Goal: Answer question/provide support: Share knowledge or assist other users

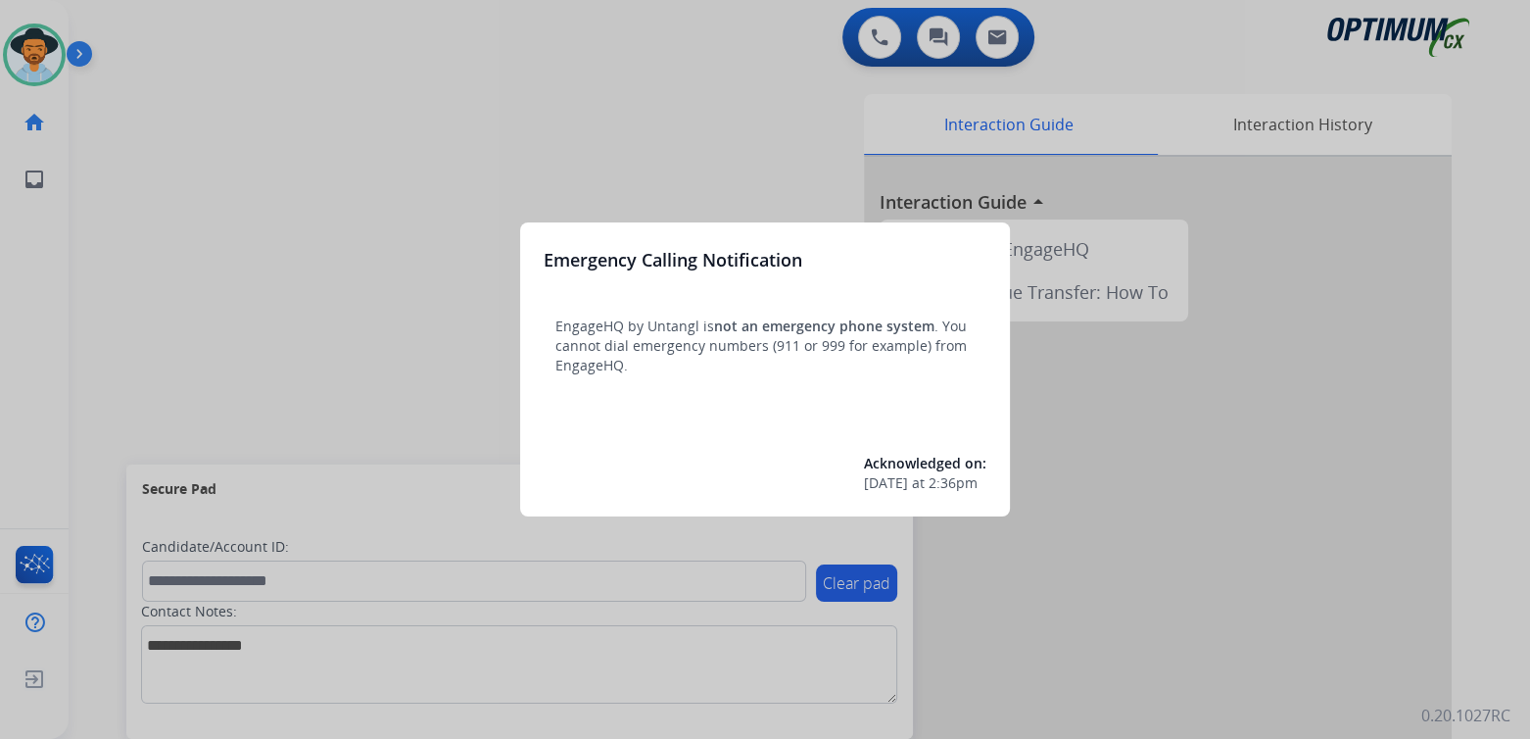
click at [686, 135] on div at bounding box center [765, 369] width 1530 height 739
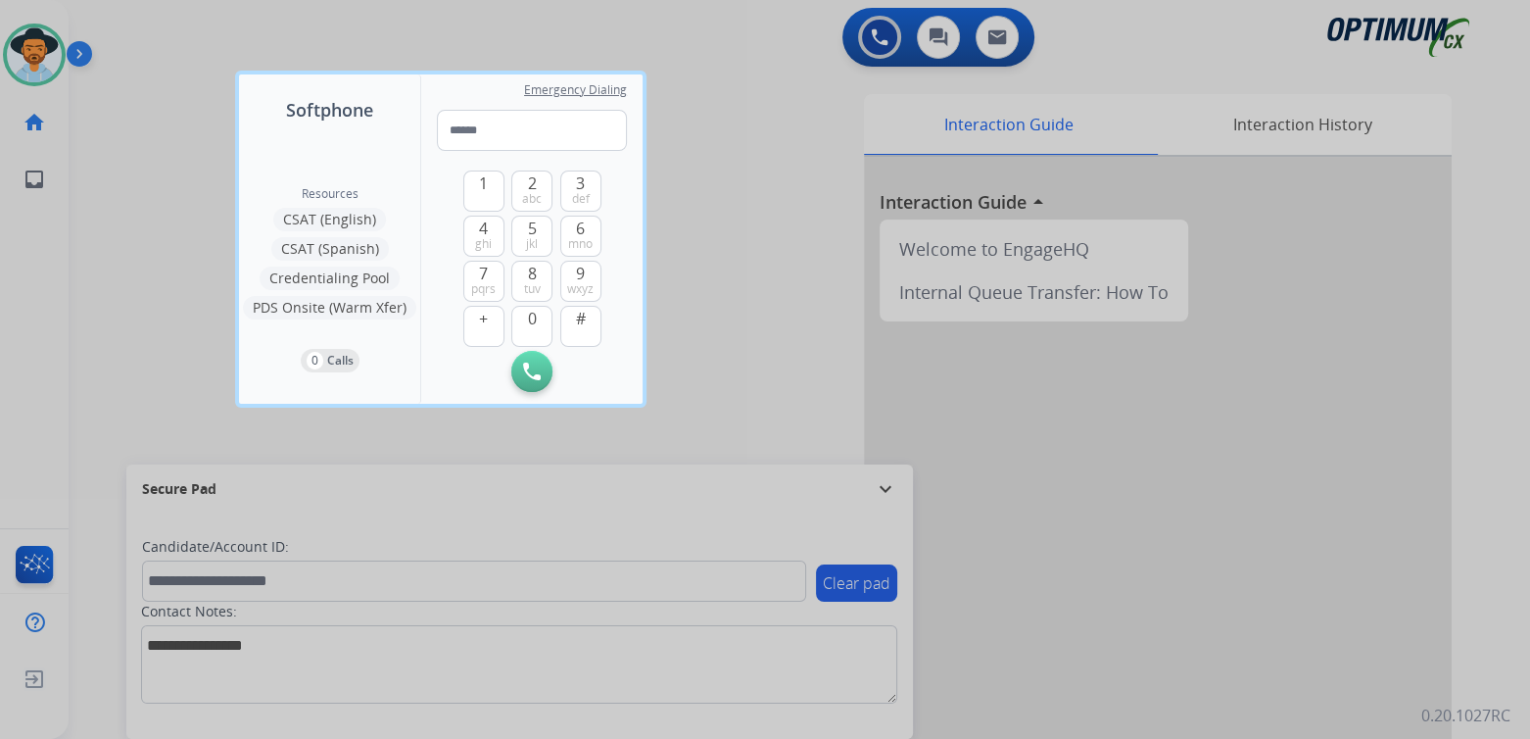
drag, startPoint x: 772, startPoint y: 300, endPoint x: 885, endPoint y: 449, distance: 186.7
click at [770, 301] on div at bounding box center [765, 369] width 1530 height 739
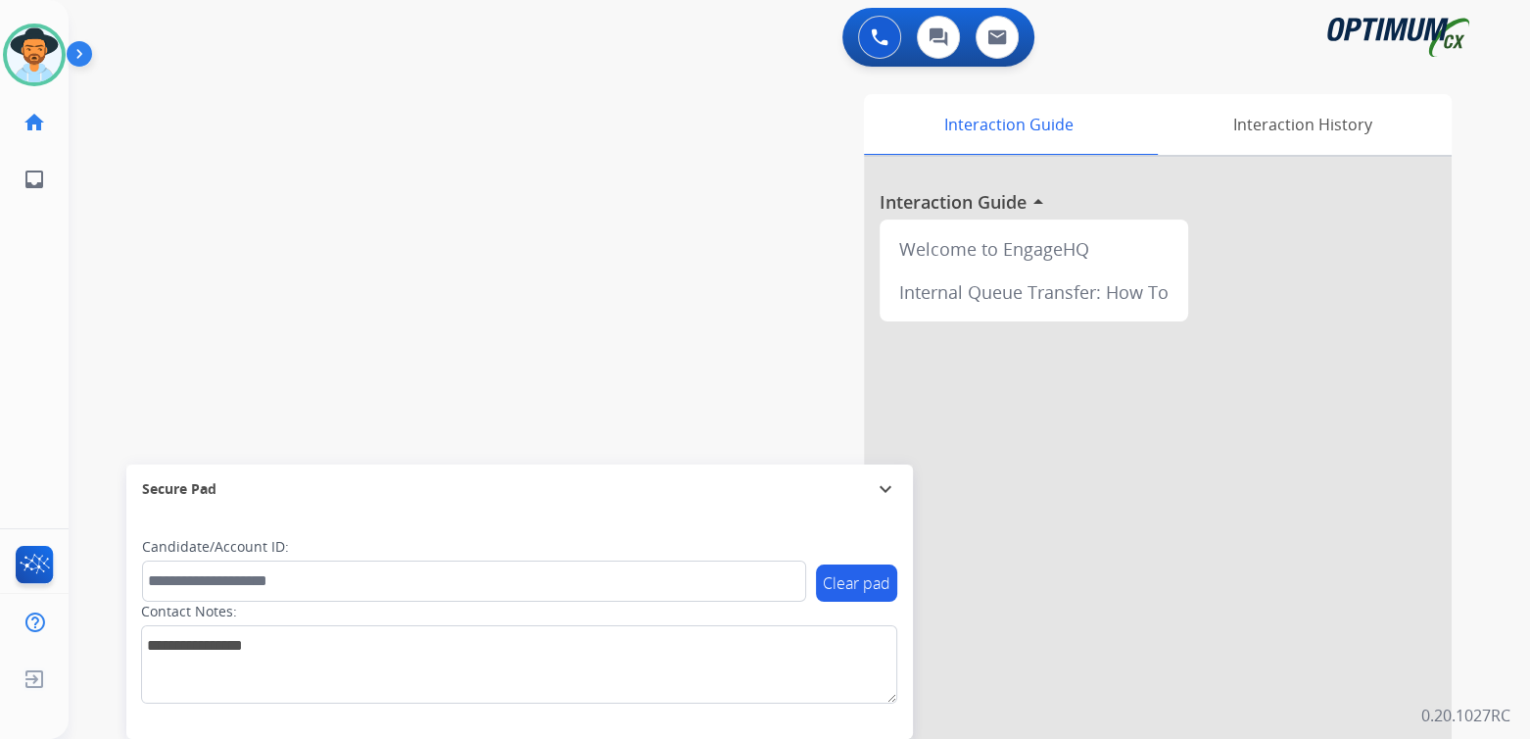
click at [882, 484] on mat-icon "expand_more" at bounding box center [886, 489] width 24 height 24
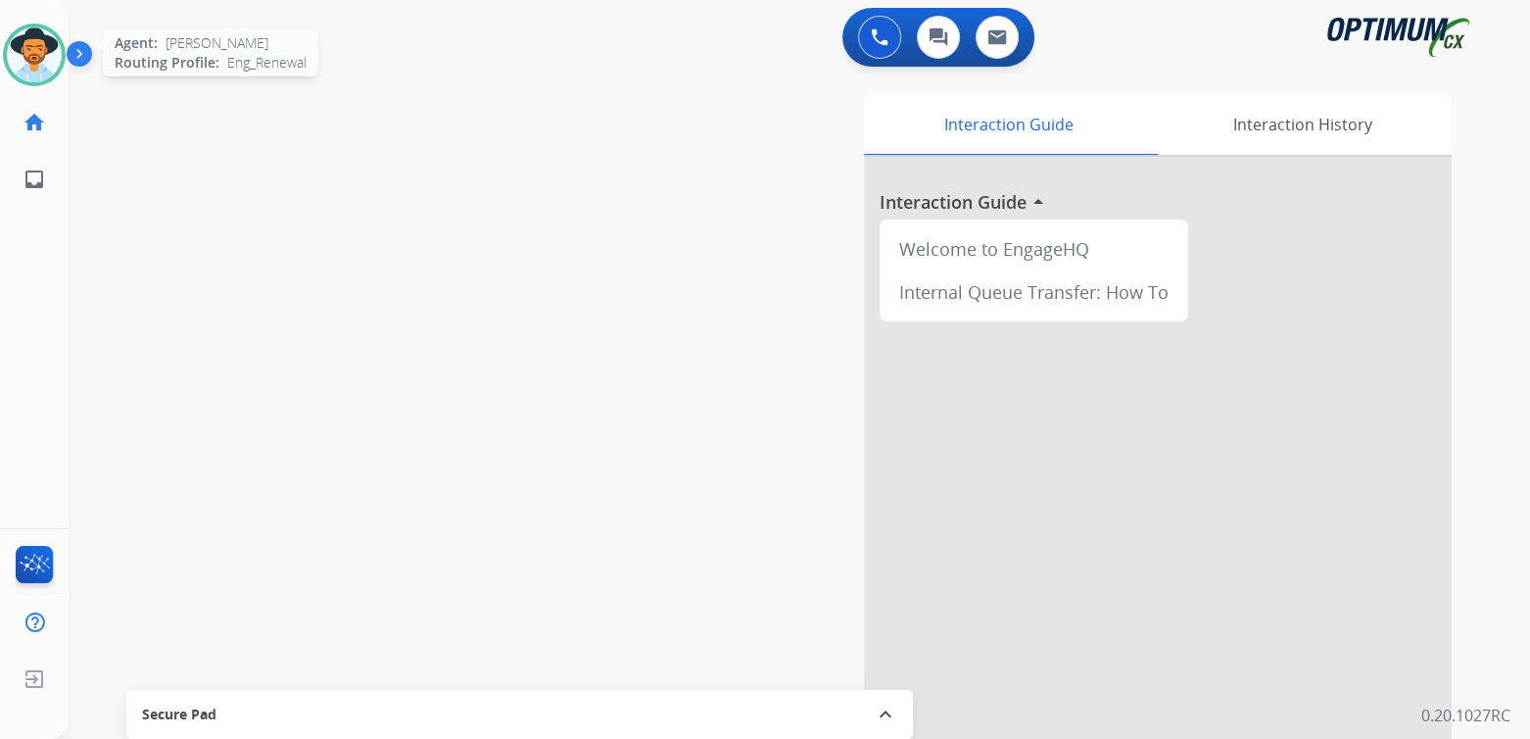
click at [35, 59] on img at bounding box center [34, 54] width 55 height 55
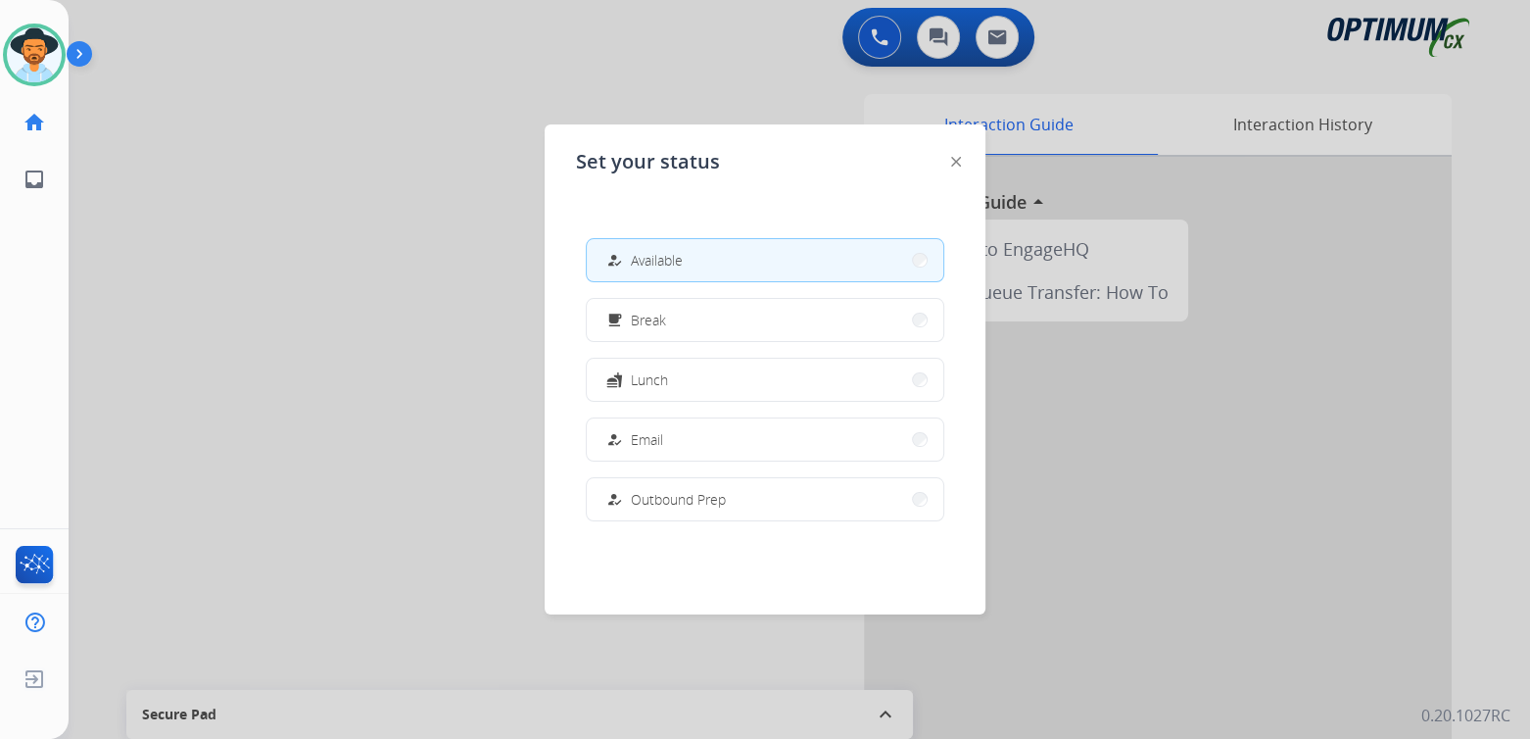
click at [704, 260] on button "how_to_reg Available" at bounding box center [765, 260] width 357 height 42
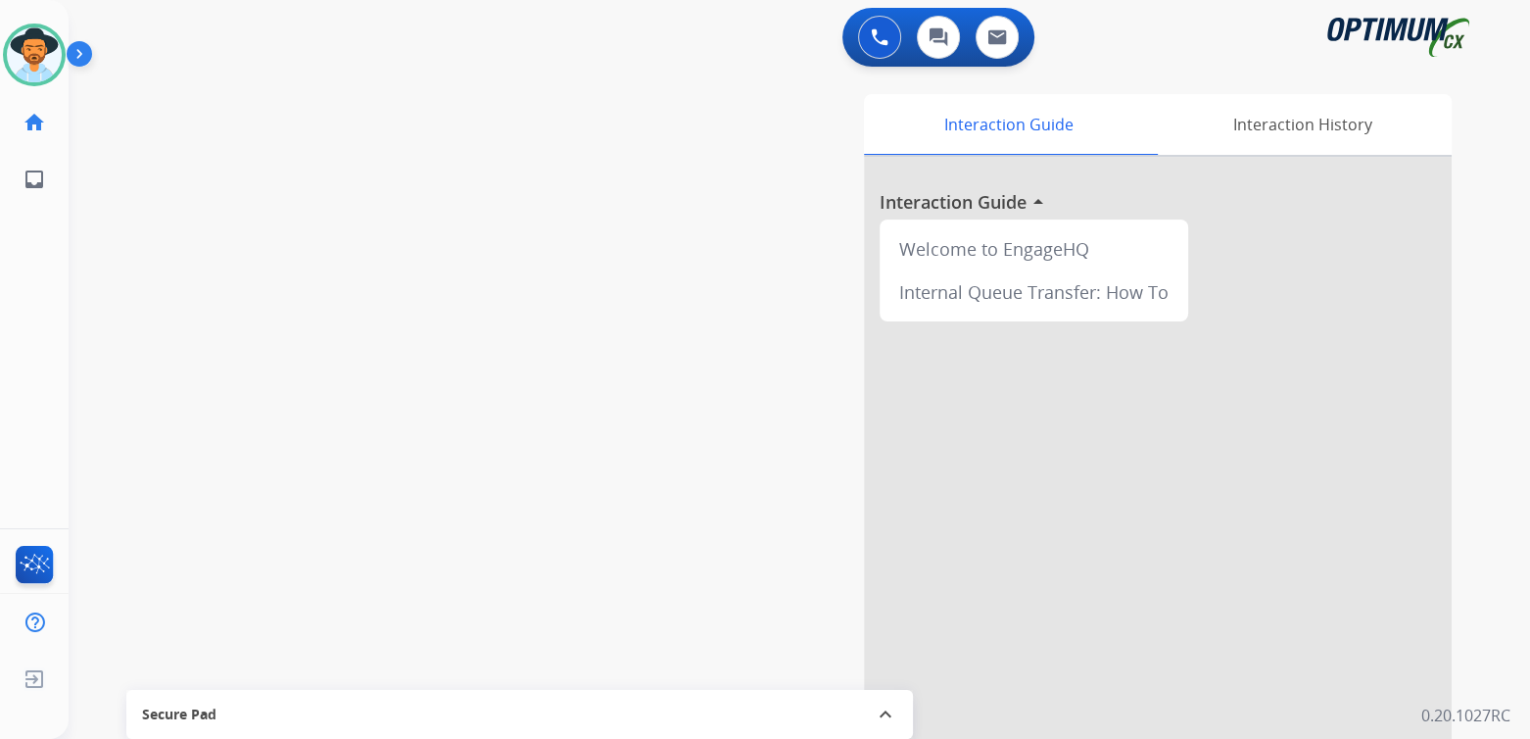
drag, startPoint x: 1504, startPoint y: 206, endPoint x: 1523, endPoint y: 221, distance: 25.1
click at [1501, 216] on div "0 Voice Interactions 0 Chat Interactions 0 Email Interactions swap_horiz Break …" at bounding box center [800, 369] width 1462 height 739
click at [47, 57] on img at bounding box center [34, 54] width 55 height 55
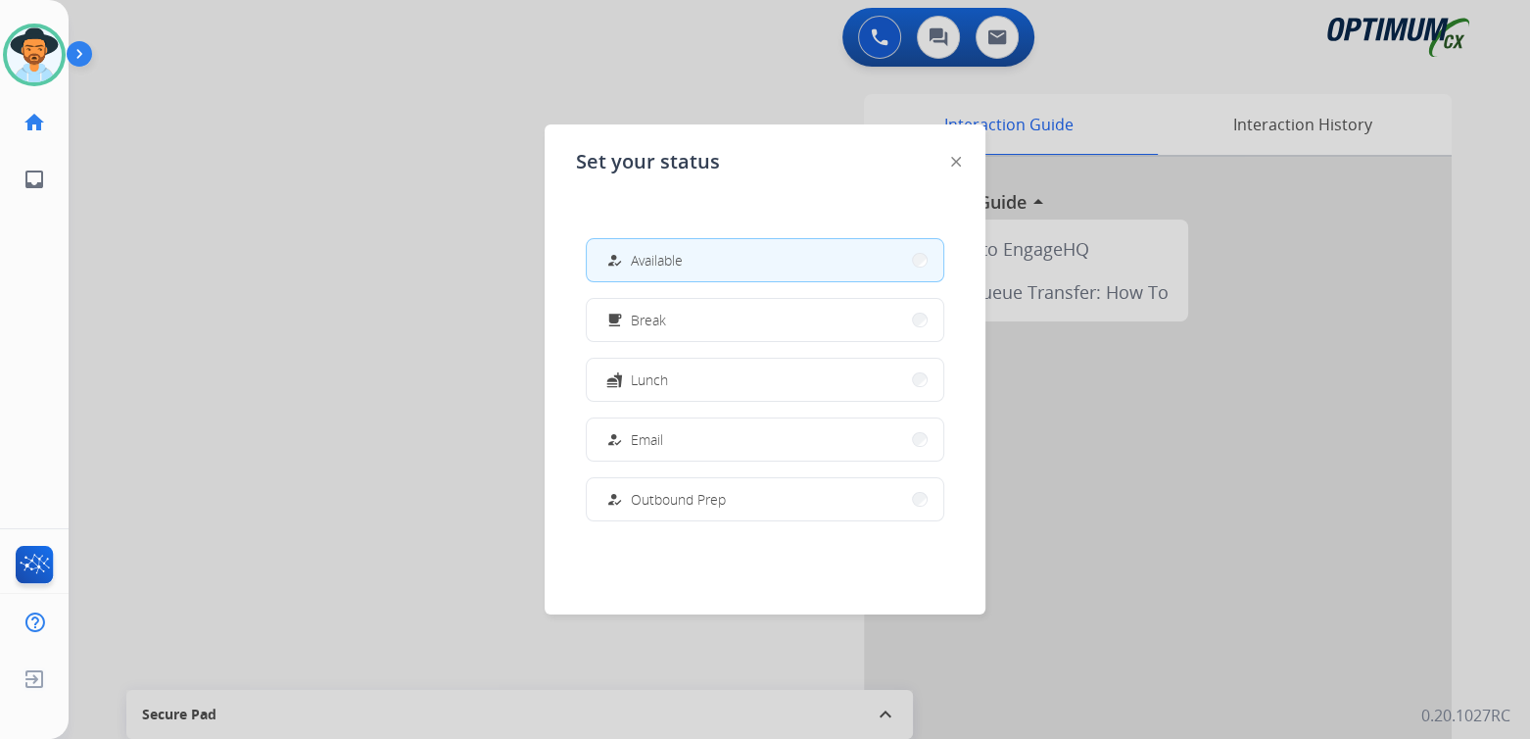
click at [674, 263] on span "Available" at bounding box center [657, 260] width 52 height 21
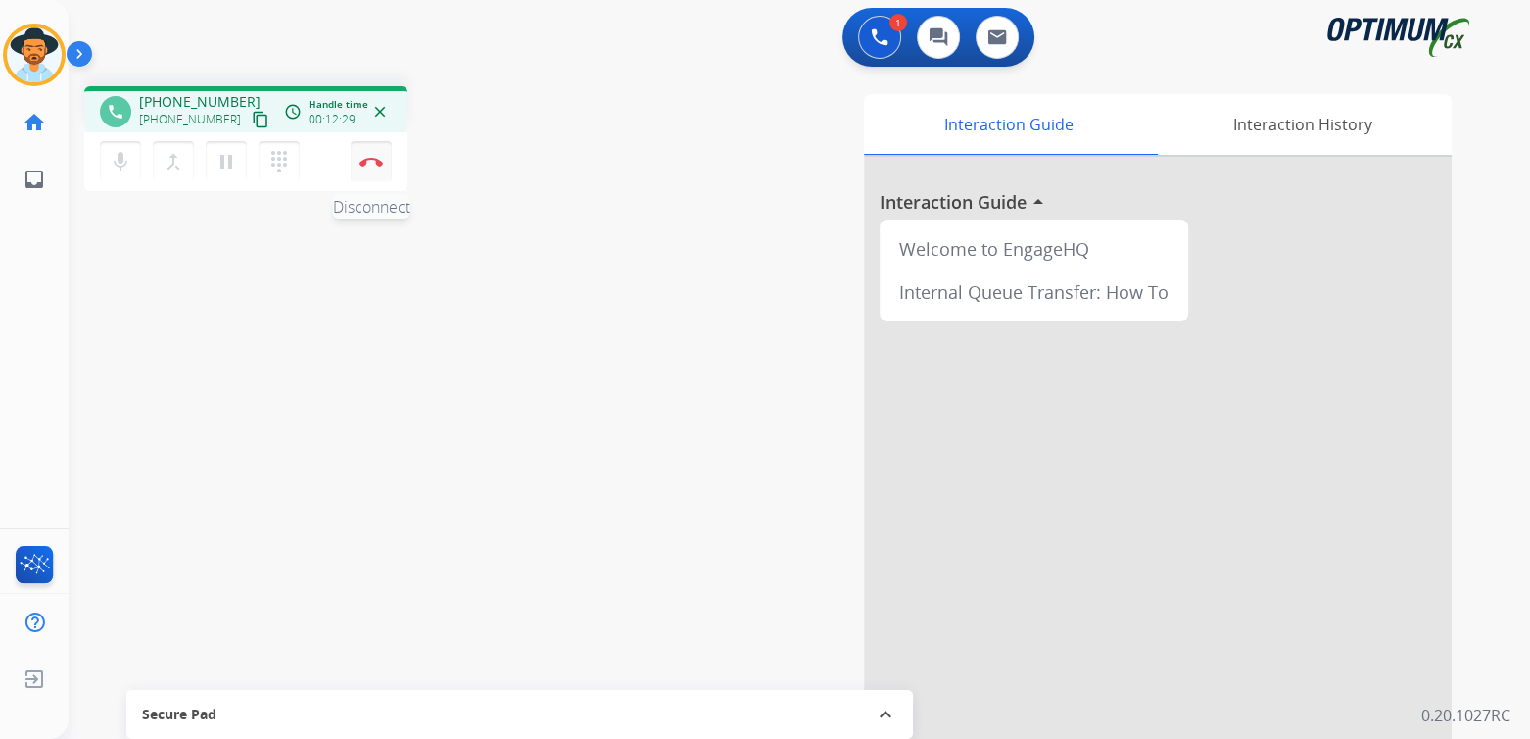
click at [383, 169] on button "Disconnect" at bounding box center [371, 161] width 41 height 41
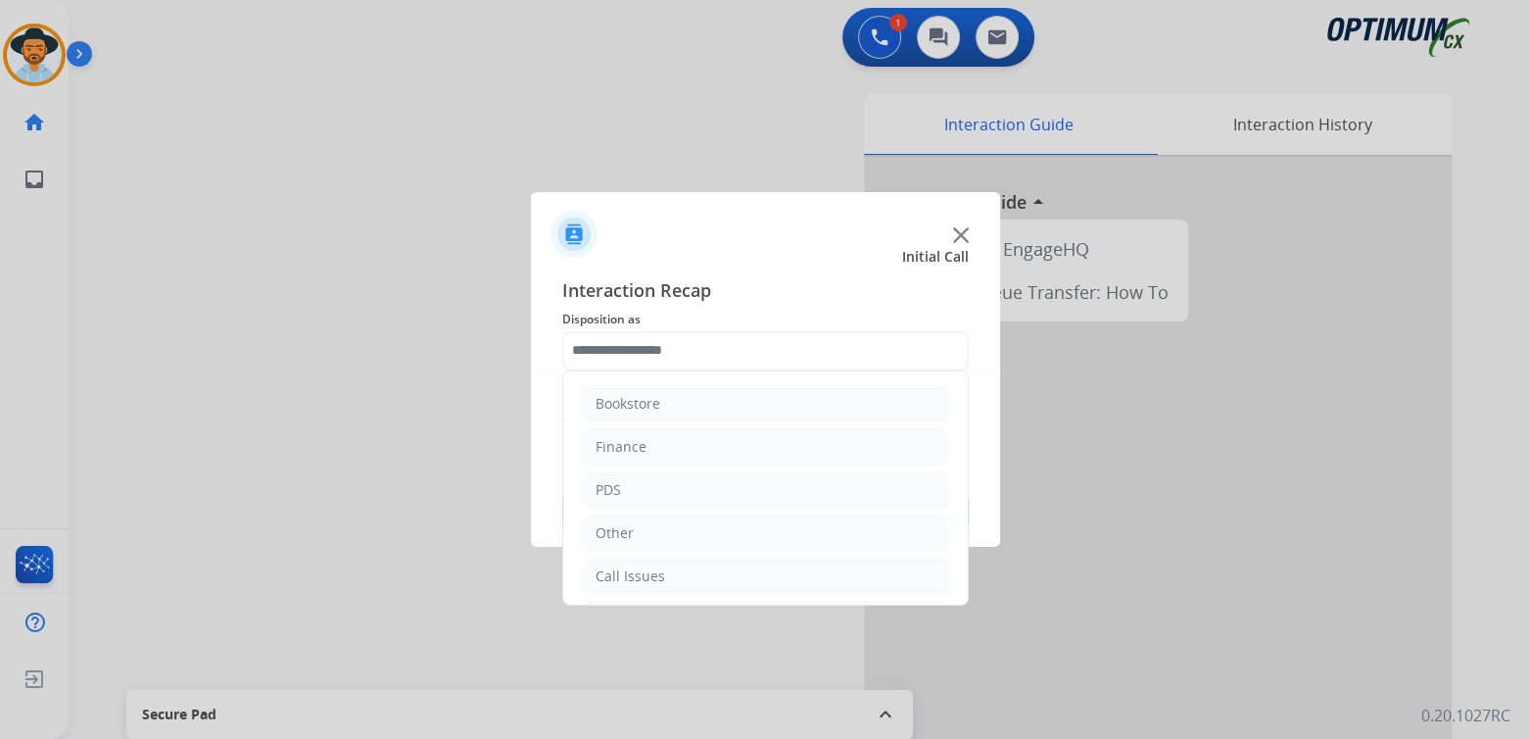
click at [681, 345] on input "text" at bounding box center [765, 350] width 407 height 39
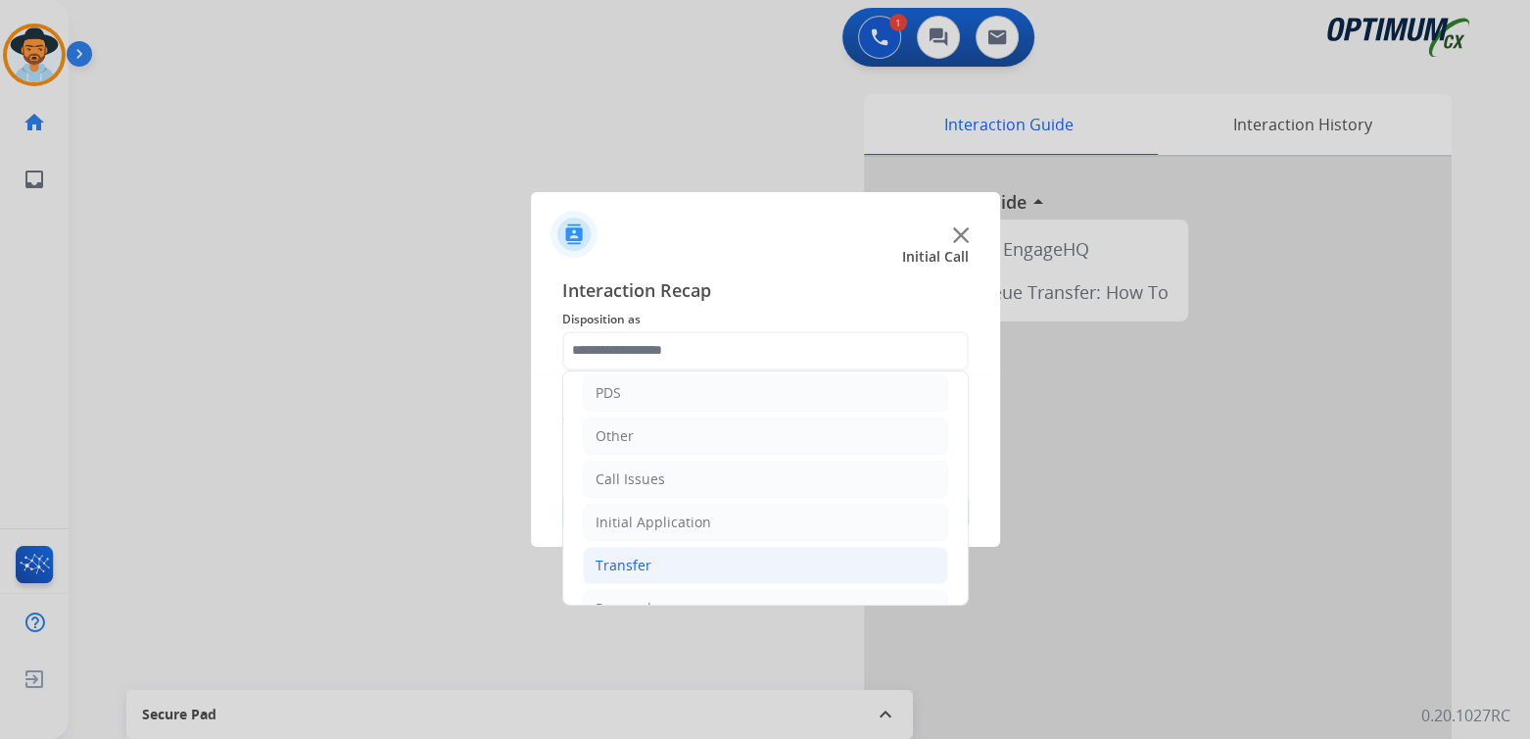
scroll to position [129, 0]
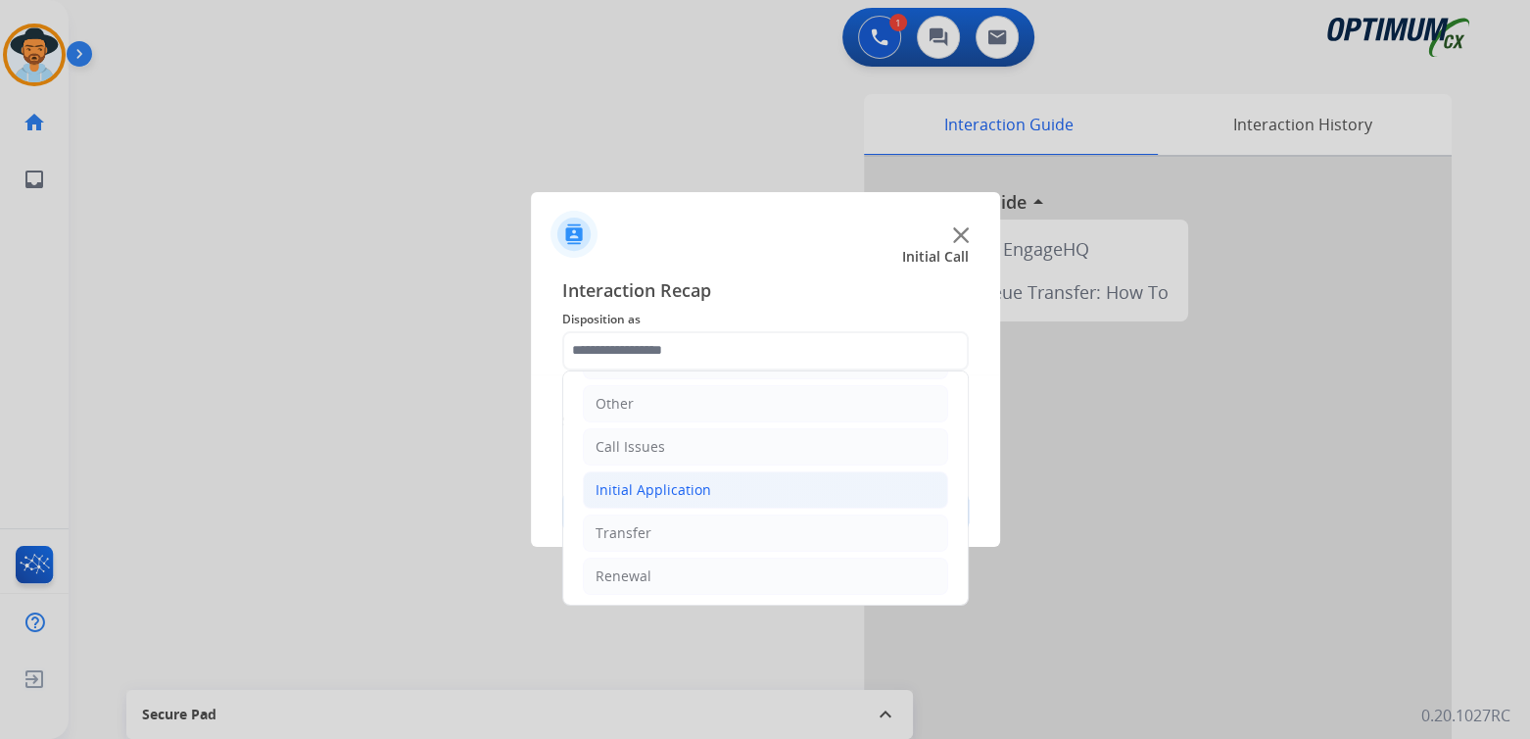
click at [685, 486] on div "Initial Application" at bounding box center [654, 490] width 116 height 20
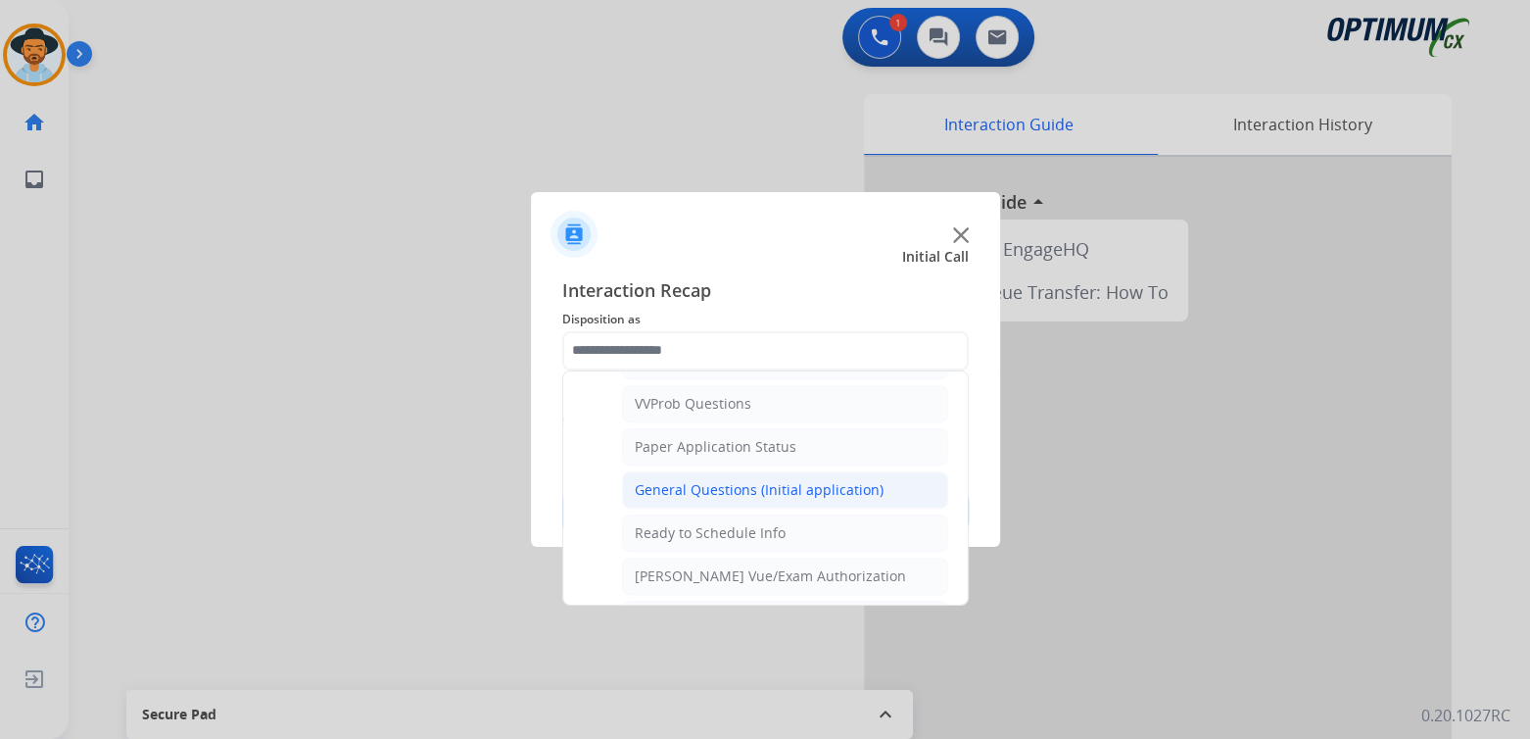
scroll to position [1059, 0]
click at [706, 475] on div "General Questions (Initial application)" at bounding box center [759, 485] width 249 height 20
type input "**********"
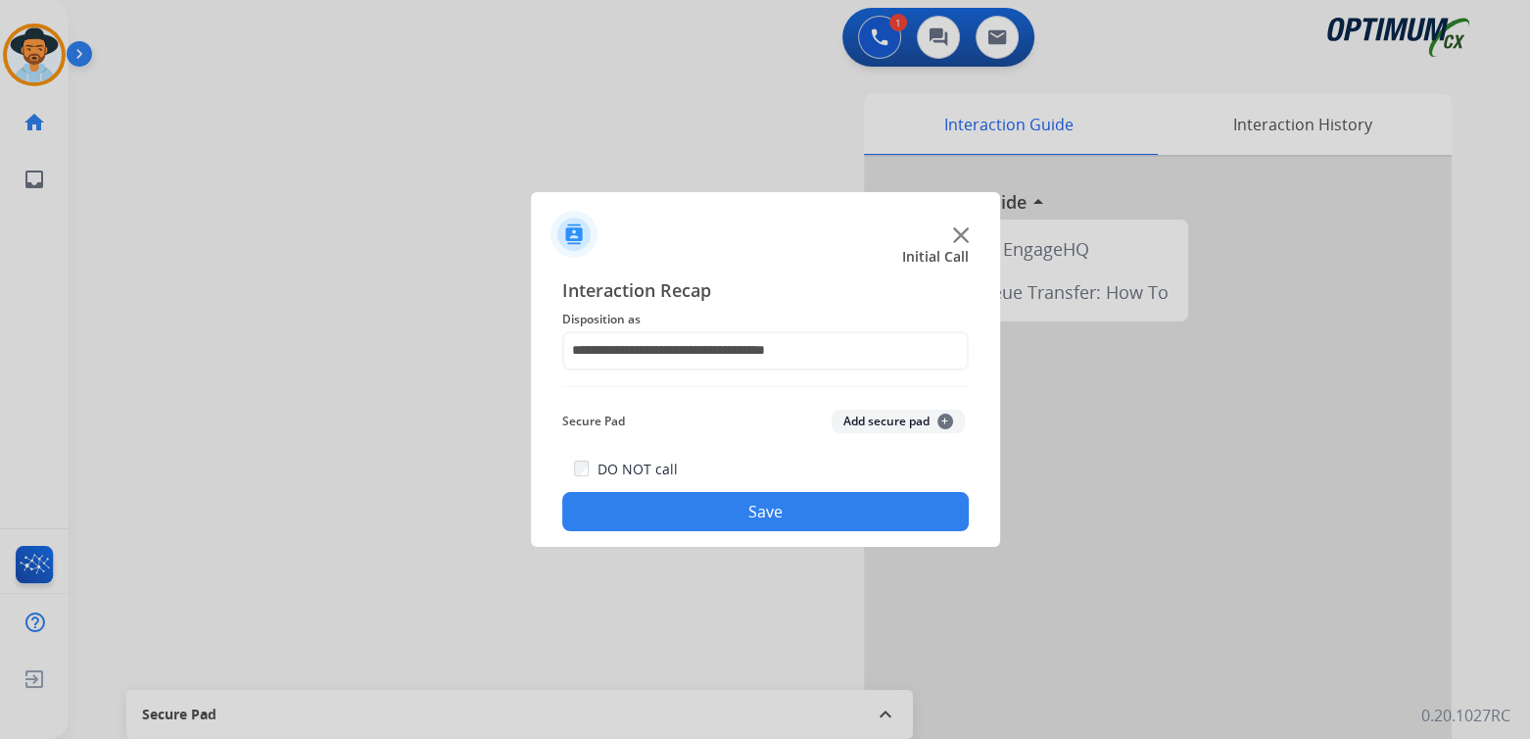
click at [794, 505] on button "Save" at bounding box center [765, 511] width 407 height 39
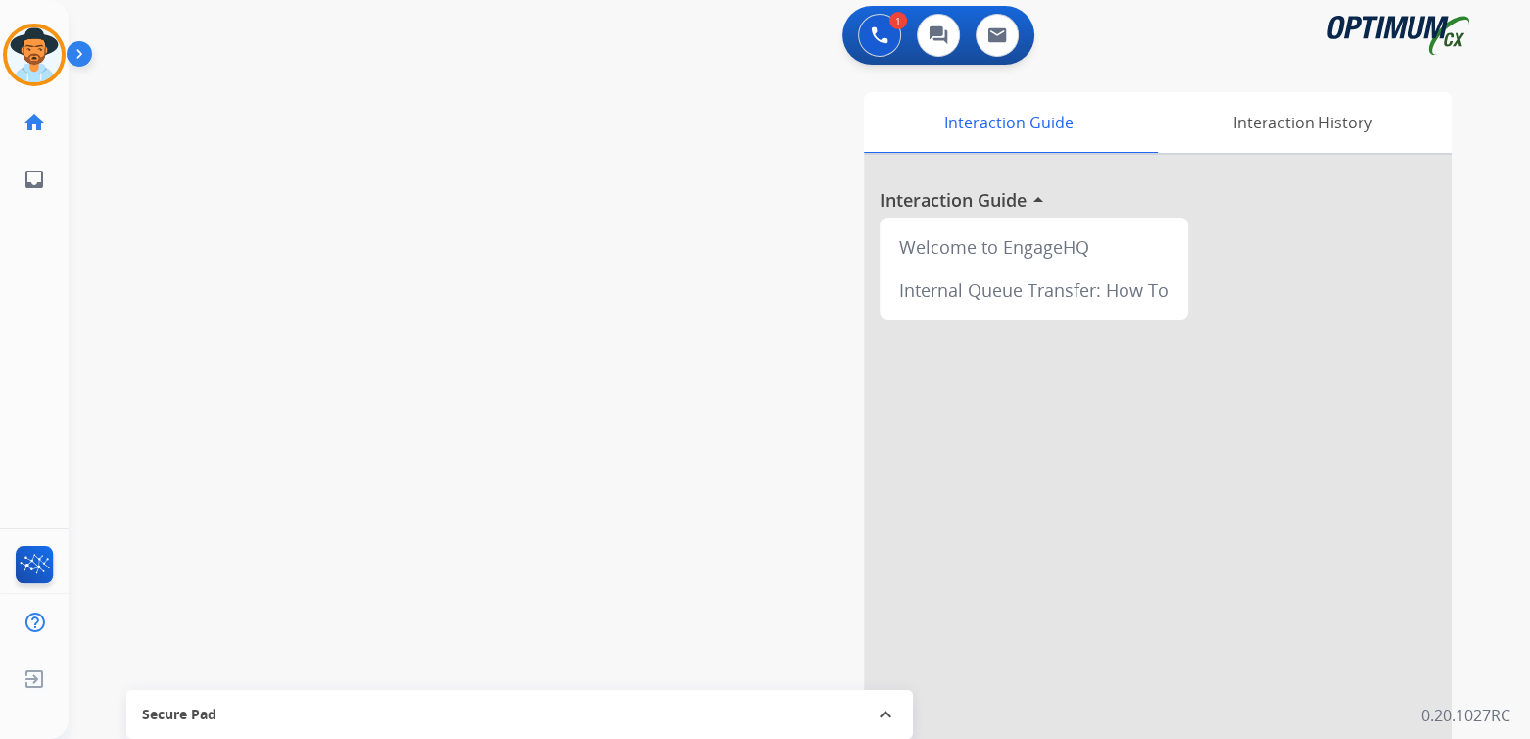
scroll to position [3, 0]
click at [24, 59] on img at bounding box center [34, 54] width 55 height 55
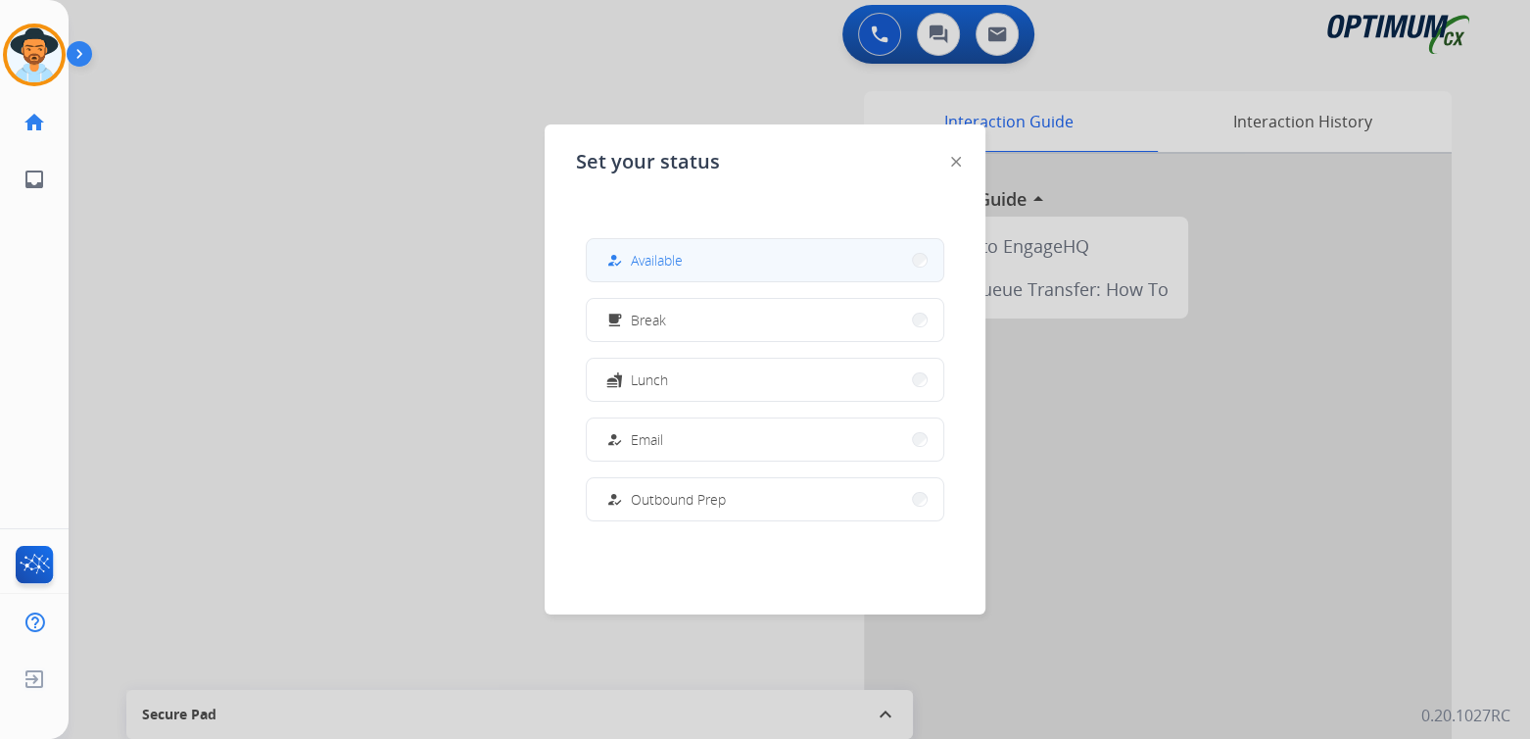
click at [681, 260] on span "Available" at bounding box center [657, 260] width 52 height 21
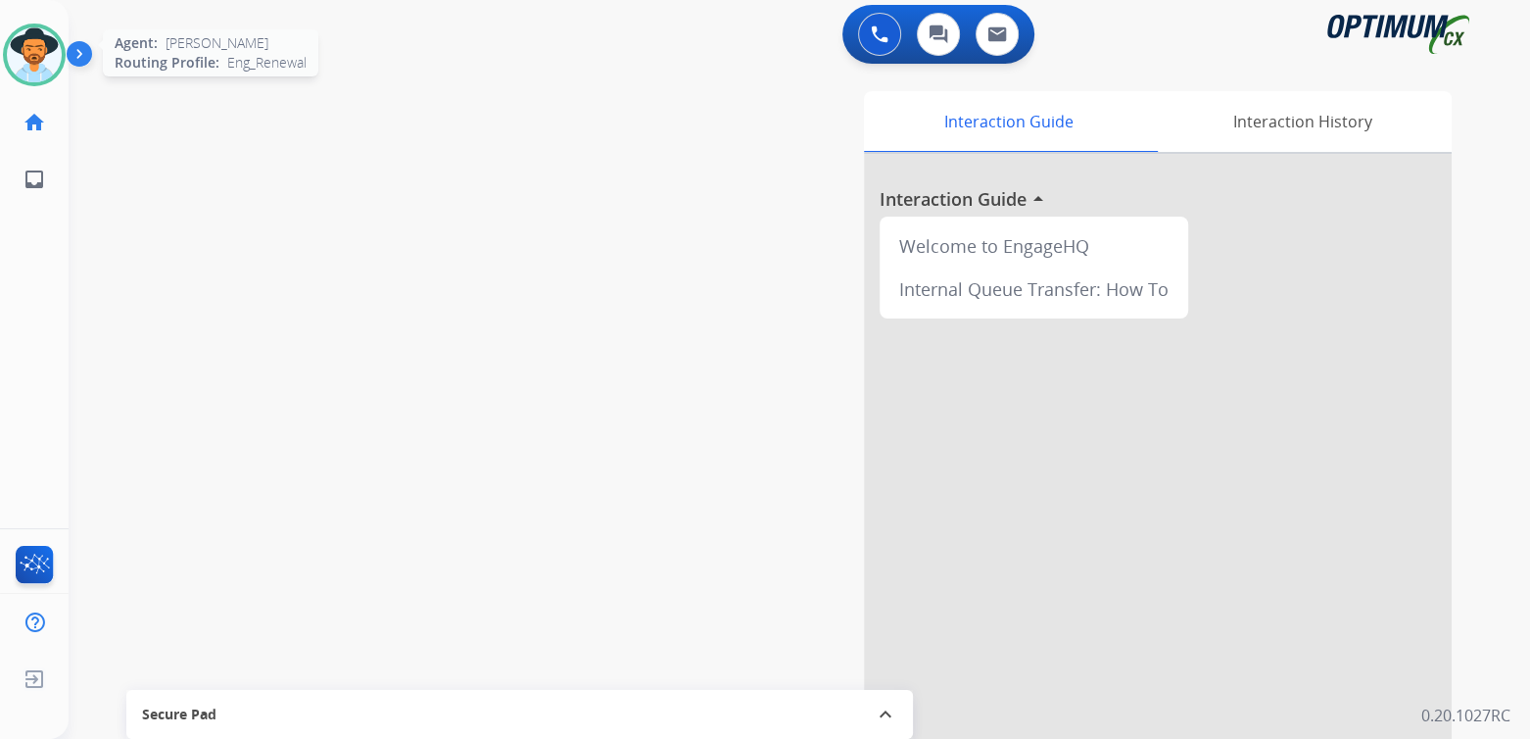
click at [47, 51] on img at bounding box center [34, 54] width 55 height 55
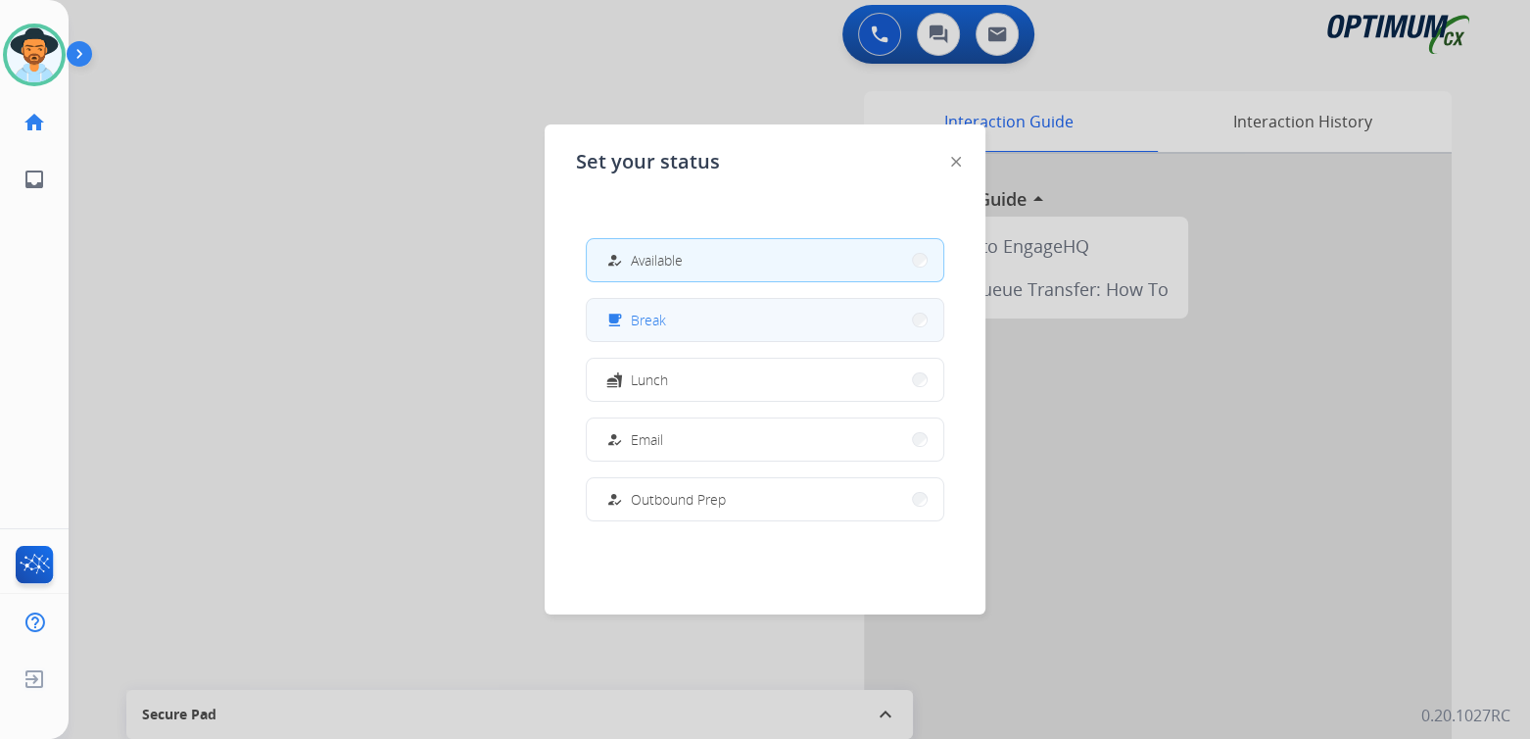
click at [691, 327] on button "free_breakfast Break" at bounding box center [765, 320] width 357 height 42
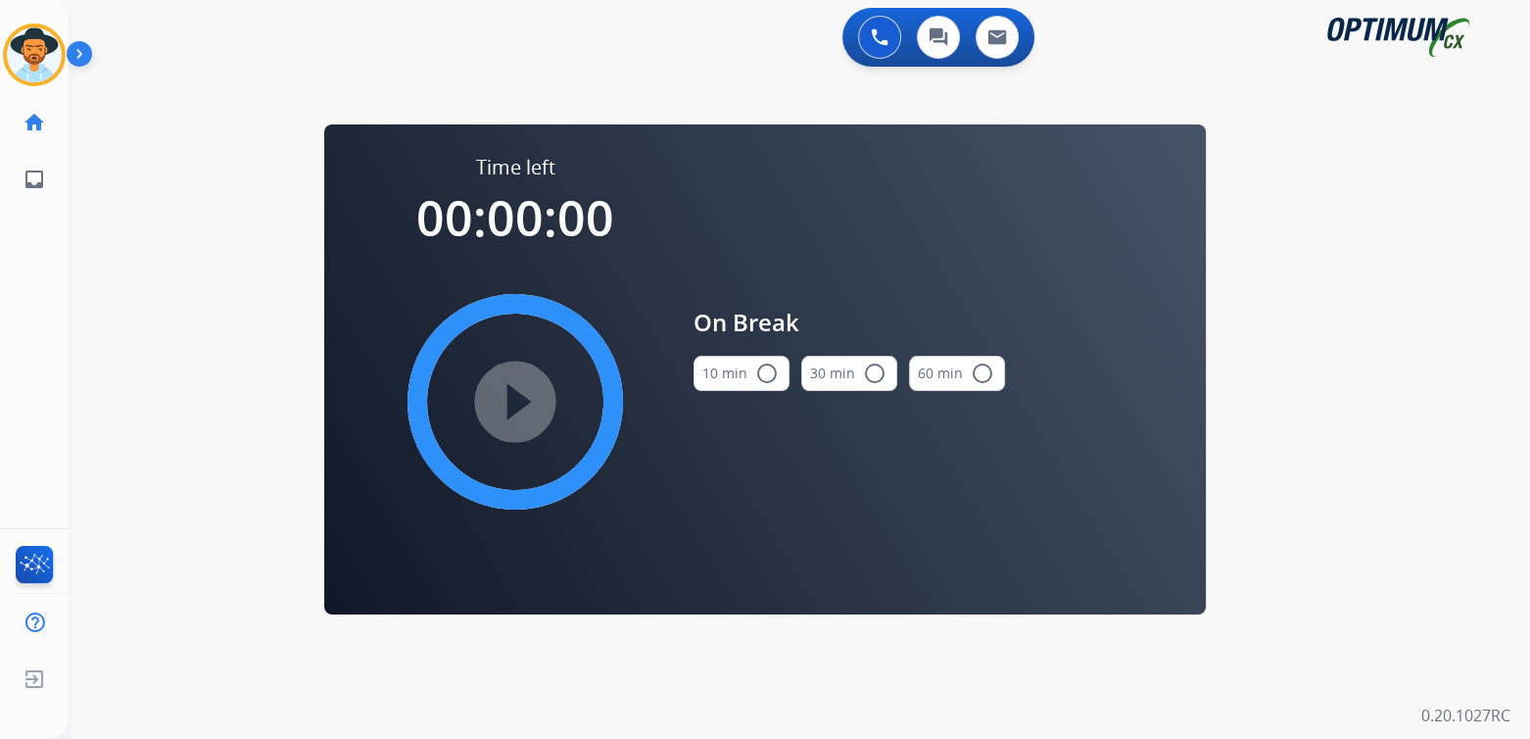
scroll to position [0, 0]
click at [767, 365] on mat-icon "radio_button_unchecked" at bounding box center [767, 373] width 24 height 24
click at [515, 405] on mat-icon "play_circle_filled" at bounding box center [516, 402] width 24 height 24
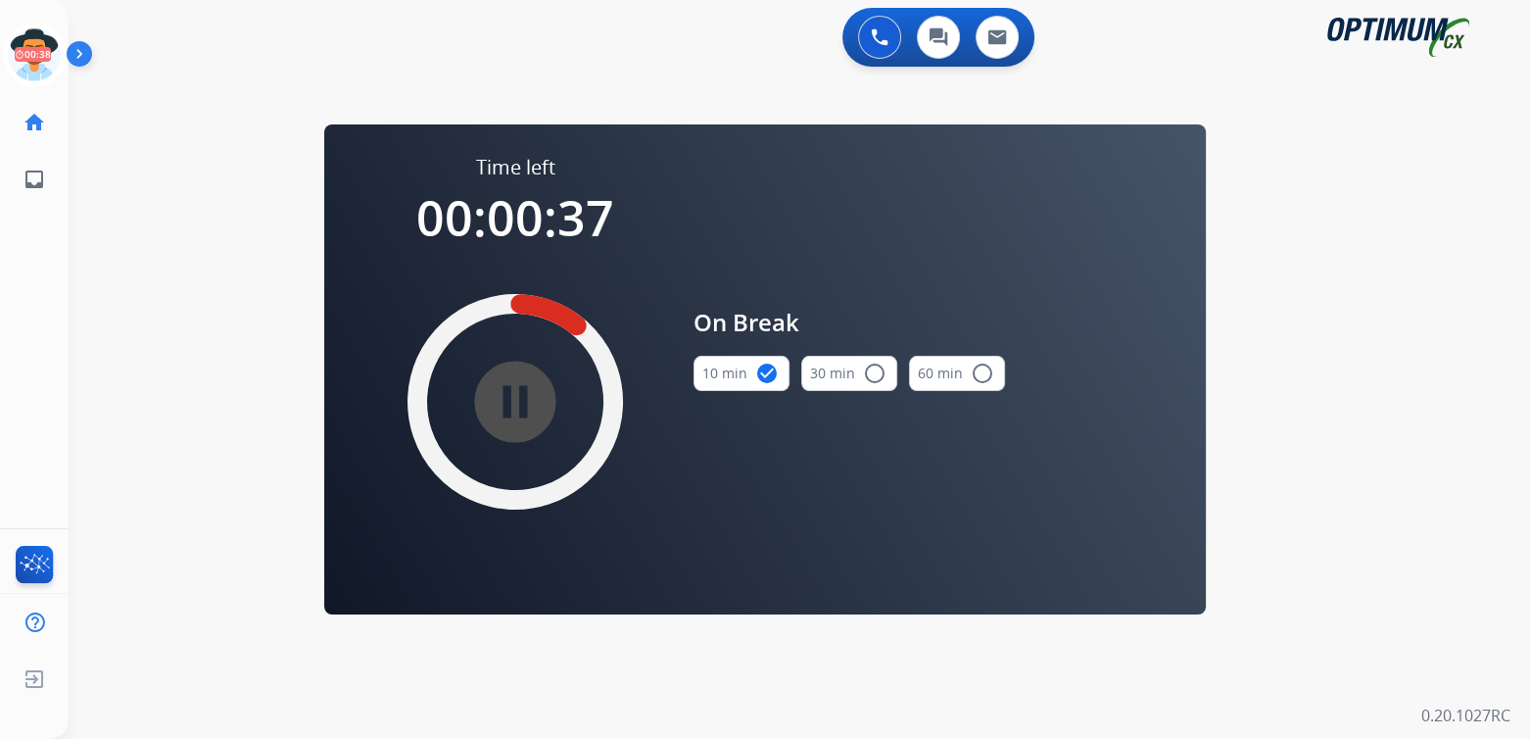
drag, startPoint x: 36, startPoint y: 52, endPoint x: 74, endPoint y: 54, distance: 38.3
click at [37, 52] on icon at bounding box center [35, 56] width 64 height 64
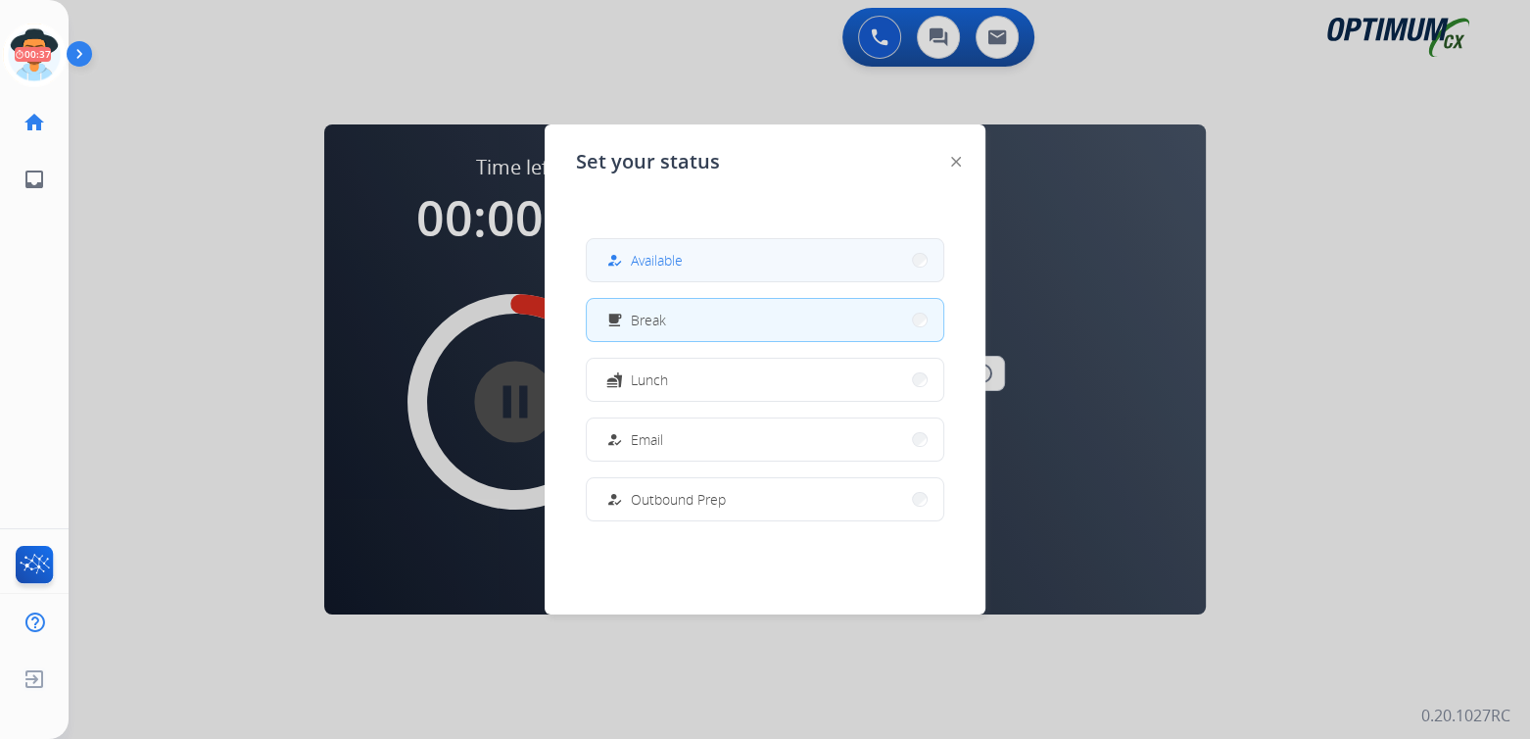
click at [767, 270] on button "how_to_reg Available" at bounding box center [765, 260] width 357 height 42
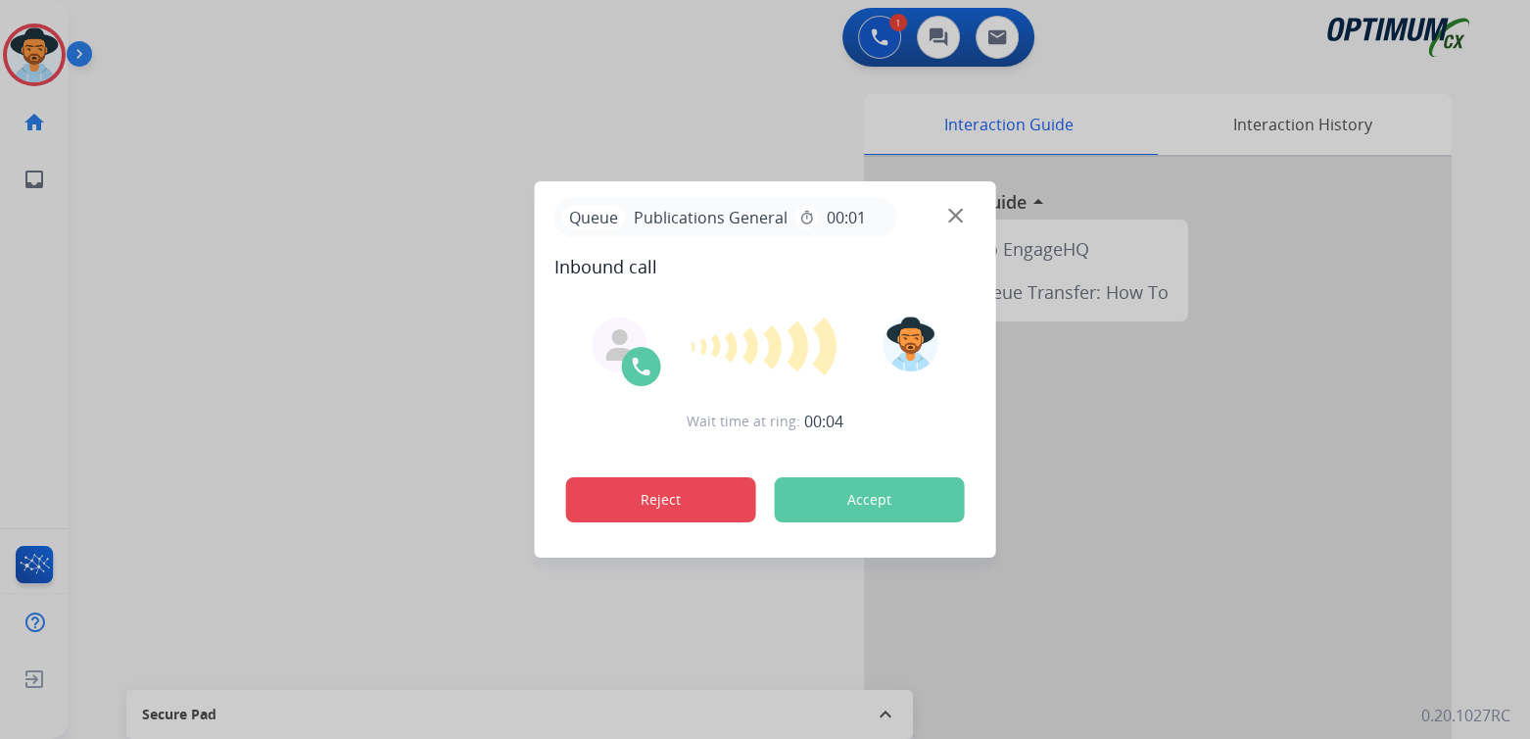
click at [656, 509] on button "Reject" at bounding box center [661, 499] width 190 height 45
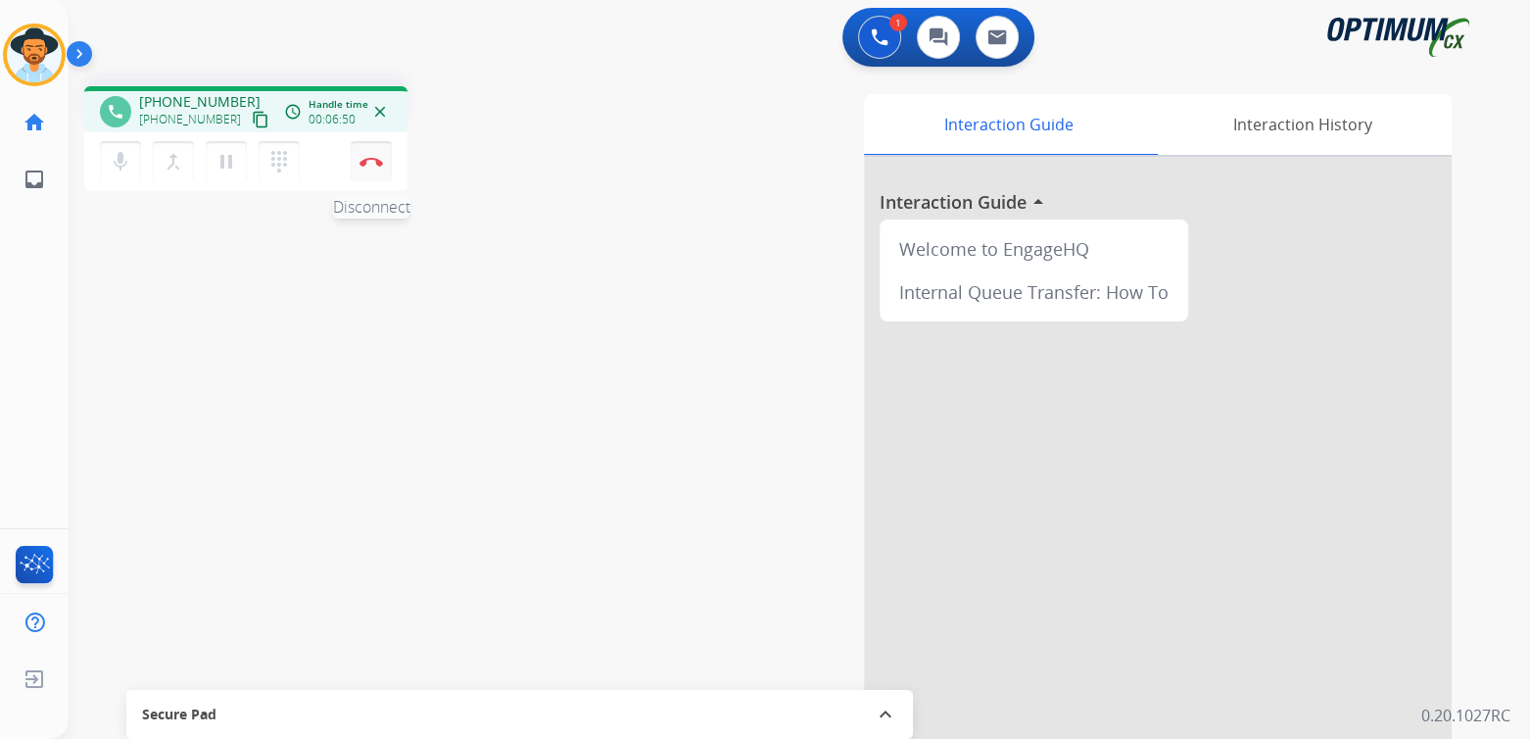
click at [372, 160] on img at bounding box center [372, 162] width 24 height 10
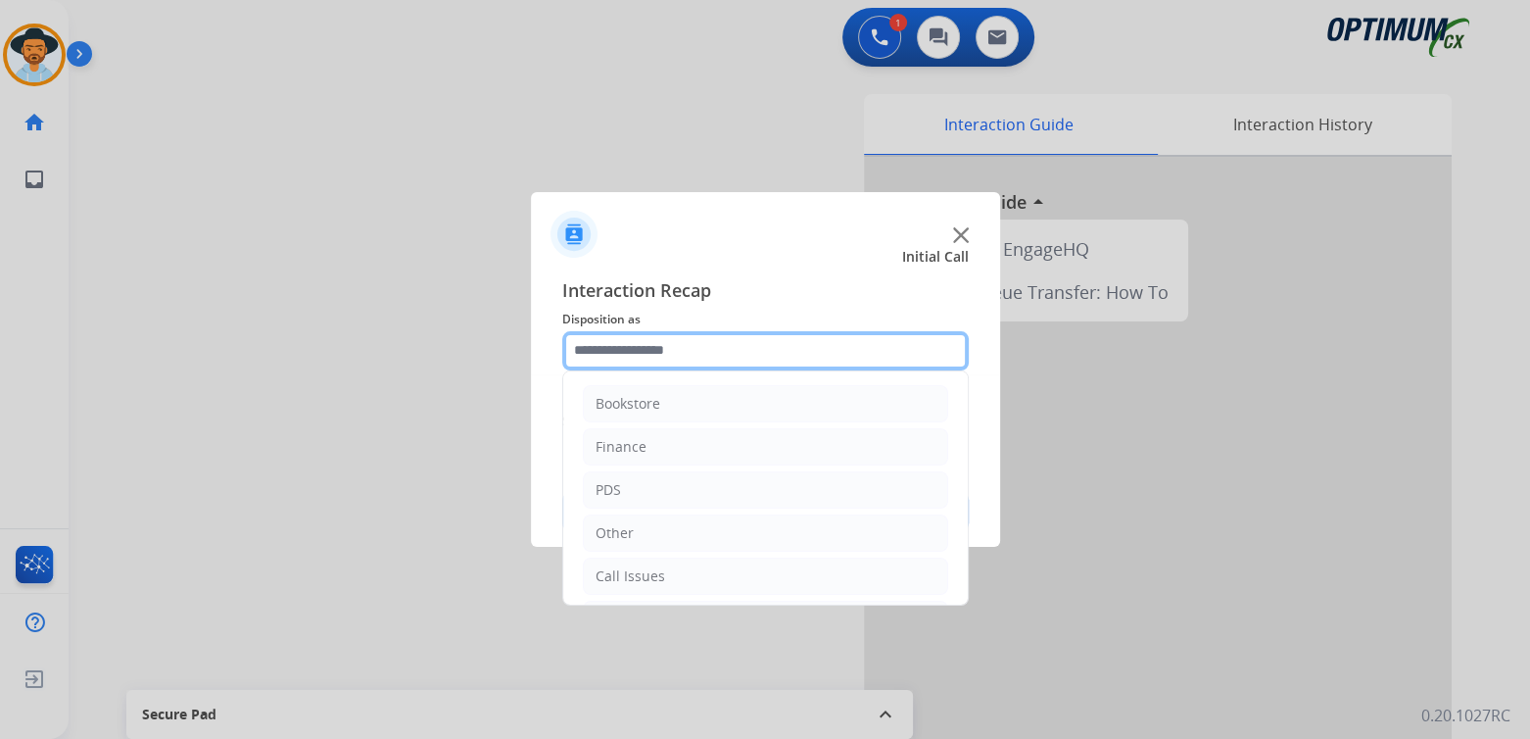
click at [729, 358] on input "text" at bounding box center [765, 350] width 407 height 39
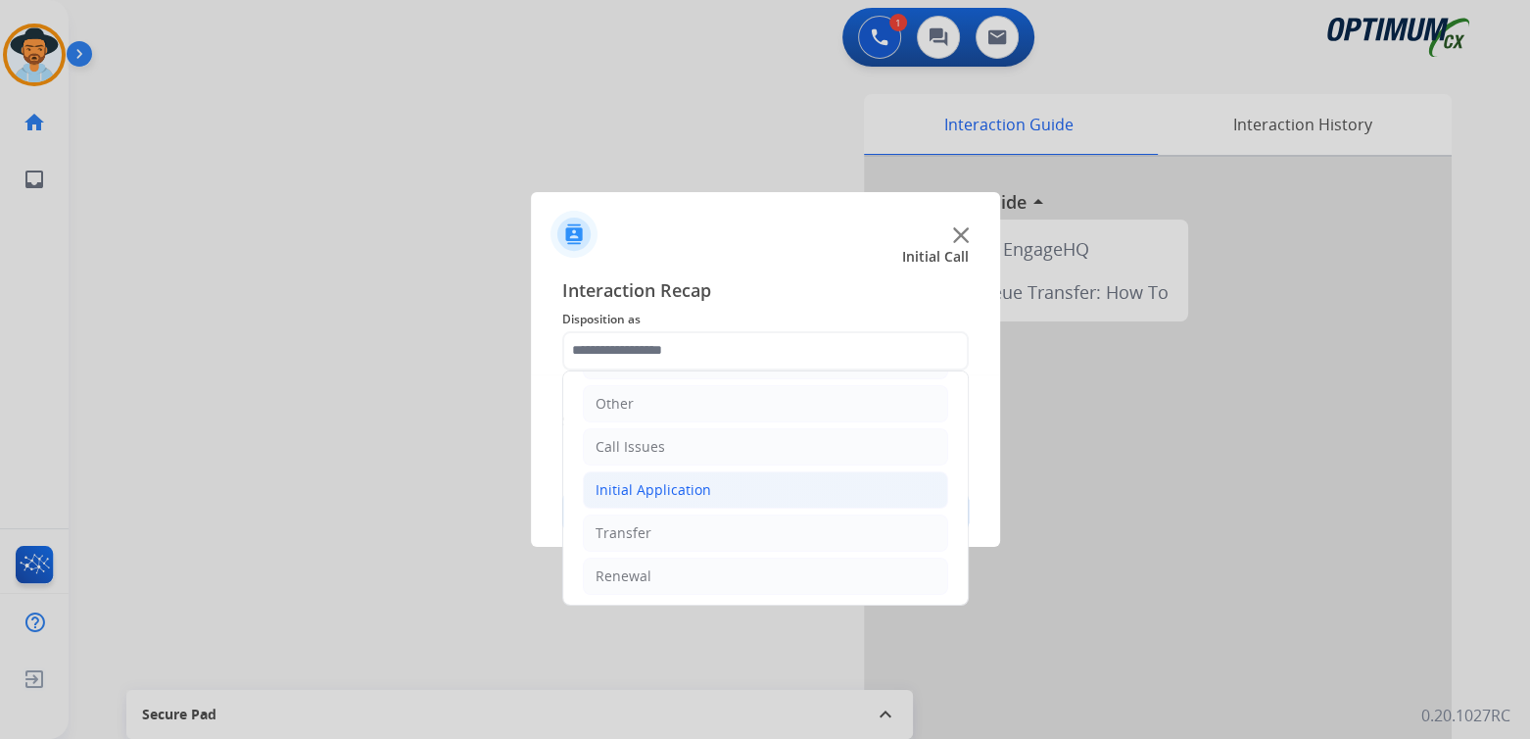
click at [679, 491] on div "Initial Application" at bounding box center [654, 490] width 116 height 20
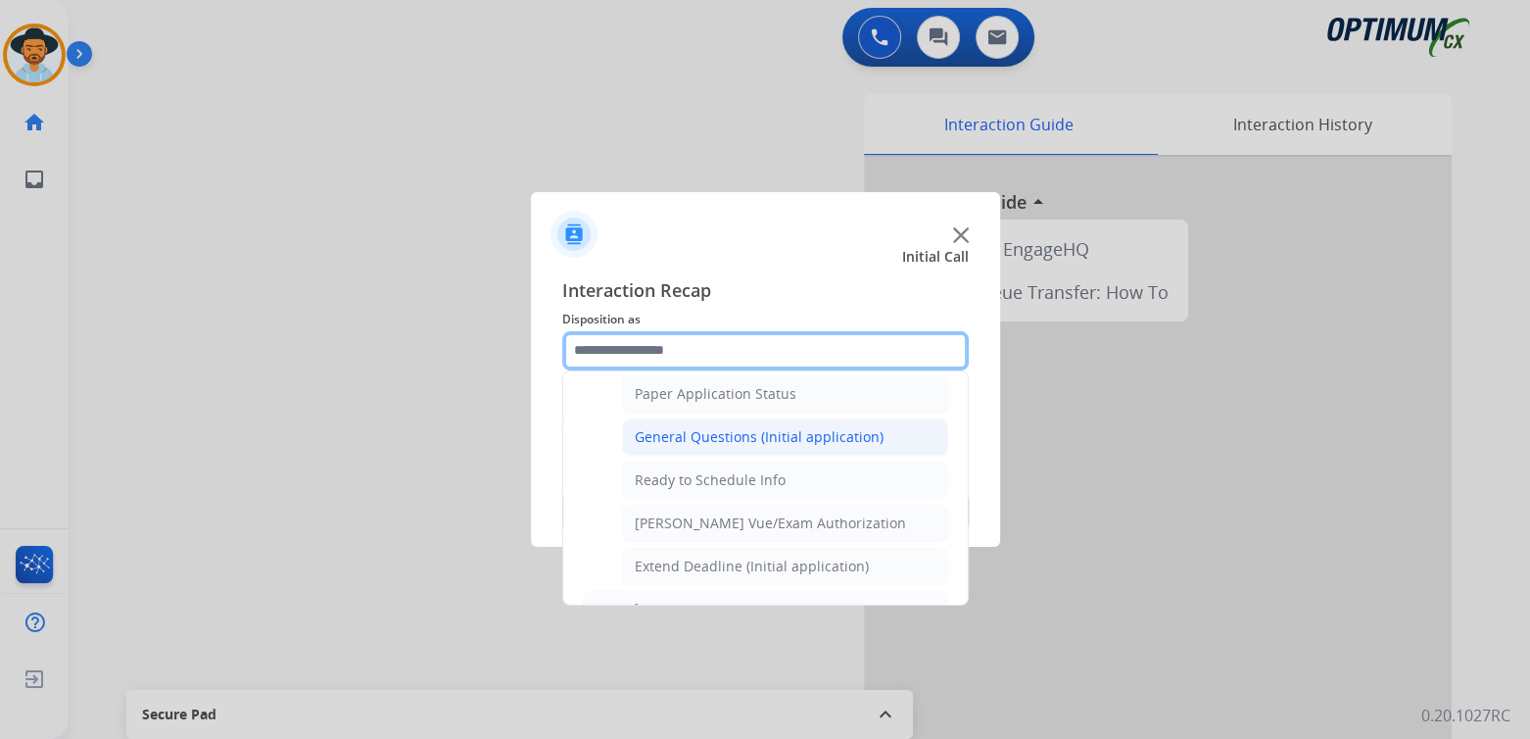
scroll to position [1107, 0]
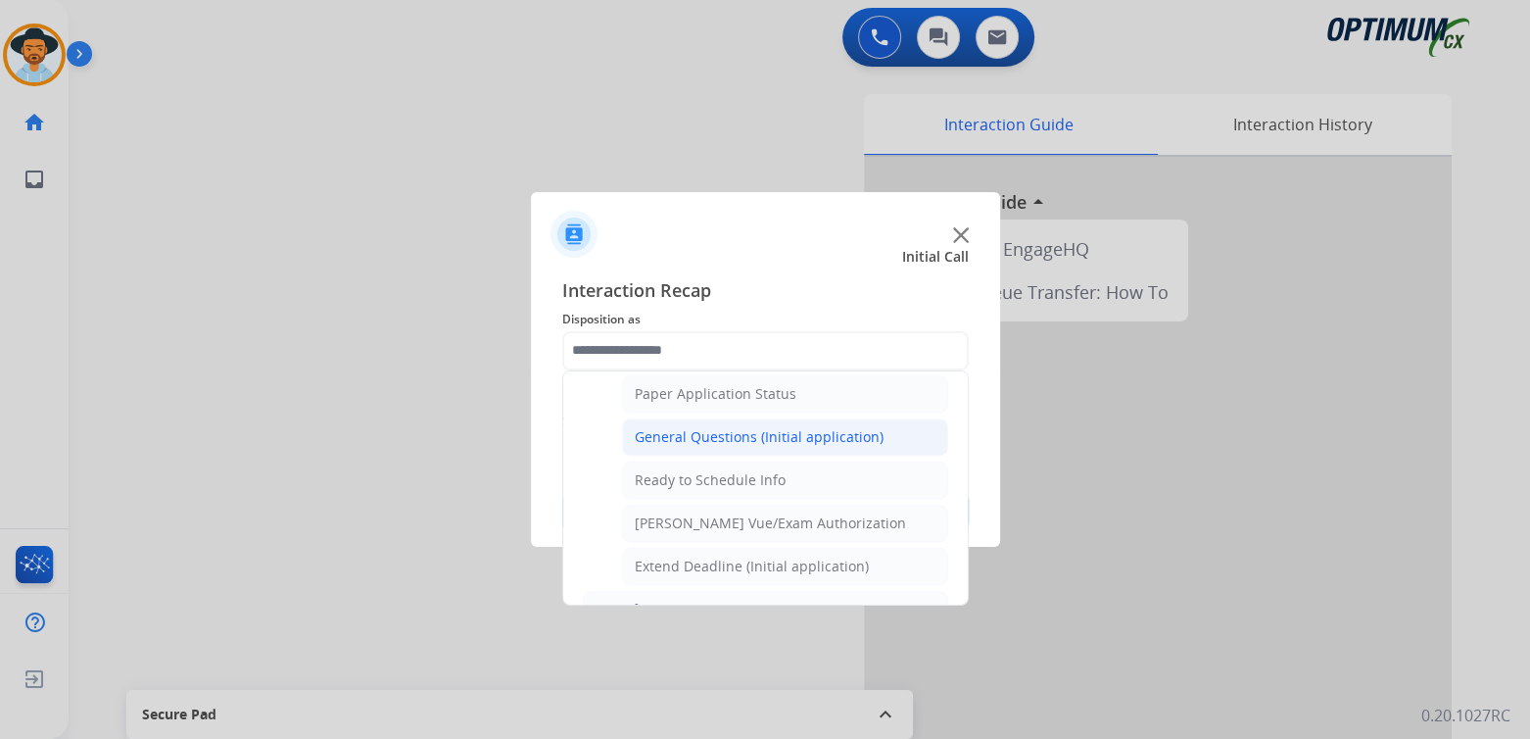
click at [724, 427] on div "General Questions (Initial application)" at bounding box center [759, 437] width 249 height 20
type input "**********"
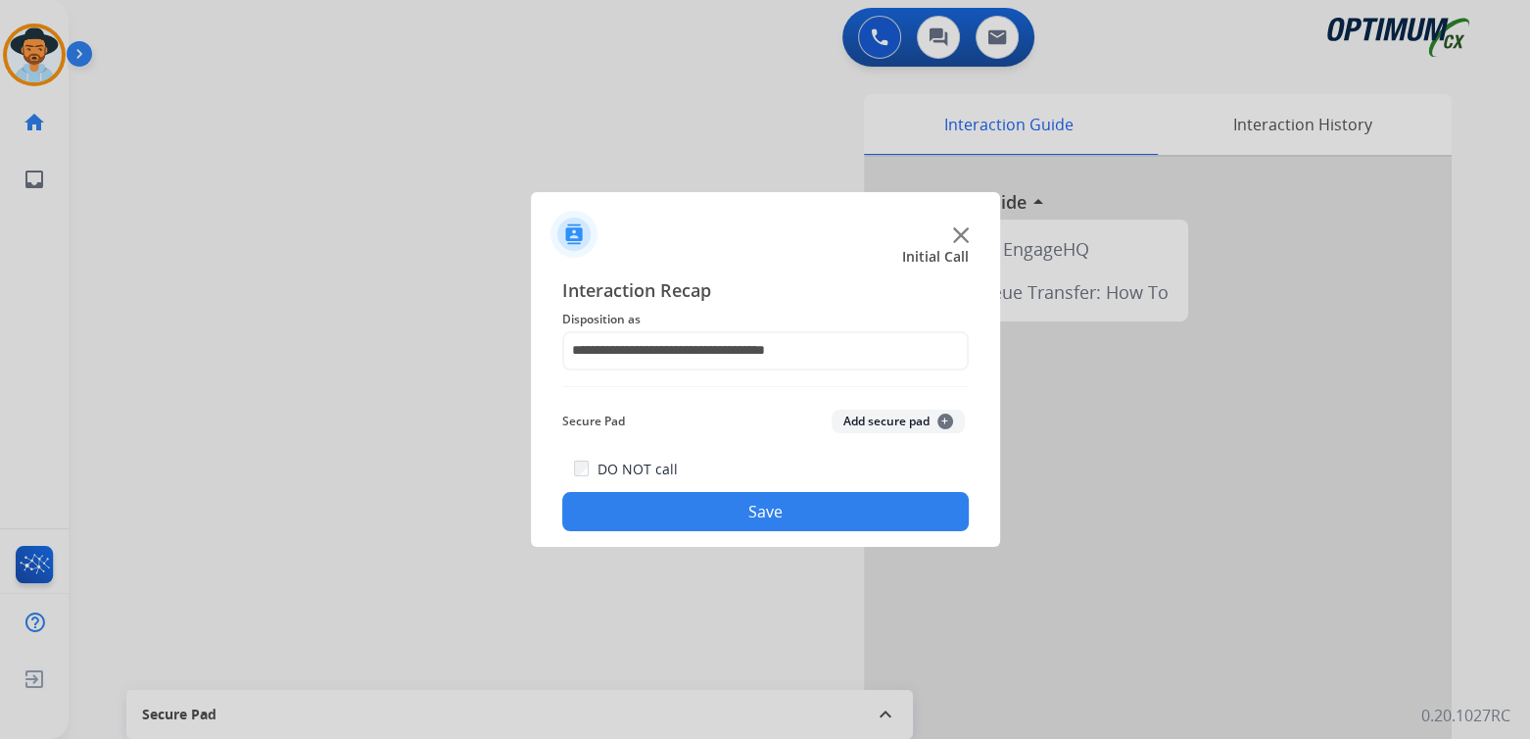
click at [755, 528] on button "Save" at bounding box center [765, 511] width 407 height 39
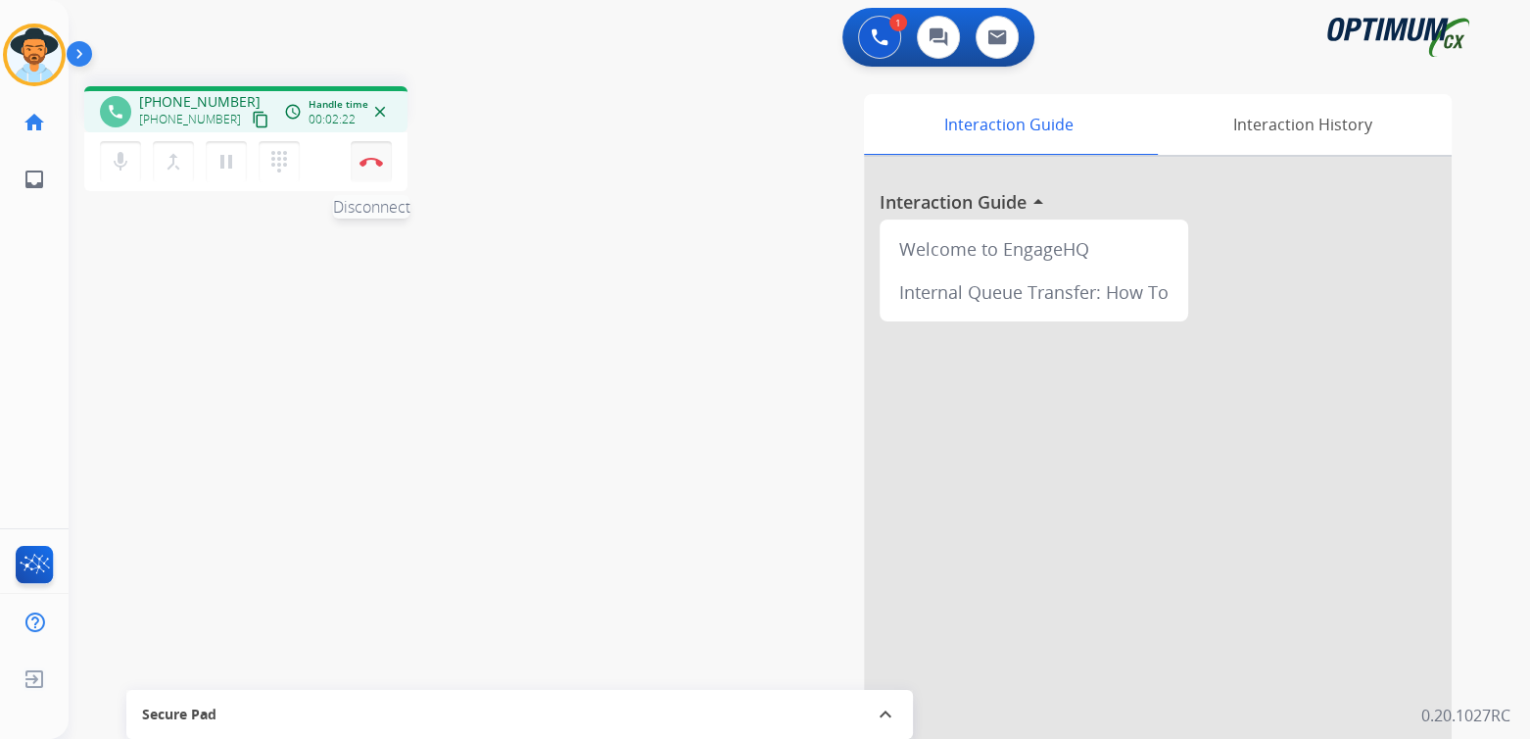
click at [366, 158] on img at bounding box center [372, 162] width 24 height 10
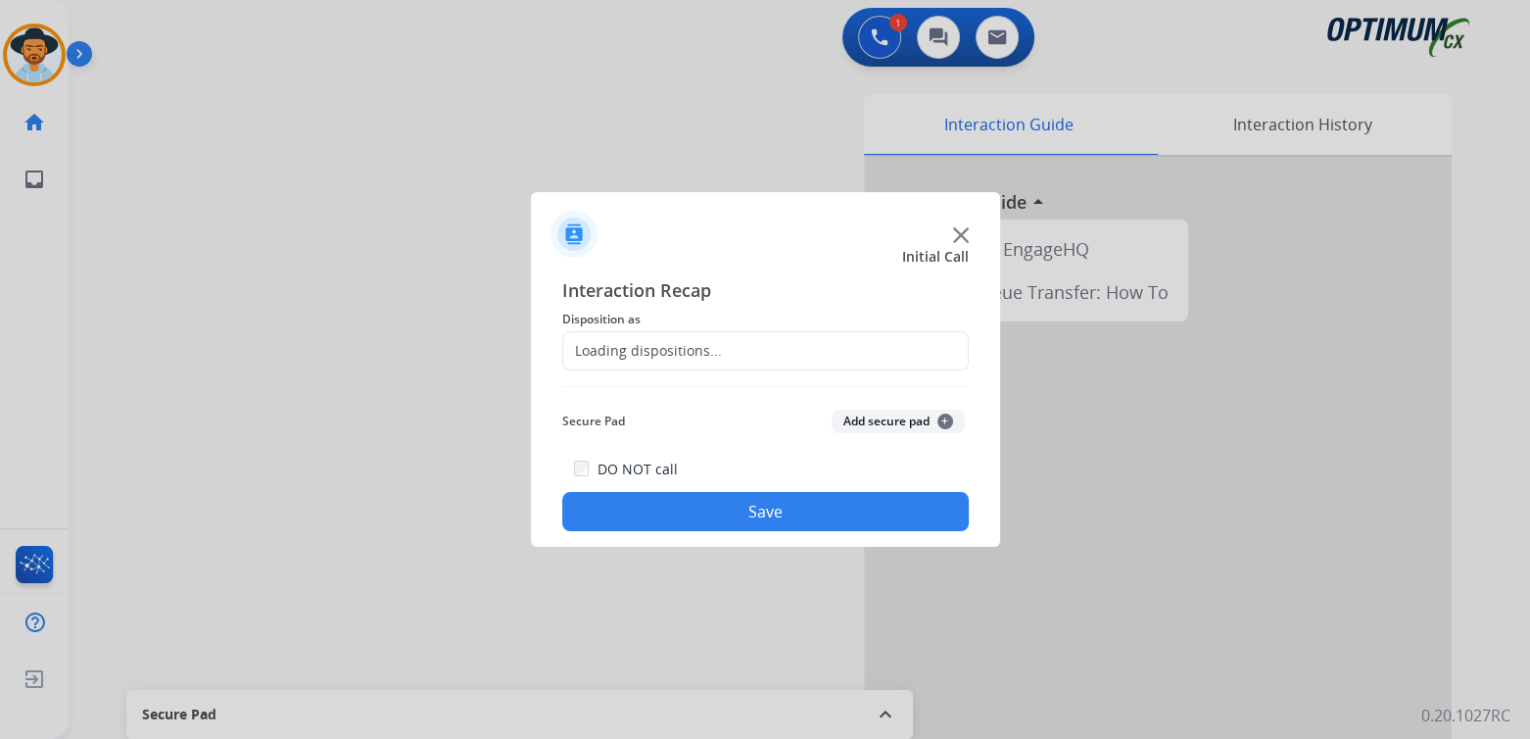
click at [668, 351] on div "Loading dispositions..." at bounding box center [642, 351] width 159 height 20
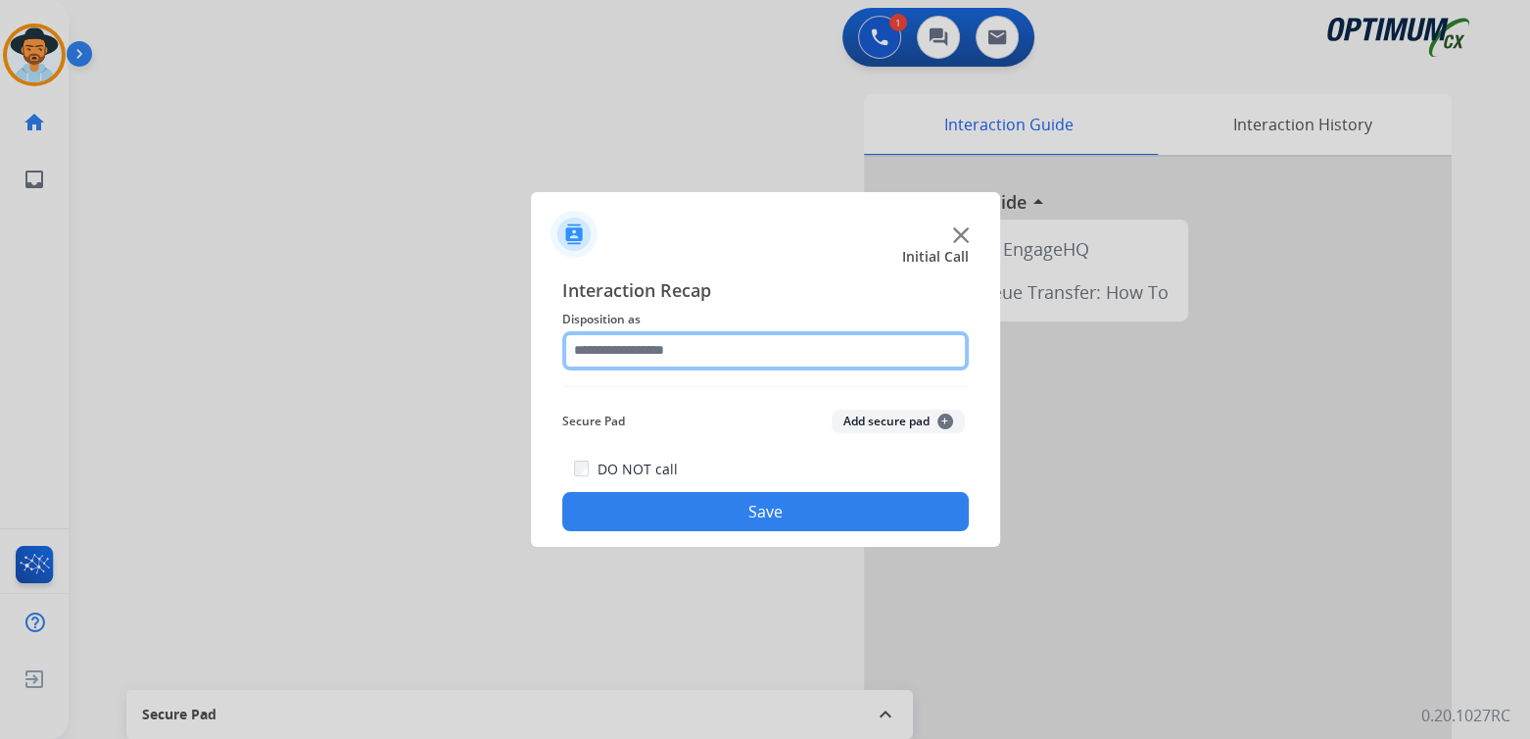
click at [698, 353] on input "text" at bounding box center [765, 350] width 407 height 39
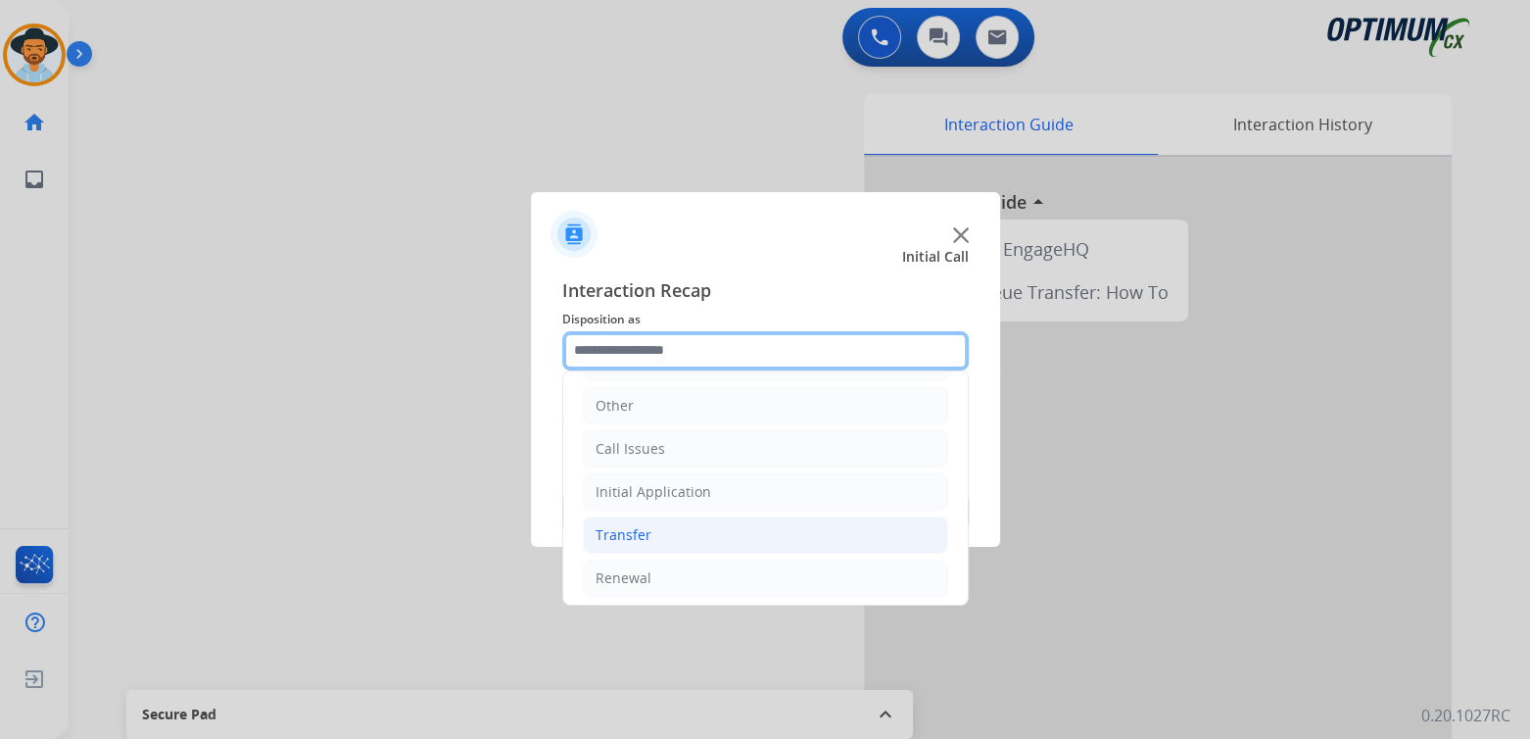
scroll to position [129, 0]
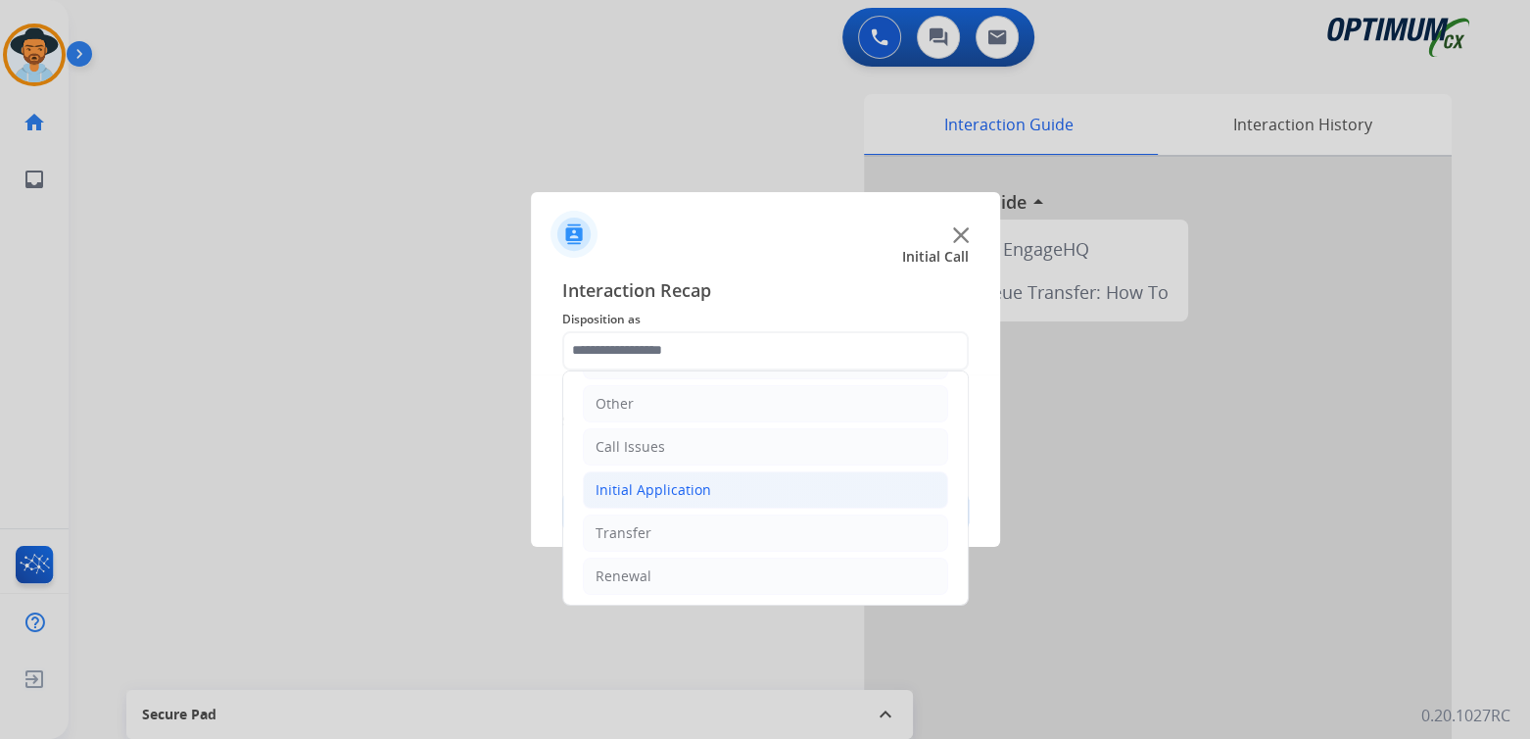
click at [736, 489] on li "Initial Application" at bounding box center [765, 489] width 365 height 37
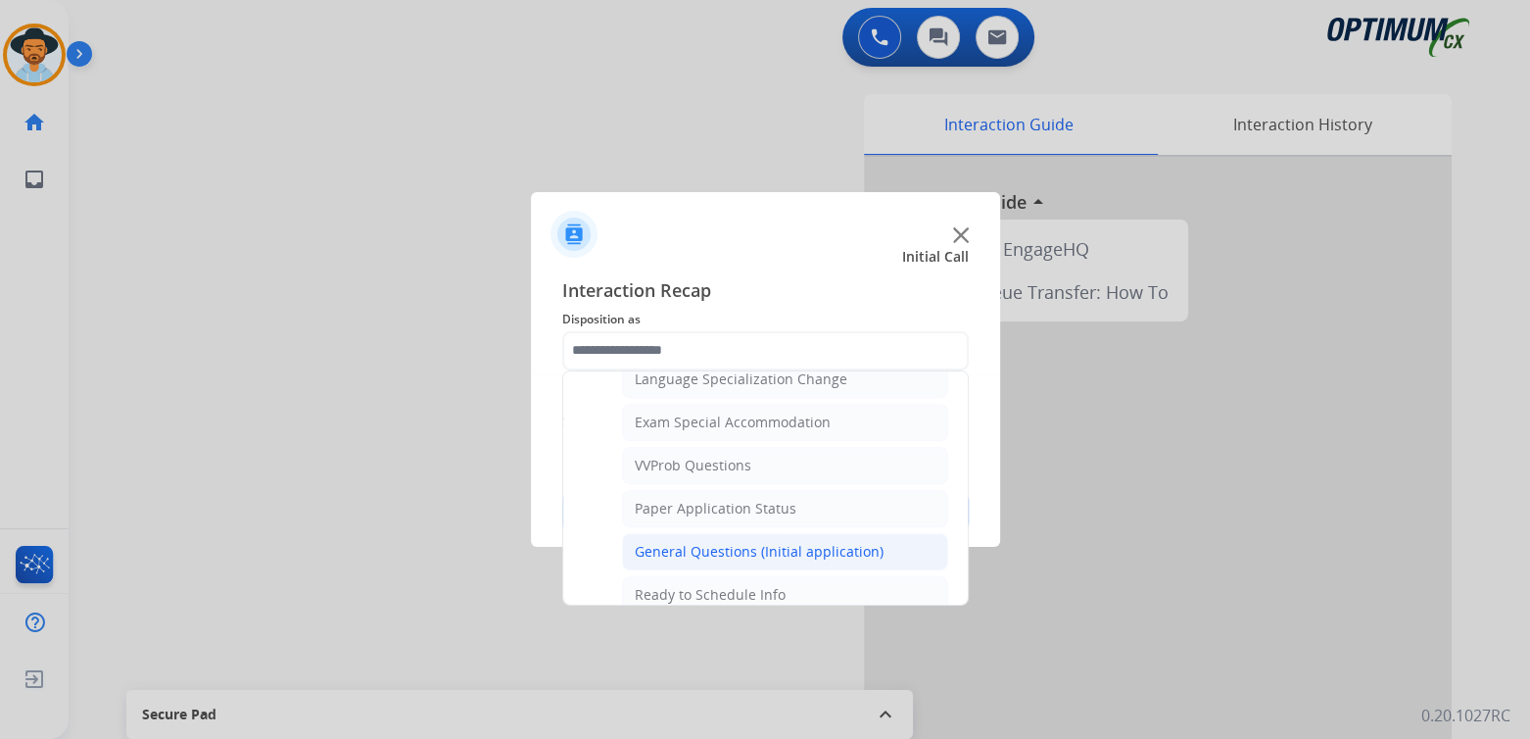
scroll to position [0, 0]
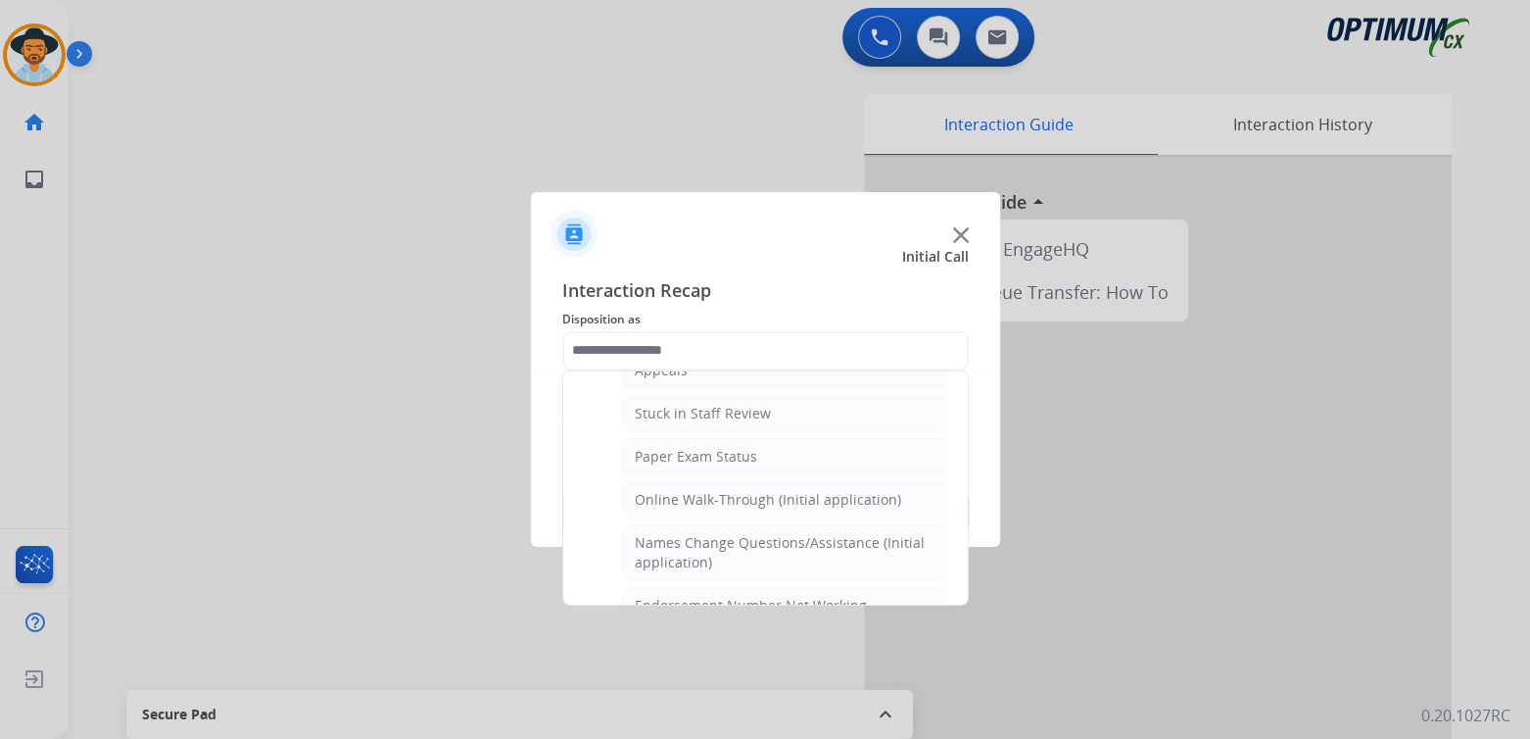
drag, startPoint x: 721, startPoint y: 536, endPoint x: 788, endPoint y: 518, distance: 68.9
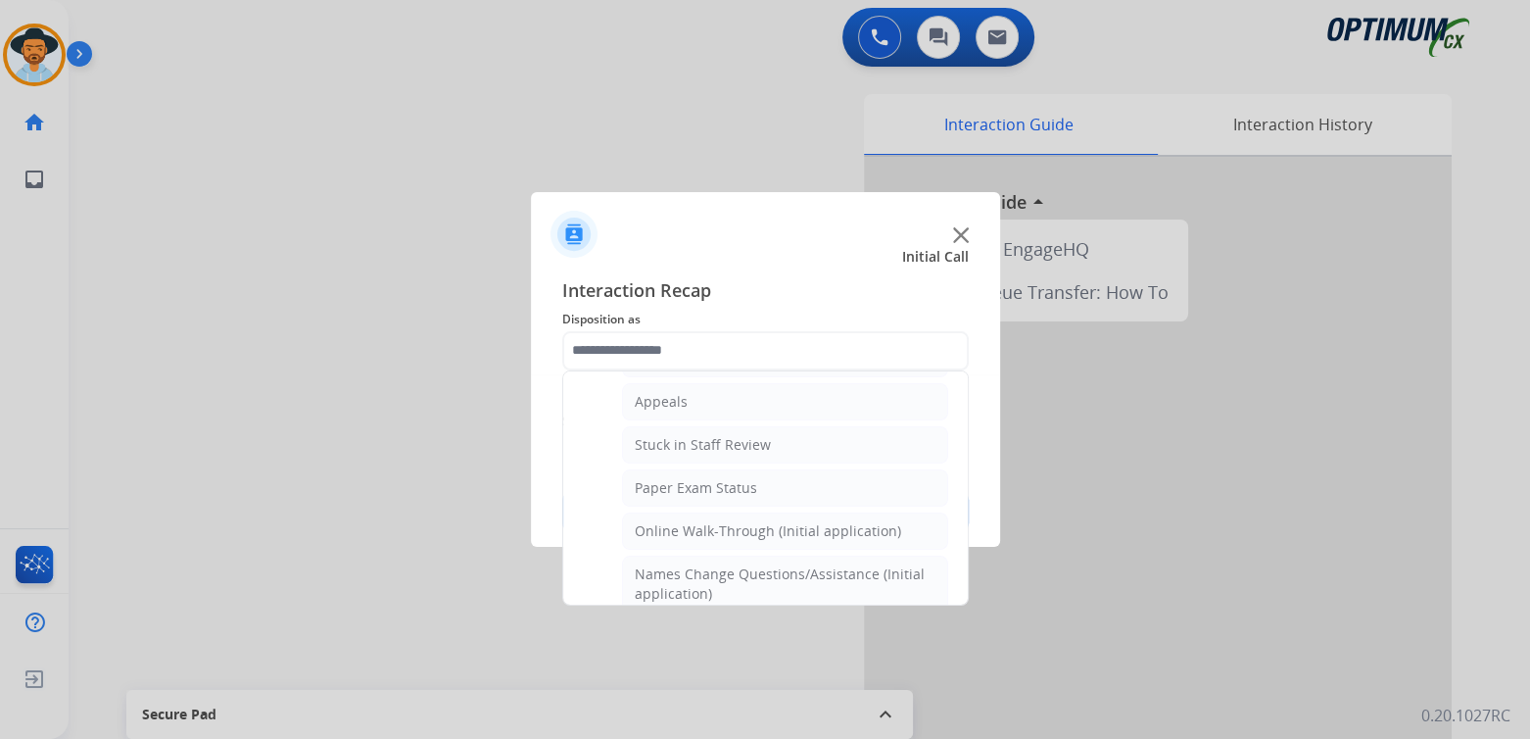
type input "**********"
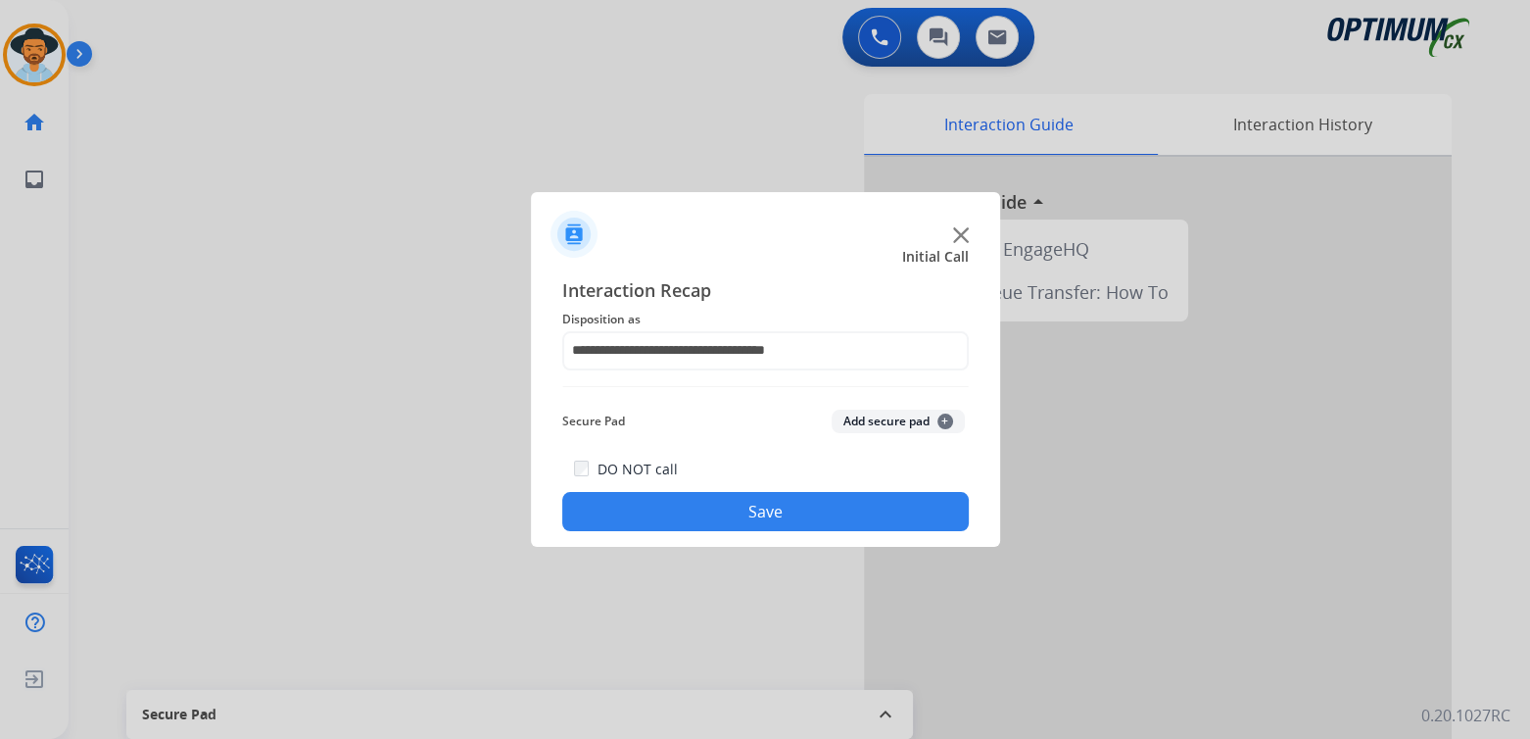
click at [868, 506] on button "Save" at bounding box center [765, 511] width 407 height 39
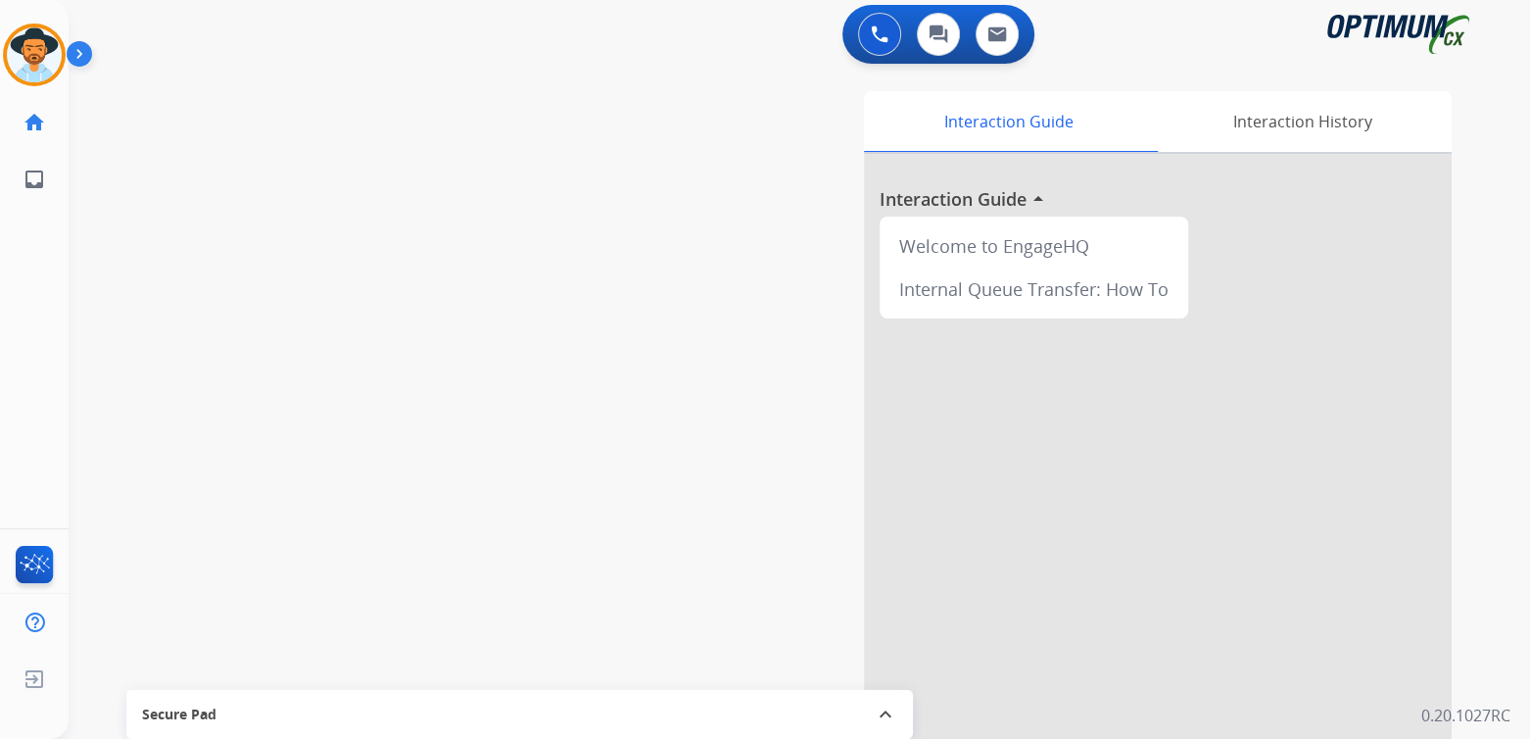
scroll to position [4, 0]
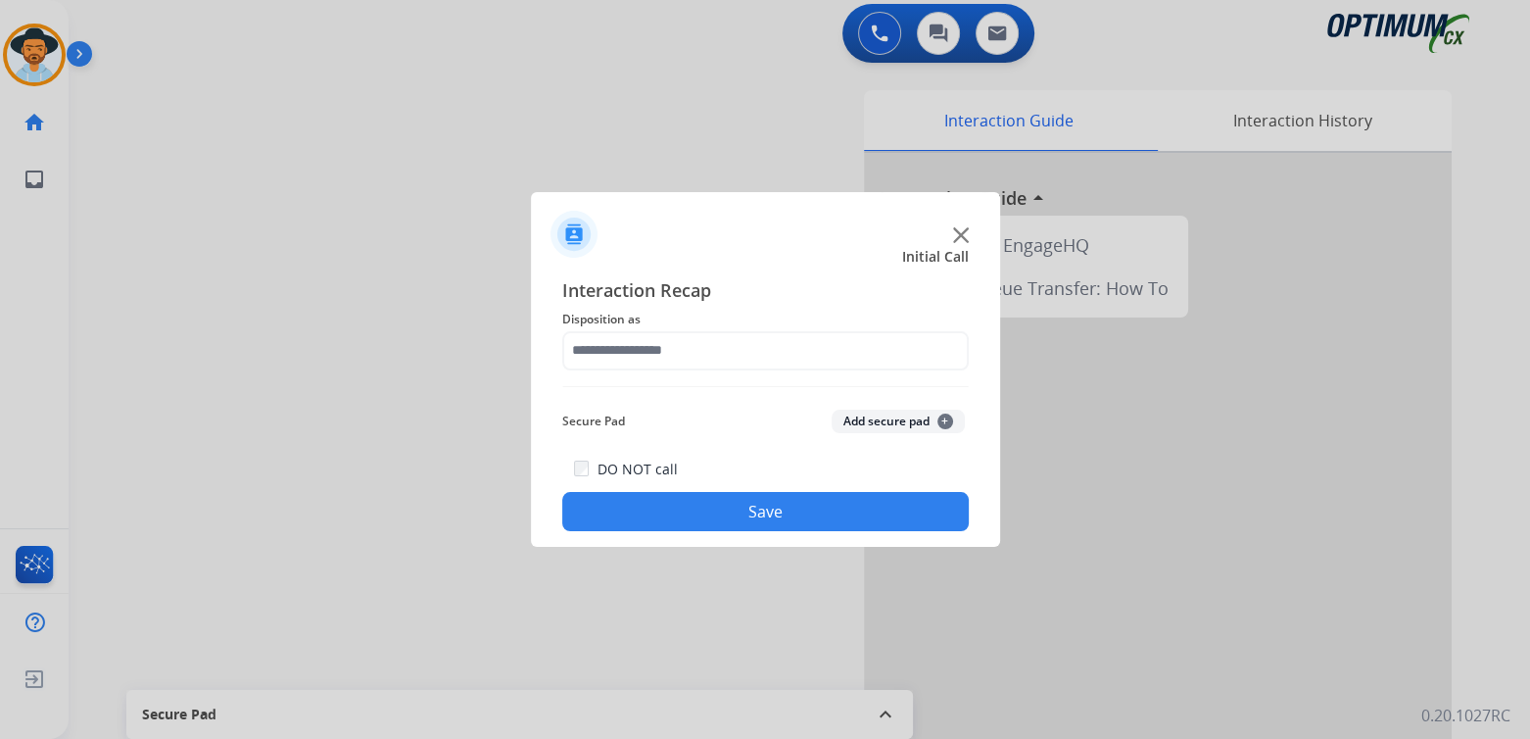
click at [961, 230] on img at bounding box center [961, 235] width 16 height 16
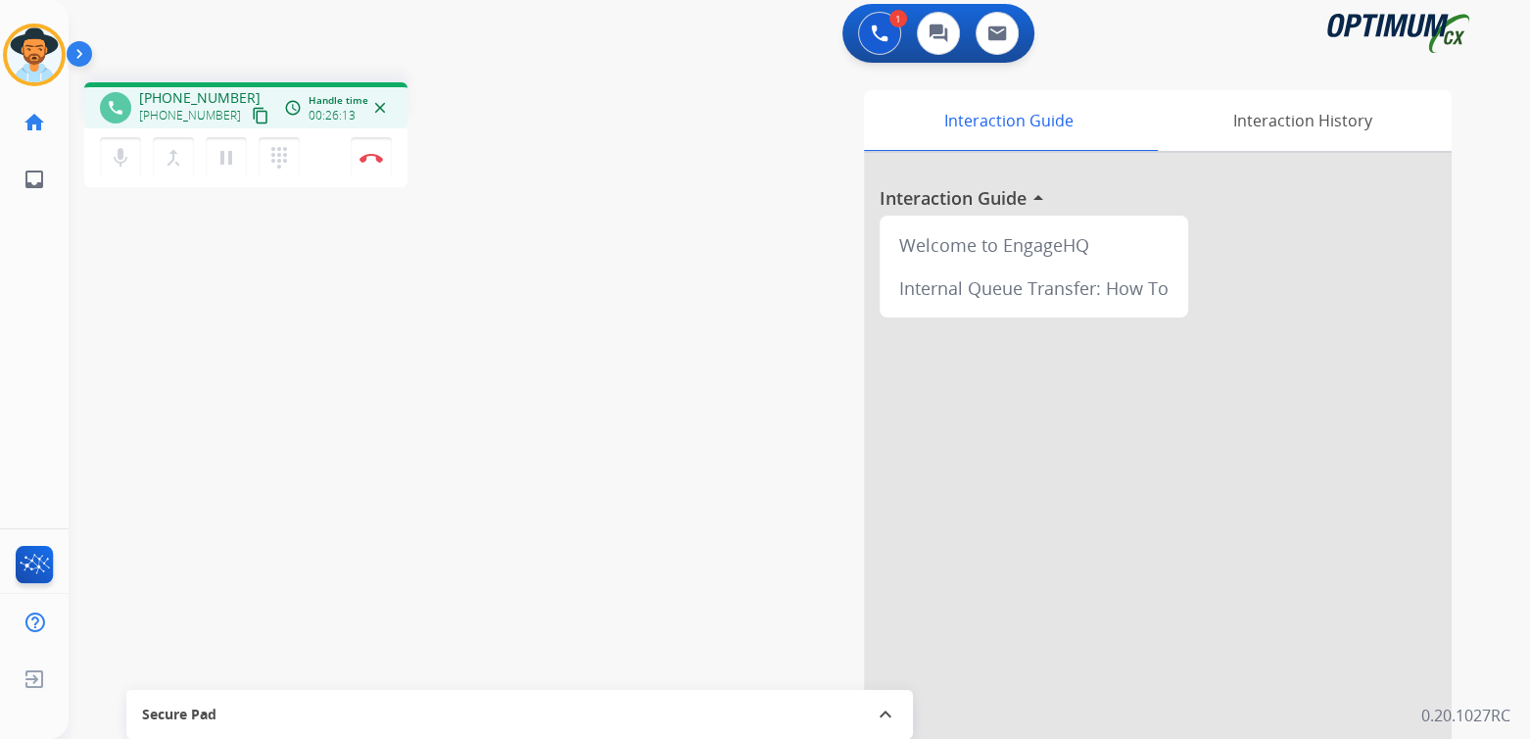
drag, startPoint x: 545, startPoint y: 177, endPoint x: 618, endPoint y: 128, distance: 88.3
click at [545, 176] on div "phone [PHONE_NUMBER] [PHONE_NUMBER] content_copy access_time Call metrics Queue…" at bounding box center [340, 137] width 513 height 111
drag, startPoint x: 375, startPoint y: 161, endPoint x: 523, endPoint y: 143, distance: 149.0
click at [375, 161] on img at bounding box center [372, 158] width 24 height 10
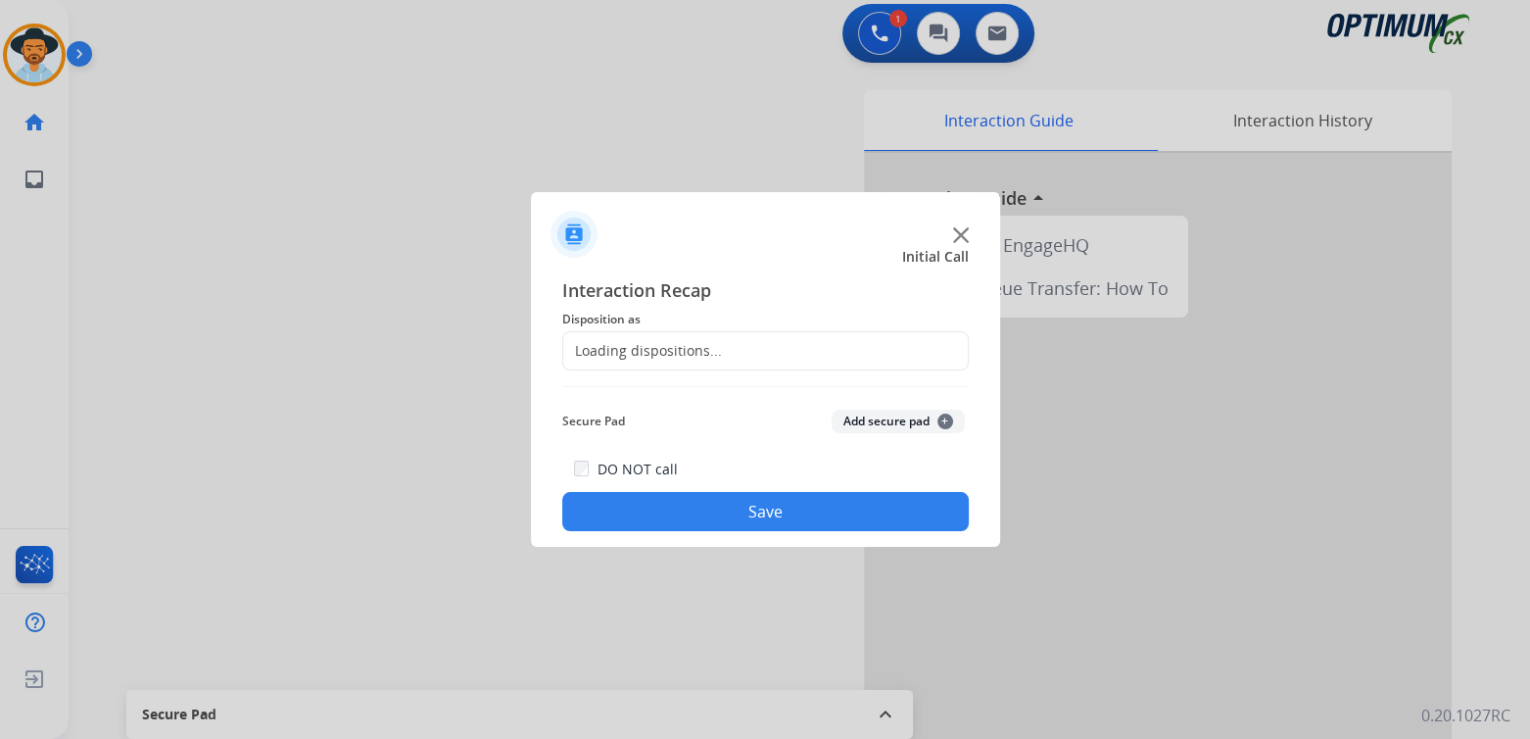
click at [697, 358] on div "Loading dispositions..." at bounding box center [642, 351] width 159 height 20
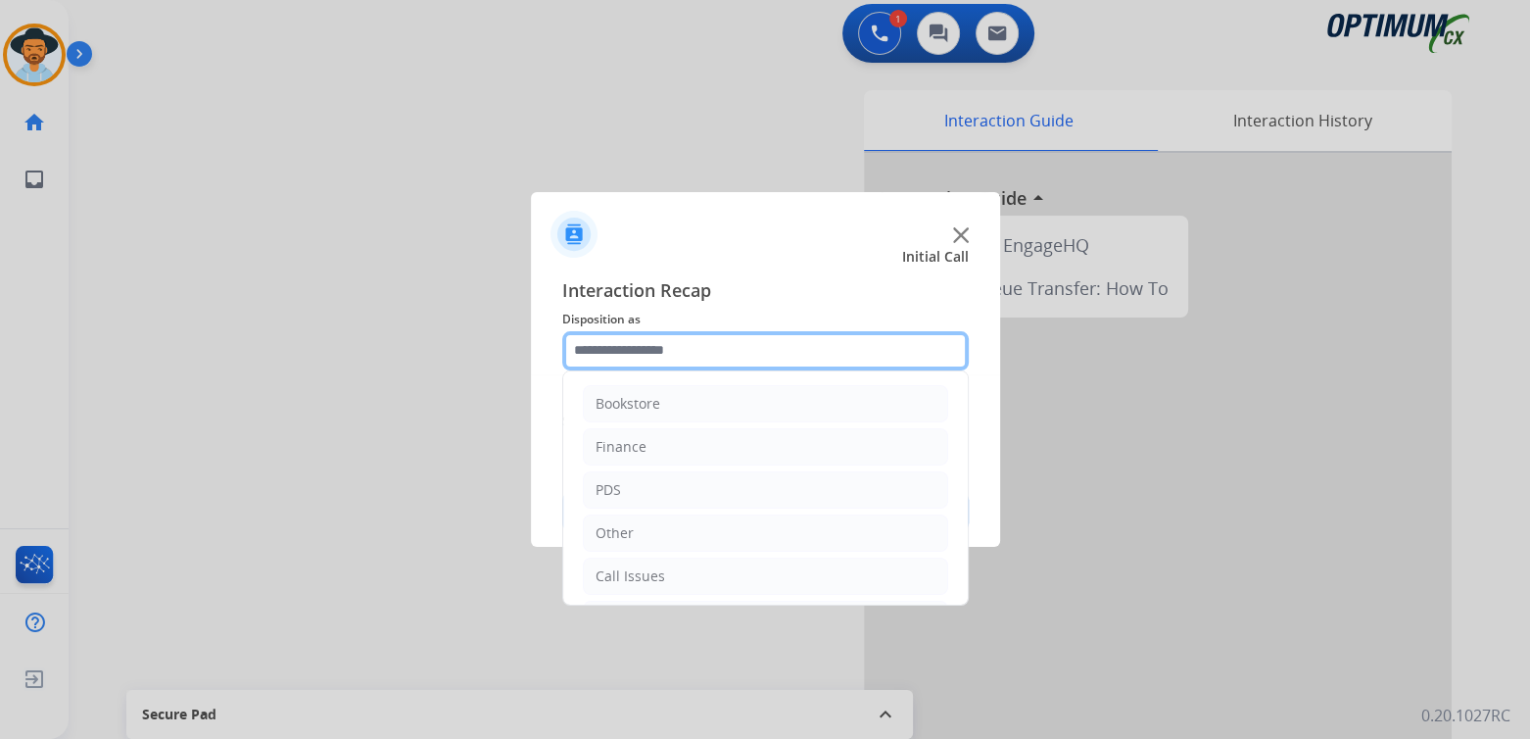
click at [668, 348] on input "text" at bounding box center [765, 350] width 407 height 39
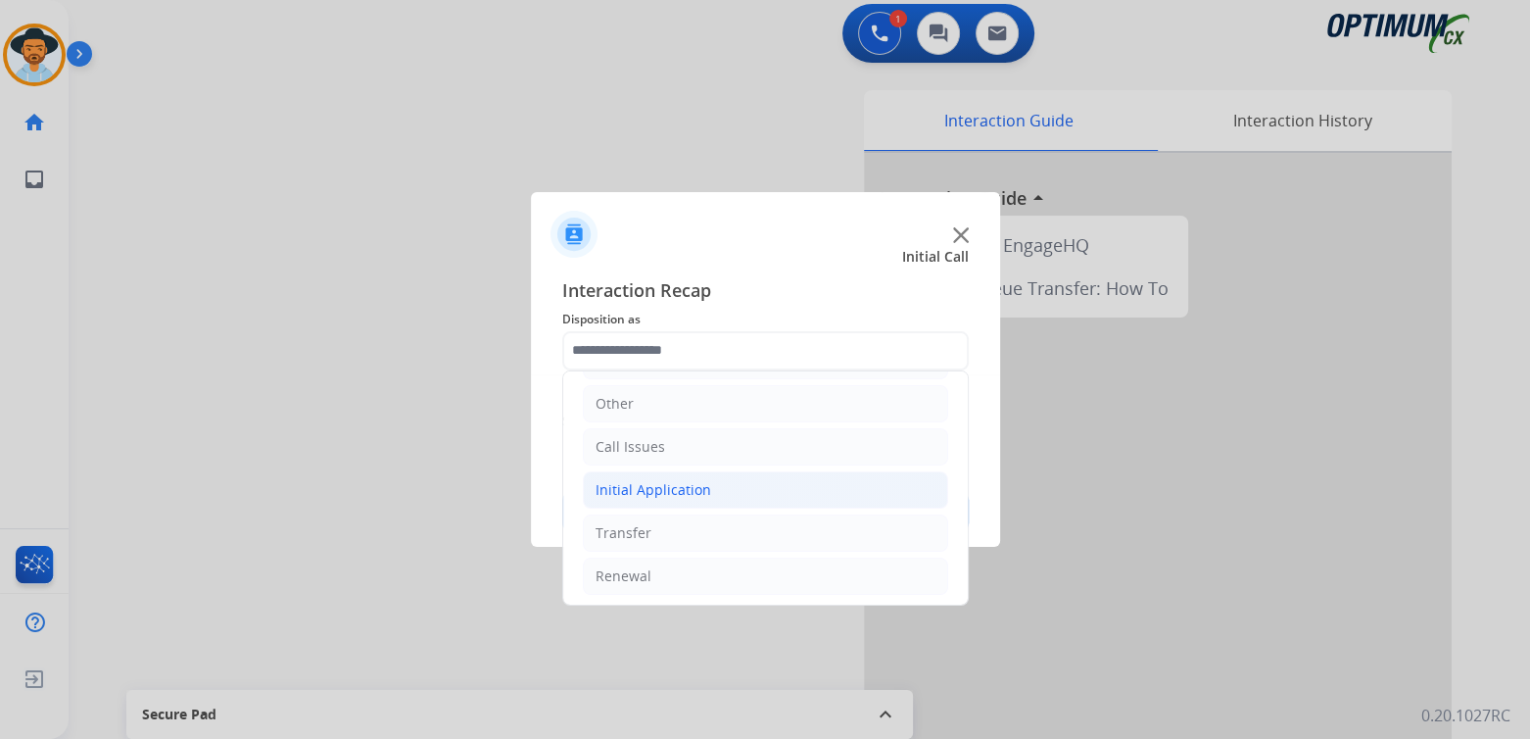
click at [698, 494] on div "Initial Application" at bounding box center [654, 490] width 116 height 20
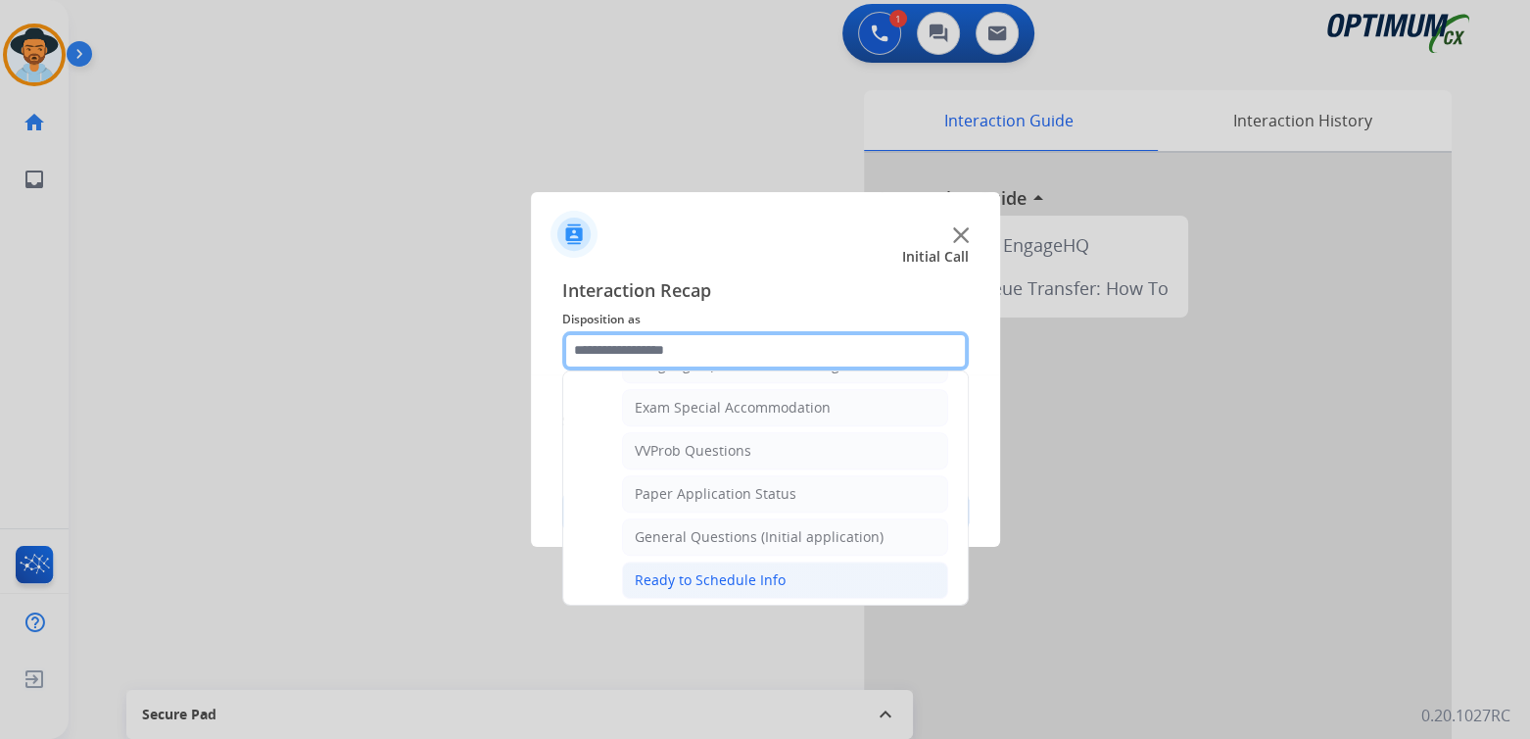
scroll to position [1008, 0]
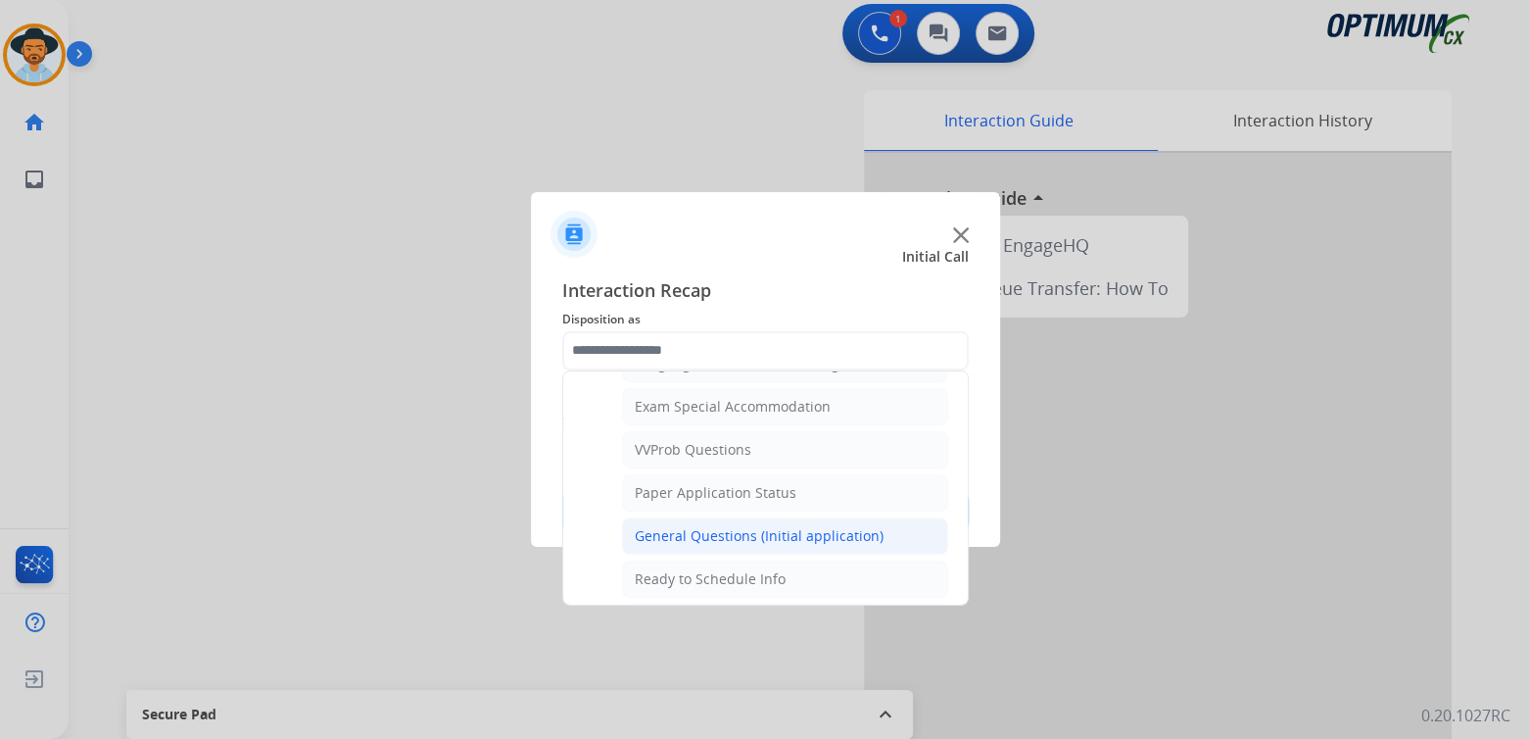
click at [693, 526] on div "General Questions (Initial application)" at bounding box center [759, 536] width 249 height 20
type input "**********"
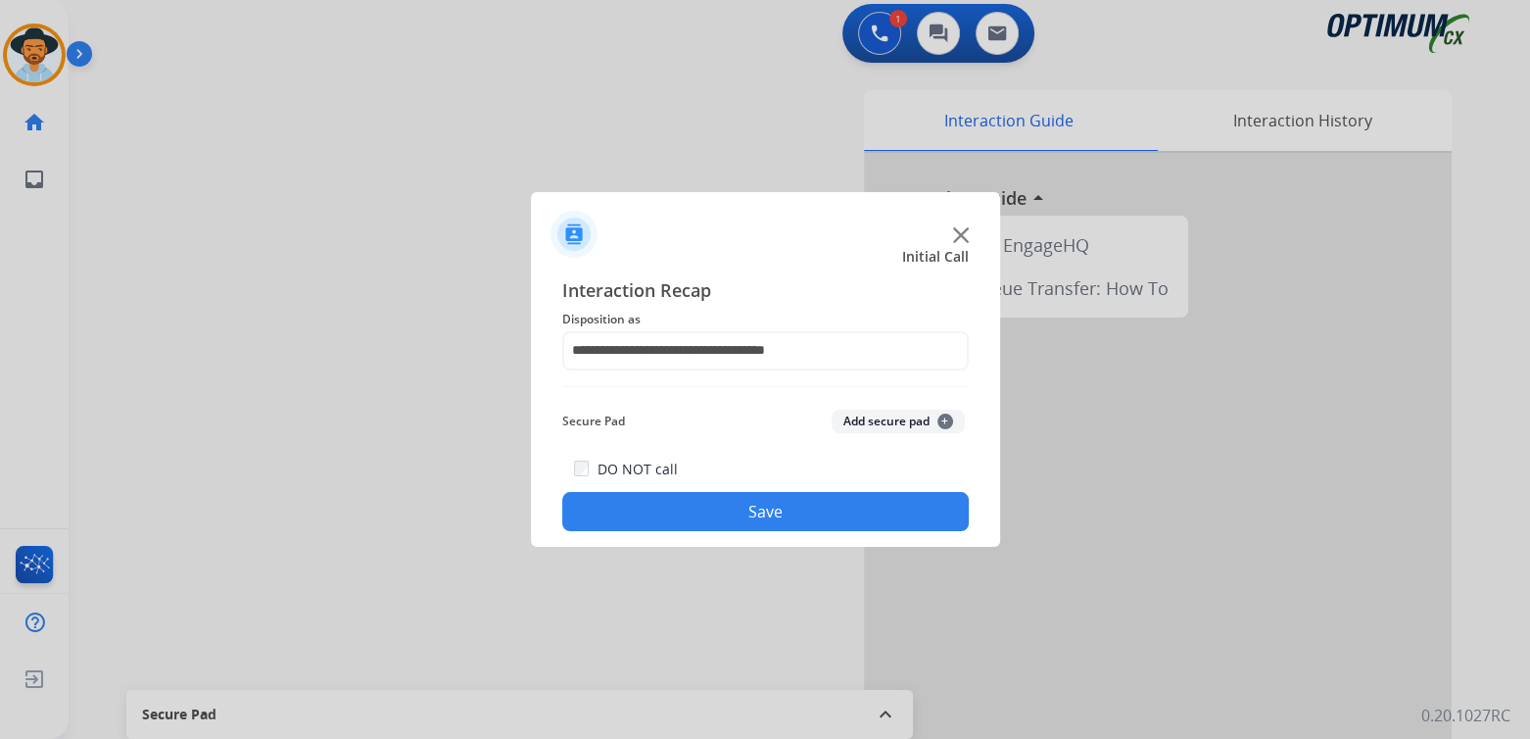
click at [860, 498] on button "Save" at bounding box center [765, 511] width 407 height 39
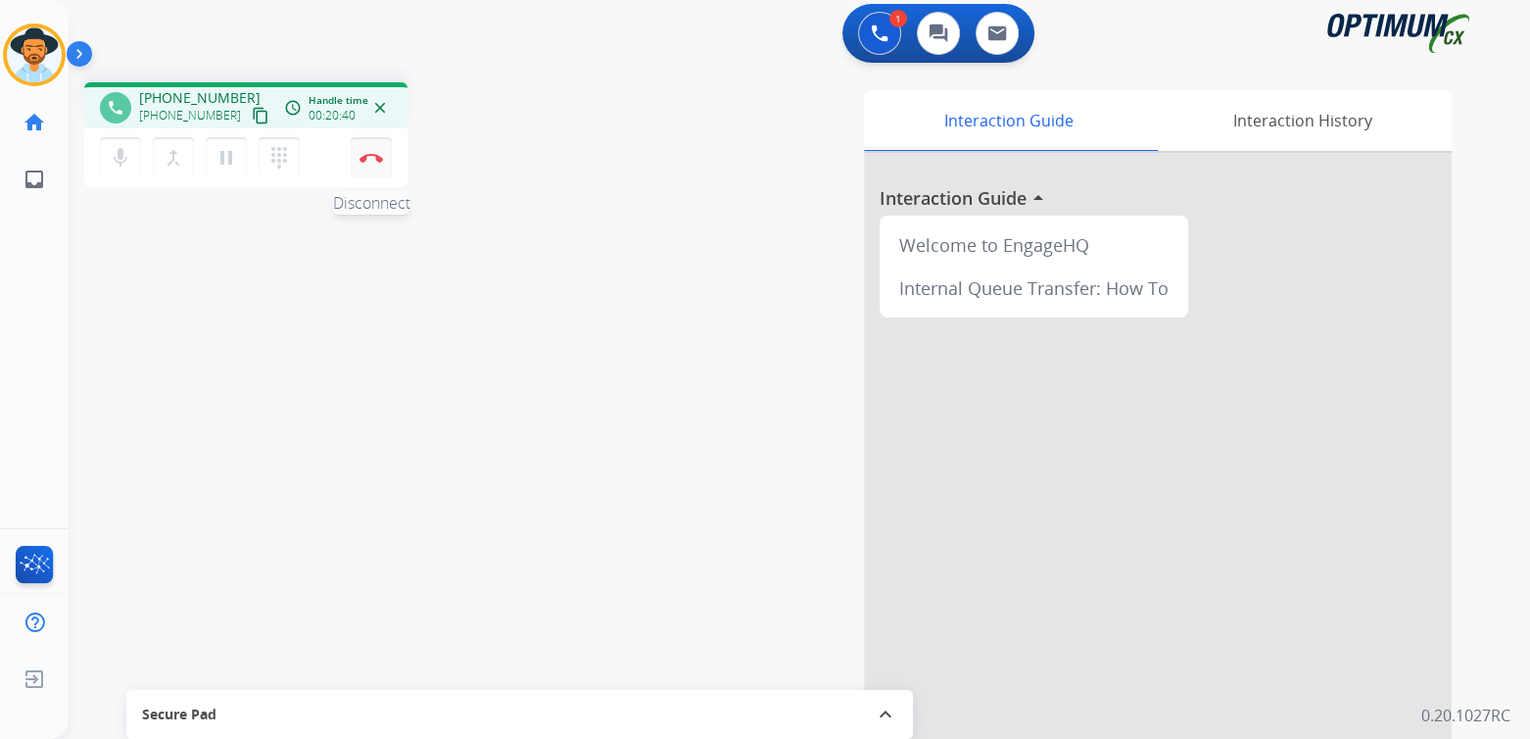
click at [364, 154] on img at bounding box center [372, 158] width 24 height 10
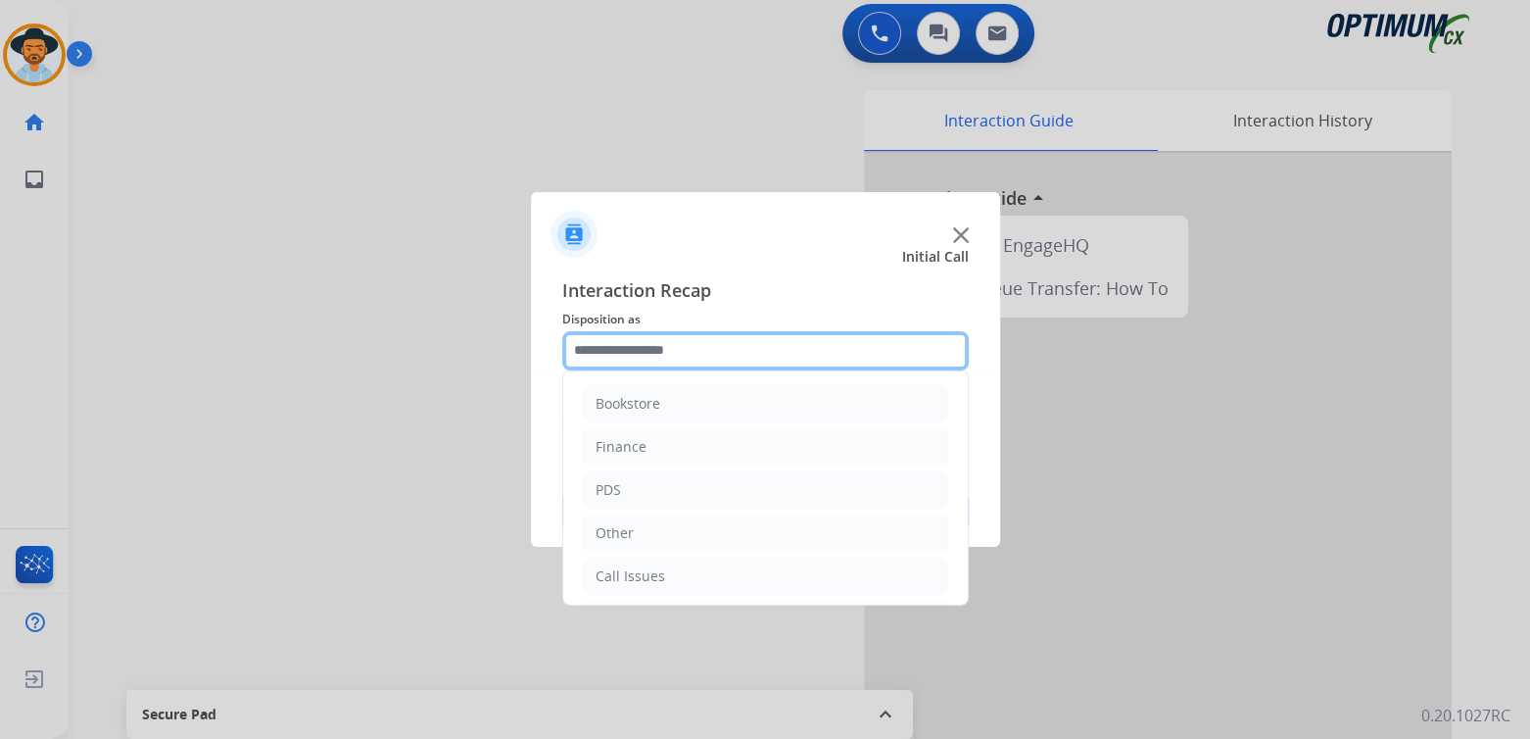
click at [682, 350] on input "text" at bounding box center [765, 350] width 407 height 39
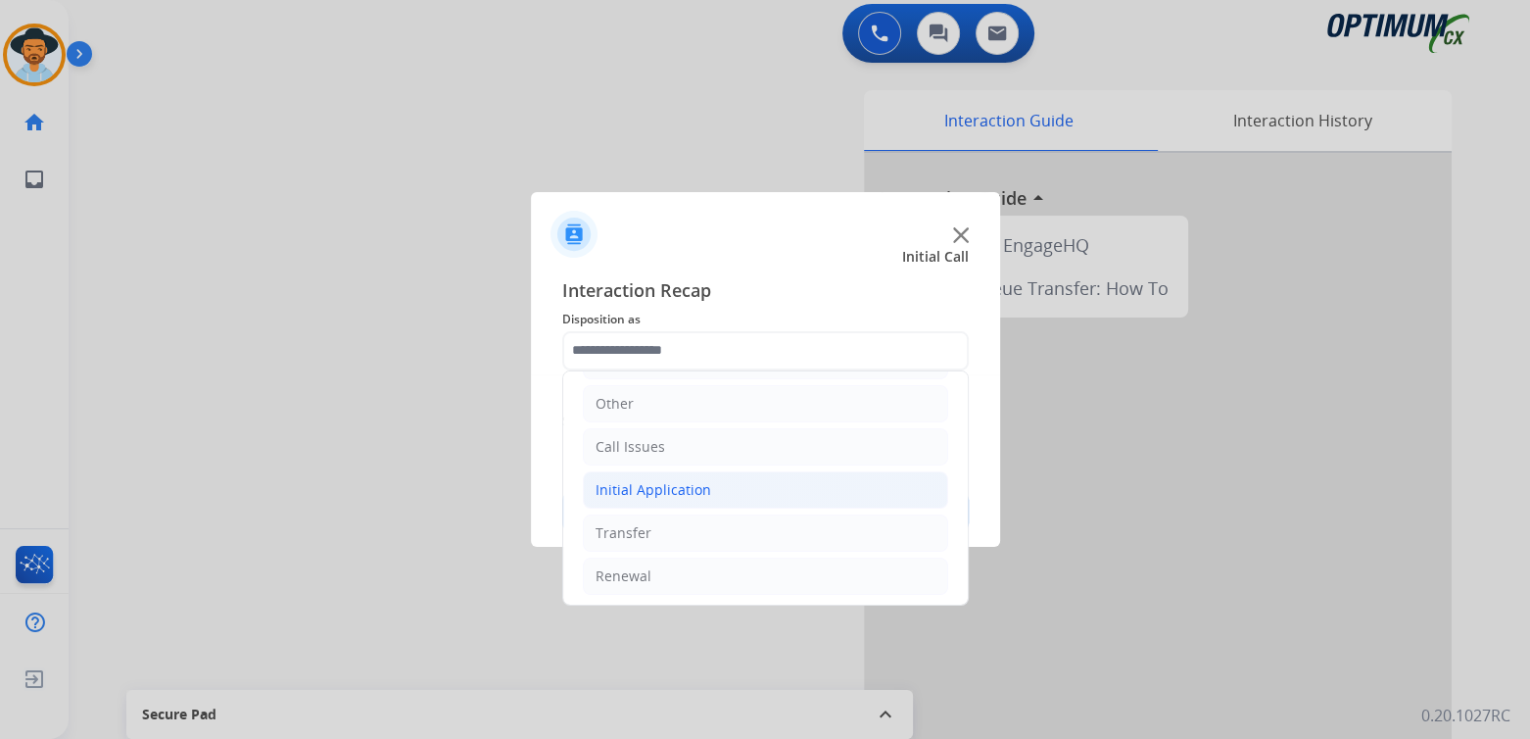
click at [709, 487] on li "Initial Application" at bounding box center [765, 489] width 365 height 37
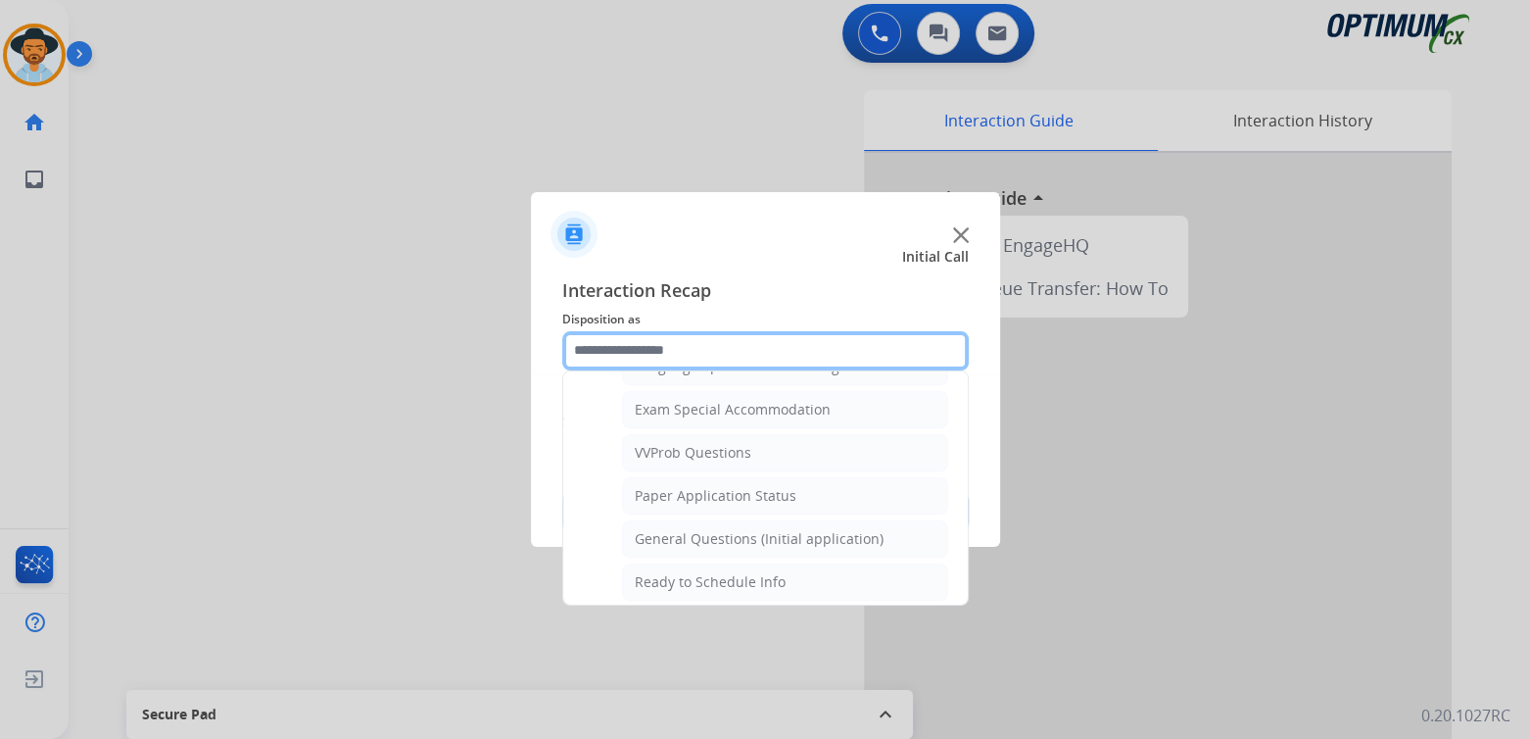
scroll to position [1006, 0]
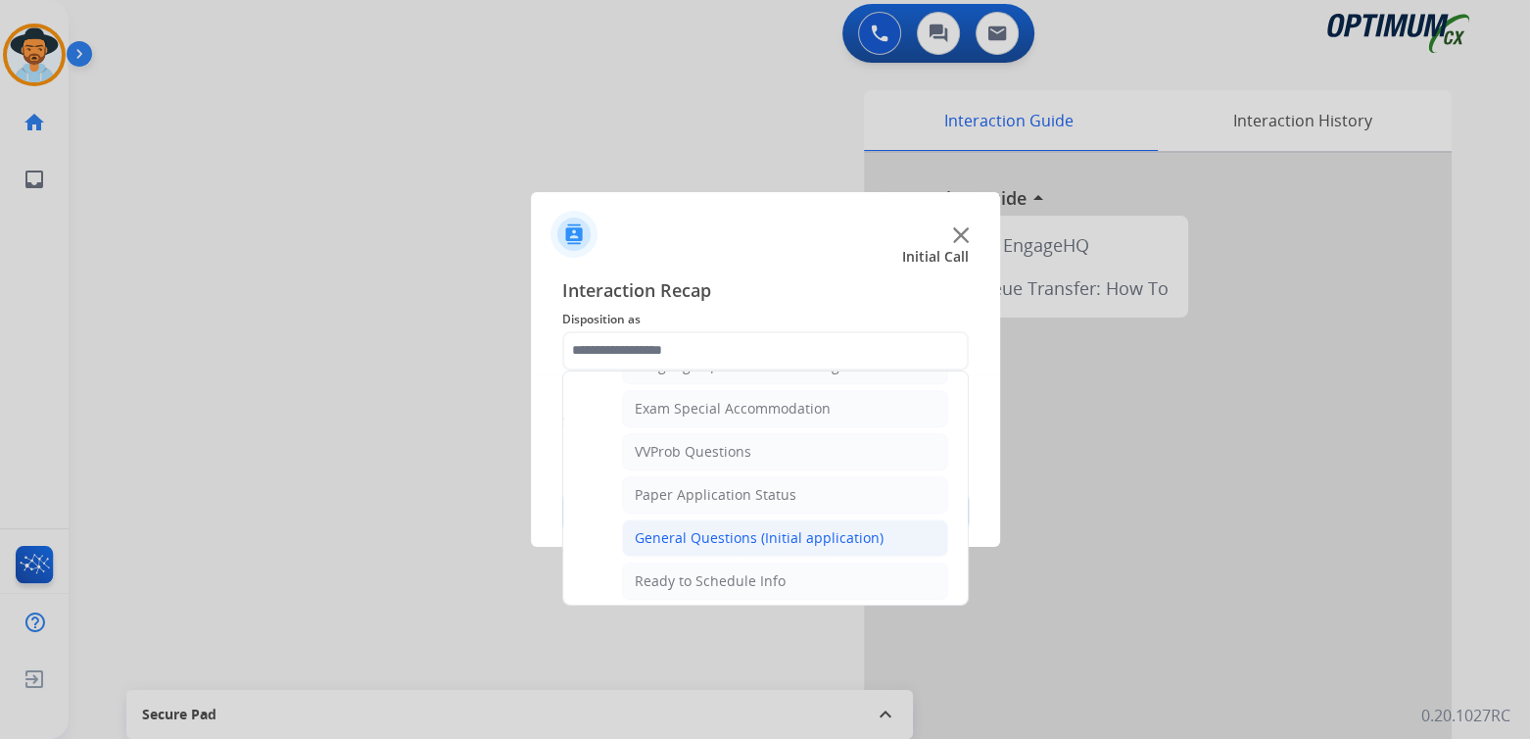
click at [711, 528] on div "General Questions (Initial application)" at bounding box center [759, 538] width 249 height 20
type input "**********"
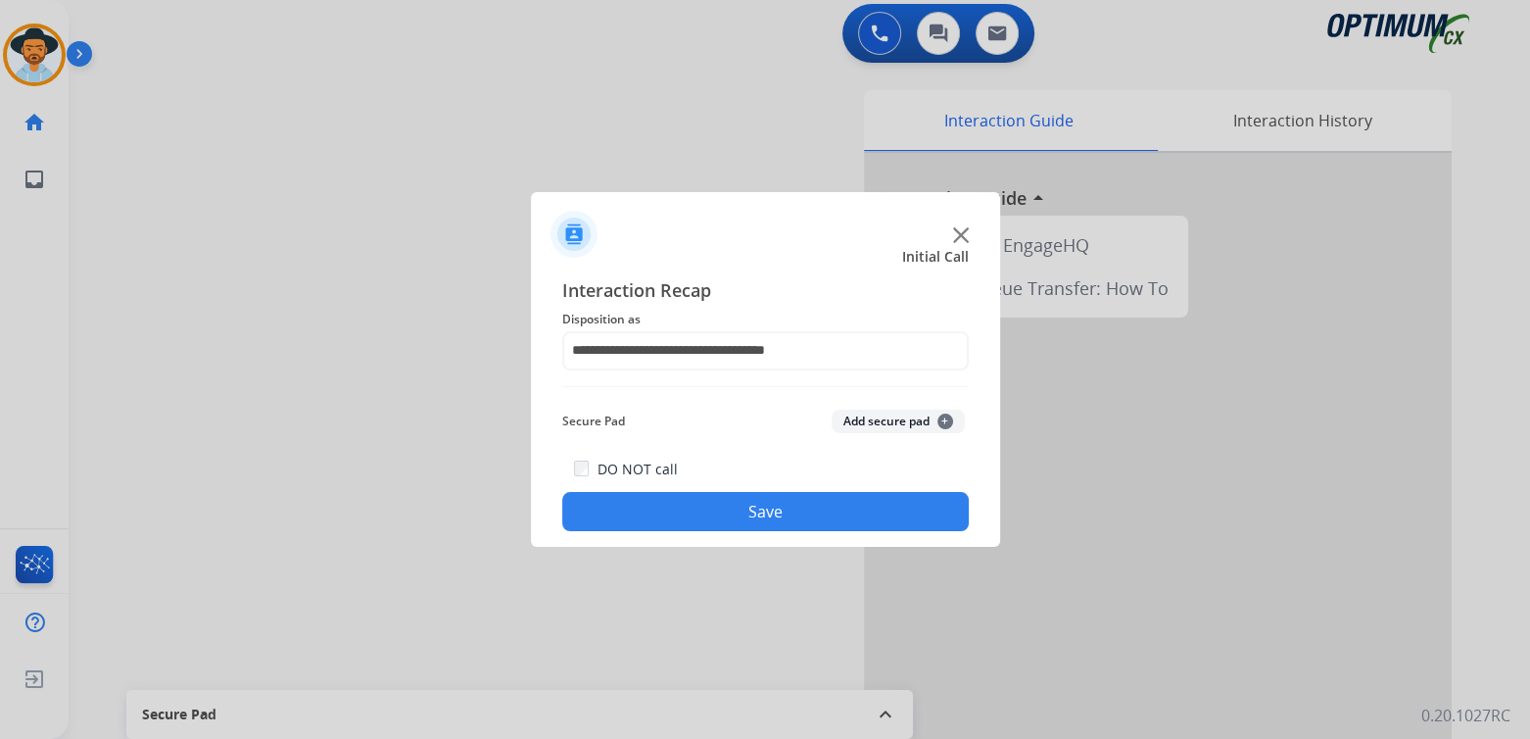
click at [759, 520] on button "Save" at bounding box center [765, 511] width 407 height 39
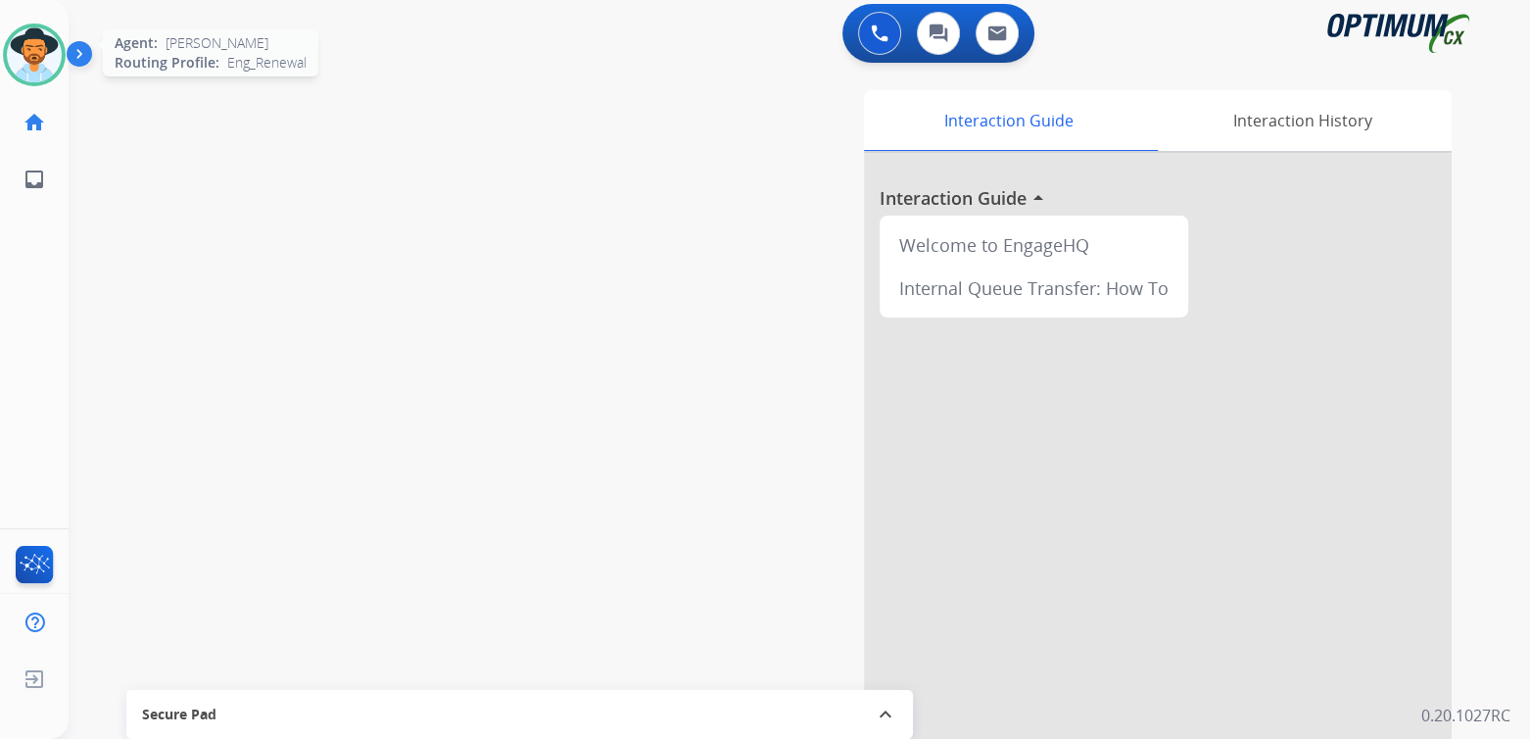
click at [25, 57] on img at bounding box center [34, 54] width 55 height 55
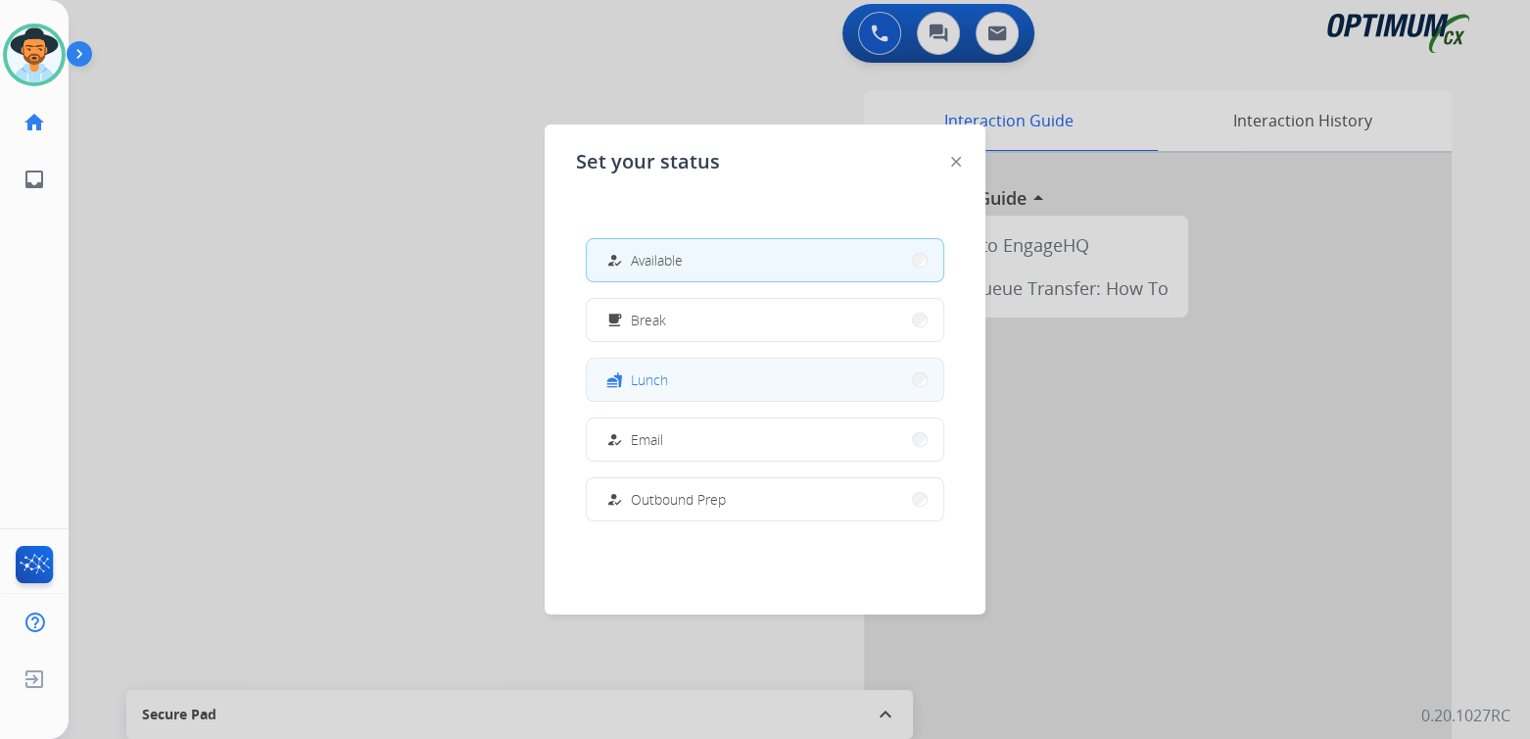
click at [677, 382] on button "fastfood Lunch" at bounding box center [765, 380] width 357 height 42
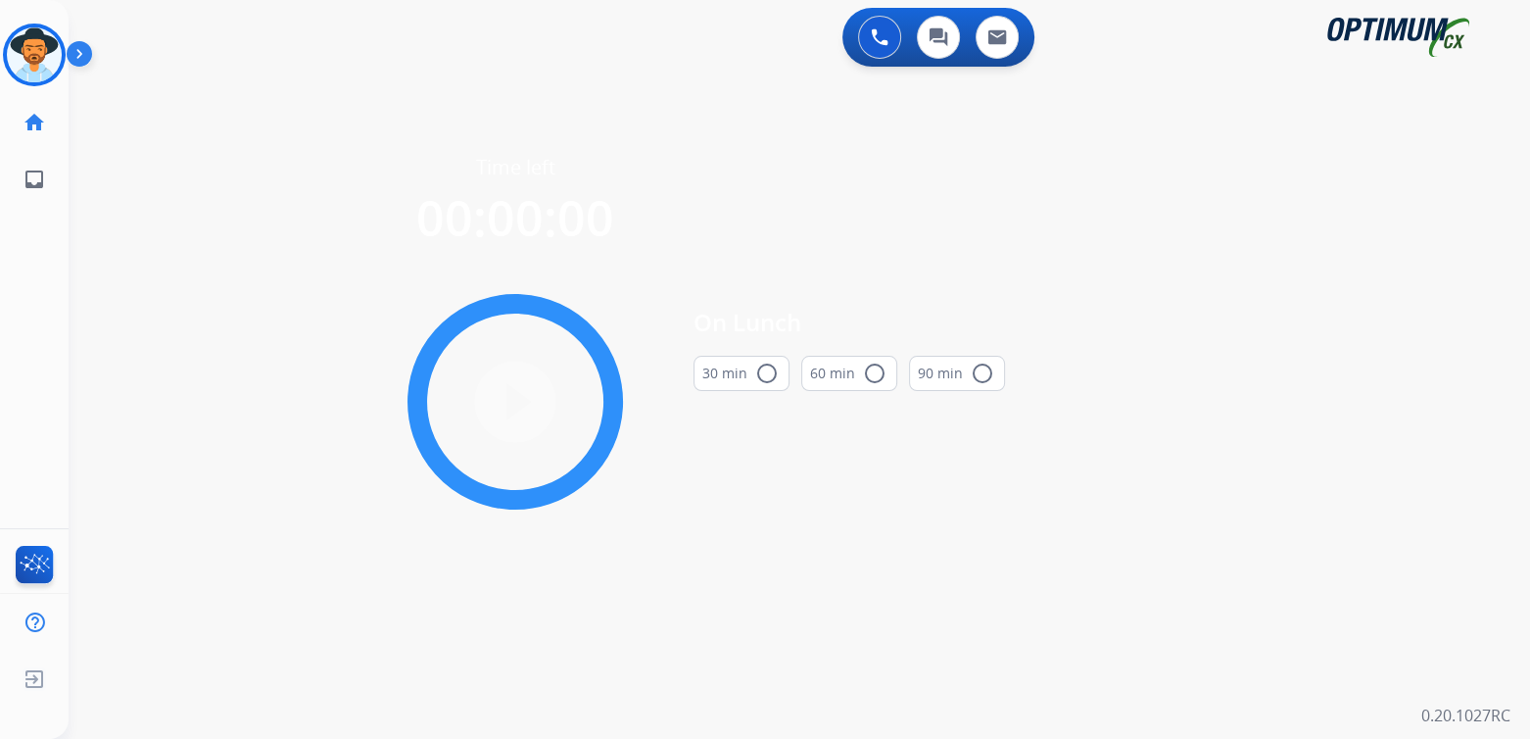
scroll to position [0, 0]
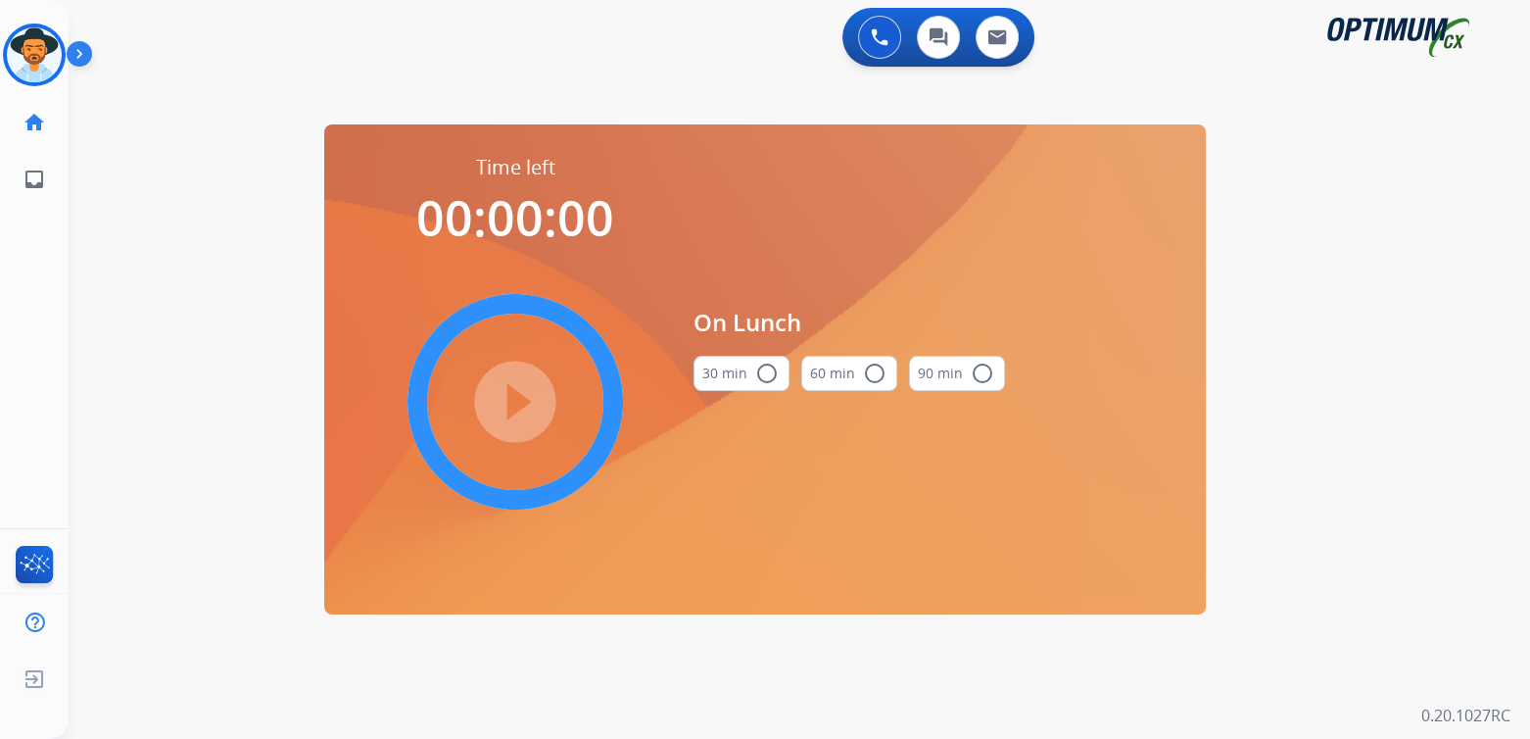
click at [757, 377] on mat-icon "radio_button_unchecked" at bounding box center [767, 373] width 24 height 24
click at [515, 398] on mat-icon "play_circle_filled" at bounding box center [516, 402] width 24 height 24
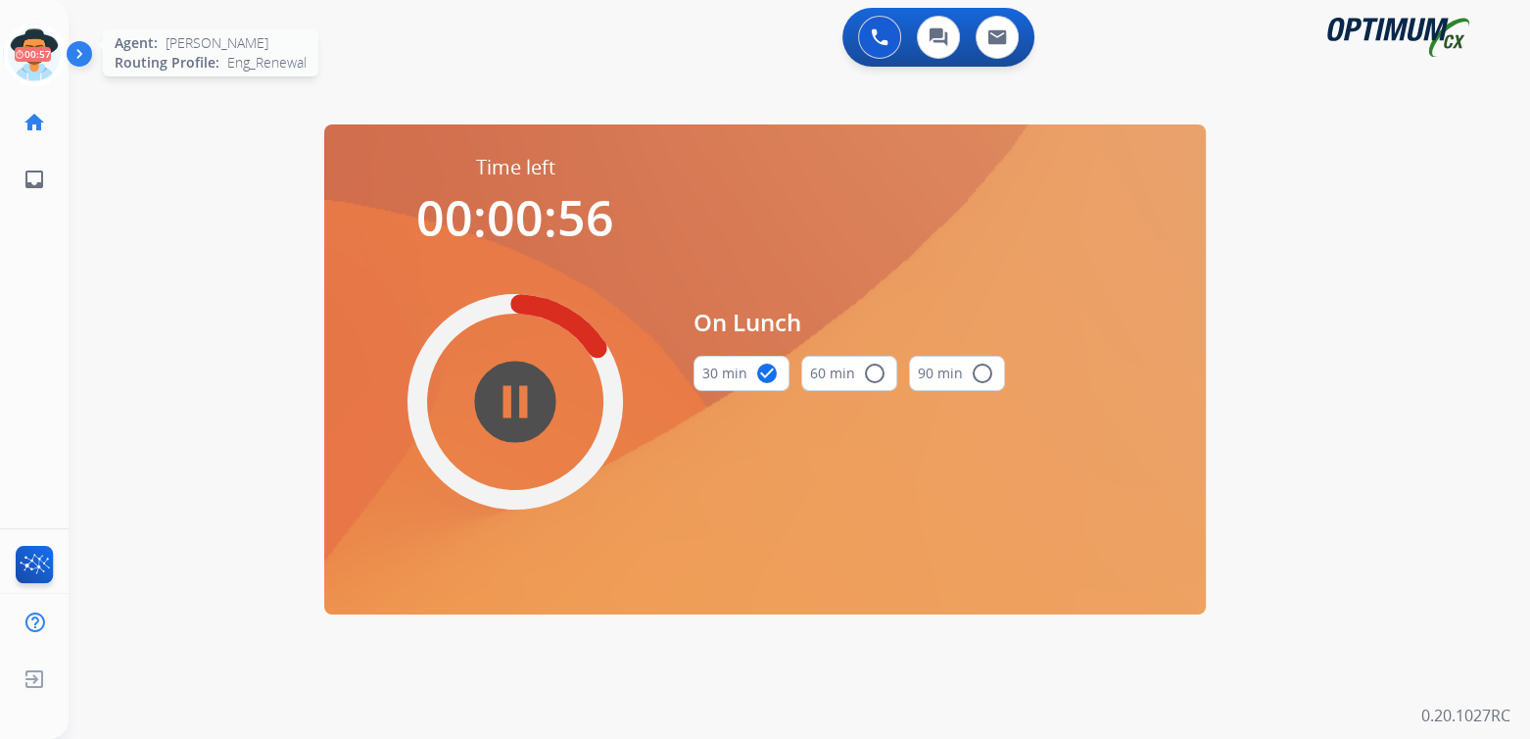
click at [47, 65] on icon at bounding box center [35, 56] width 64 height 64
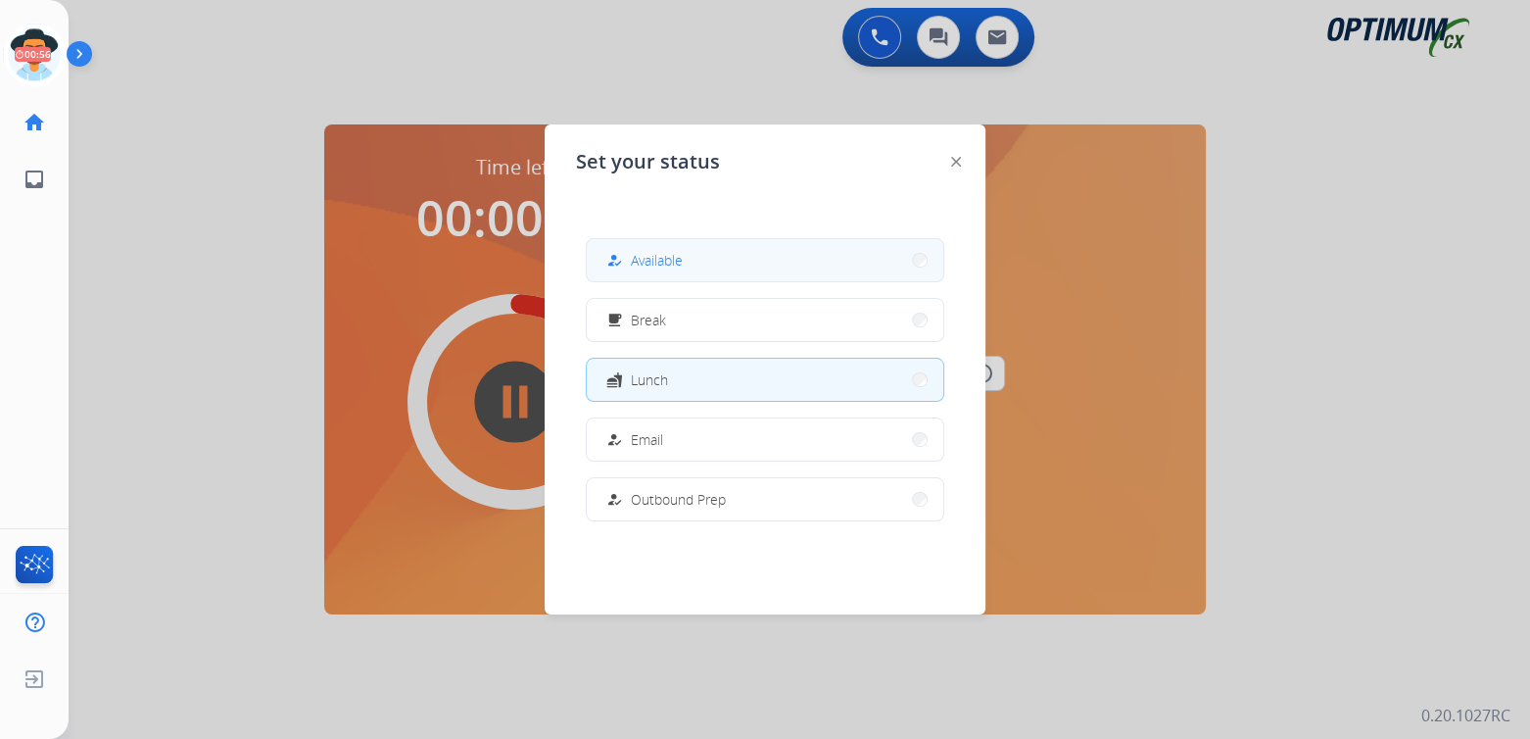
click at [679, 247] on button "how_to_reg Available" at bounding box center [765, 260] width 357 height 42
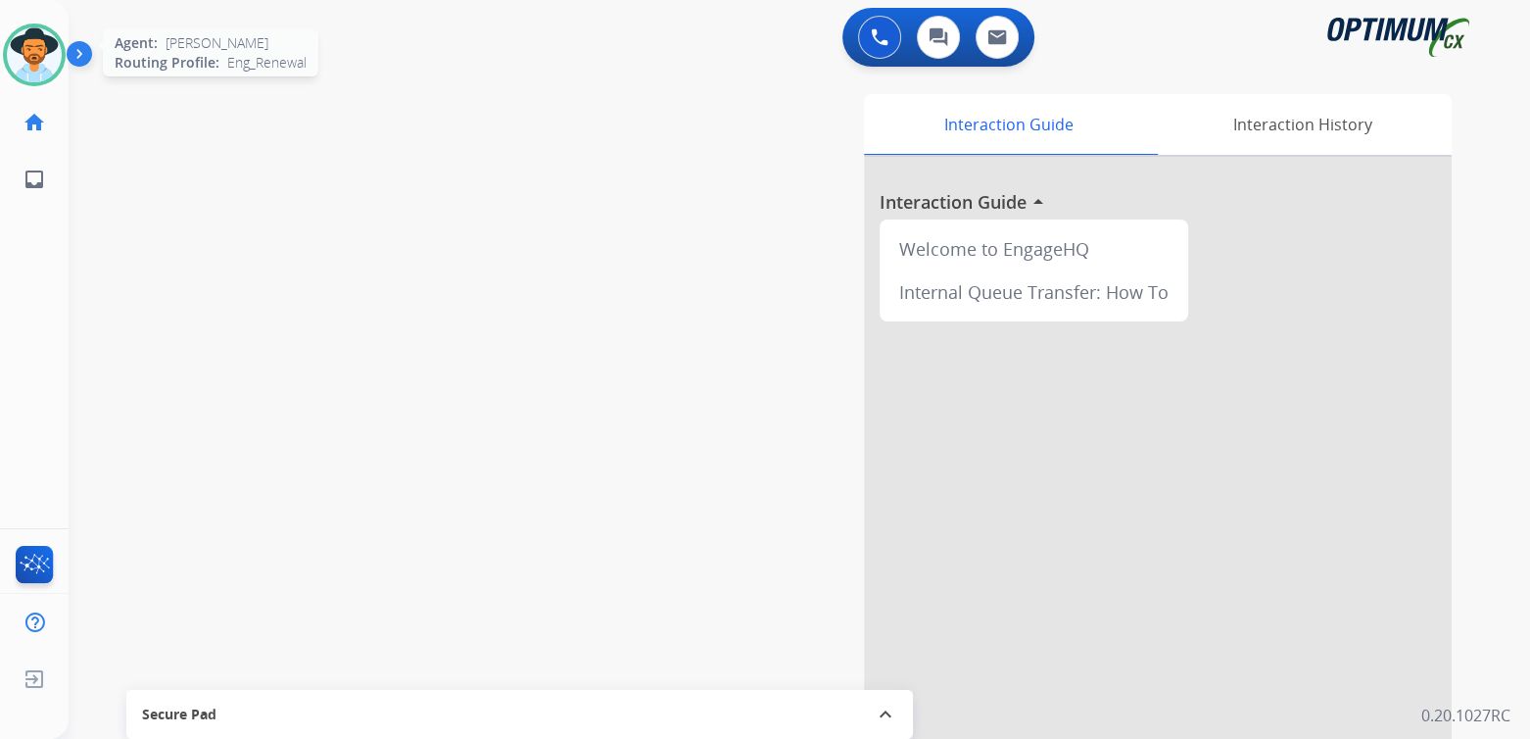
click at [39, 50] on img at bounding box center [34, 54] width 55 height 55
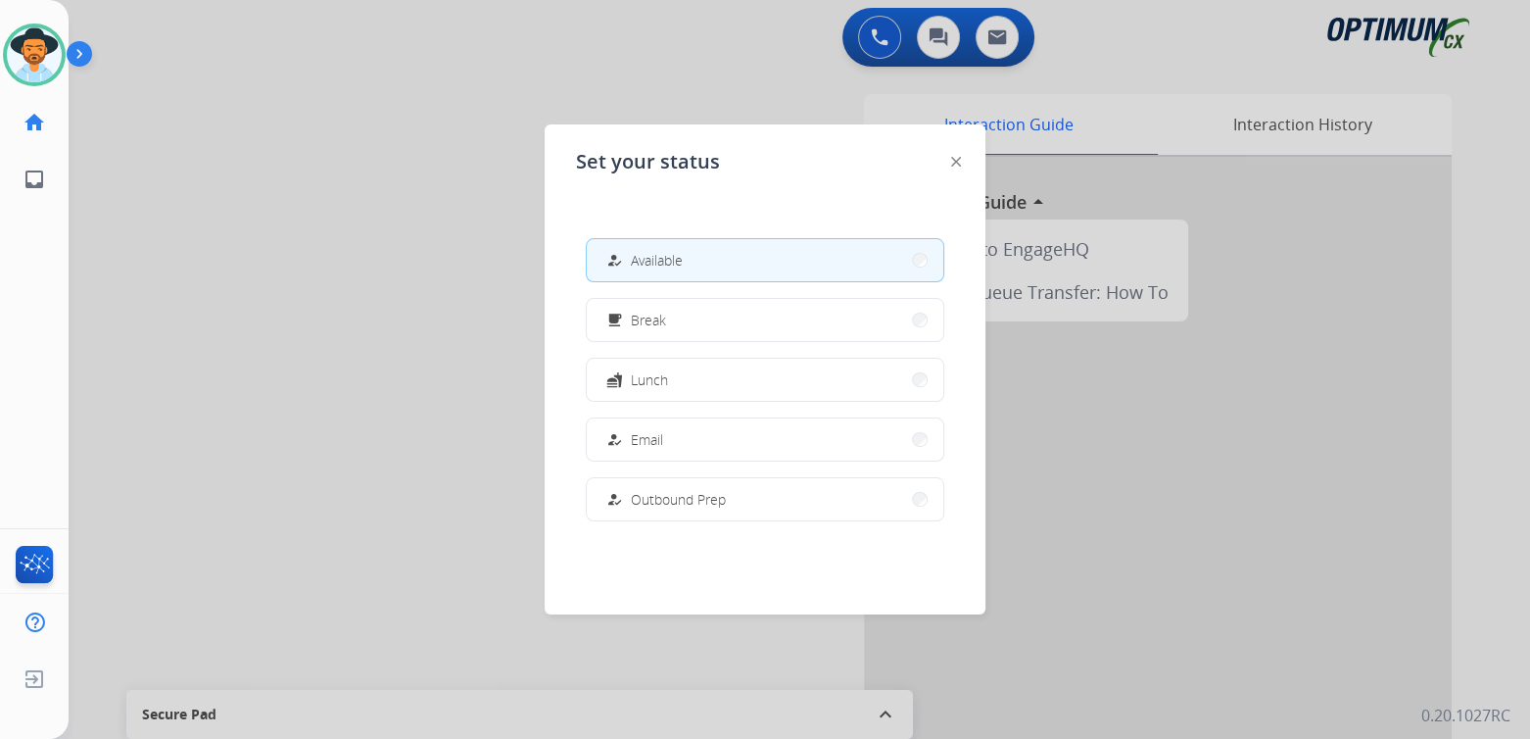
click at [703, 265] on button "how_to_reg Available" at bounding box center [765, 260] width 357 height 42
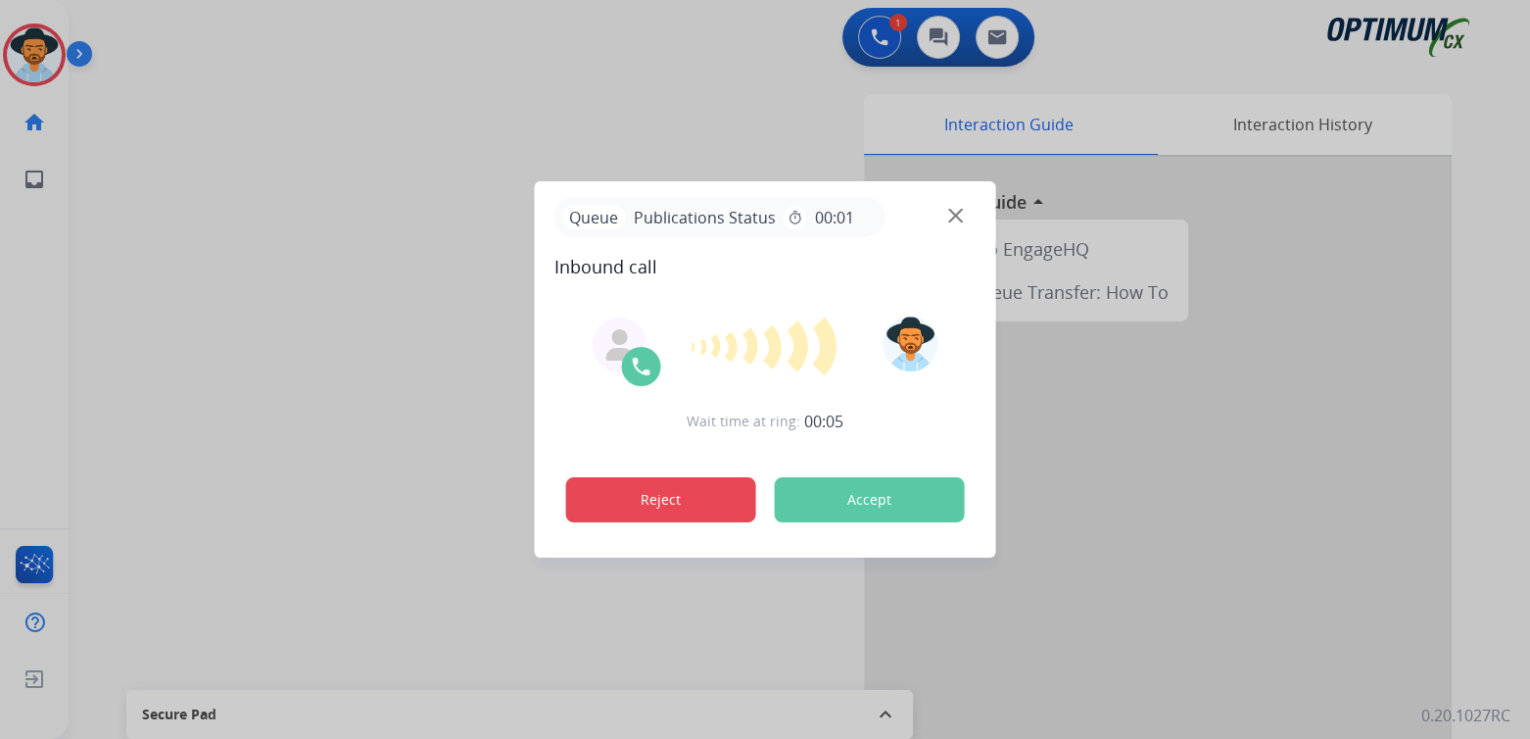
click at [665, 486] on button "Reject" at bounding box center [661, 499] width 190 height 45
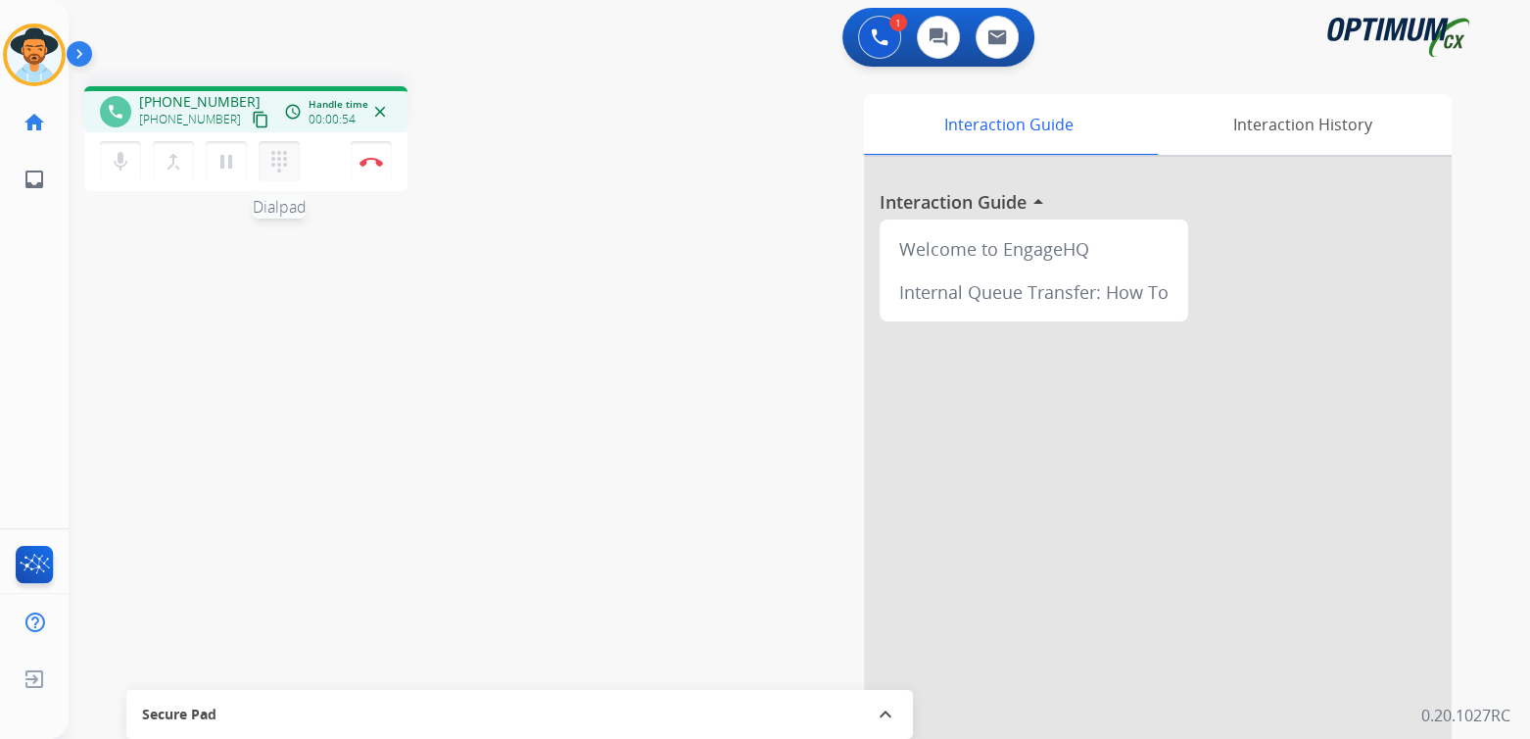
click at [284, 155] on mat-icon "dialpad" at bounding box center [279, 162] width 24 height 24
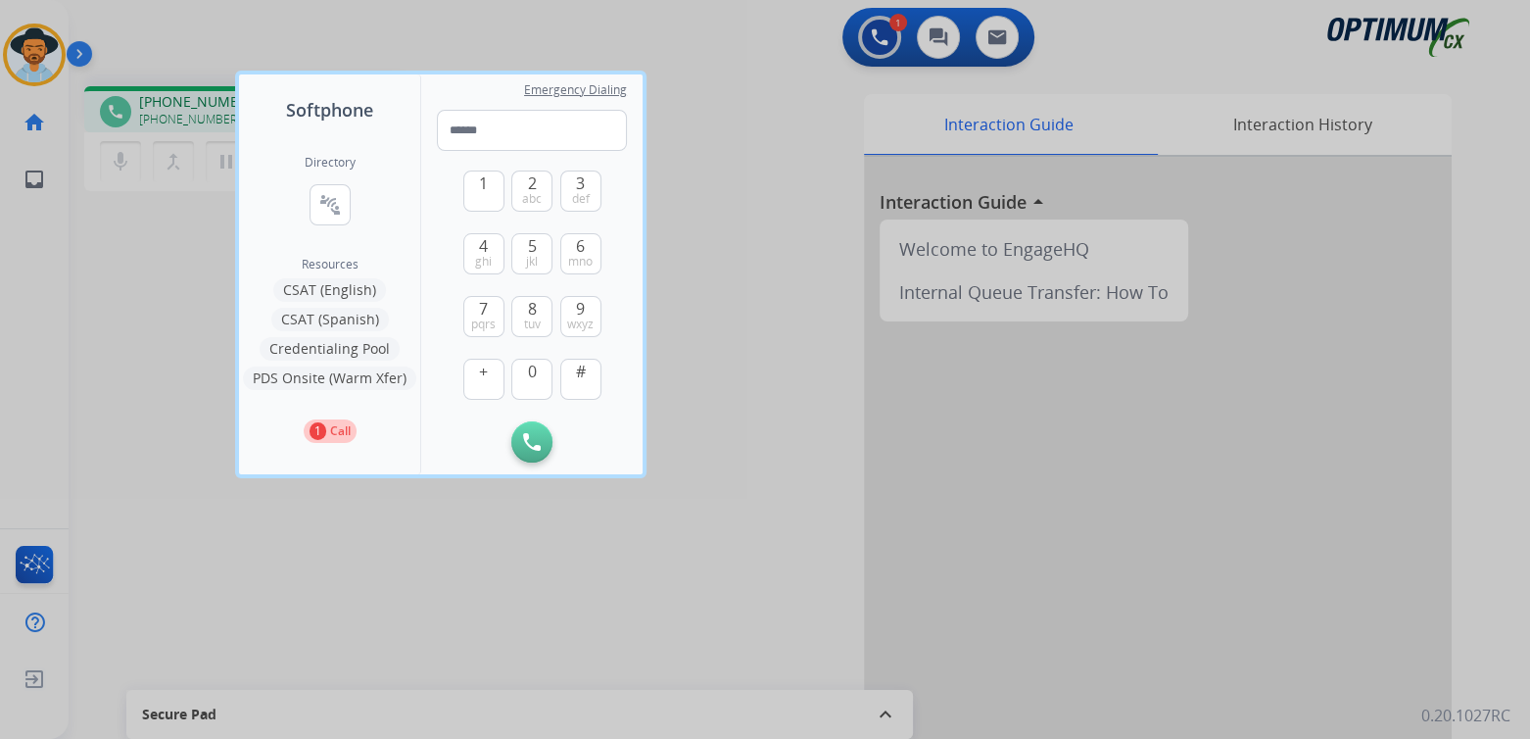
drag, startPoint x: 331, startPoint y: 204, endPoint x: 384, endPoint y: 199, distance: 53.1
click at [332, 204] on mat-icon "connect_without_contact" at bounding box center [330, 205] width 24 height 24
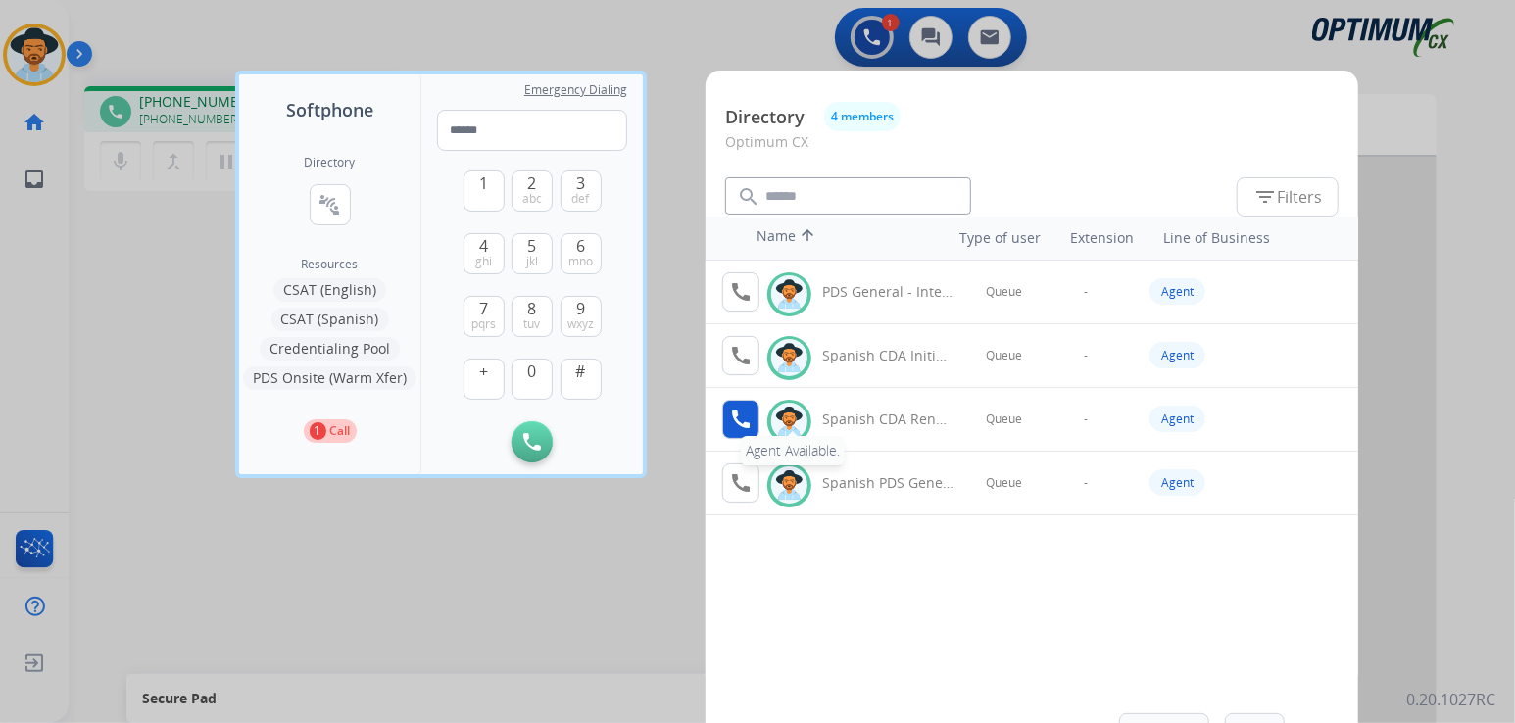
click at [747, 421] on mat-icon "call" at bounding box center [741, 420] width 24 height 24
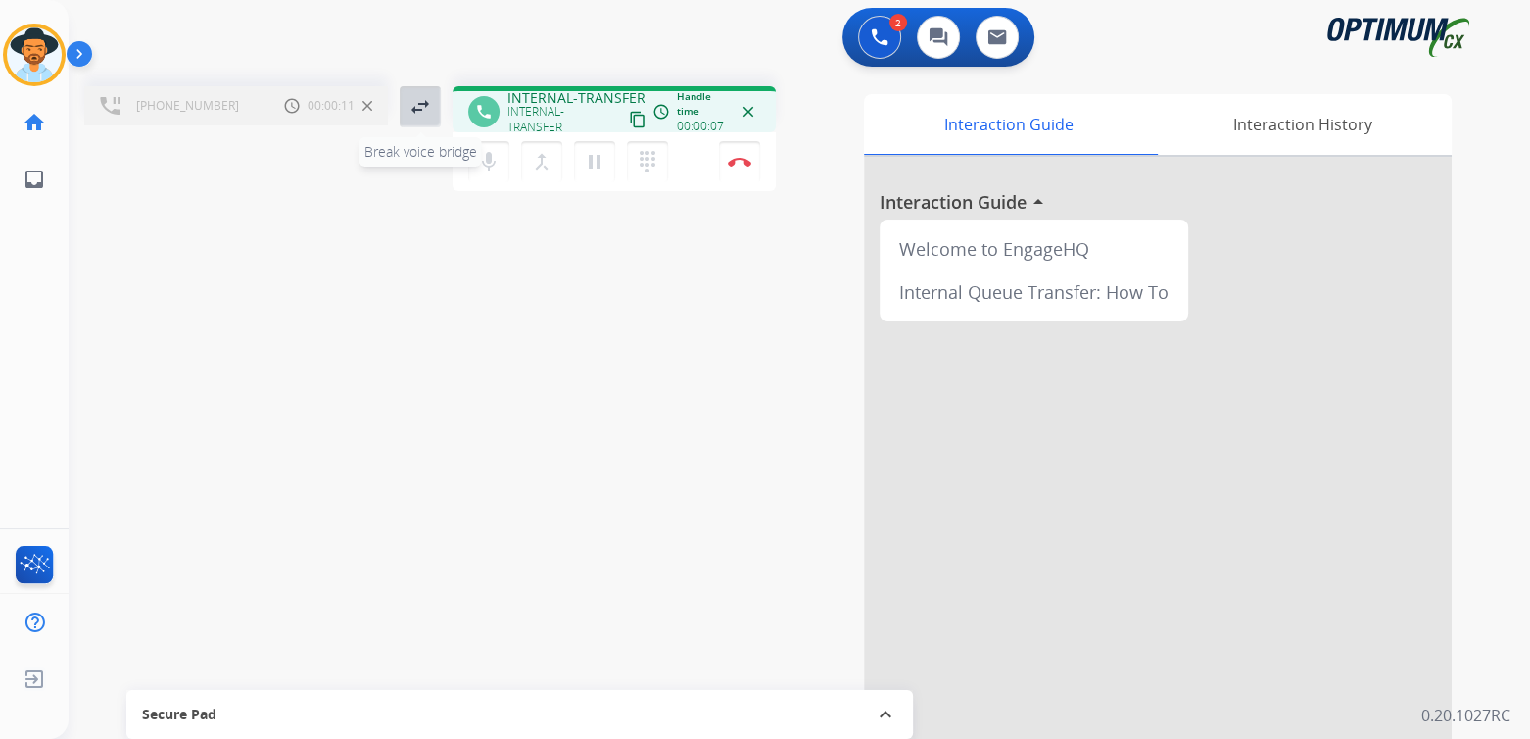
click at [421, 110] on mat-icon "swap_horiz" at bounding box center [421, 107] width 24 height 24
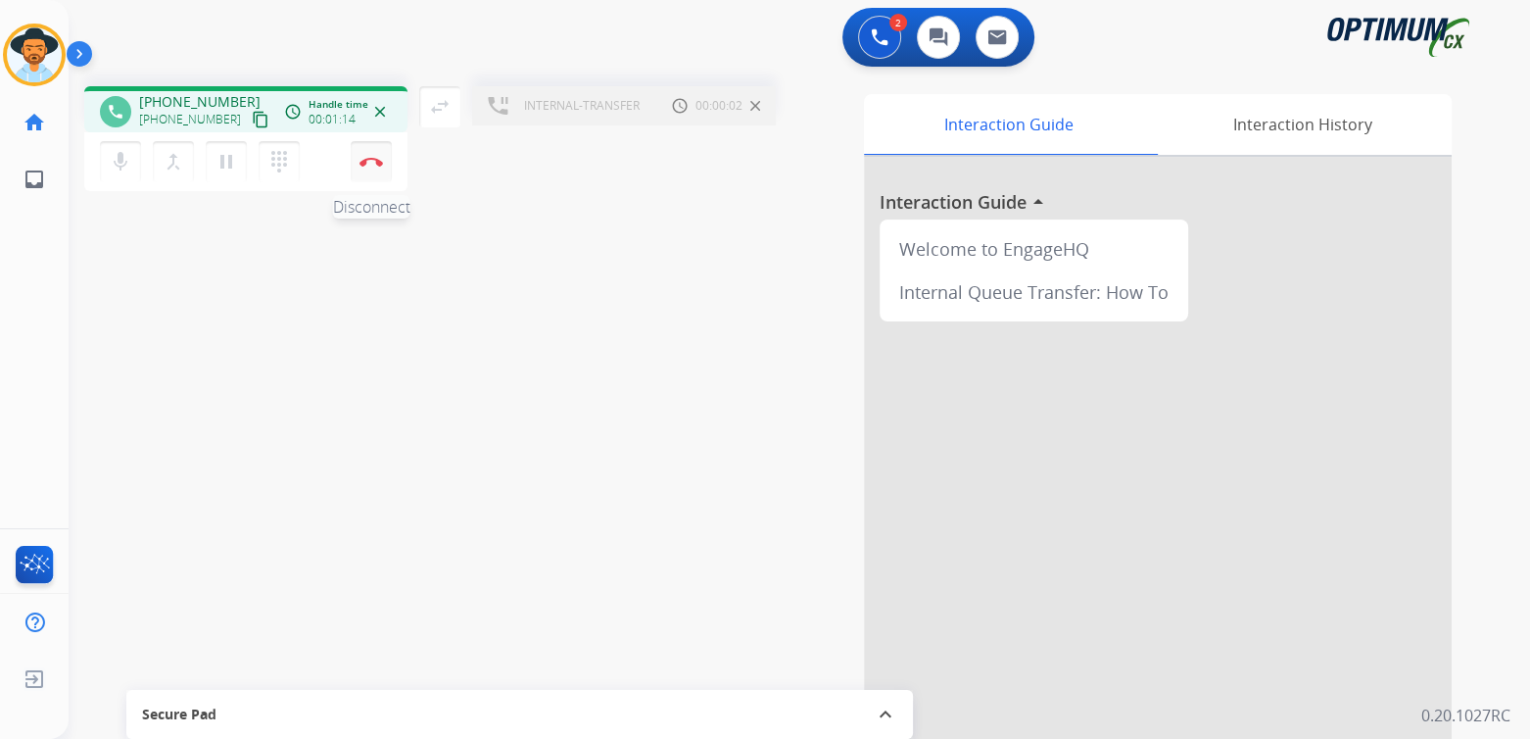
click at [377, 160] on img at bounding box center [372, 162] width 24 height 10
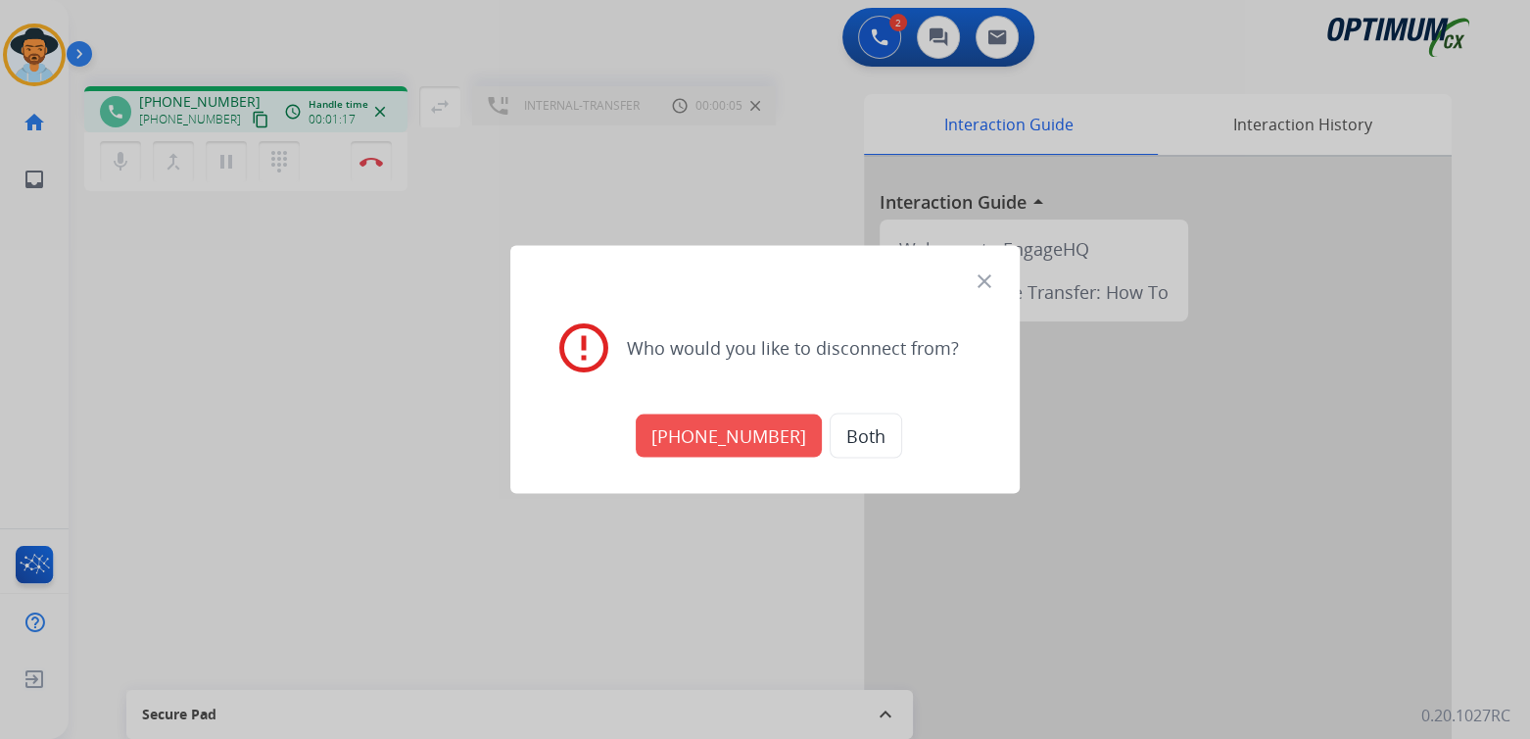
click at [746, 438] on button "[PHONE_NUMBER]" at bounding box center [729, 435] width 186 height 43
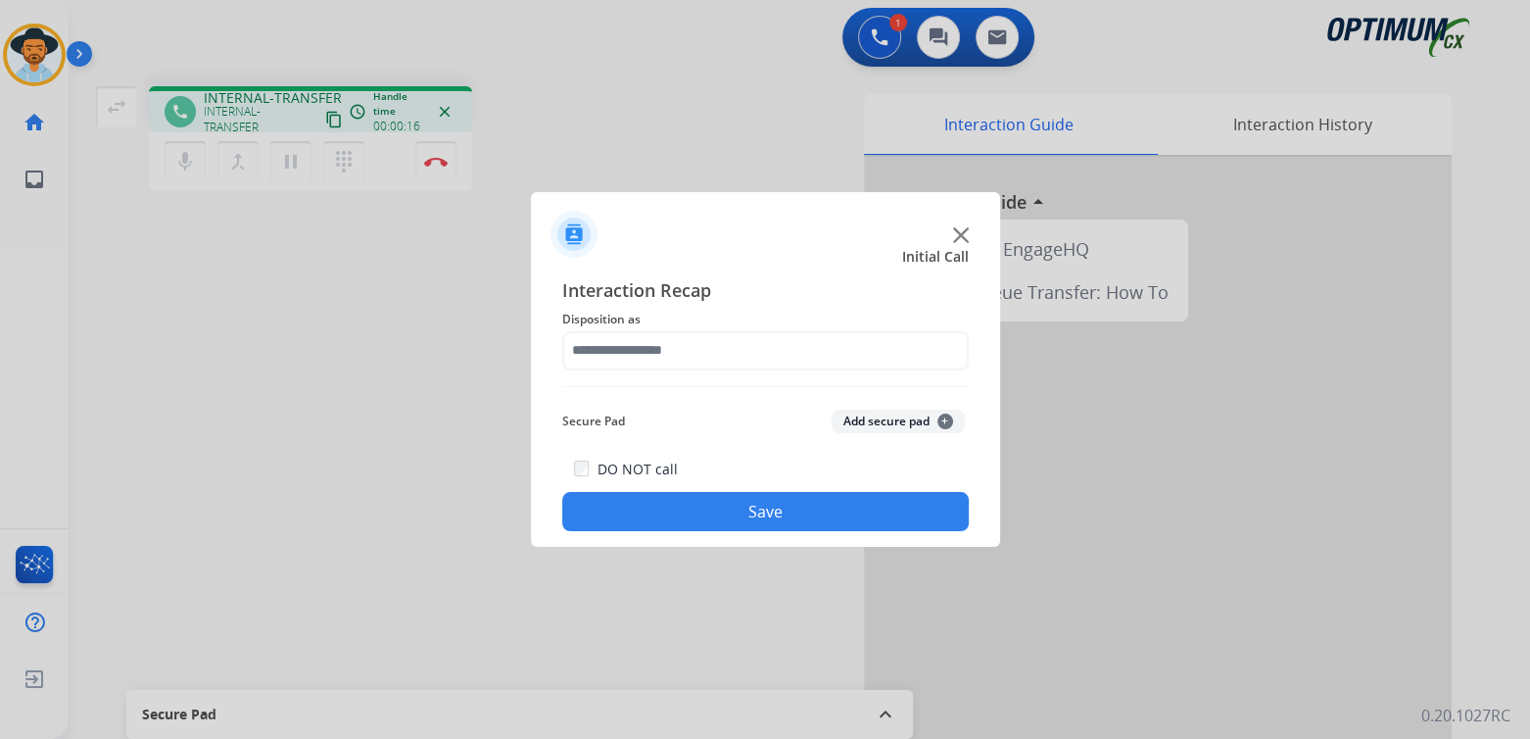
click at [959, 230] on img at bounding box center [961, 235] width 16 height 16
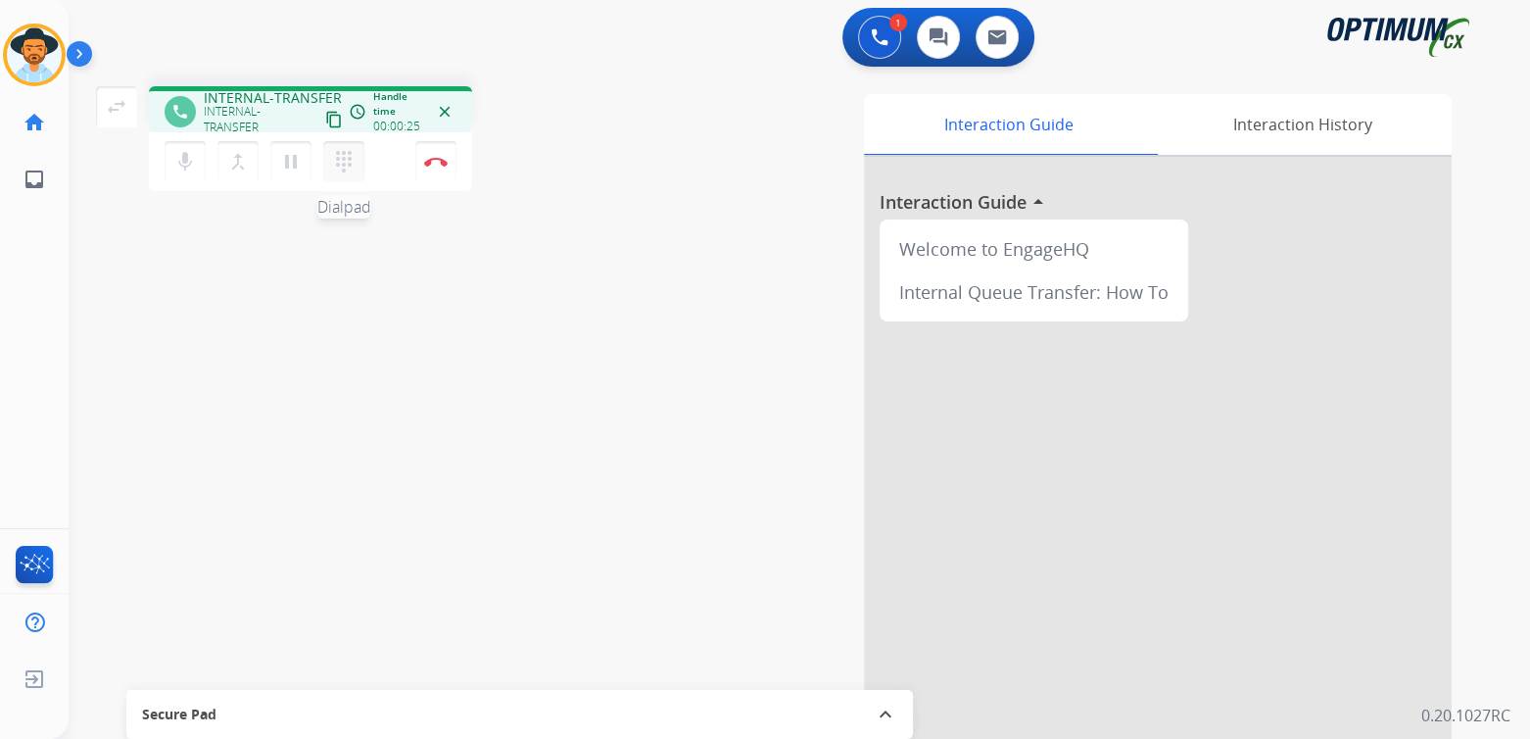
click at [346, 161] on mat-icon "dialpad" at bounding box center [344, 162] width 24 height 24
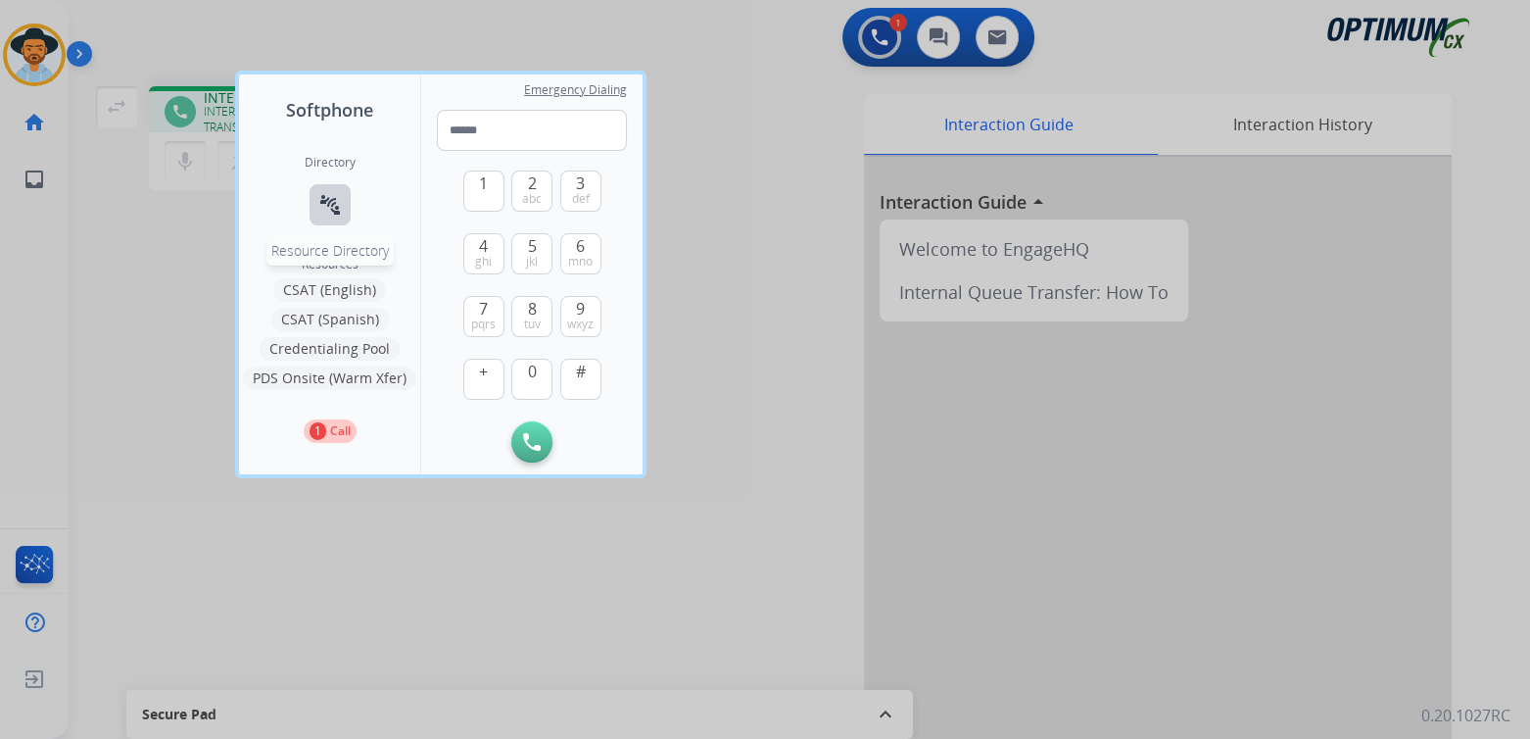
click at [330, 201] on mat-icon "connect_without_contact" at bounding box center [330, 205] width 24 height 24
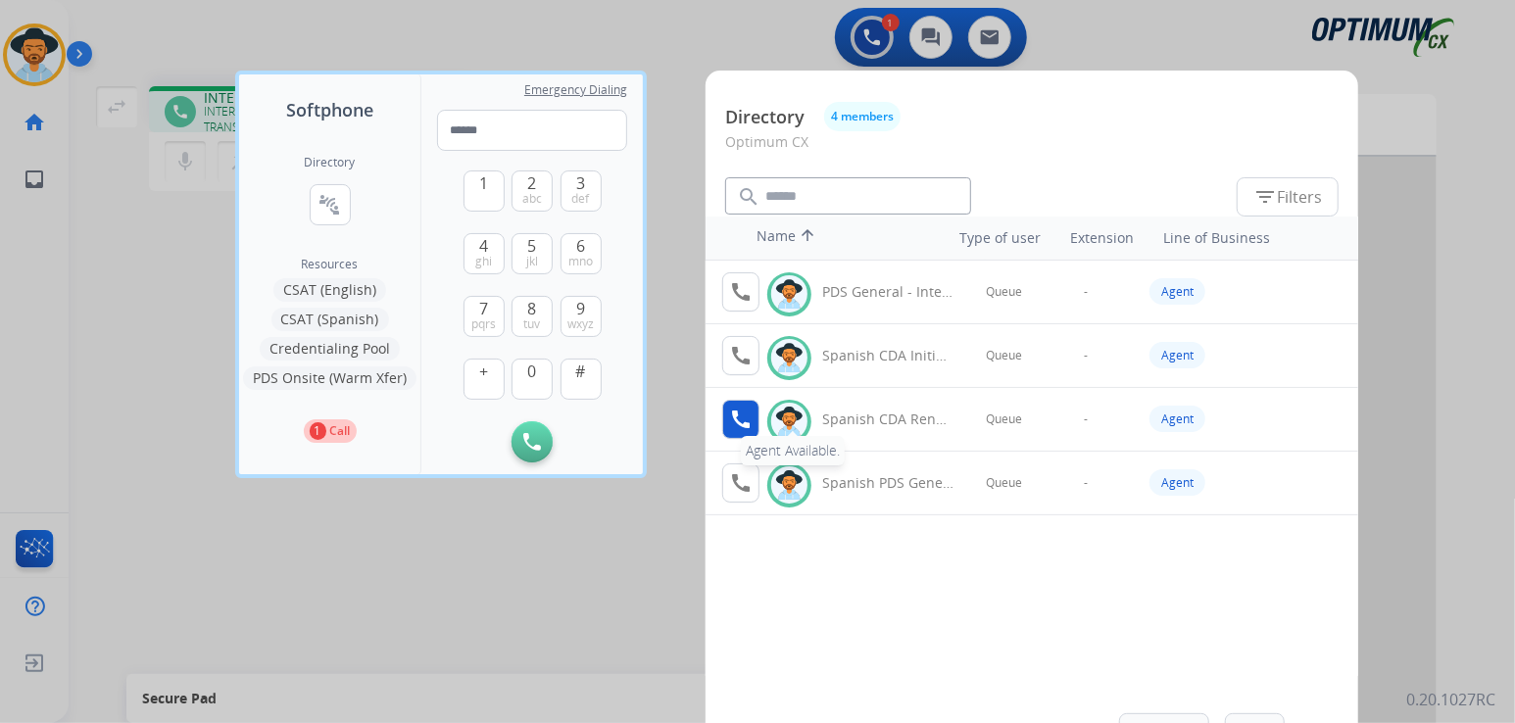
click at [744, 411] on mat-icon "call" at bounding box center [741, 420] width 24 height 24
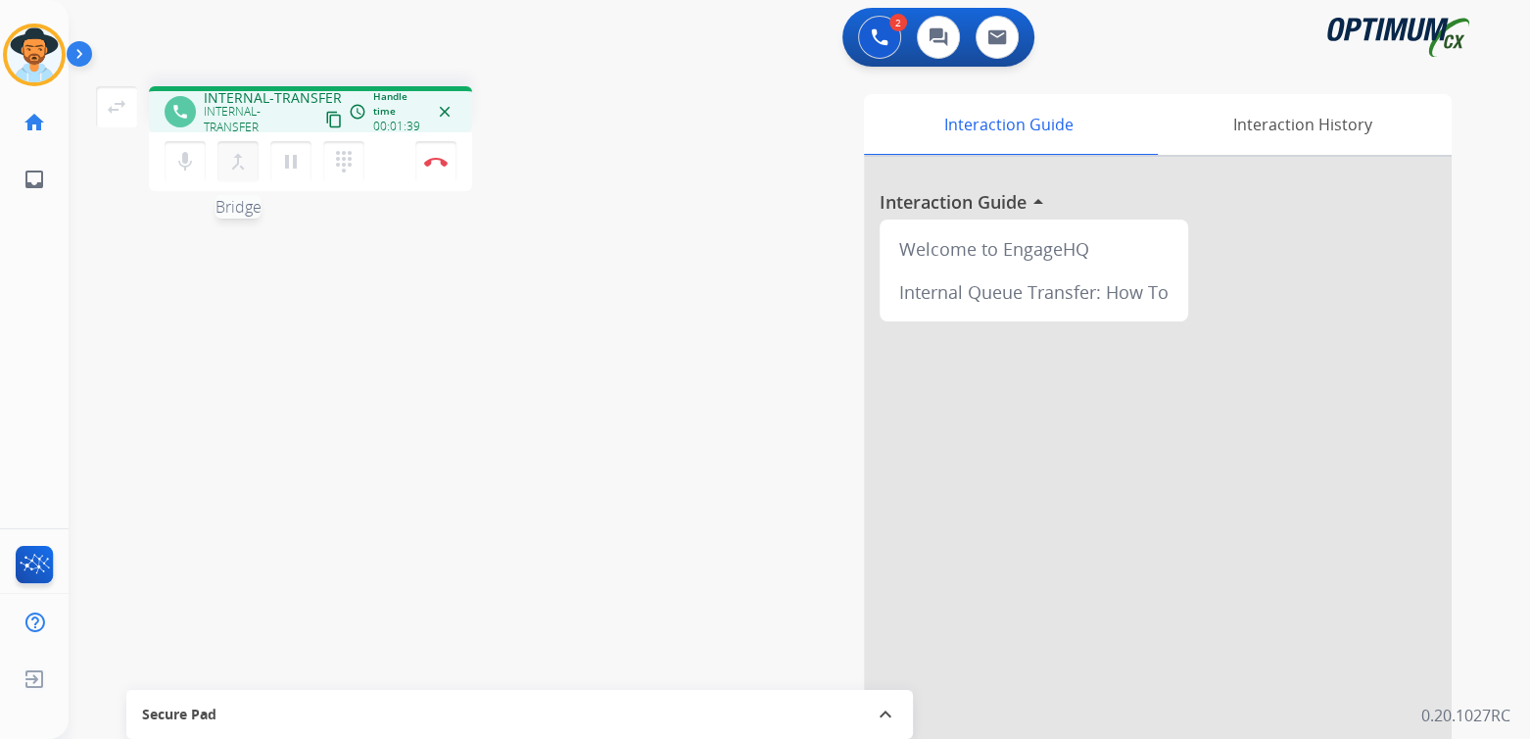
click at [240, 157] on mat-icon "merge_type" at bounding box center [238, 162] width 24 height 24
click at [238, 163] on mat-icon "merge_type" at bounding box center [238, 162] width 24 height 24
click at [344, 159] on mat-icon "dialpad" at bounding box center [344, 162] width 24 height 24
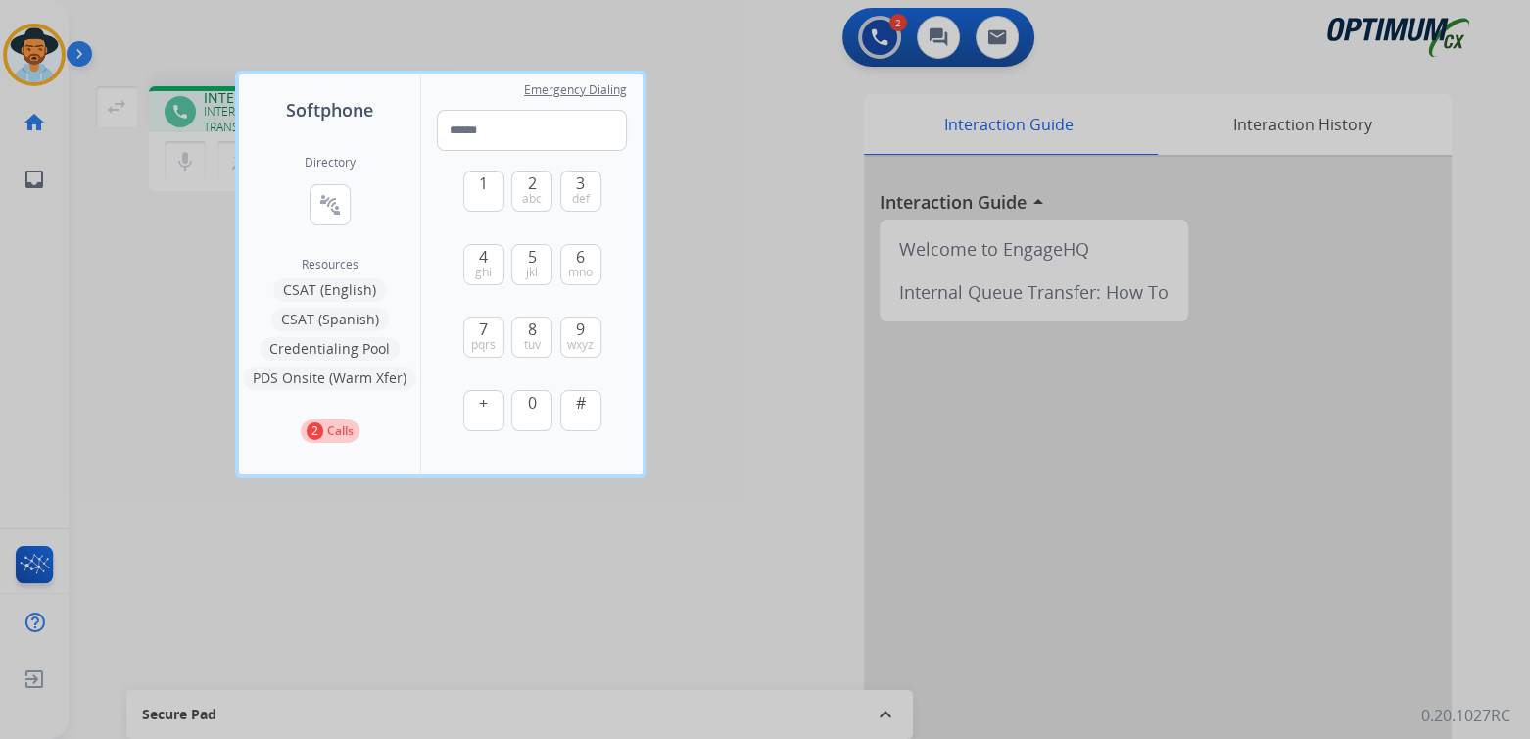
drag, startPoint x: 332, startPoint y: 204, endPoint x: 376, endPoint y: 182, distance: 49.1
click at [337, 203] on mat-icon "connect_without_contact" at bounding box center [330, 205] width 24 height 24
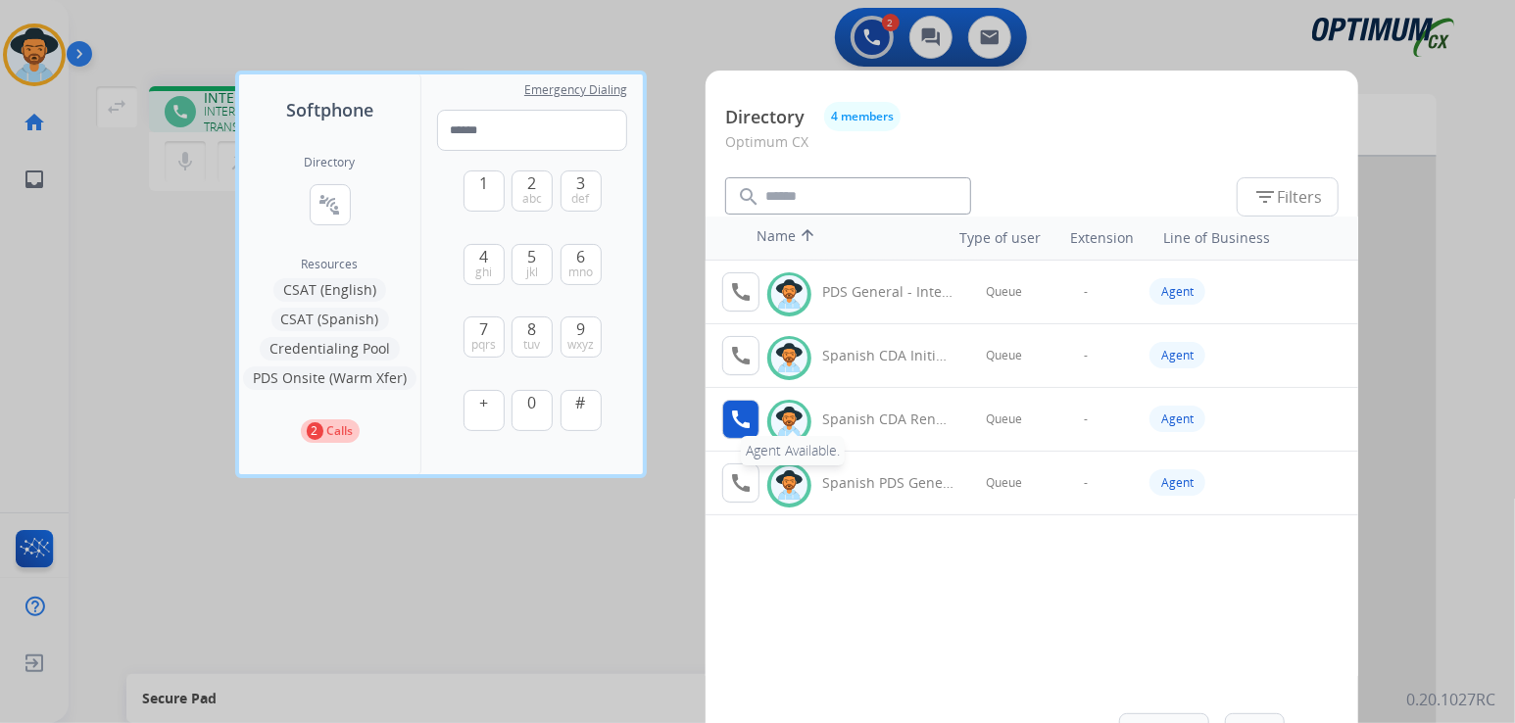
click at [745, 404] on button "call Agent Available." at bounding box center [740, 419] width 37 height 39
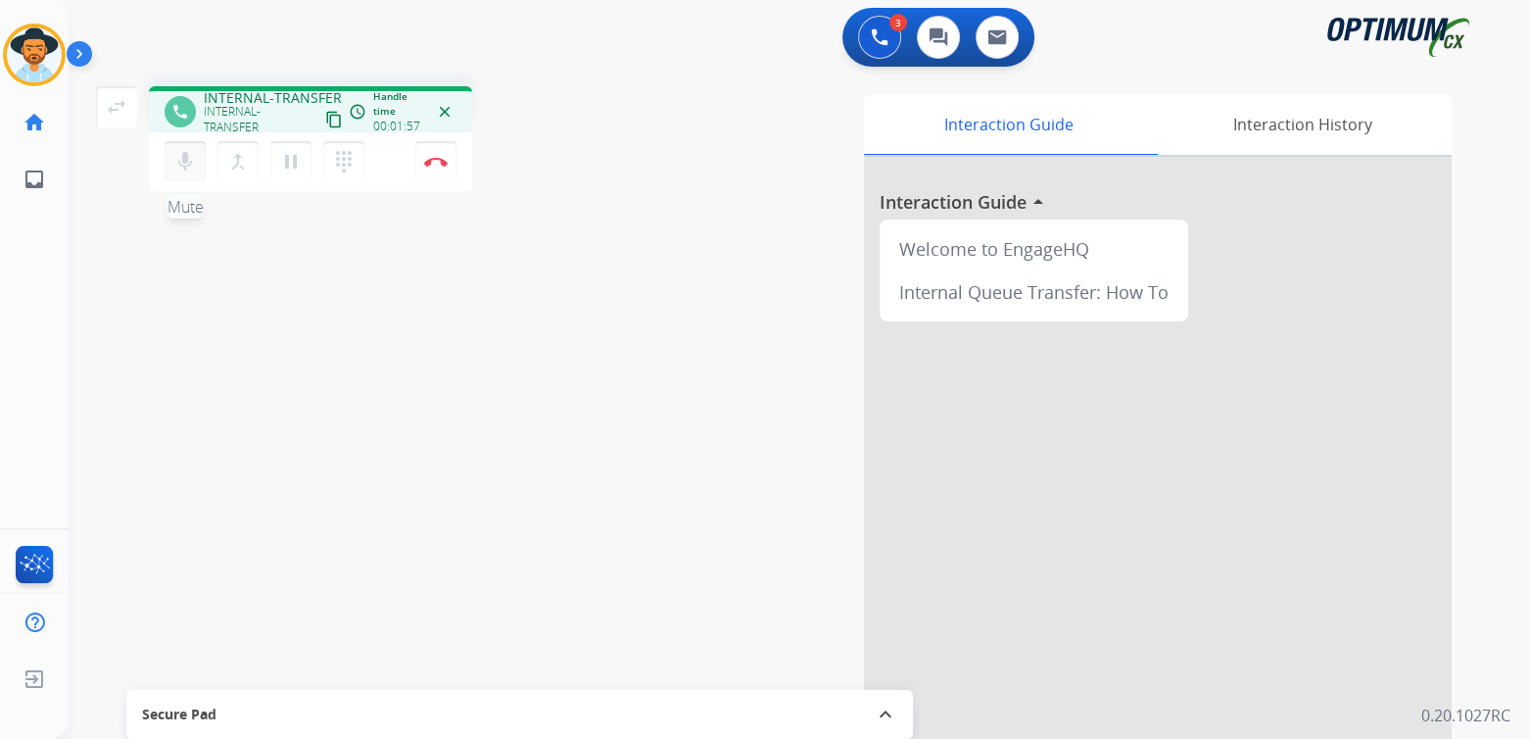
click at [186, 162] on mat-icon "mic" at bounding box center [185, 162] width 24 height 24
click at [234, 164] on mat-icon "merge_type" at bounding box center [238, 162] width 24 height 24
click at [447, 165] on button "Disconnect" at bounding box center [435, 161] width 41 height 41
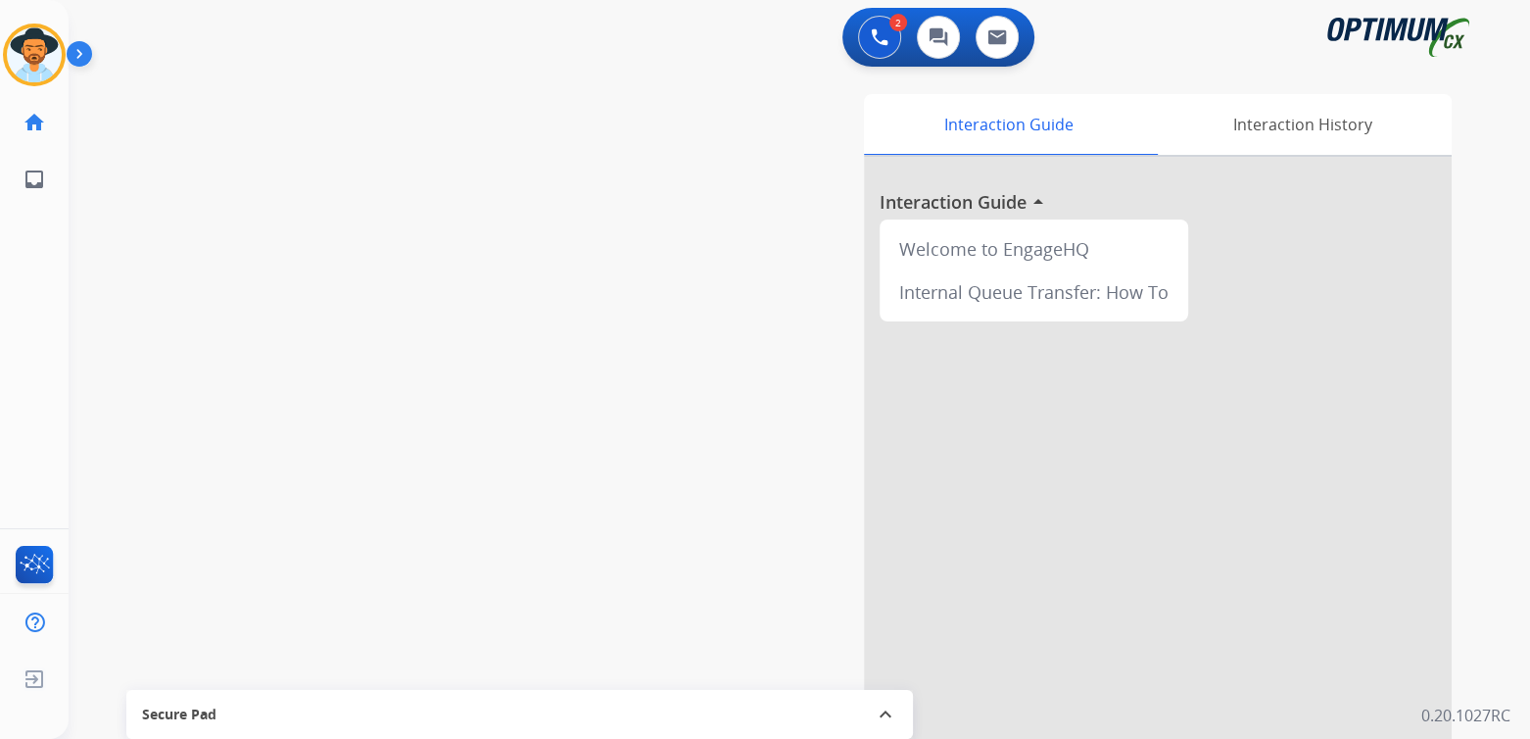
drag, startPoint x: 301, startPoint y: 120, endPoint x: 273, endPoint y: 106, distance: 31.1
click at [294, 119] on div "swap_horiz Break voice bridge close_fullscreen Connect 3-Way Call merge_type Se…" at bounding box center [776, 479] width 1415 height 817
click at [509, 154] on div "swap_horiz Break voice bridge close_fullscreen Connect 3-Way Call merge_type Se…" at bounding box center [776, 479] width 1415 height 817
click at [277, 83] on div "swap_horiz Break voice bridge close_fullscreen Connect 3-Way Call merge_type Se…" at bounding box center [776, 479] width 1415 height 817
drag, startPoint x: 405, startPoint y: 204, endPoint x: 254, endPoint y: 121, distance: 171.8
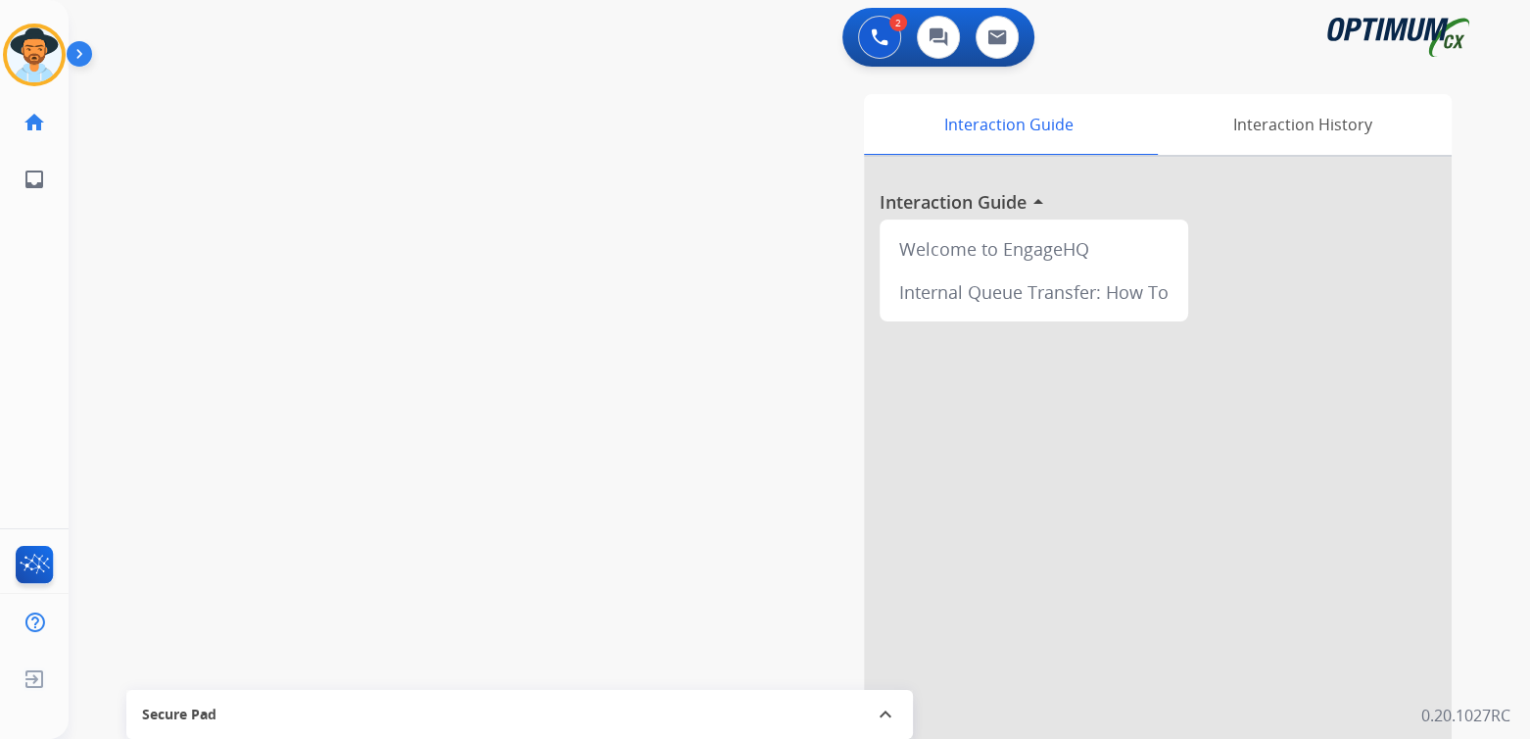
click at [254, 121] on div "swap_horiz Break voice bridge close_fullscreen Connect 3-Way Call merge_type Se…" at bounding box center [776, 479] width 1415 height 817
click at [38, 49] on img at bounding box center [34, 54] width 55 height 55
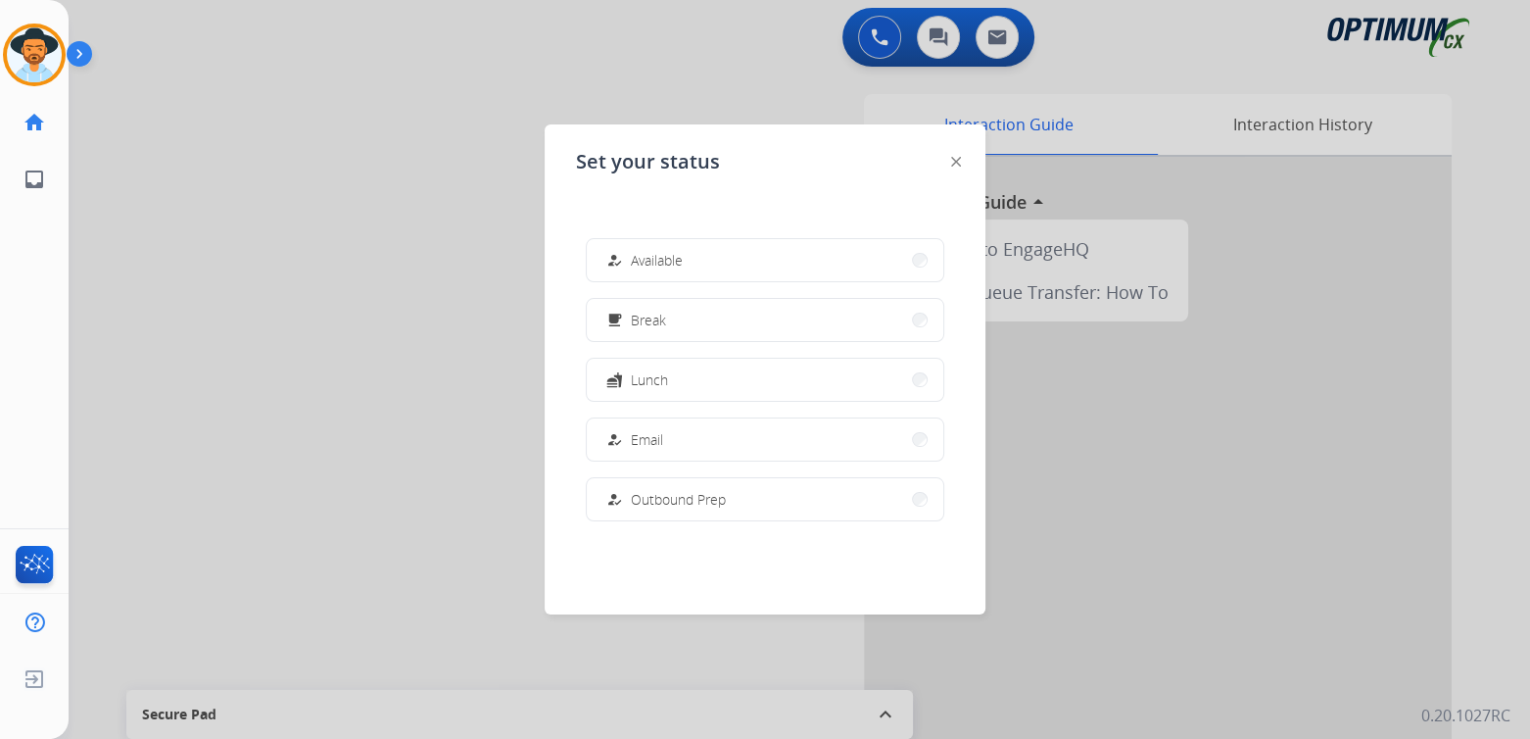
drag, startPoint x: 253, startPoint y: 253, endPoint x: 258, endPoint y: 182, distance: 70.7
click at [260, 236] on div at bounding box center [765, 369] width 1530 height 739
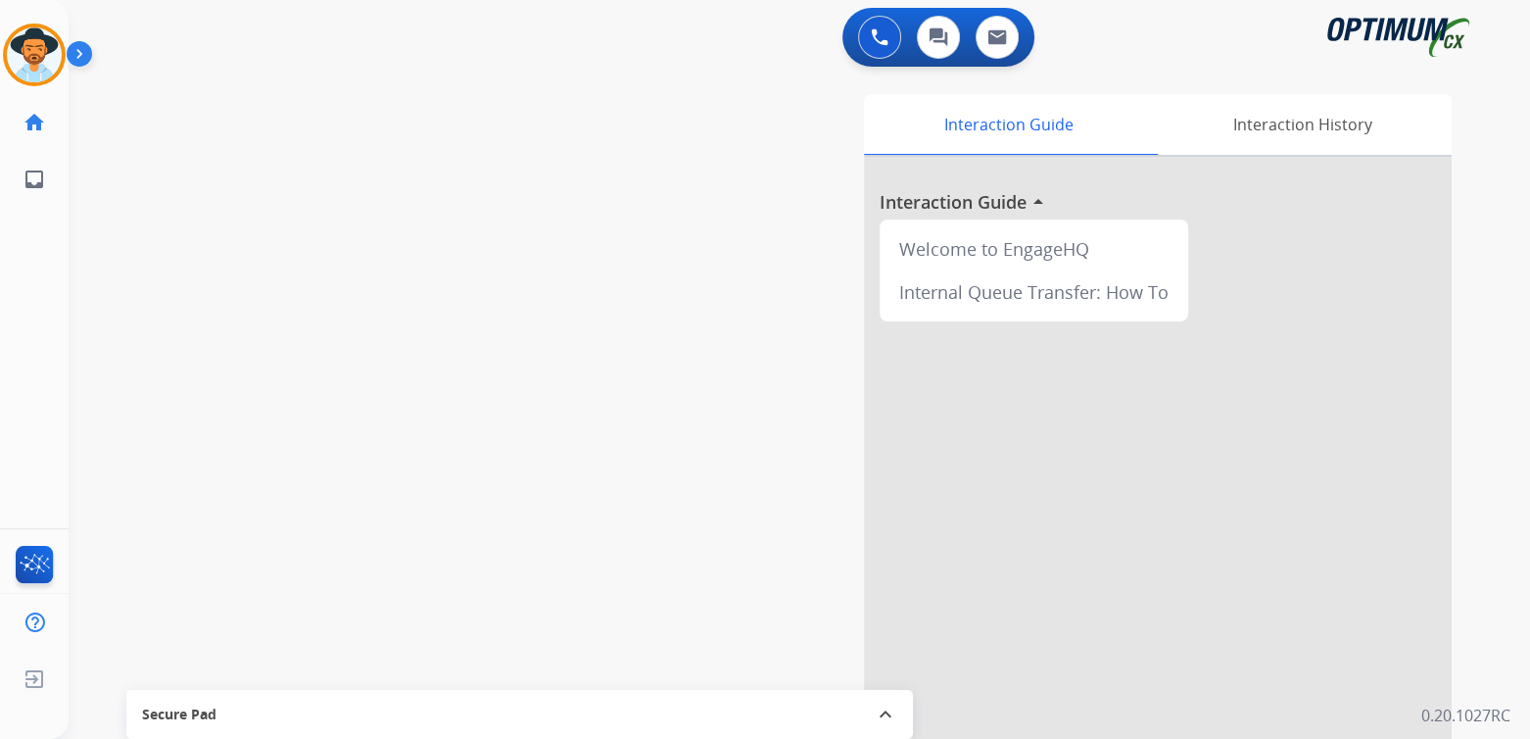
drag, startPoint x: 507, startPoint y: 434, endPoint x: 516, endPoint y: 361, distance: 74.0
click at [516, 361] on div "swap_horiz Break voice bridge close_fullscreen Connect 3-Way Call merge_type Se…" at bounding box center [776, 479] width 1415 height 817
click at [30, 43] on img at bounding box center [34, 54] width 55 height 55
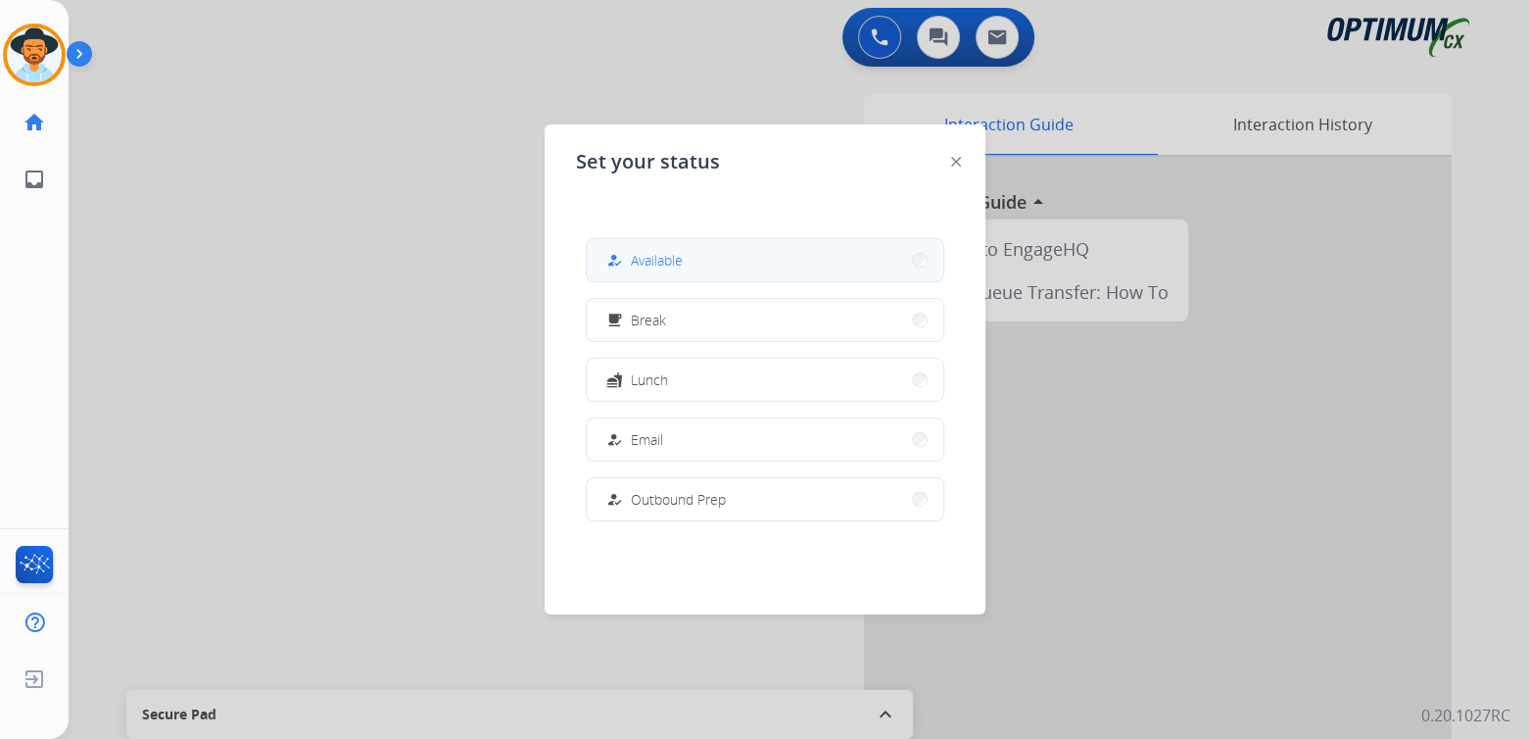
click at [674, 267] on span "Available" at bounding box center [657, 260] width 52 height 21
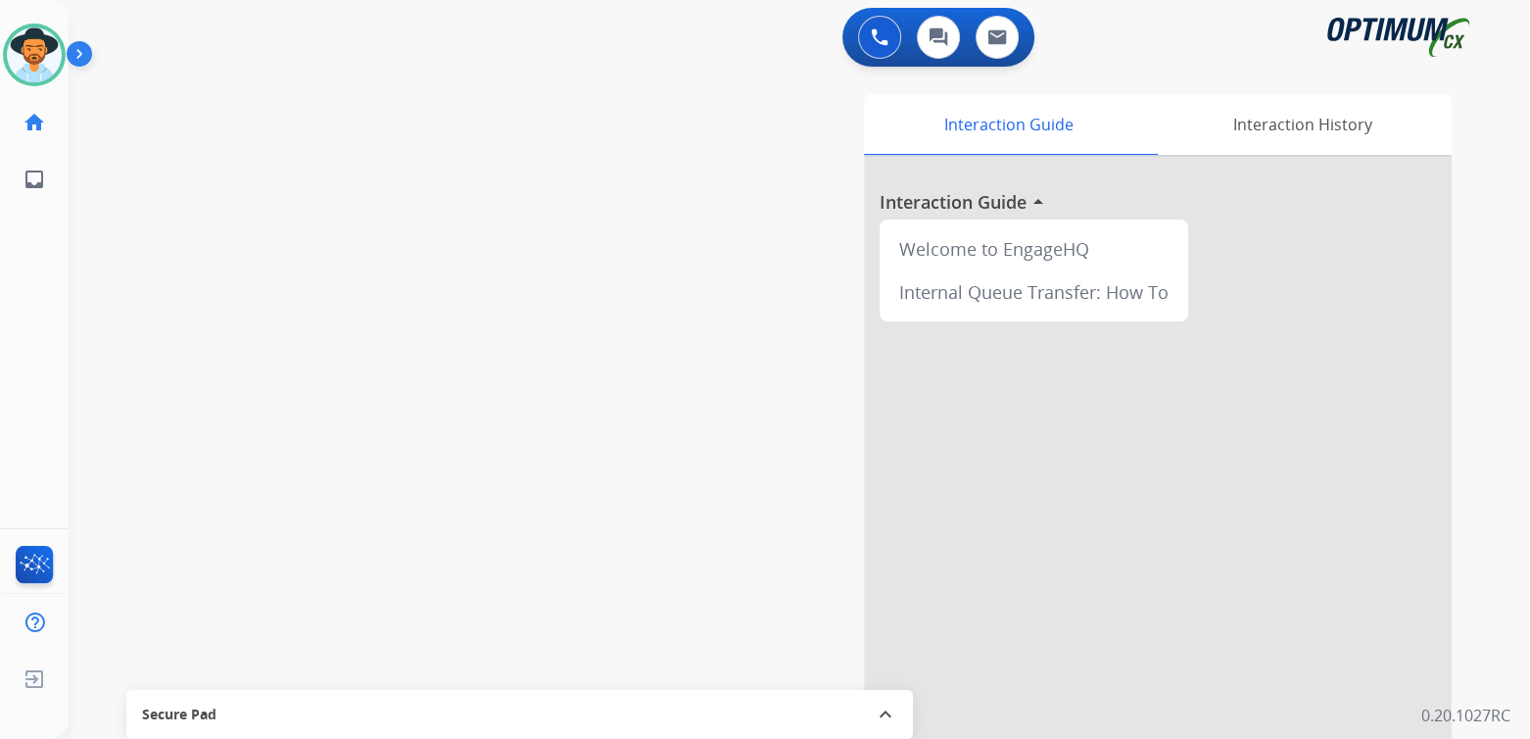
click at [292, 136] on div "swap_horiz Break voice bridge close_fullscreen Connect 3-Way Call merge_type Se…" at bounding box center [776, 479] width 1415 height 817
click at [37, 38] on img at bounding box center [34, 54] width 55 height 55
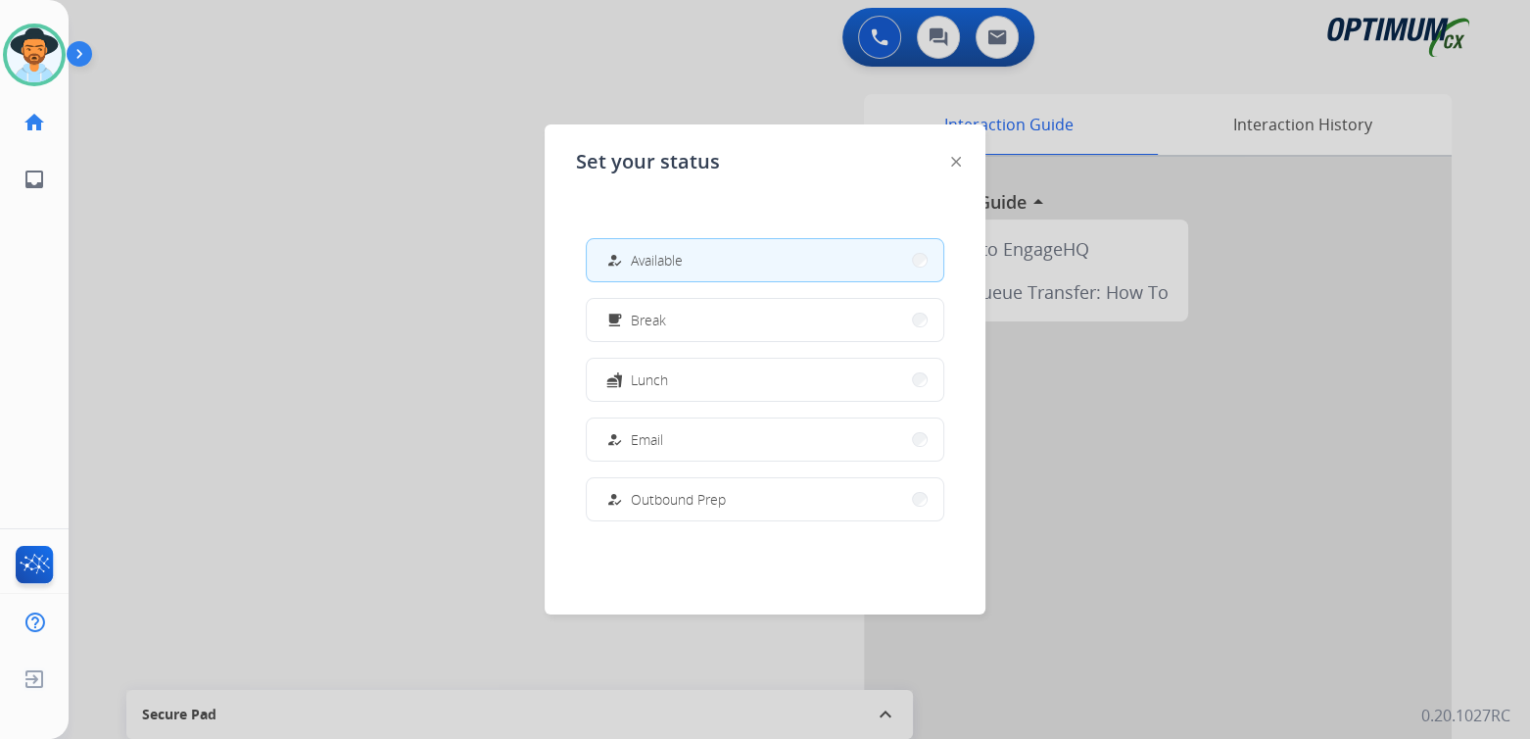
click at [667, 256] on span "Available" at bounding box center [657, 260] width 52 height 21
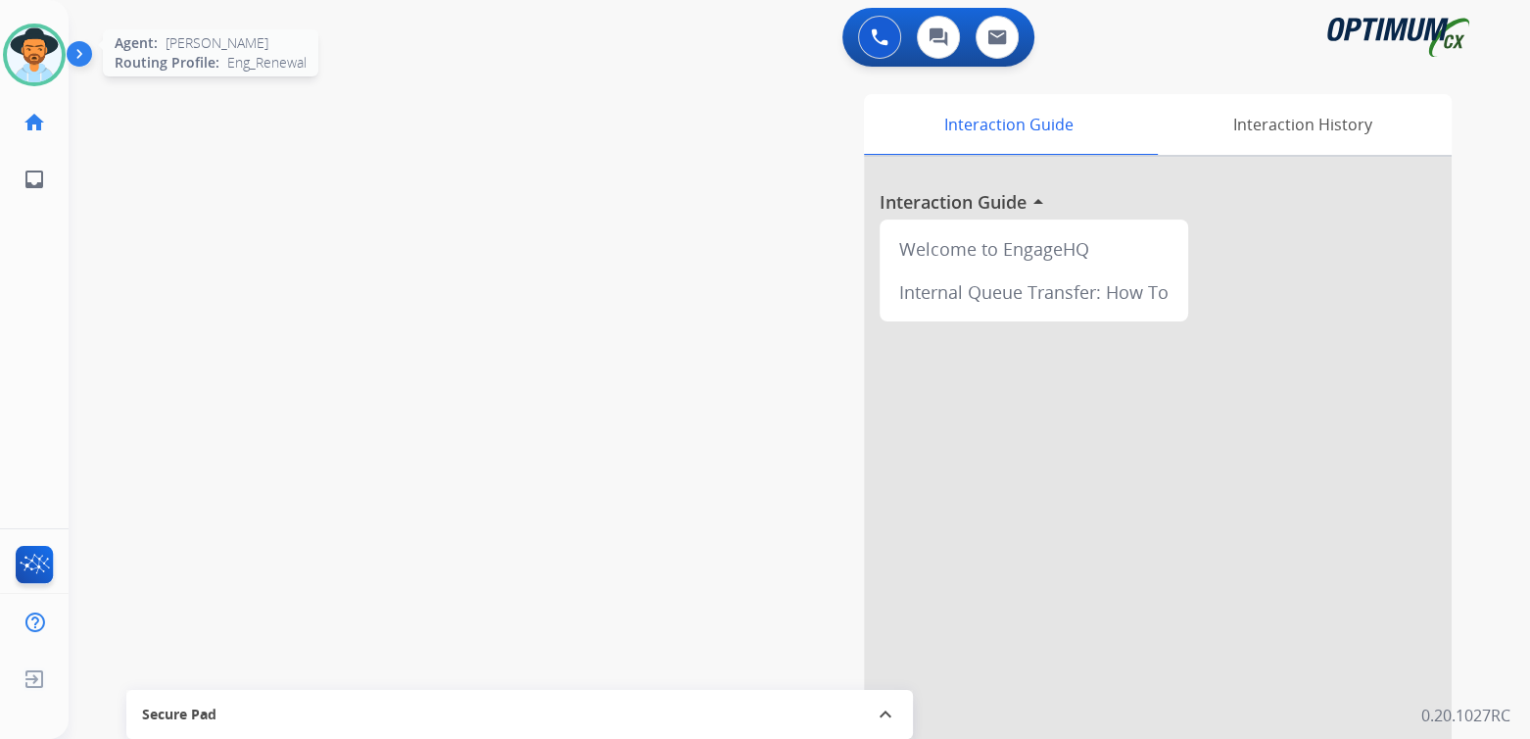
click at [26, 45] on img at bounding box center [34, 54] width 55 height 55
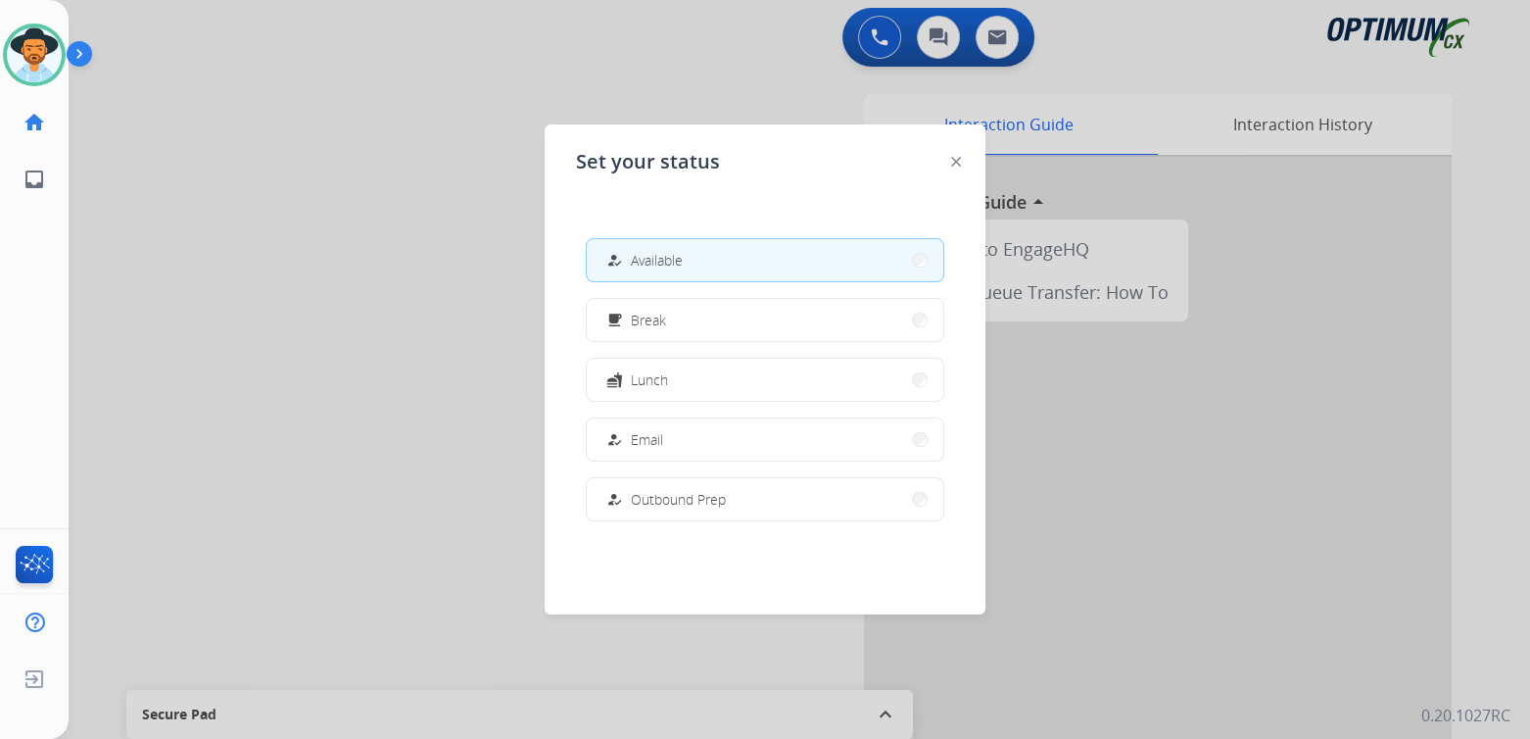
drag, startPoint x: 260, startPoint y: 229, endPoint x: 305, endPoint y: 205, distance: 51.3
click at [263, 225] on div at bounding box center [765, 369] width 1530 height 739
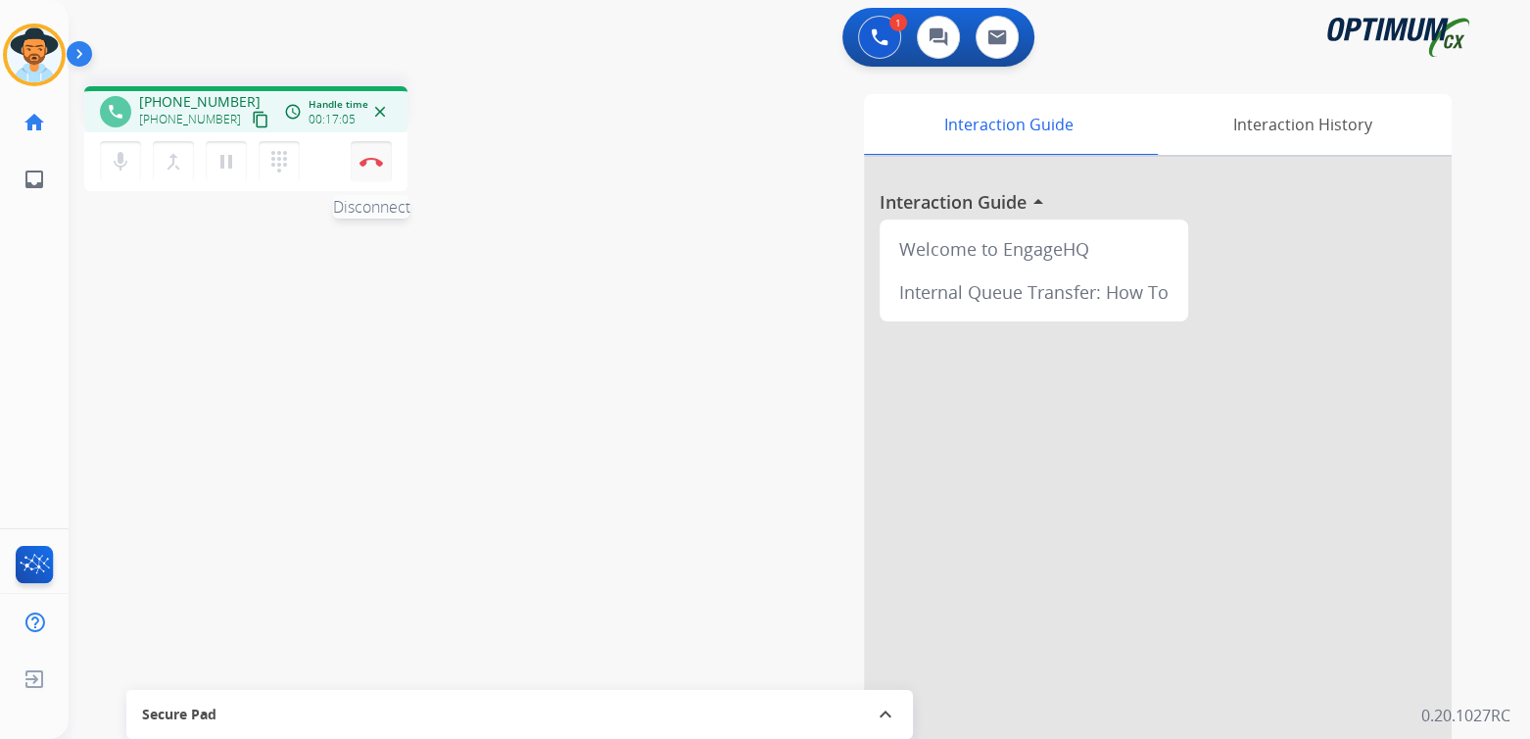
click at [381, 155] on button "Disconnect" at bounding box center [371, 161] width 41 height 41
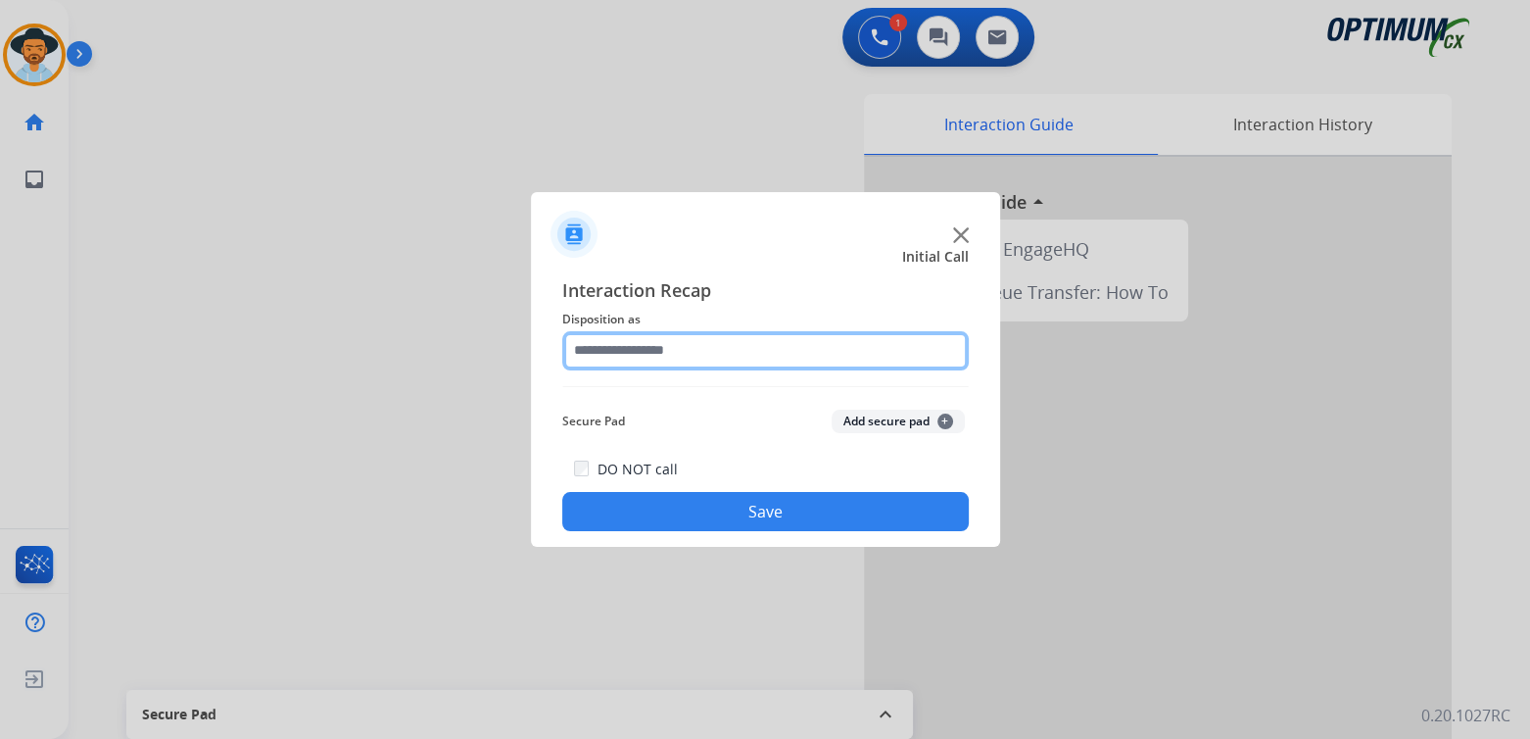
click at [695, 354] on input "text" at bounding box center [765, 350] width 407 height 39
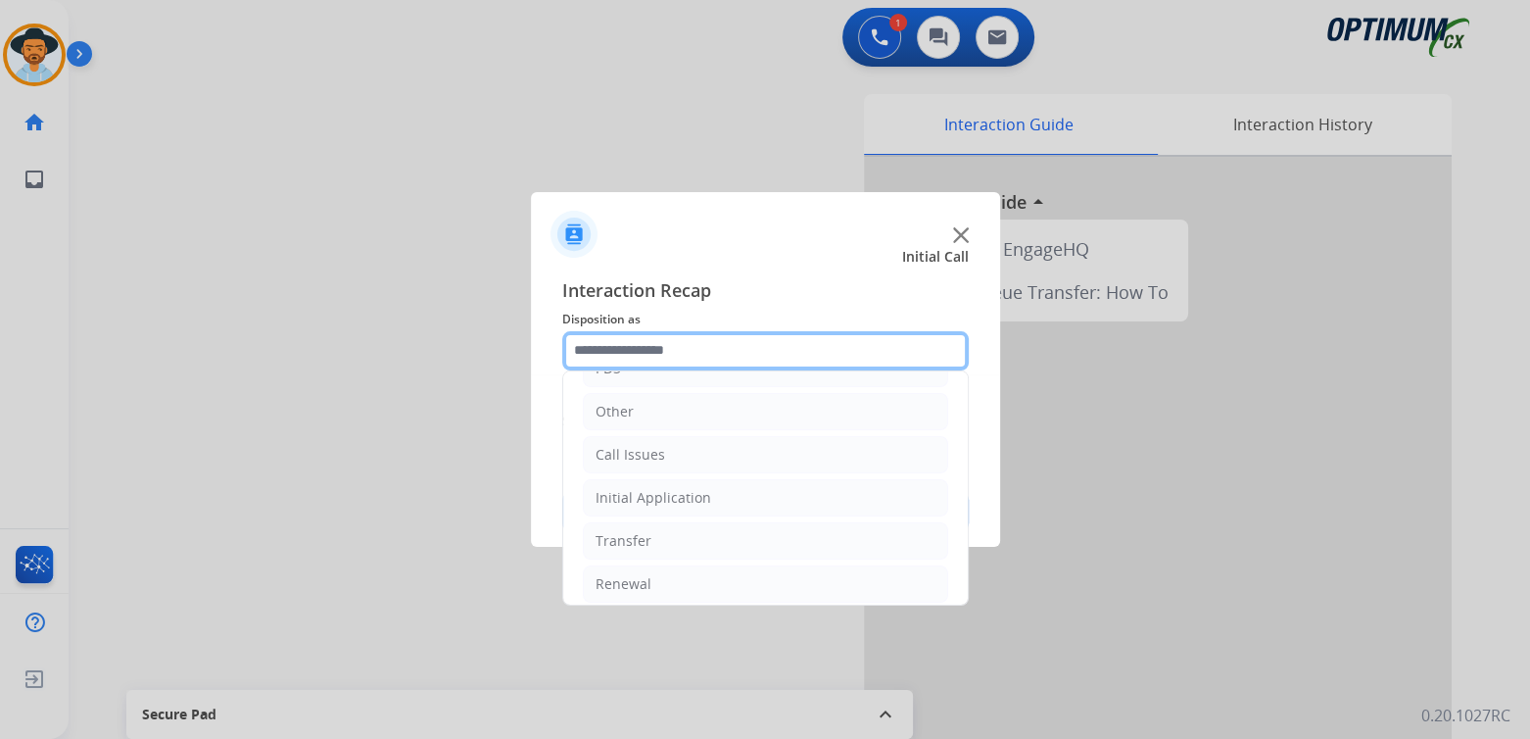
scroll to position [129, 0]
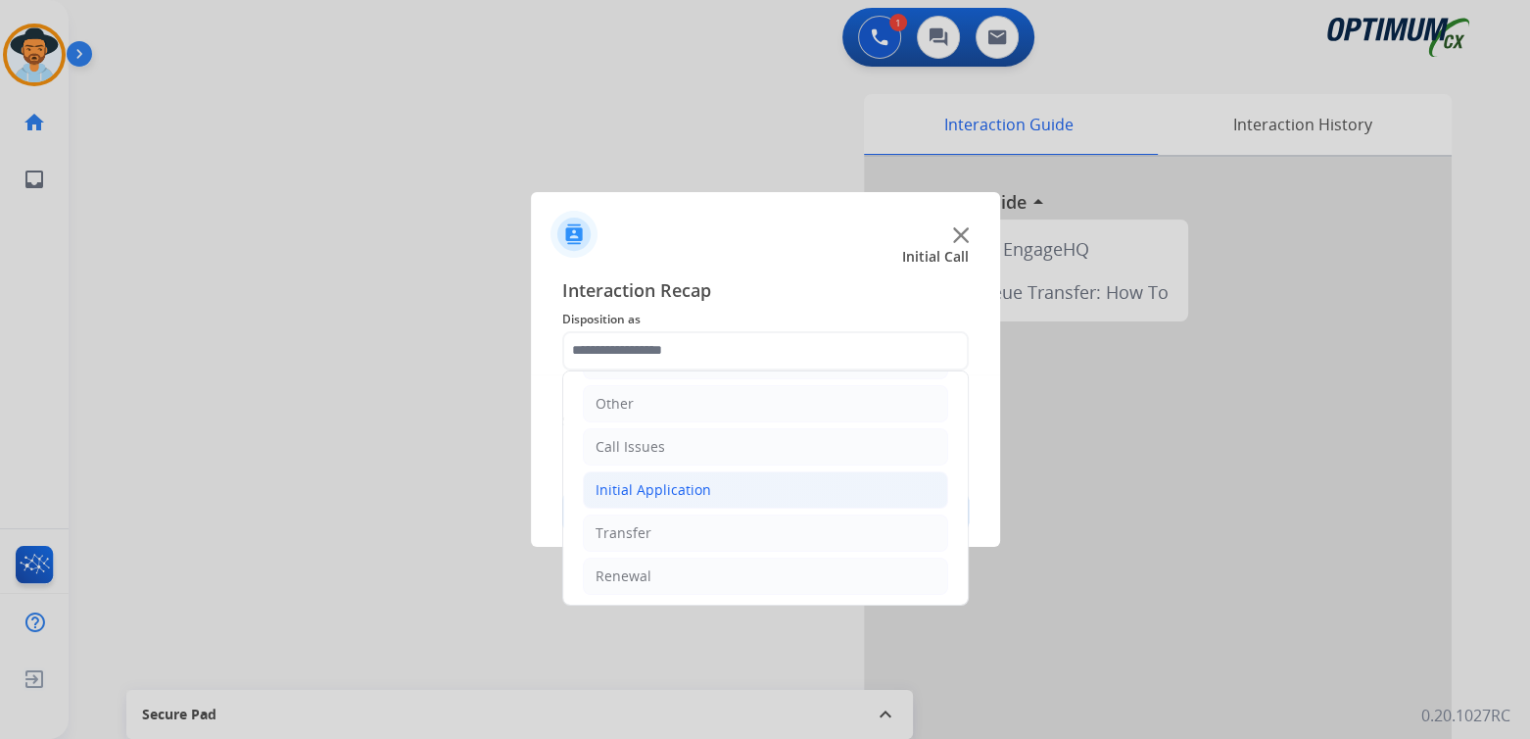
click at [696, 483] on div "Initial Application" at bounding box center [654, 490] width 116 height 20
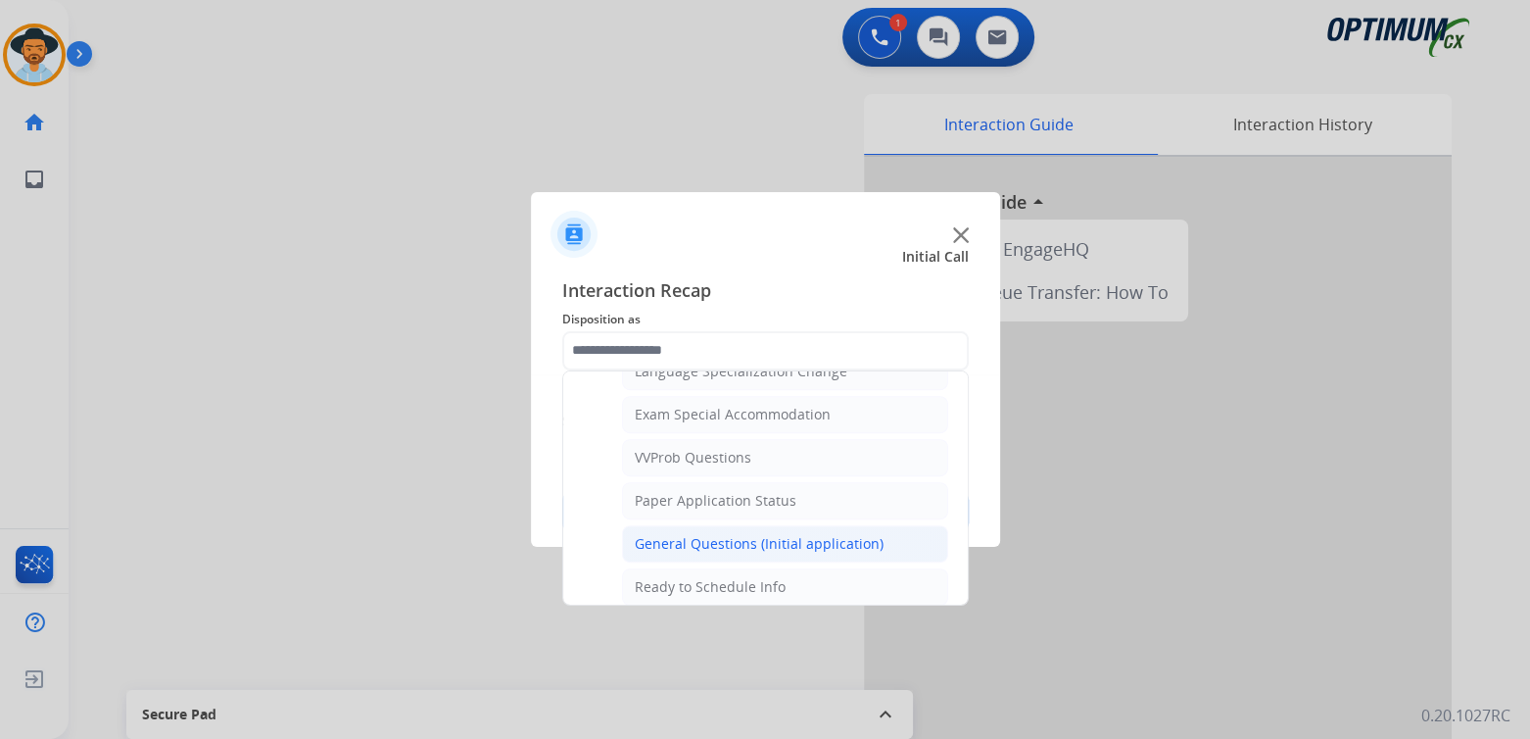
scroll to position [0, 0]
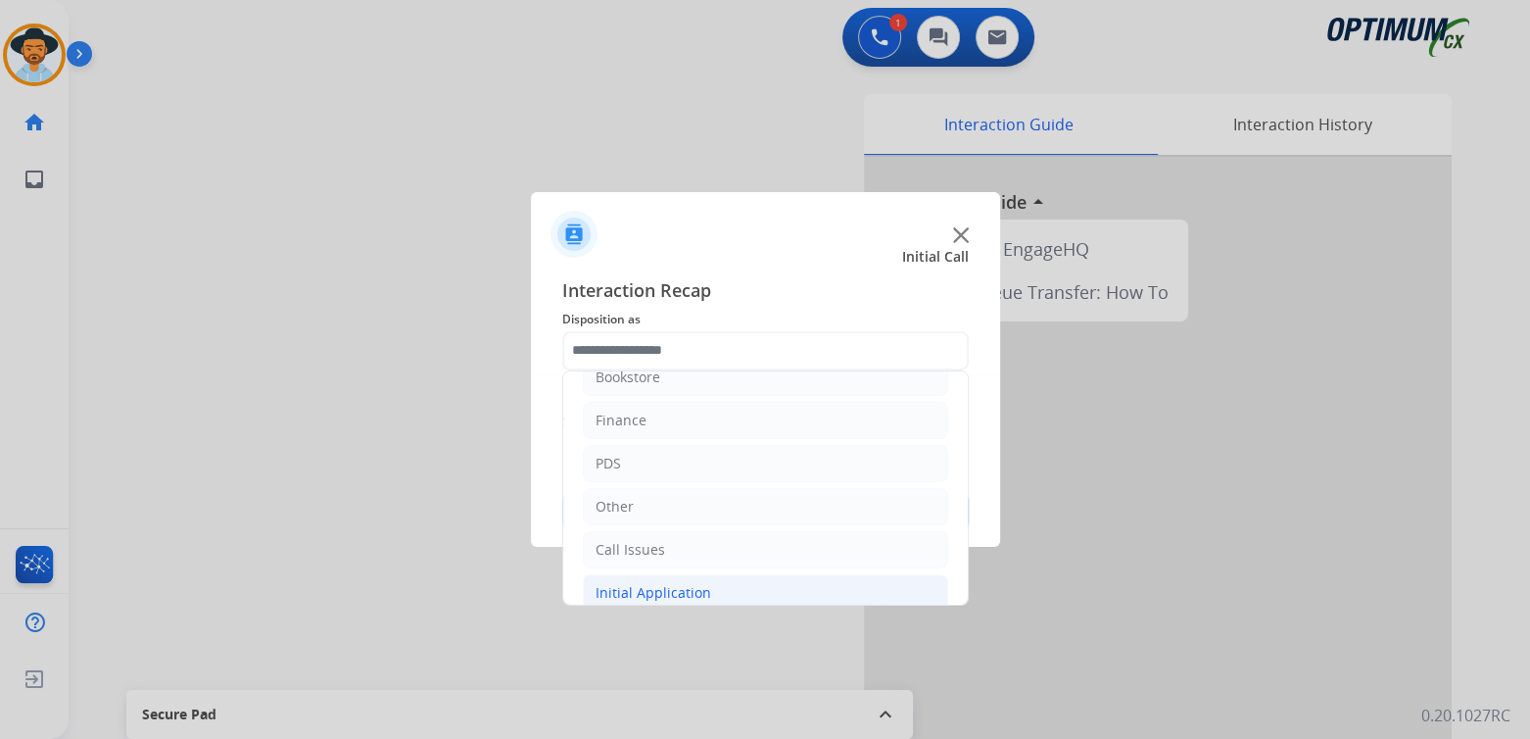
type input "**********"
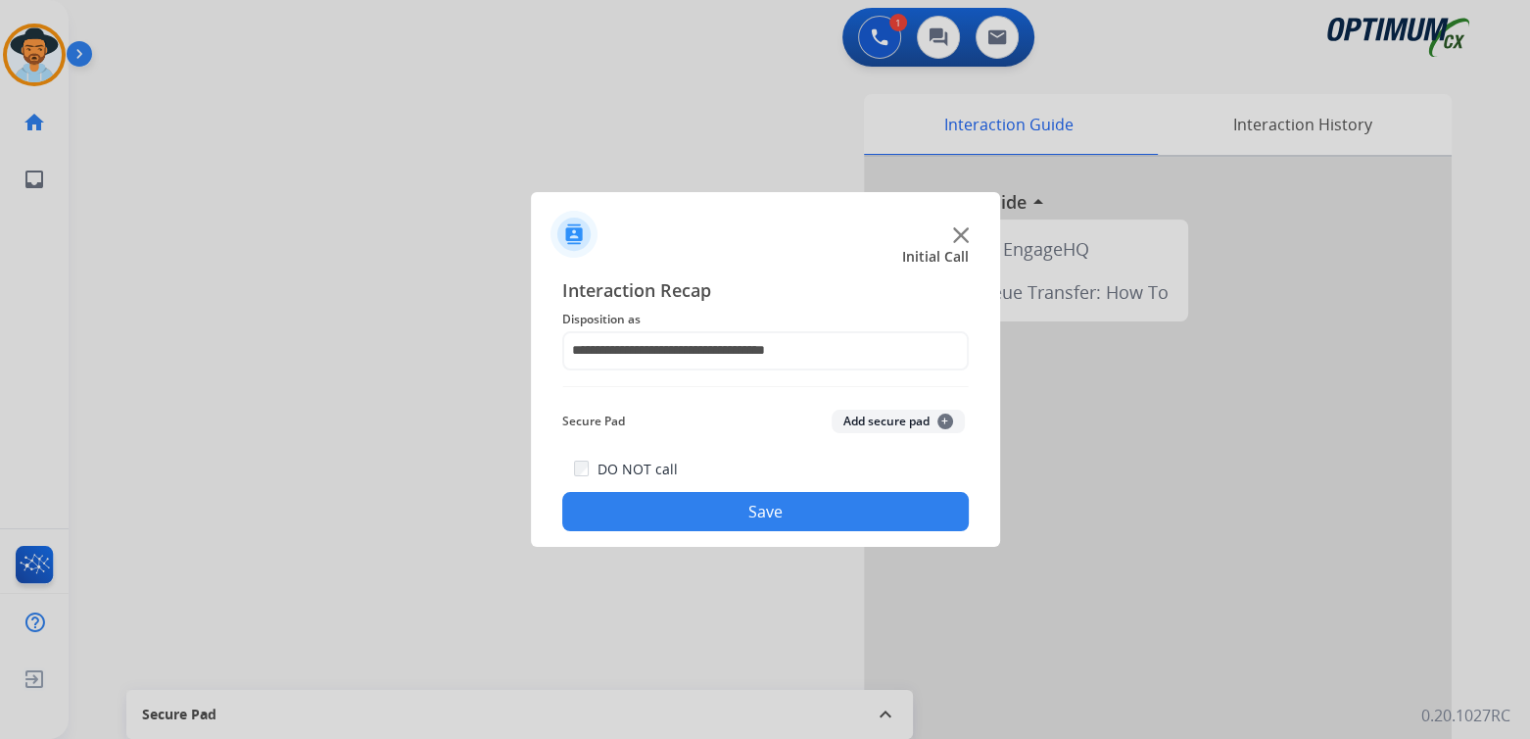
click at [757, 523] on button "Save" at bounding box center [765, 511] width 407 height 39
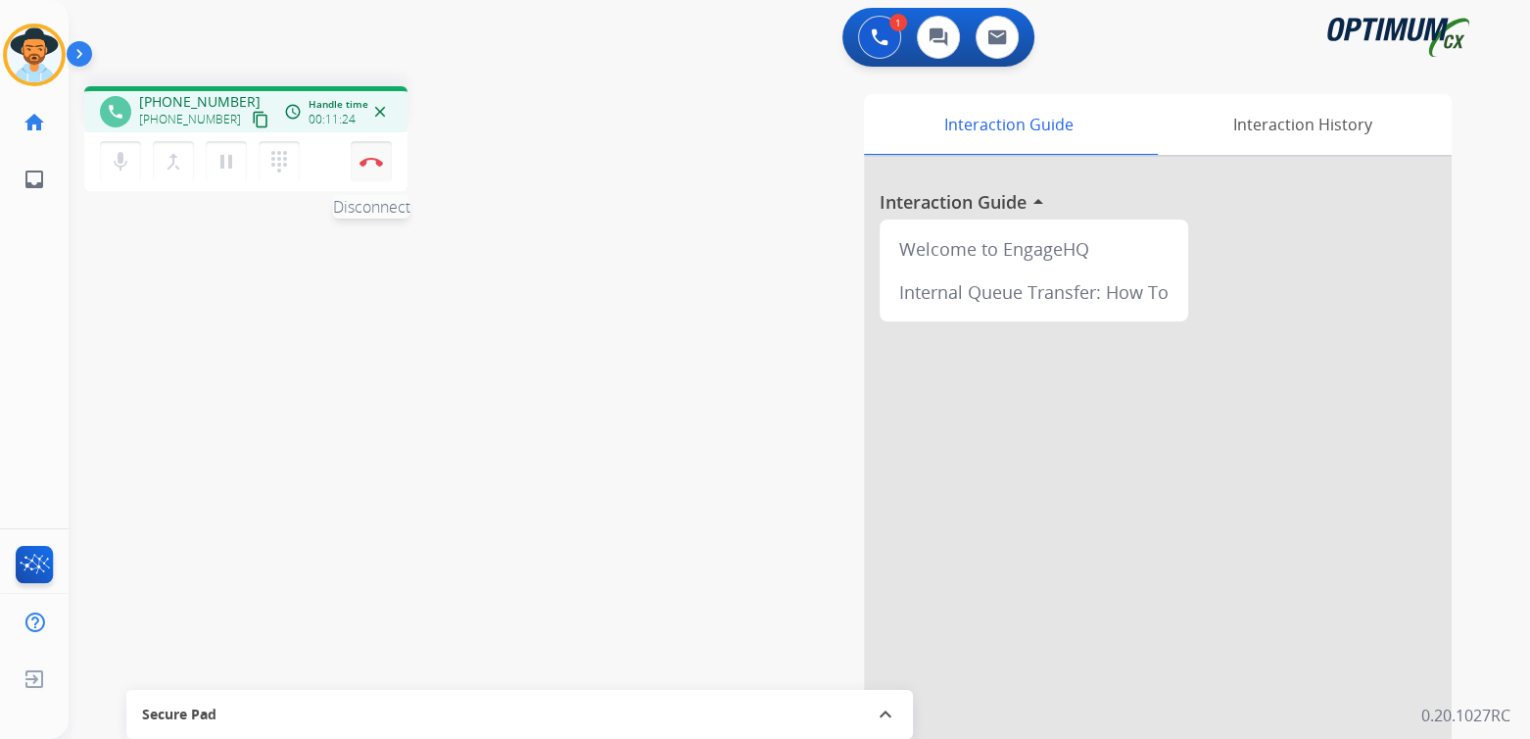
click at [379, 160] on img at bounding box center [372, 162] width 24 height 10
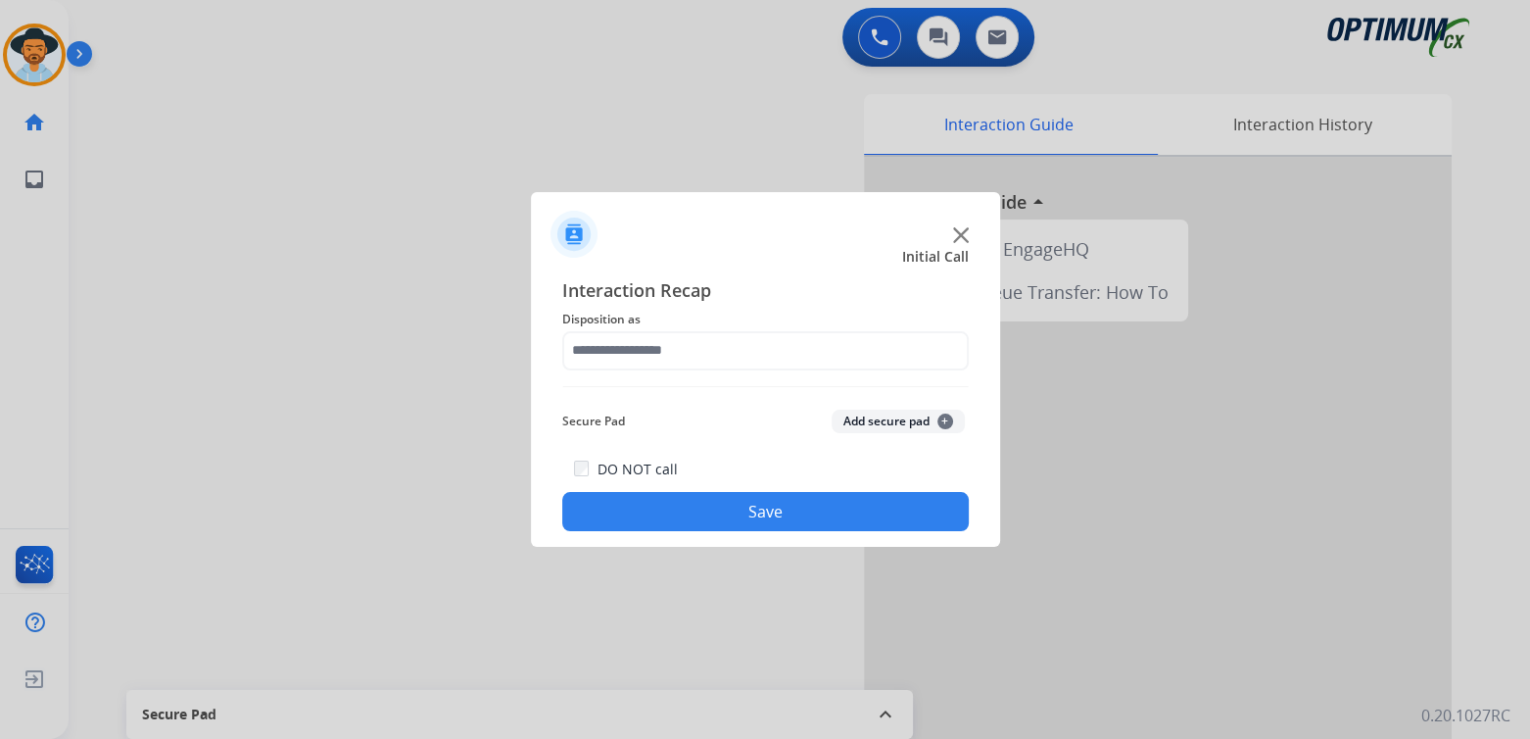
click at [704, 322] on span "Disposition as" at bounding box center [765, 320] width 407 height 24
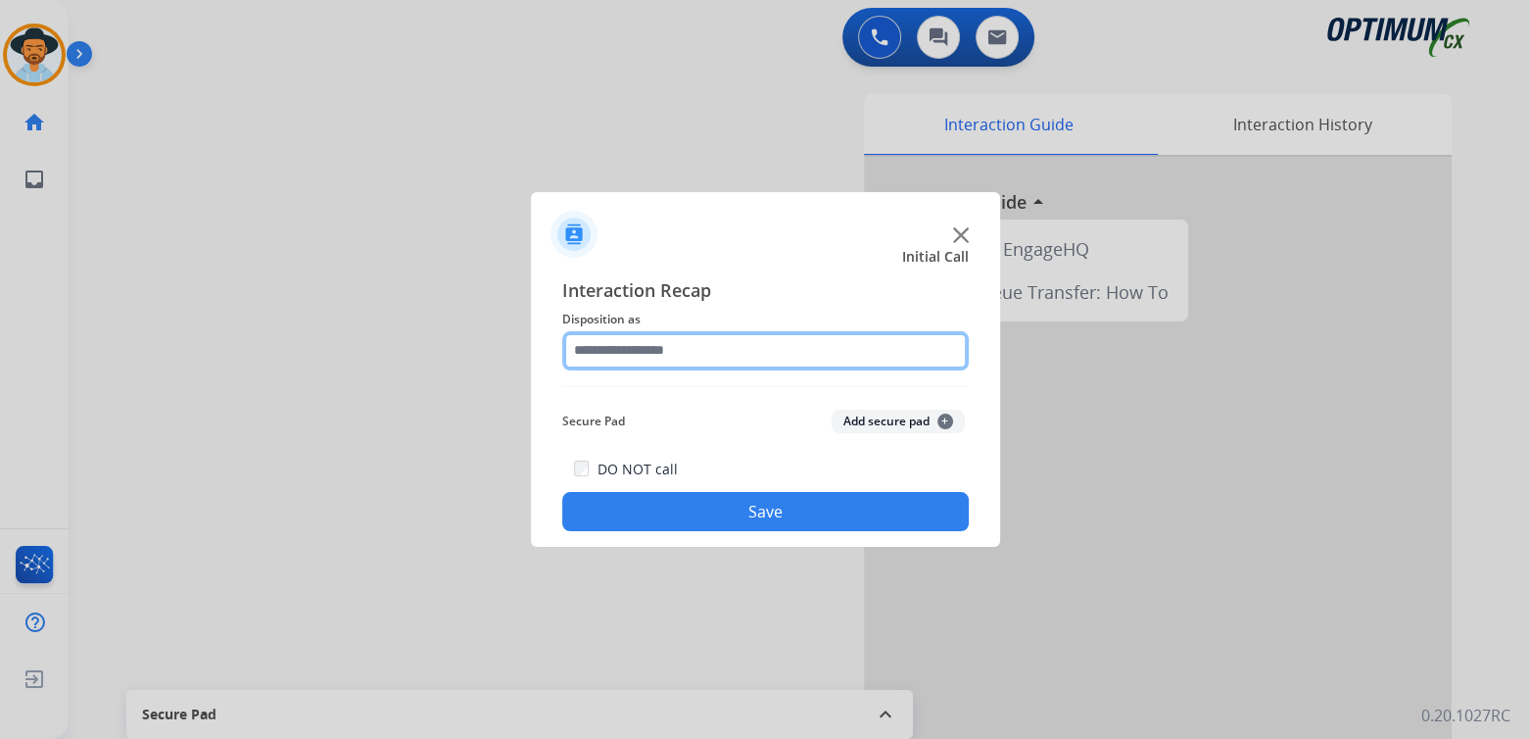
click at [697, 351] on input "text" at bounding box center [765, 350] width 407 height 39
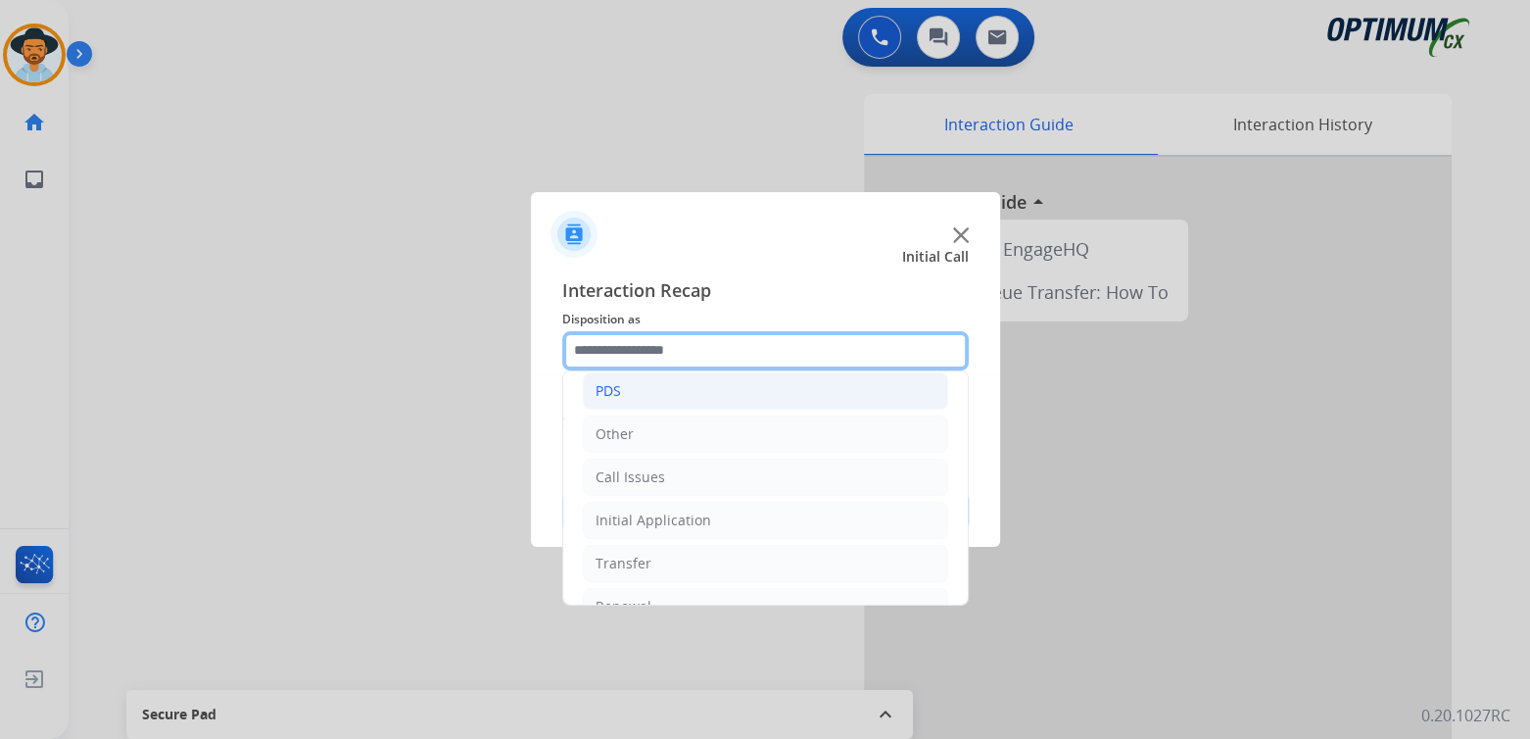
scroll to position [129, 0]
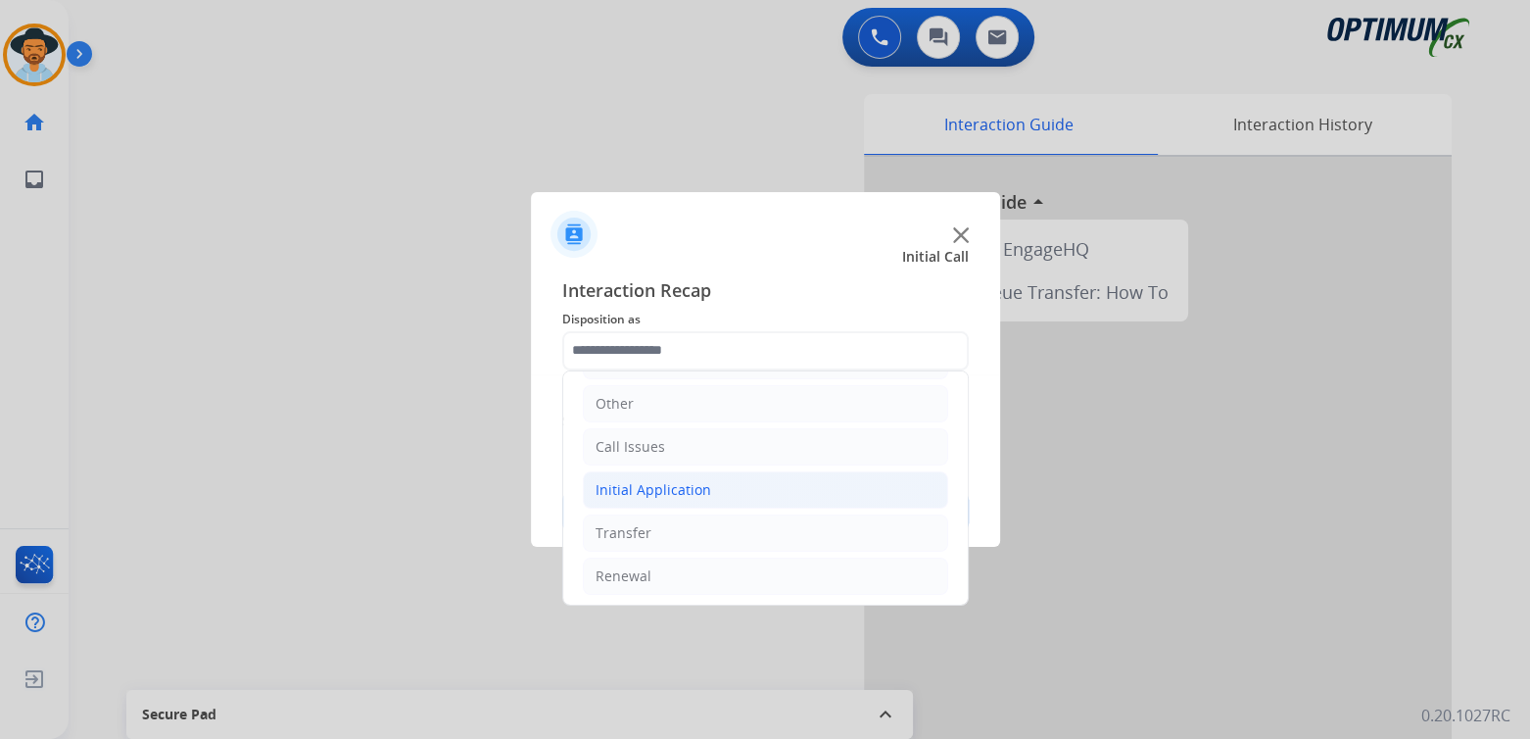
click at [685, 490] on div "Initial Application" at bounding box center [654, 490] width 116 height 20
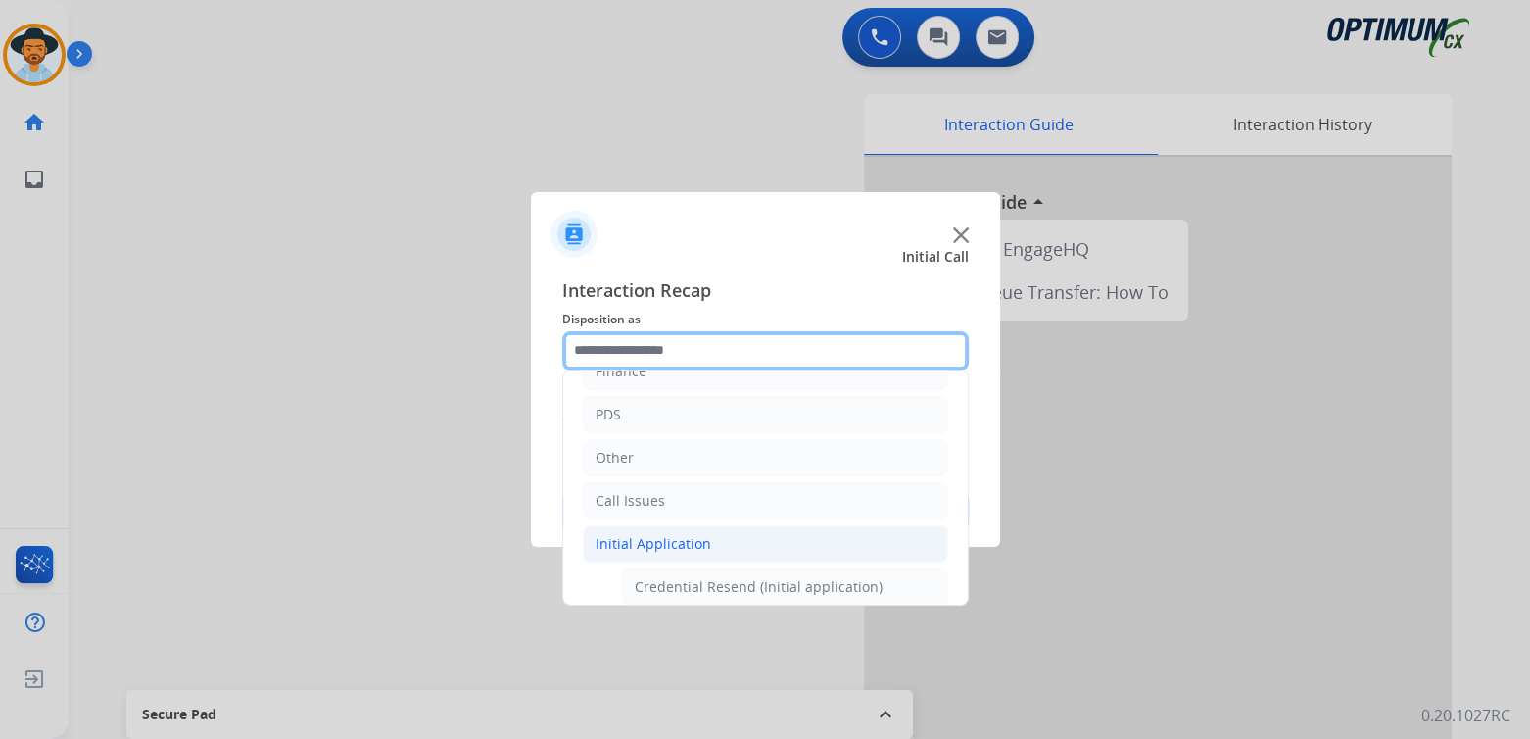
scroll to position [0, 0]
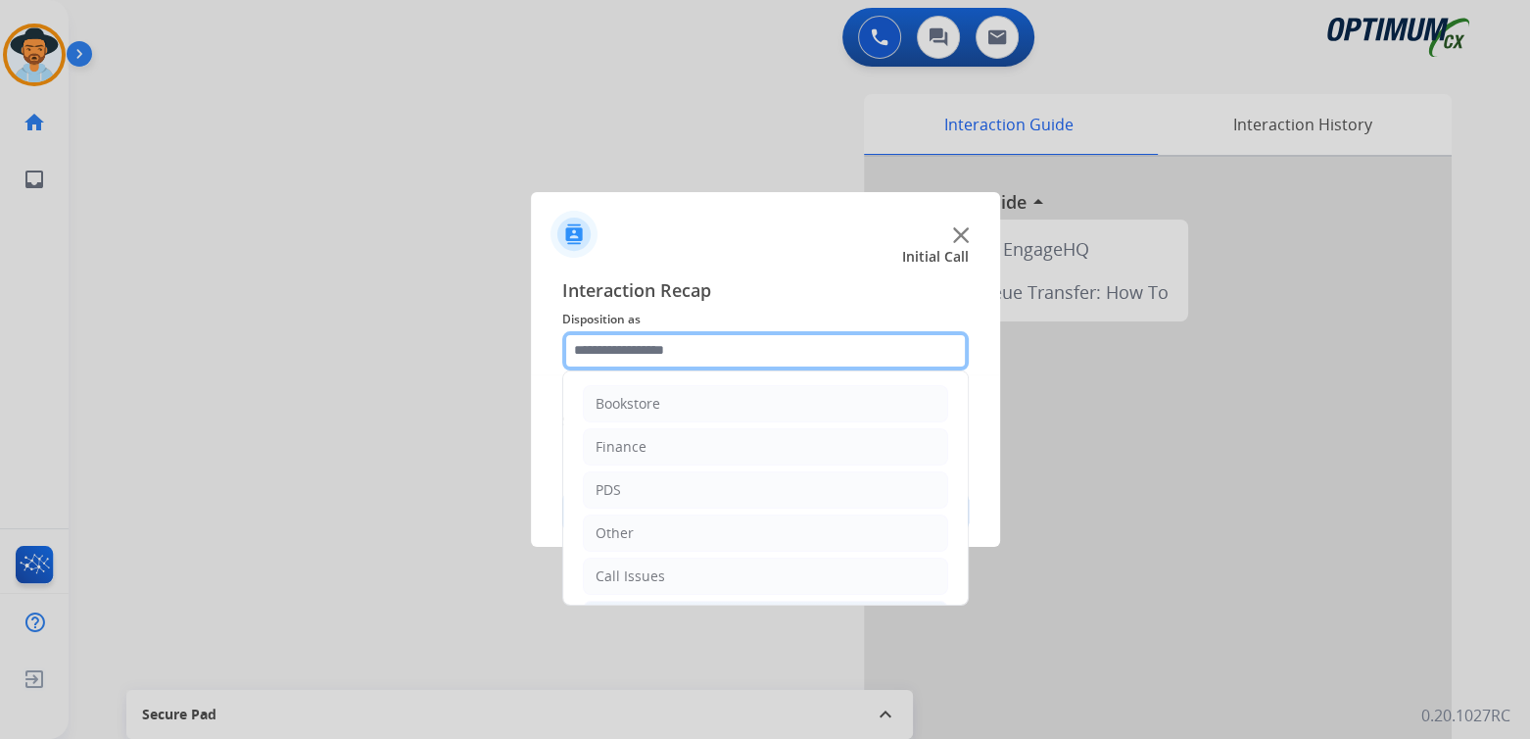
click at [659, 358] on input "text" at bounding box center [765, 350] width 407 height 39
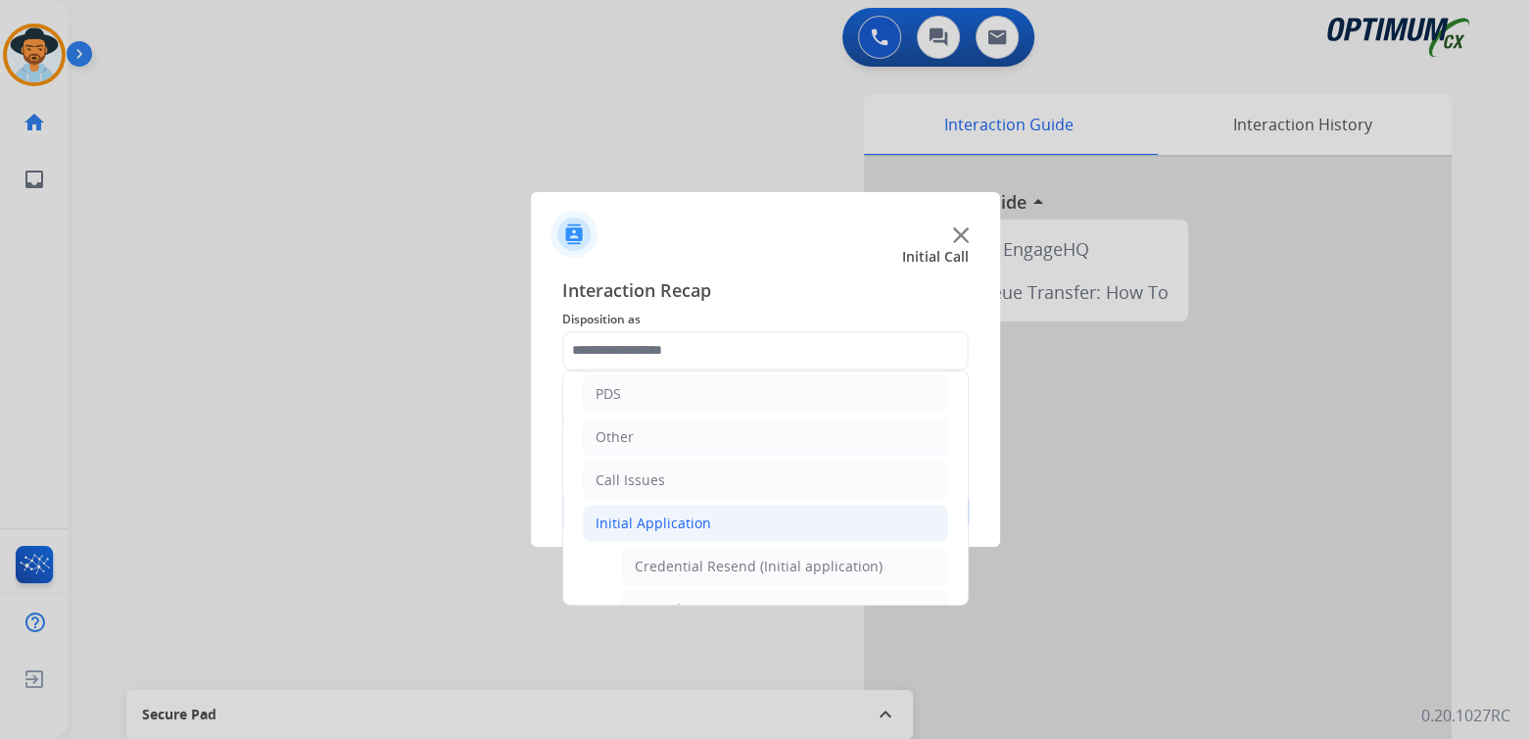
click at [651, 518] on div "Initial Application" at bounding box center [654, 523] width 116 height 20
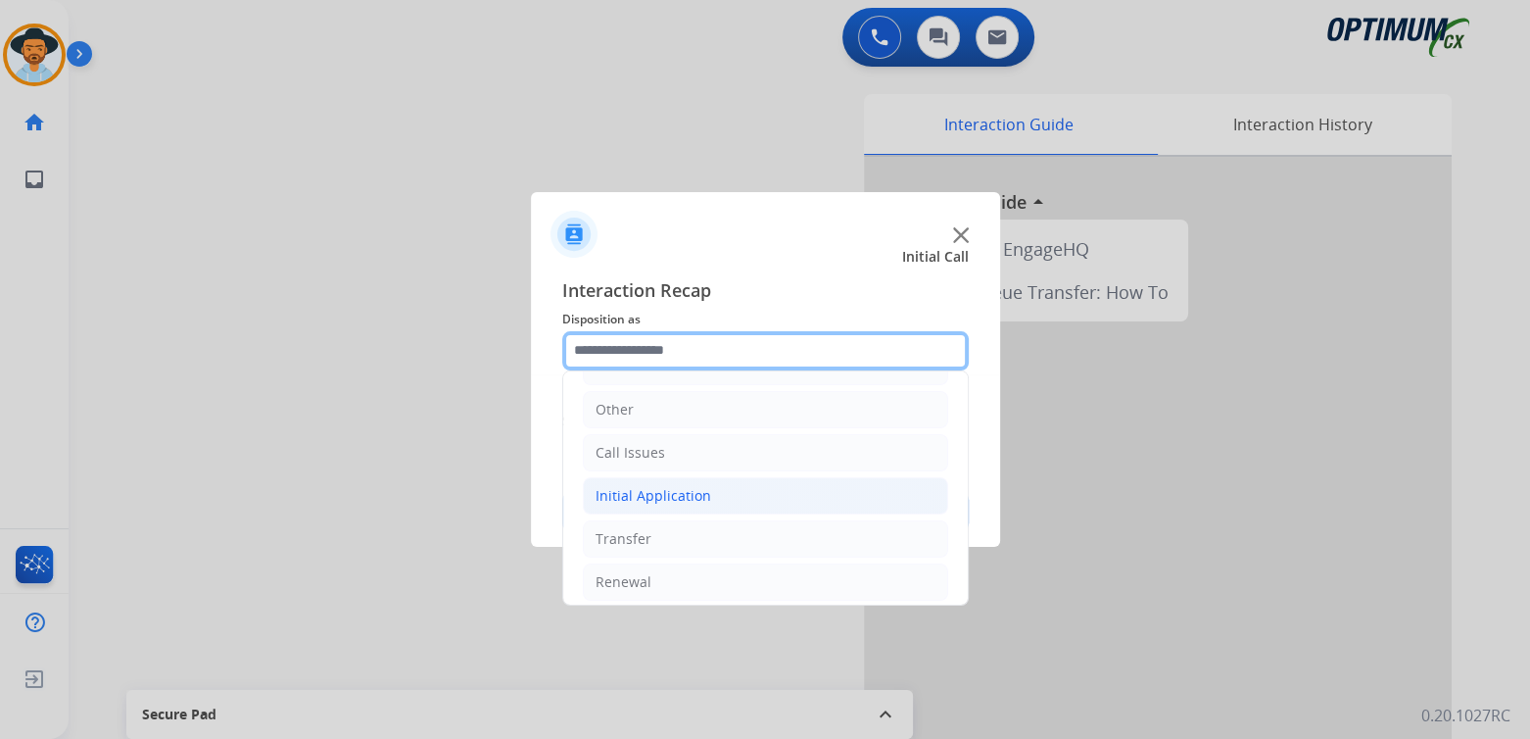
scroll to position [129, 0]
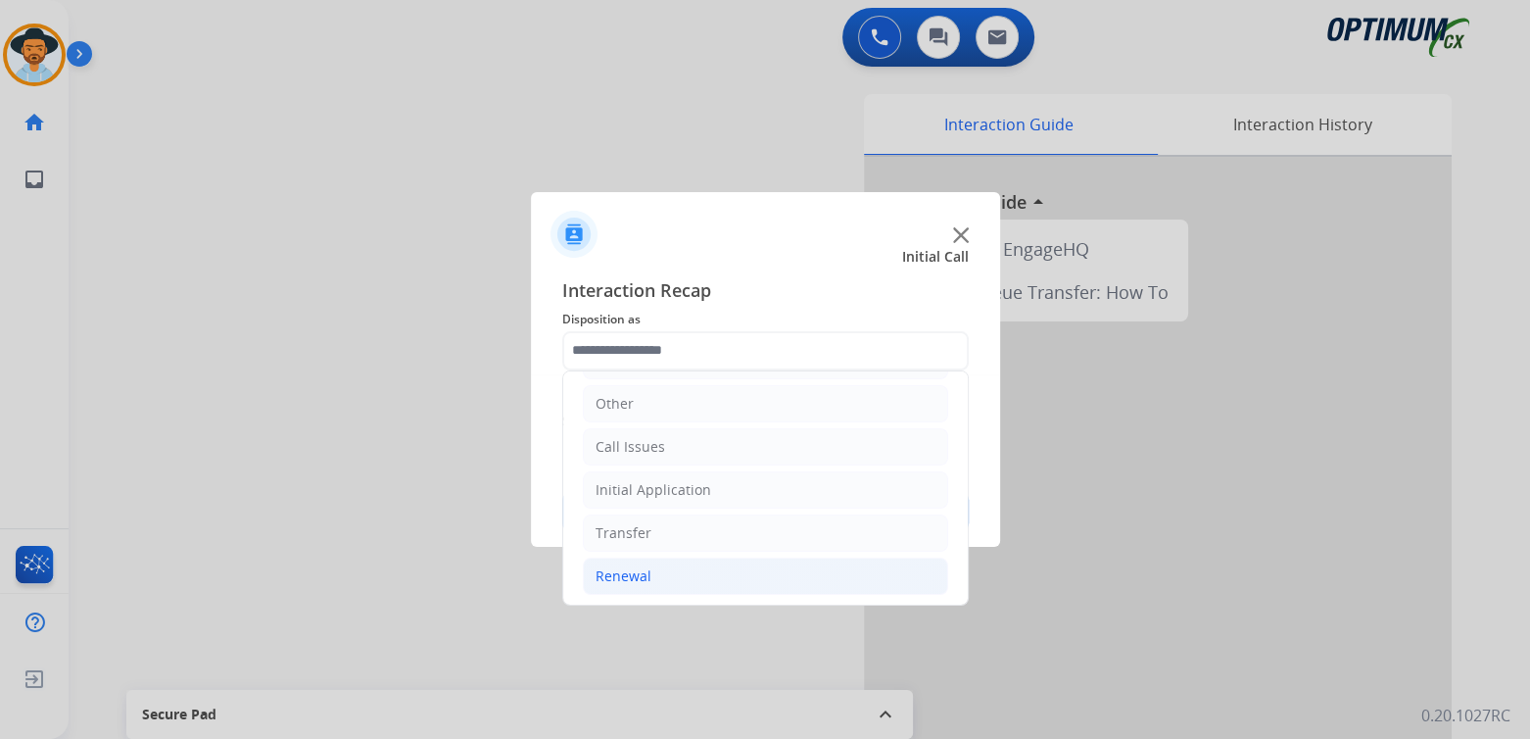
click at [643, 568] on div "Renewal" at bounding box center [624, 576] width 56 height 20
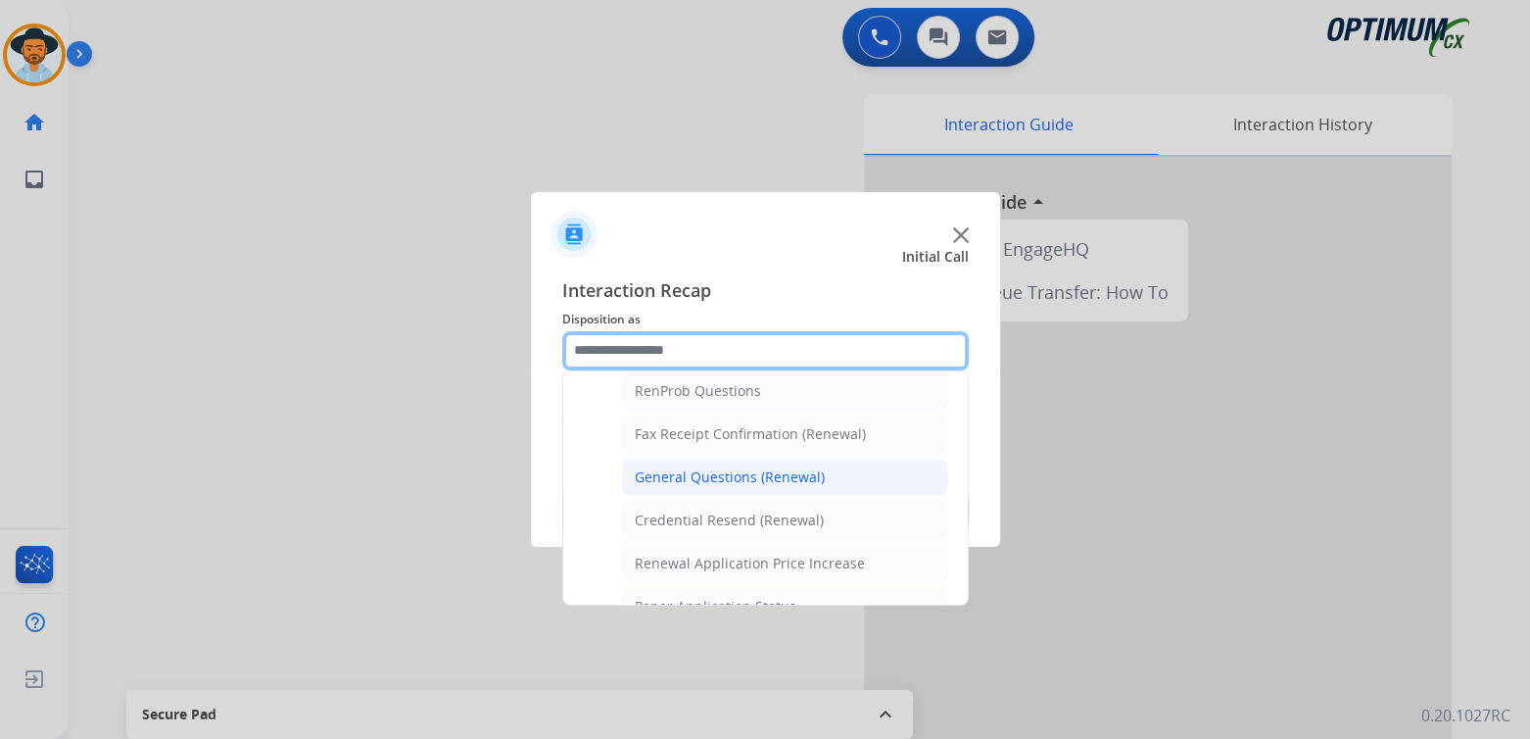
scroll to position [510, 0]
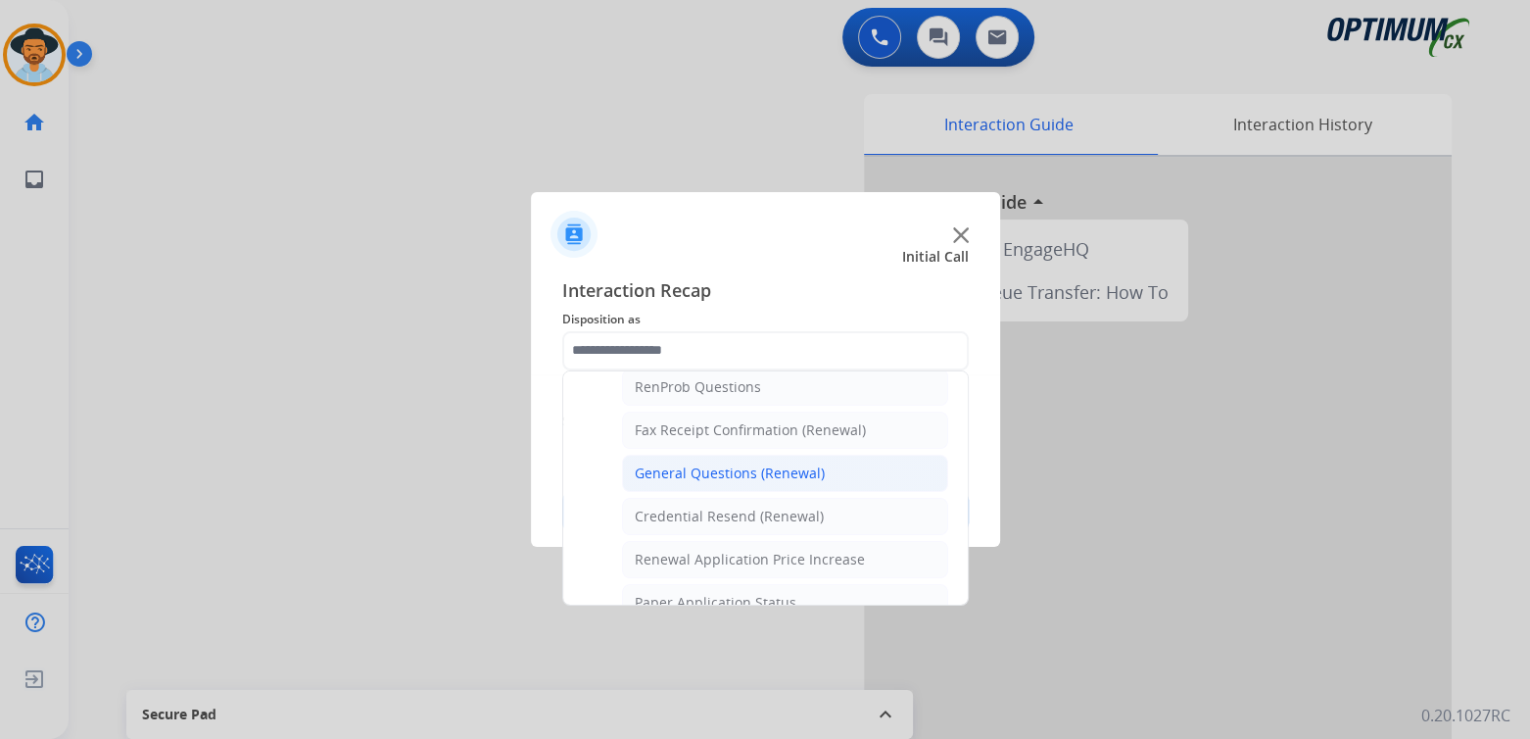
click at [706, 463] on div "General Questions (Renewal)" at bounding box center [730, 473] width 190 height 20
type input "**********"
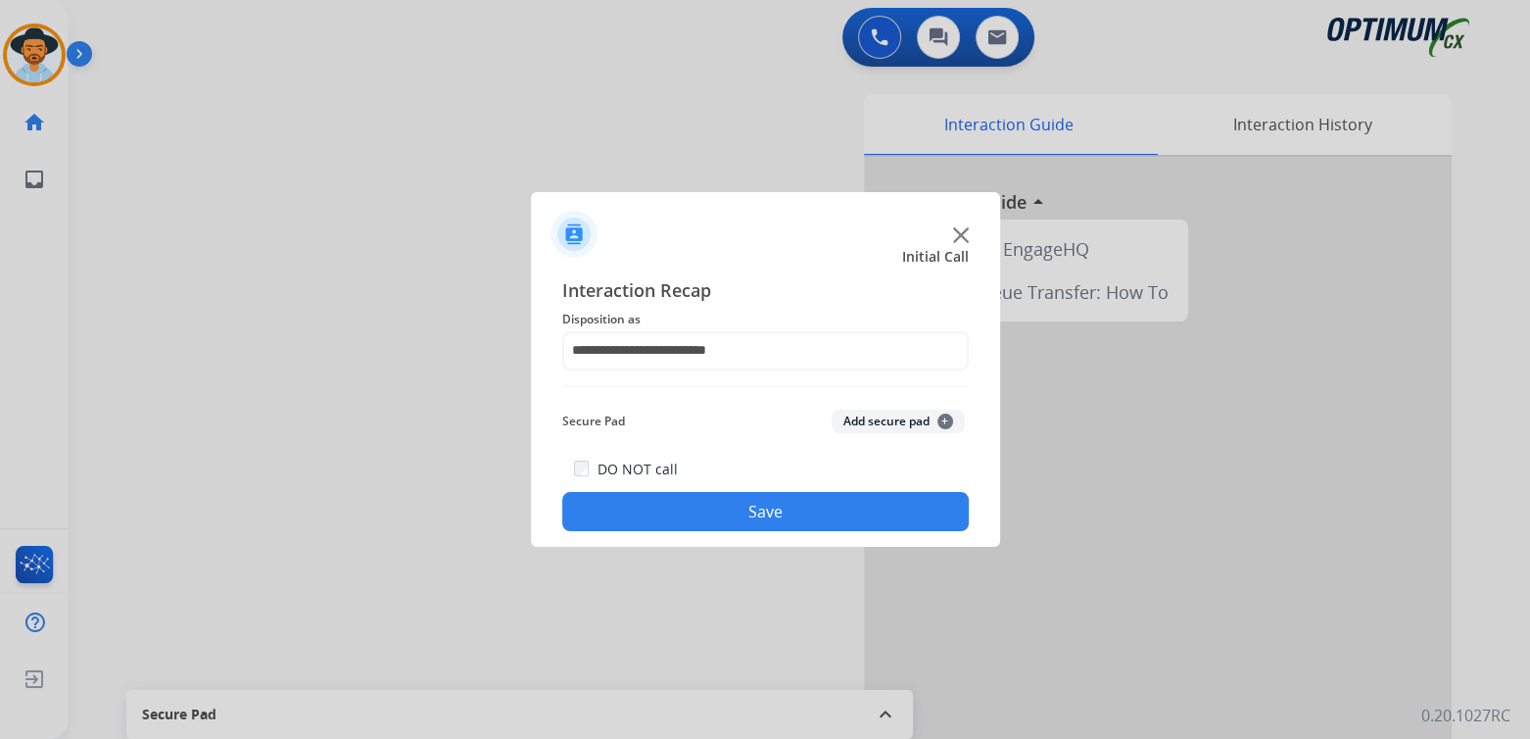
click at [770, 504] on button "Save" at bounding box center [765, 511] width 407 height 39
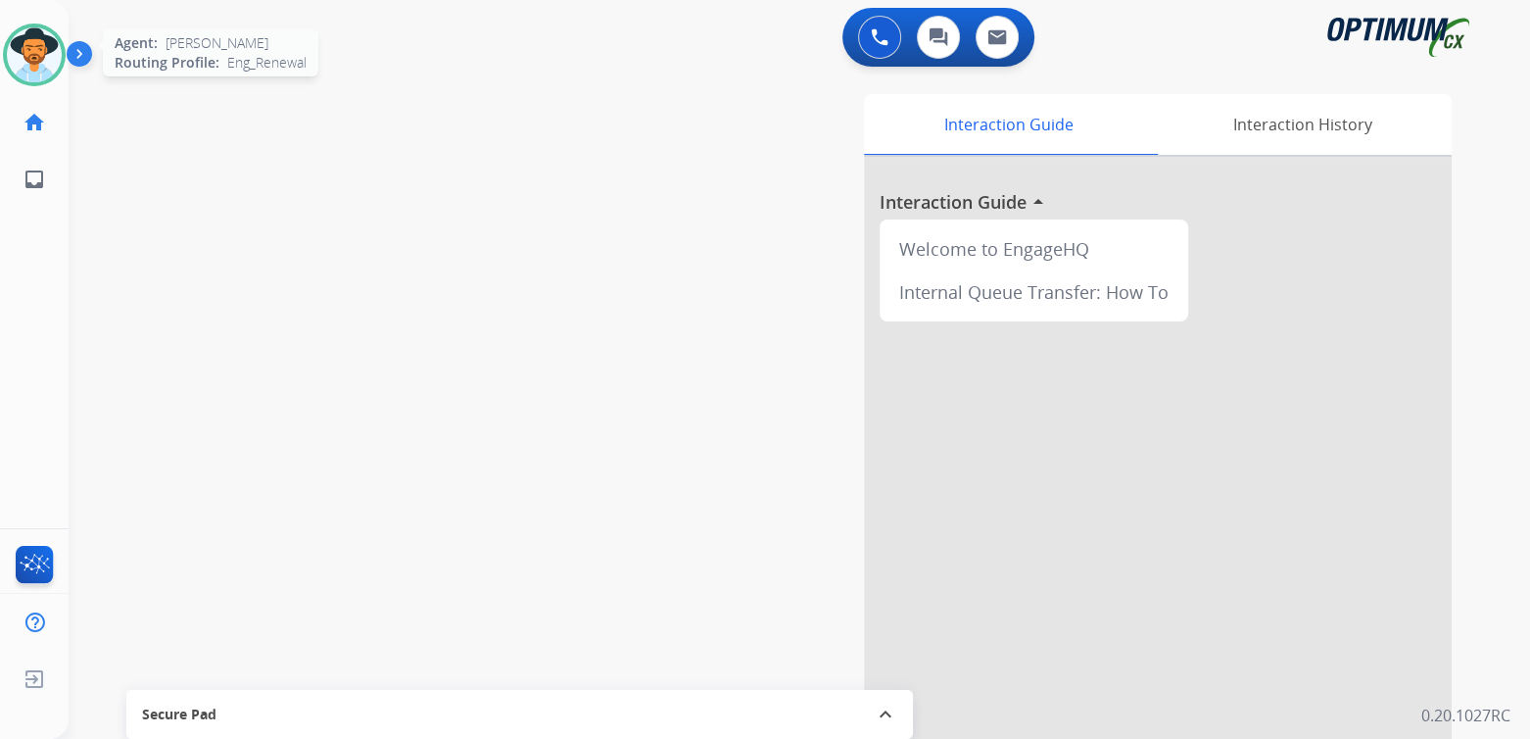
click at [54, 53] on img at bounding box center [34, 54] width 55 height 55
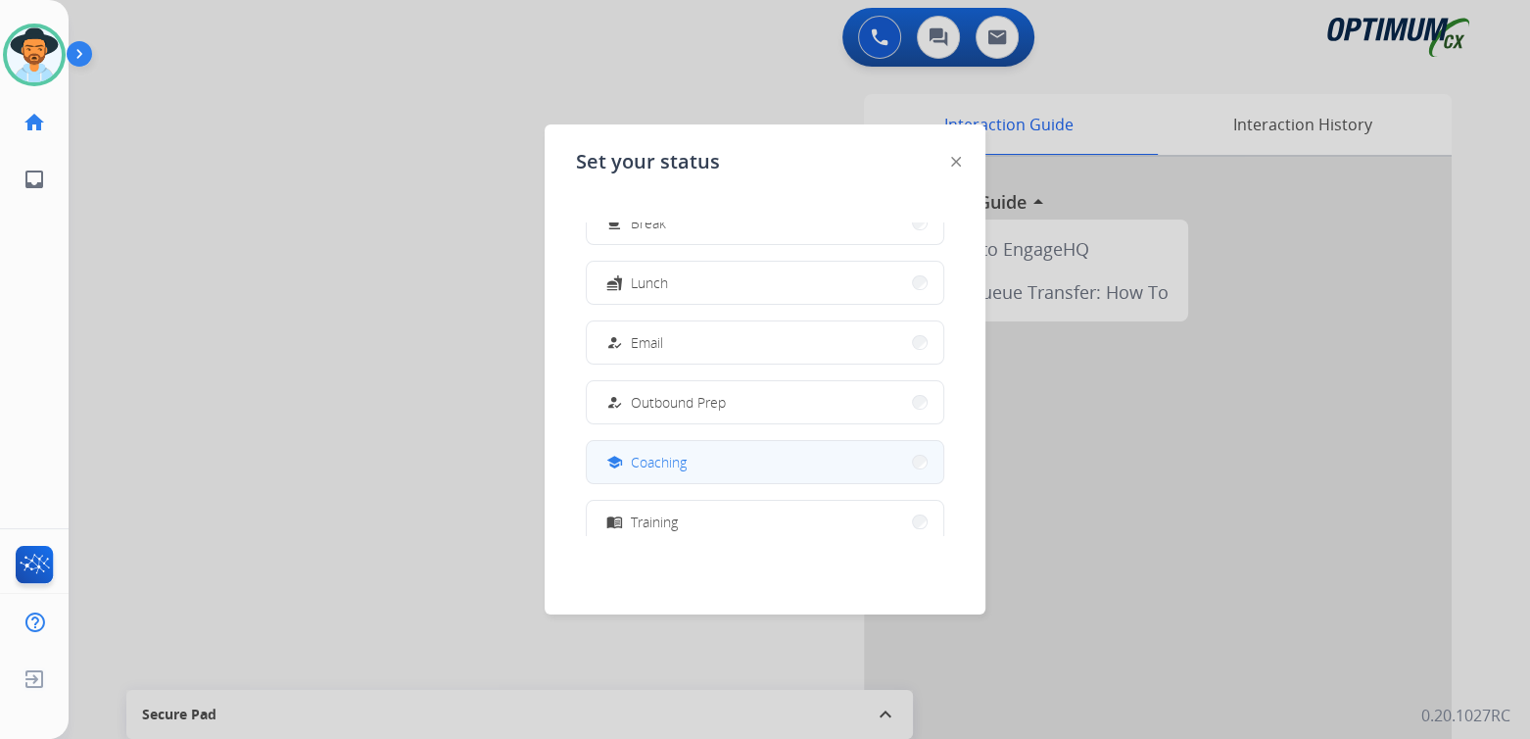
scroll to position [98, 0]
click at [694, 468] on button "school Coaching" at bounding box center [765, 461] width 357 height 42
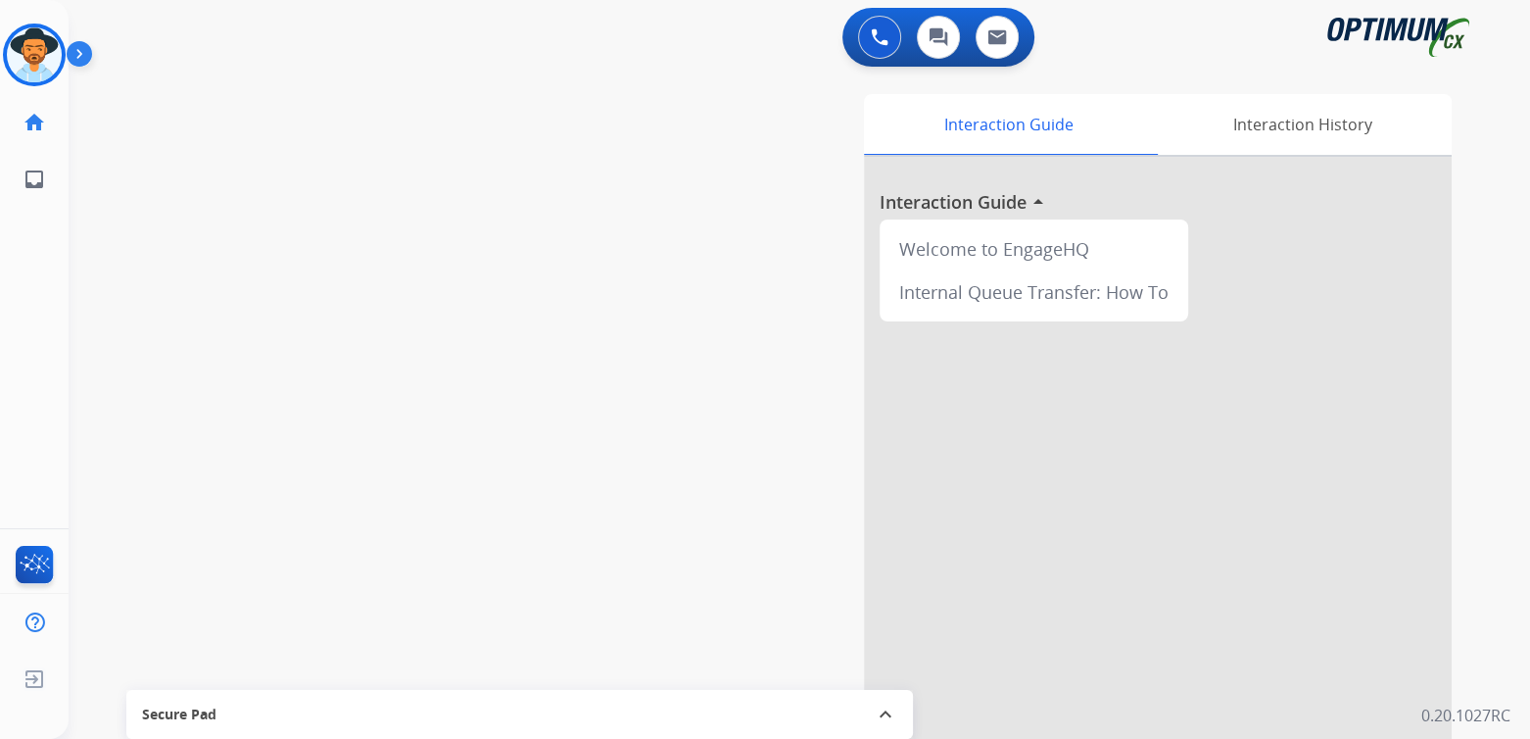
drag, startPoint x: 45, startPoint y: 50, endPoint x: 105, endPoint y: 67, distance: 62.0
click at [45, 50] on img at bounding box center [34, 54] width 55 height 55
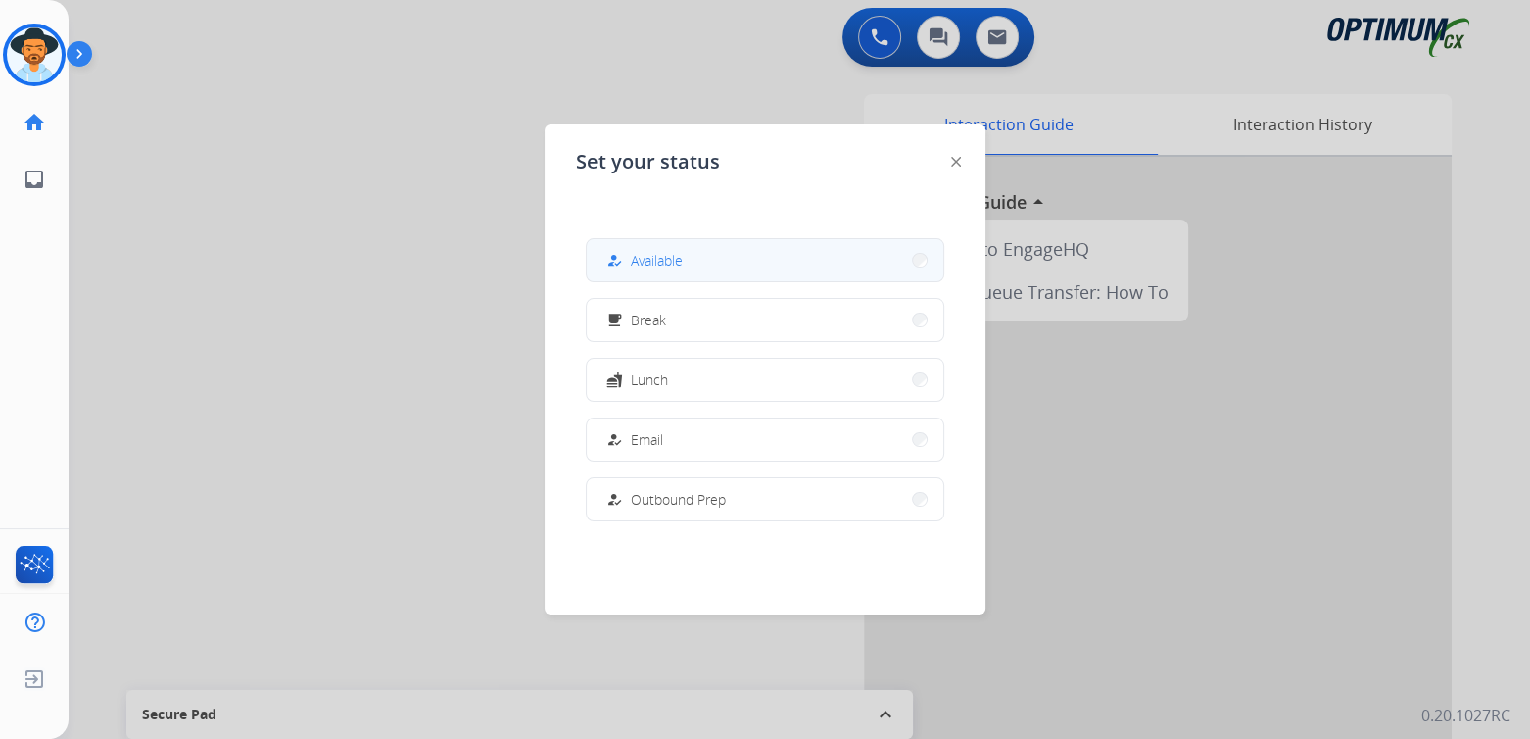
click at [677, 266] on span "Available" at bounding box center [657, 260] width 52 height 21
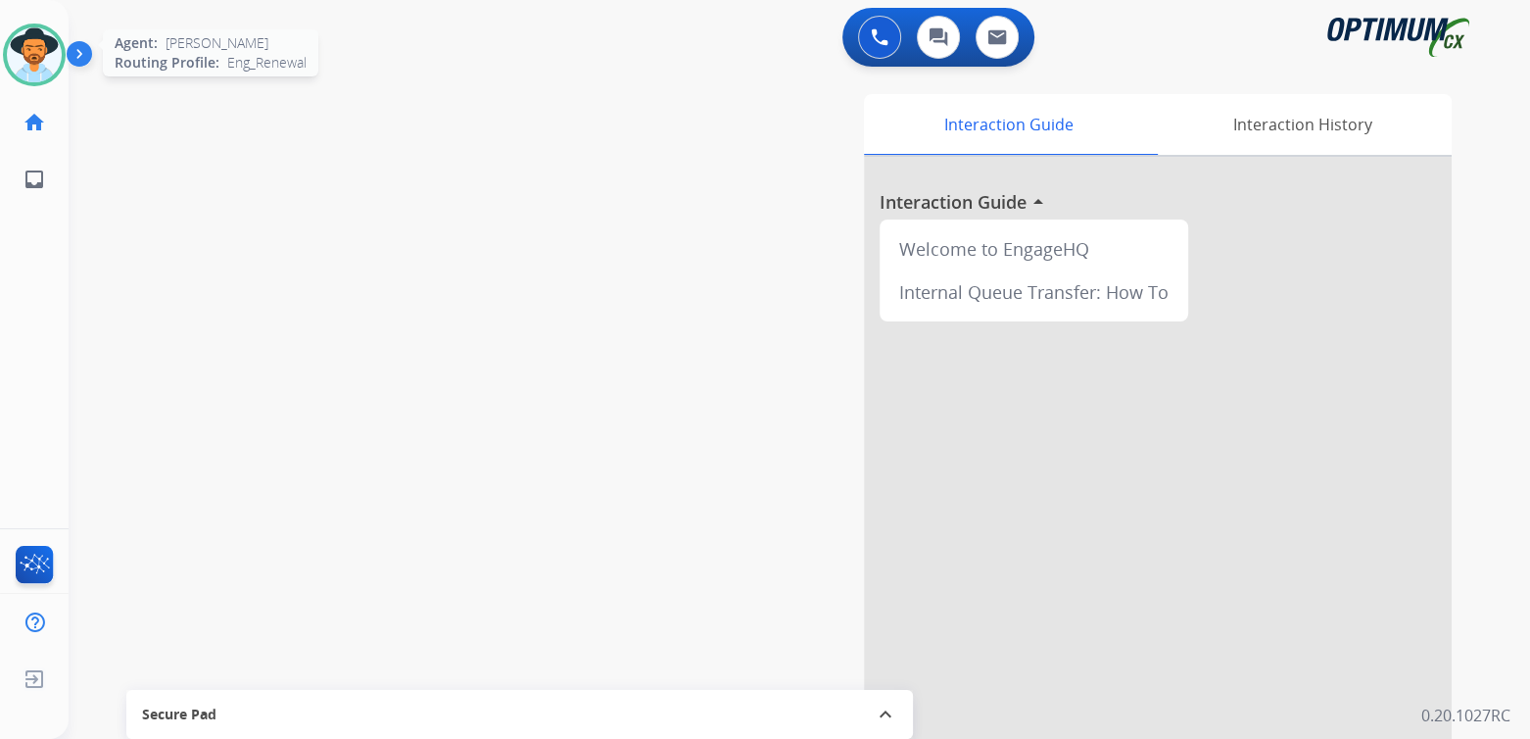
click at [32, 57] on img at bounding box center [34, 54] width 55 height 55
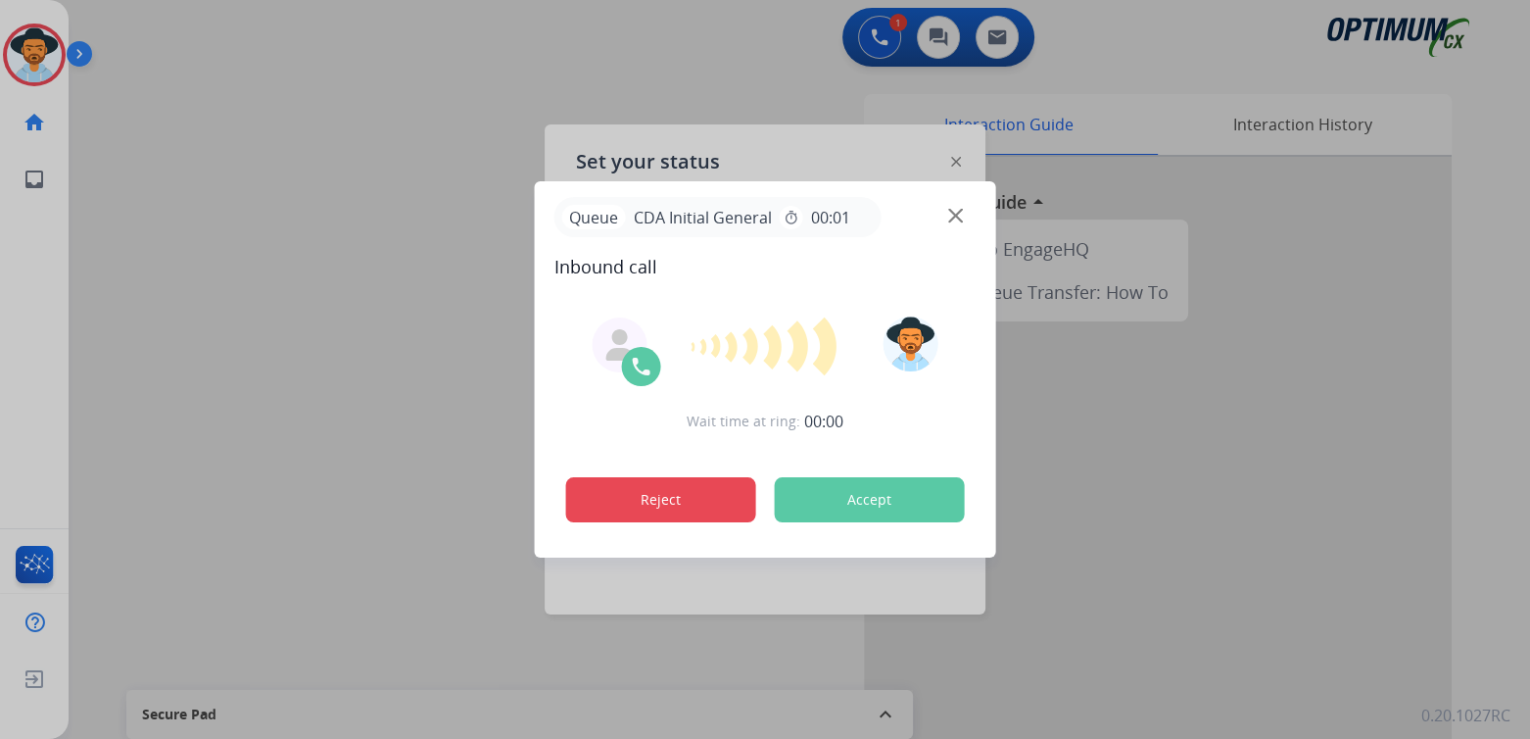
drag, startPoint x: 643, startPoint y: 487, endPoint x: 657, endPoint y: 486, distance: 14.7
click at [647, 486] on button "Reject" at bounding box center [661, 499] width 190 height 45
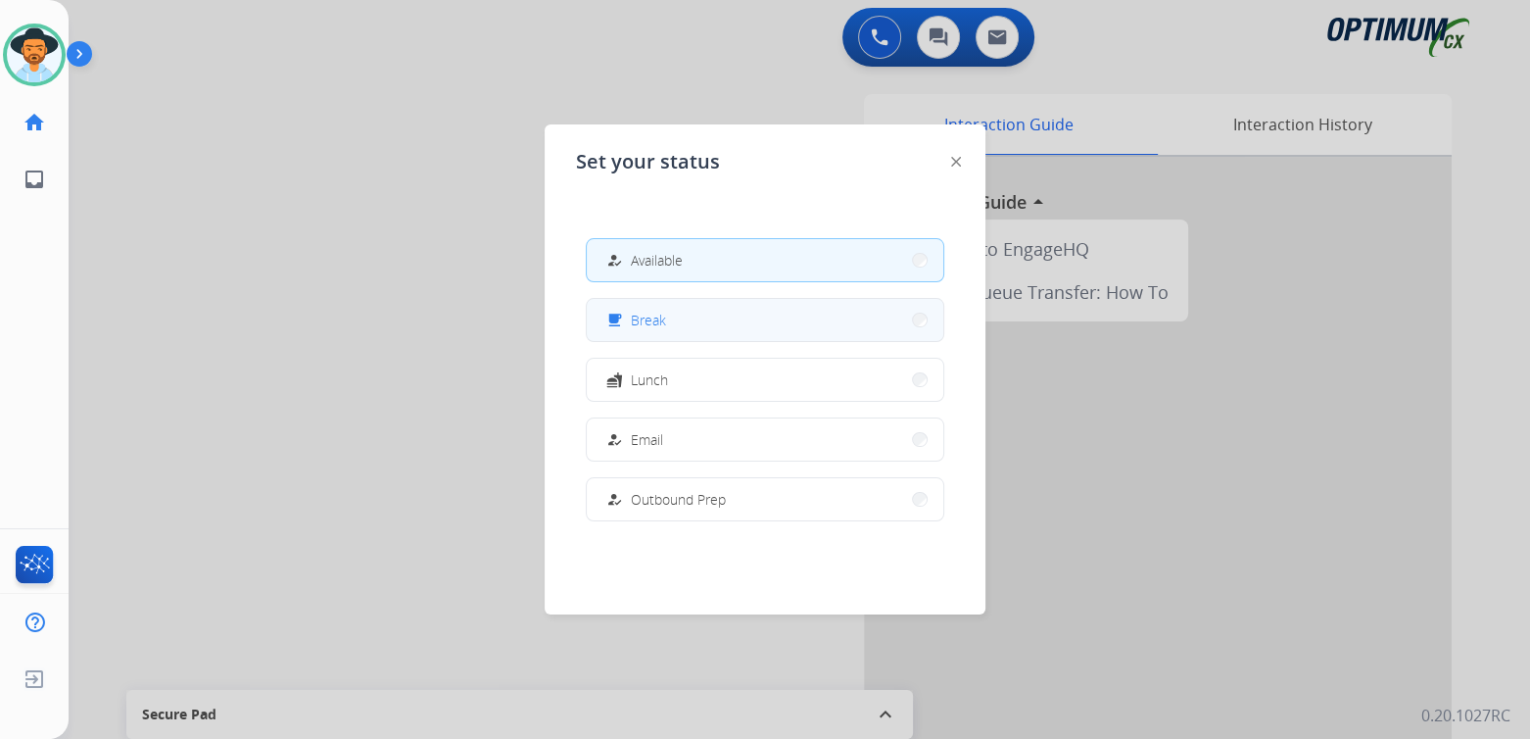
click at [659, 327] on span "Break" at bounding box center [648, 320] width 35 height 21
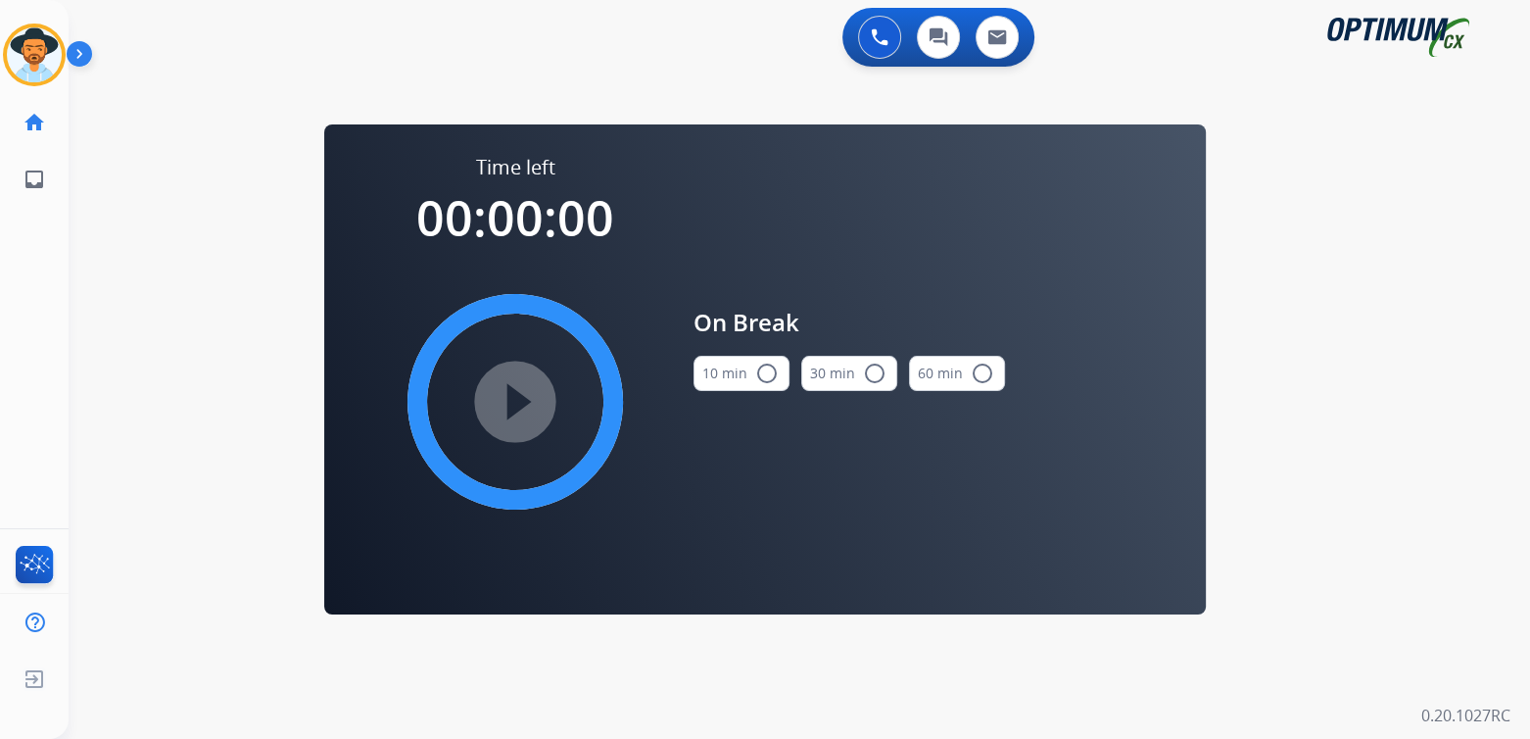
click at [761, 367] on mat-icon "radio_button_unchecked" at bounding box center [767, 373] width 24 height 24
click at [518, 397] on mat-icon "play_circle_filled" at bounding box center [516, 402] width 24 height 24
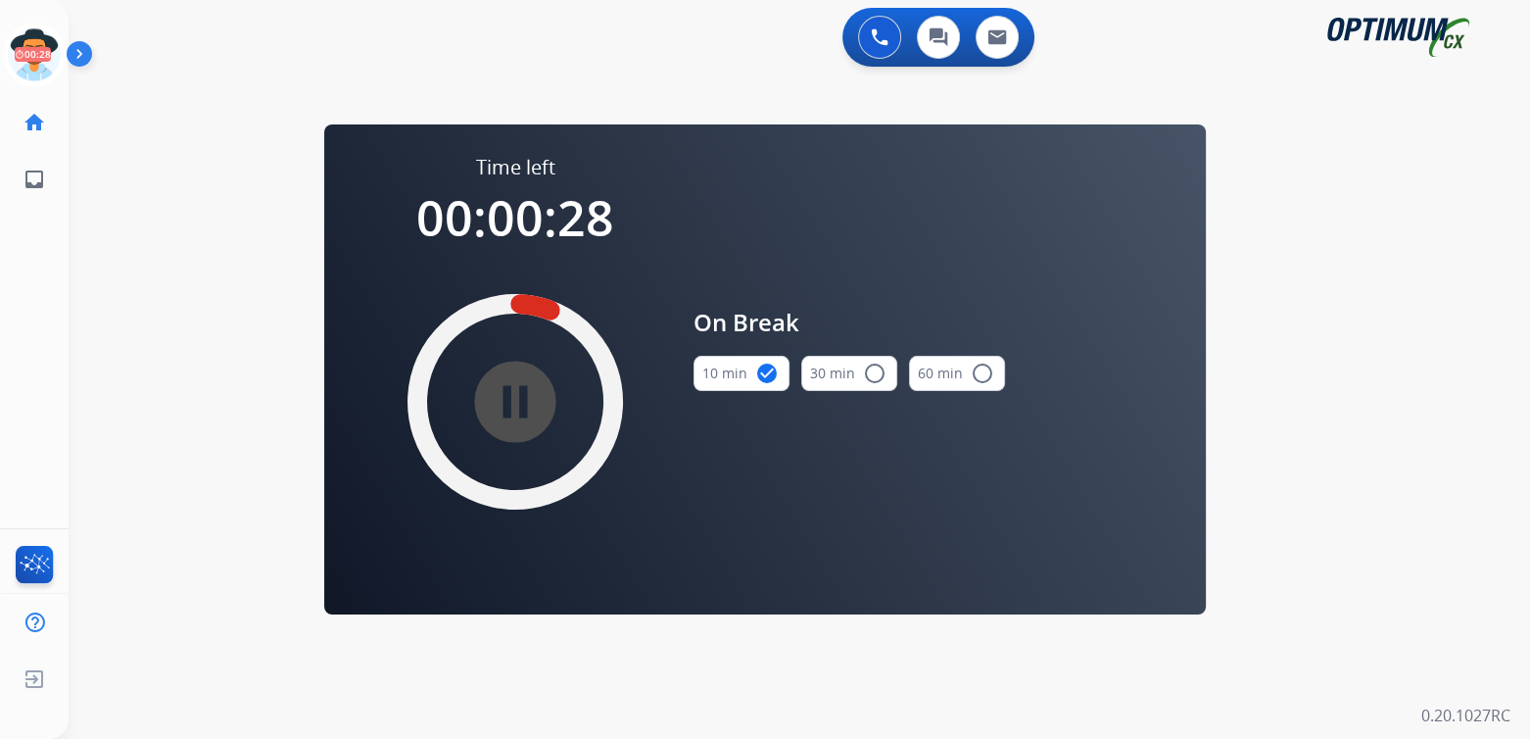
drag, startPoint x: 41, startPoint y: 46, endPoint x: 72, endPoint y: 74, distance: 41.6
click at [41, 46] on icon at bounding box center [35, 56] width 64 height 64
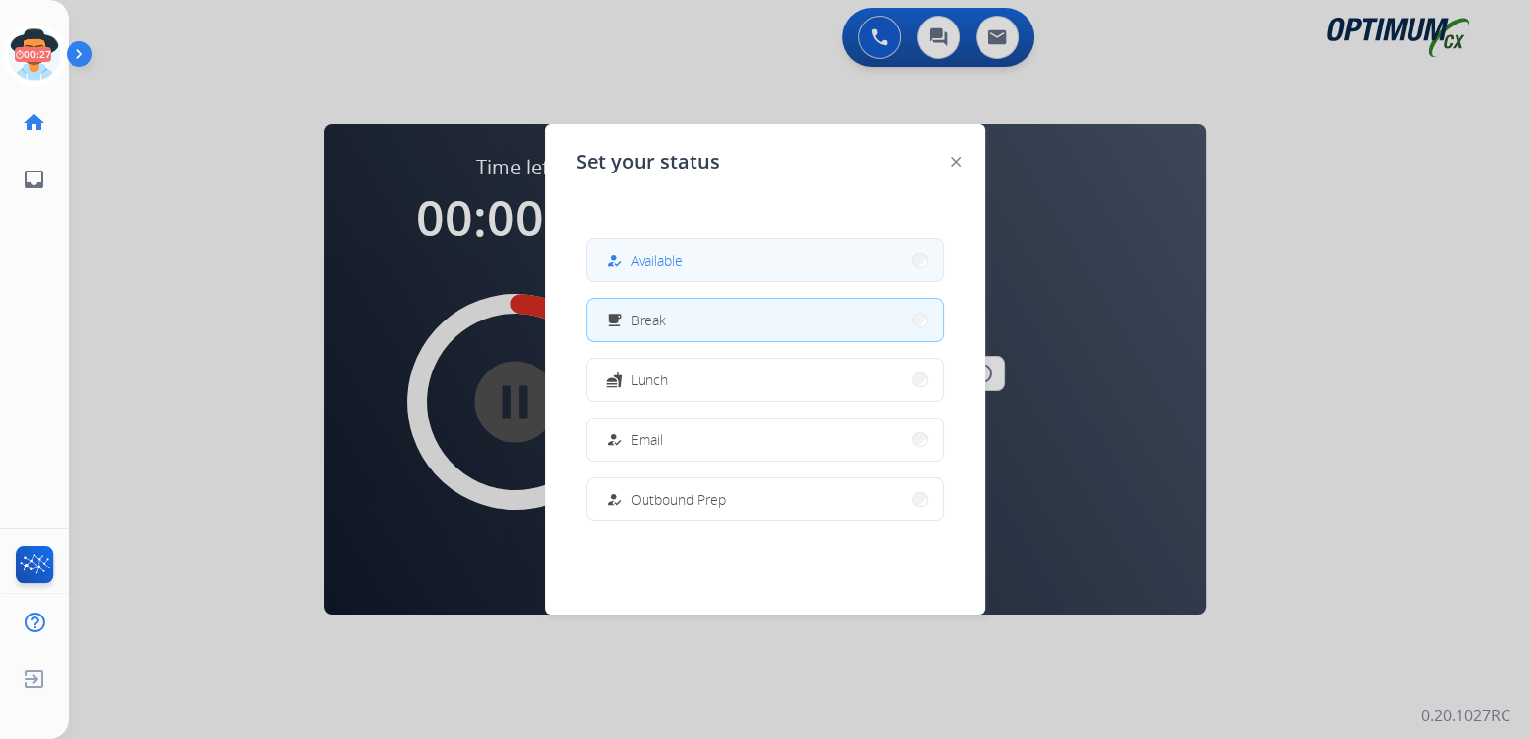
click at [665, 275] on button "how_to_reg Available" at bounding box center [765, 260] width 357 height 42
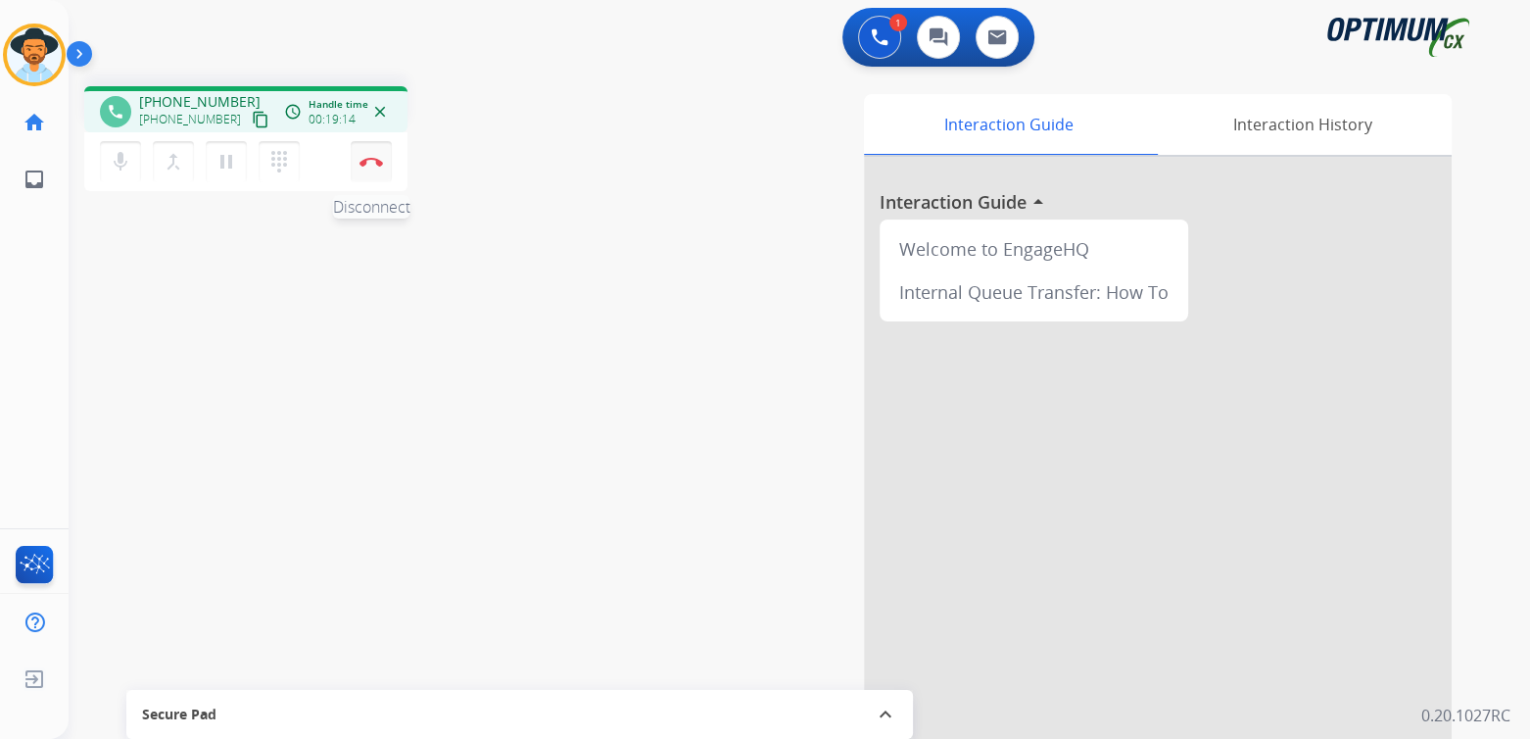
click at [377, 166] on button "Disconnect" at bounding box center [371, 161] width 41 height 41
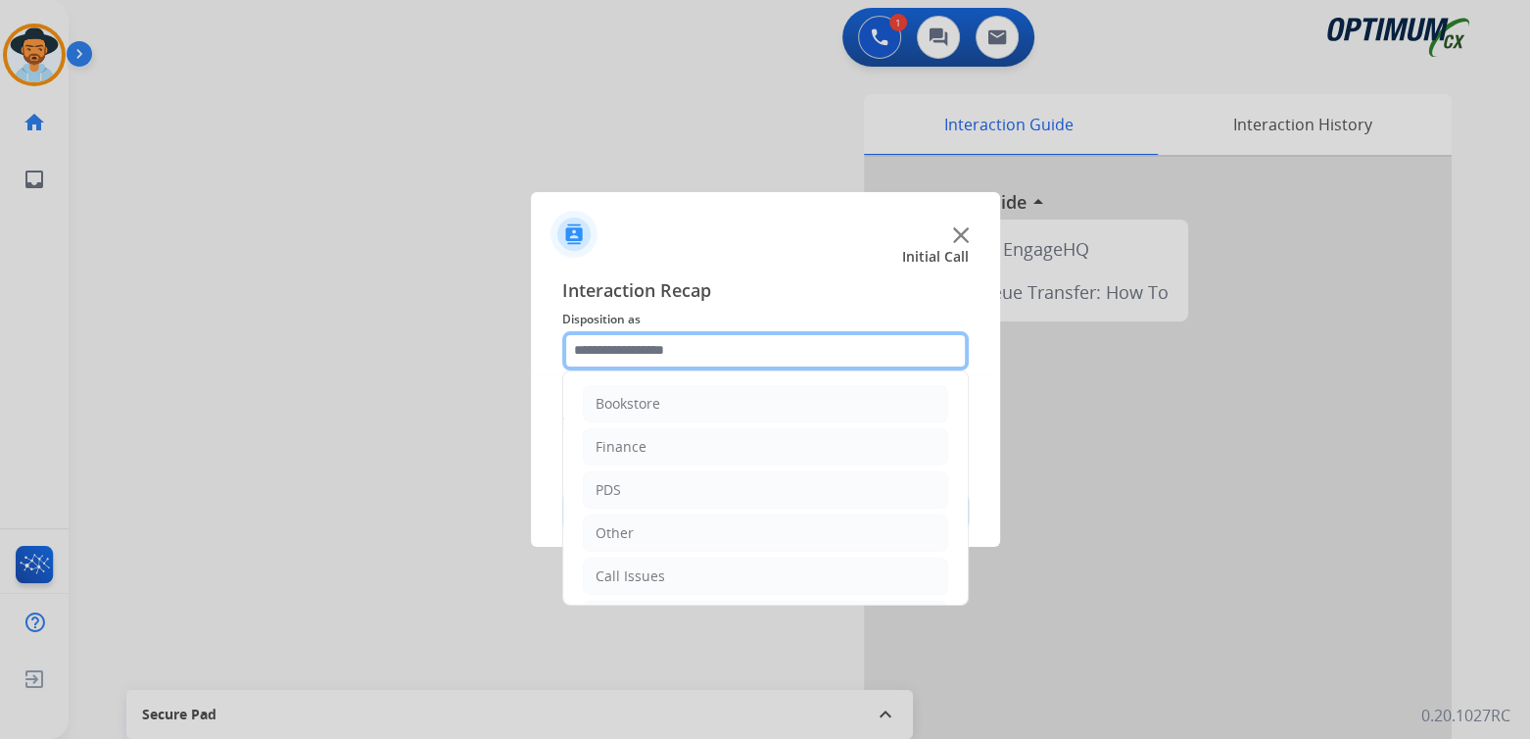
click at [677, 353] on input "text" at bounding box center [765, 350] width 407 height 39
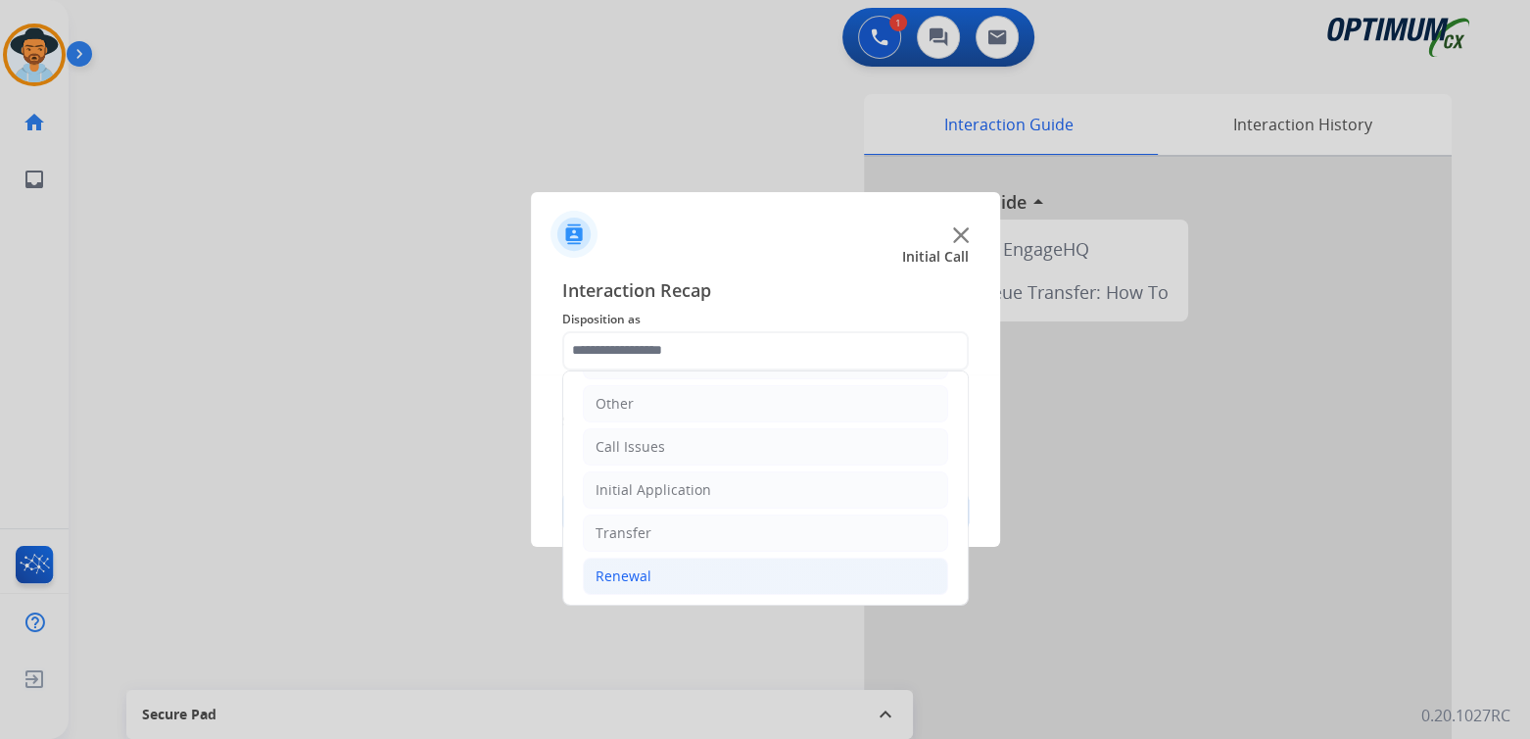
click at [671, 573] on li "Renewal" at bounding box center [765, 575] width 365 height 37
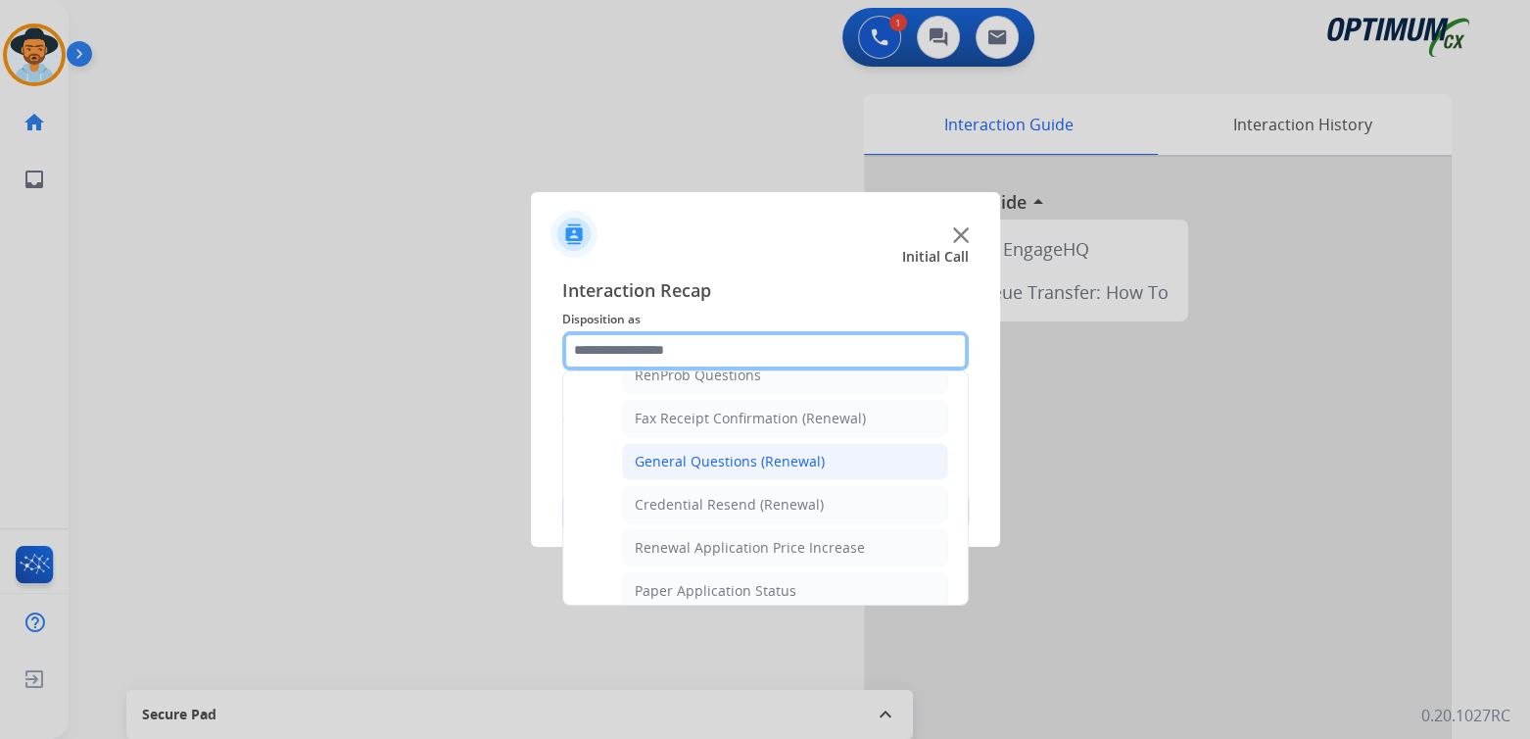
scroll to position [520, 0]
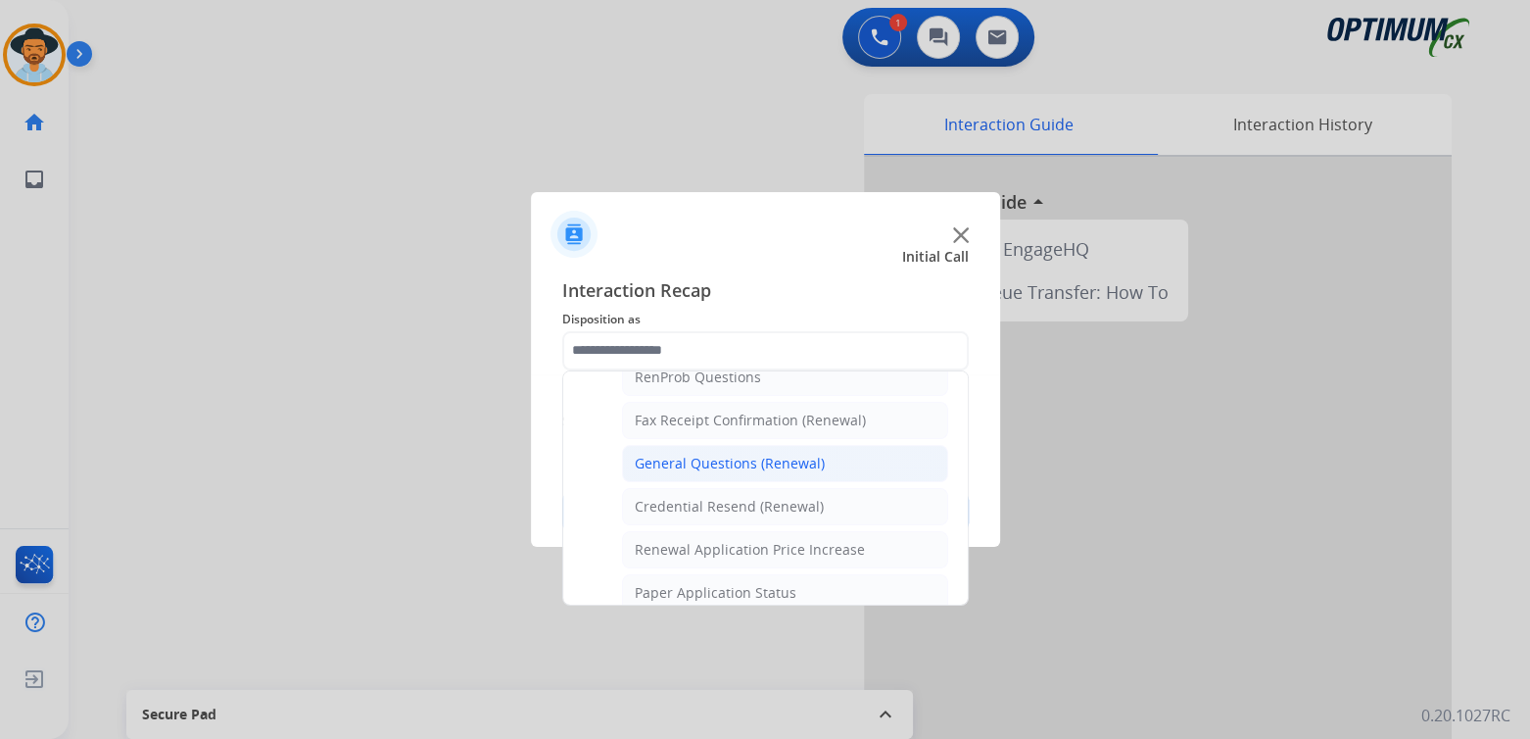
click at [697, 464] on div "General Questions (Renewal)" at bounding box center [730, 464] width 190 height 20
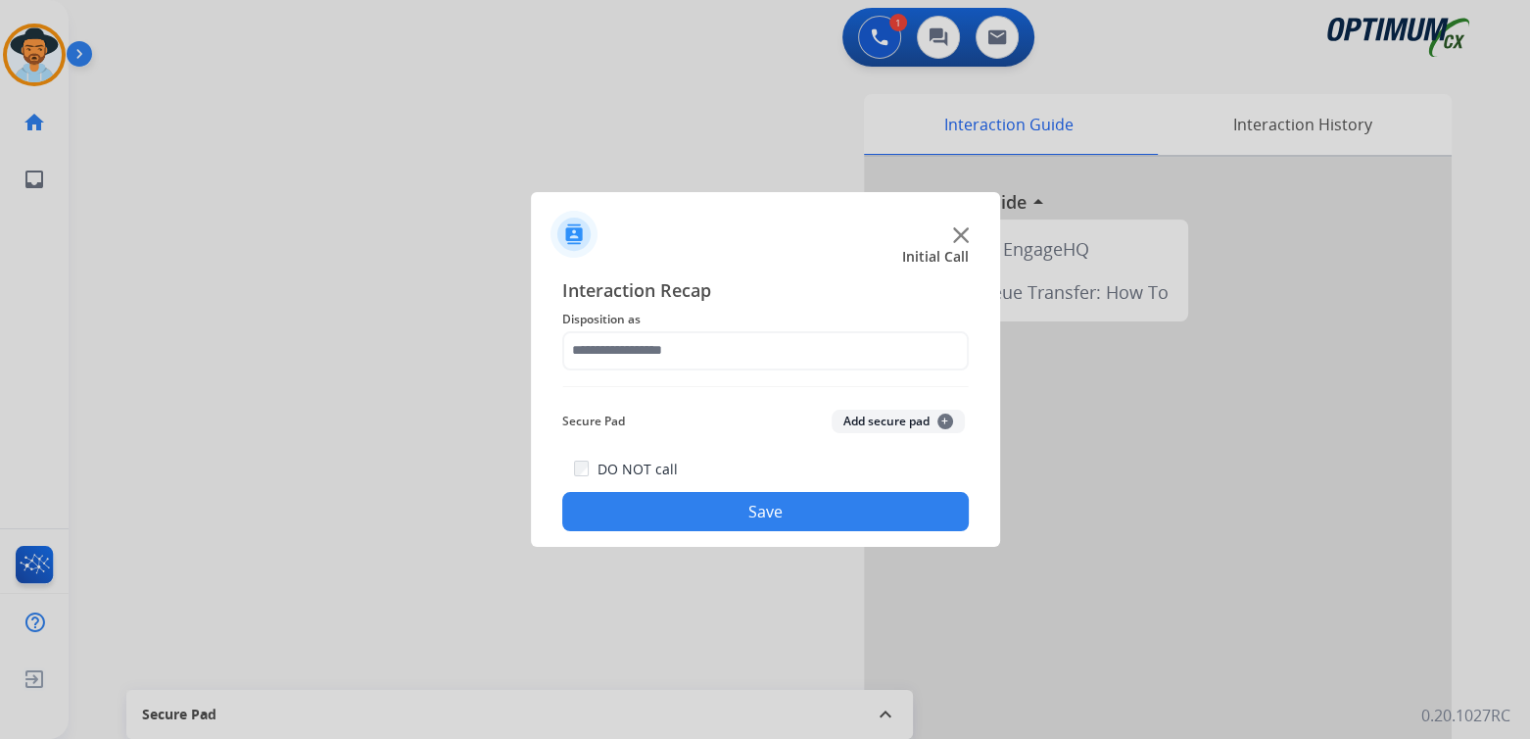
type input "**********"
click at [809, 512] on button "Save" at bounding box center [765, 511] width 407 height 39
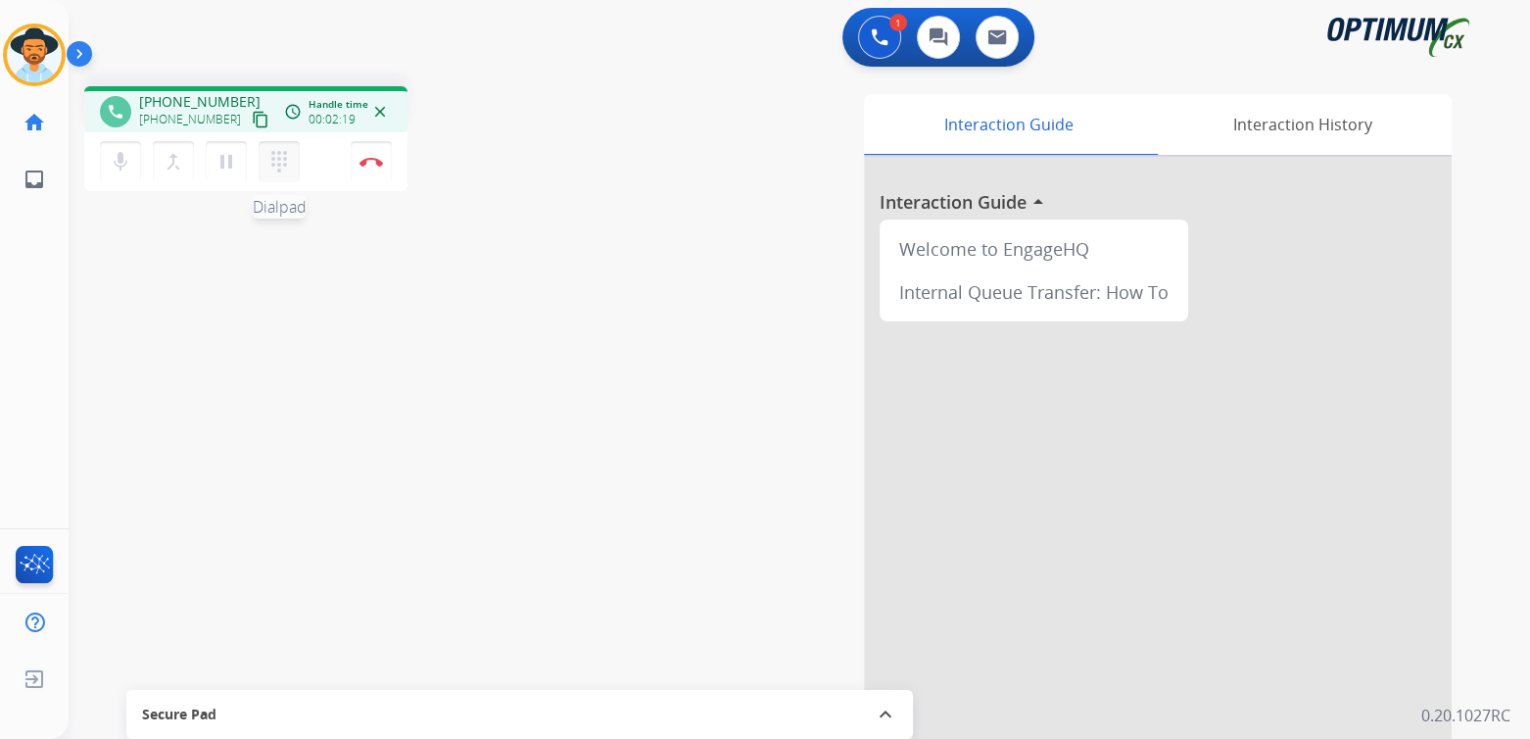
click at [278, 157] on mat-icon "dialpad" at bounding box center [279, 162] width 24 height 24
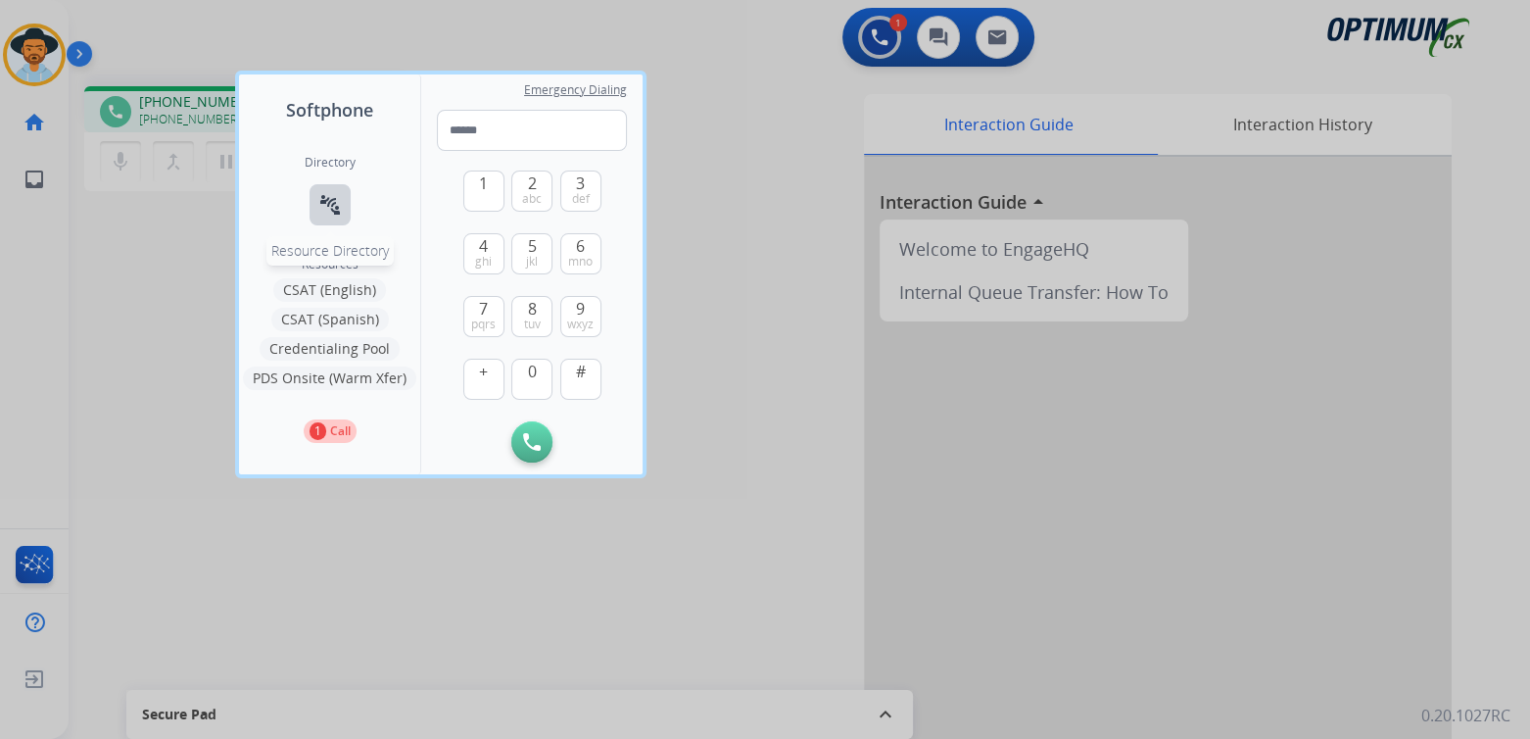
click at [344, 195] on button "connect_without_contact Resource Directory" at bounding box center [330, 204] width 41 height 41
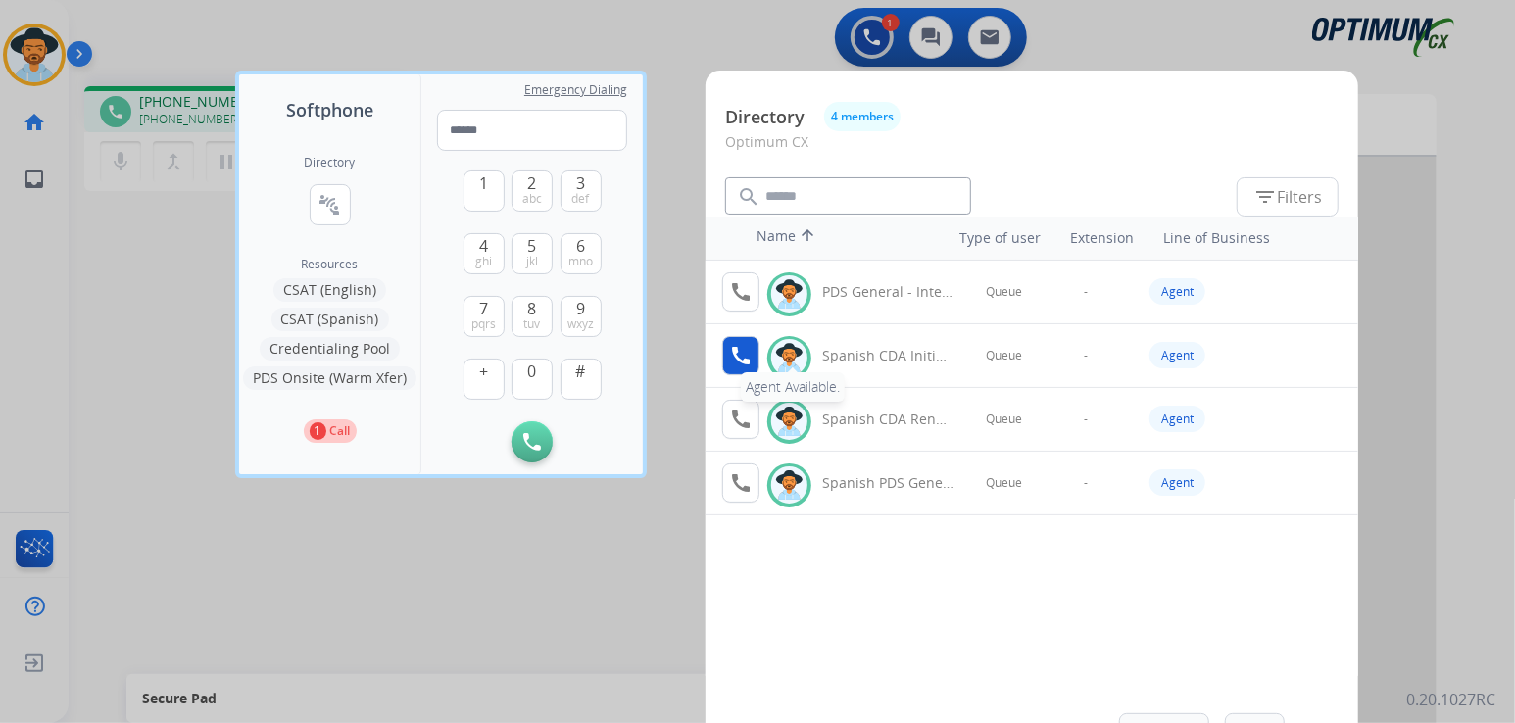
click at [744, 349] on mat-icon "call" at bounding box center [741, 356] width 24 height 24
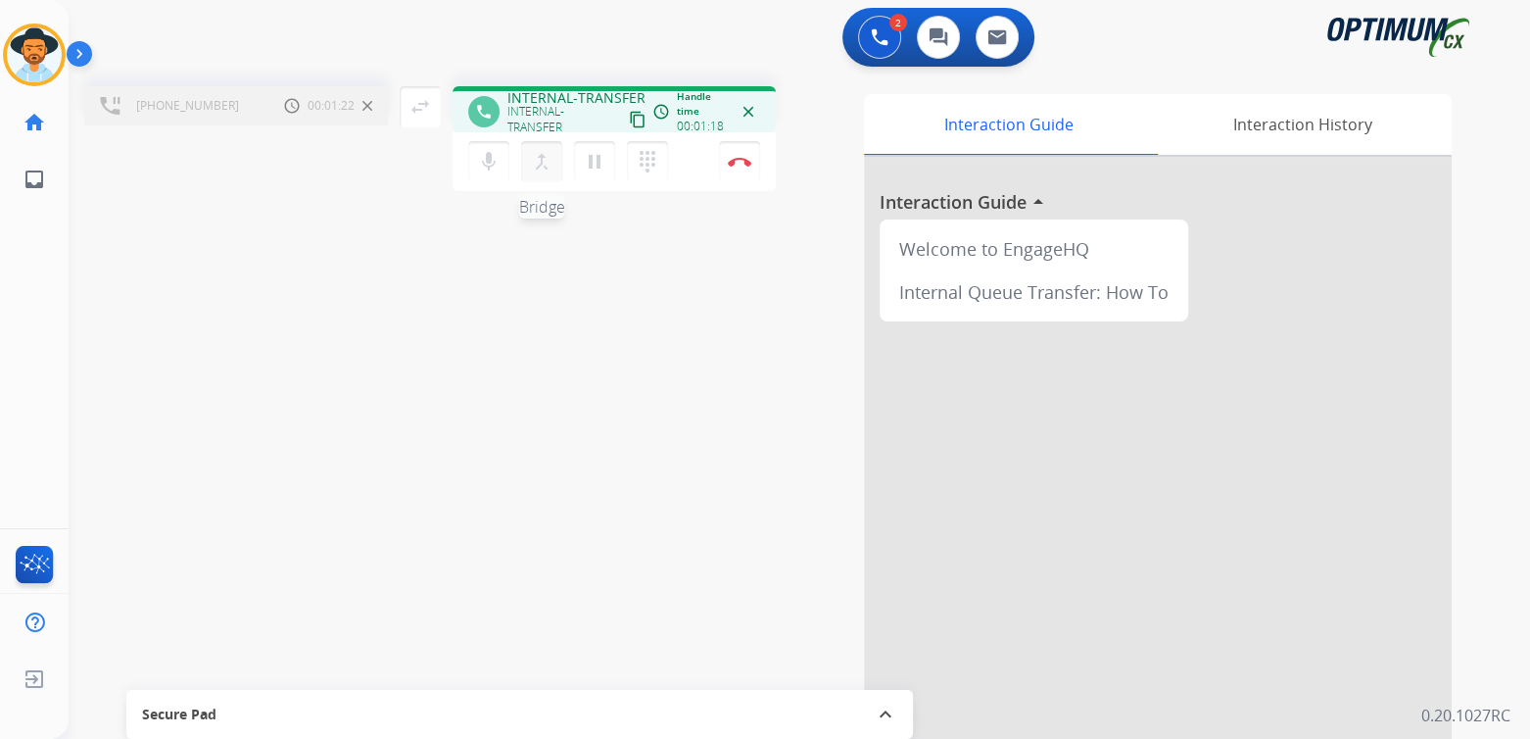
click at [542, 158] on mat-icon "merge_type" at bounding box center [542, 162] width 24 height 24
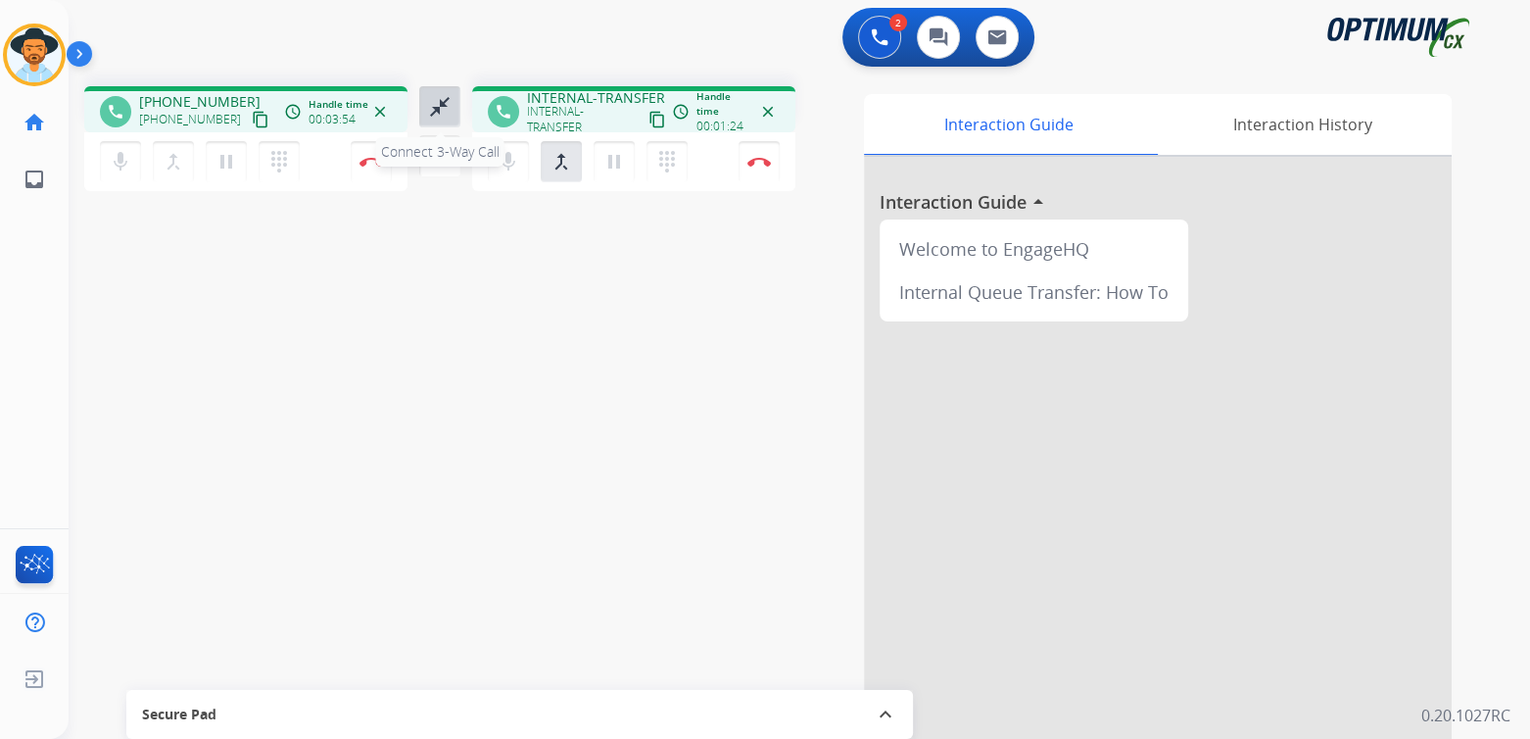
click at [440, 103] on mat-icon "close_fullscreen" at bounding box center [440, 107] width 24 height 24
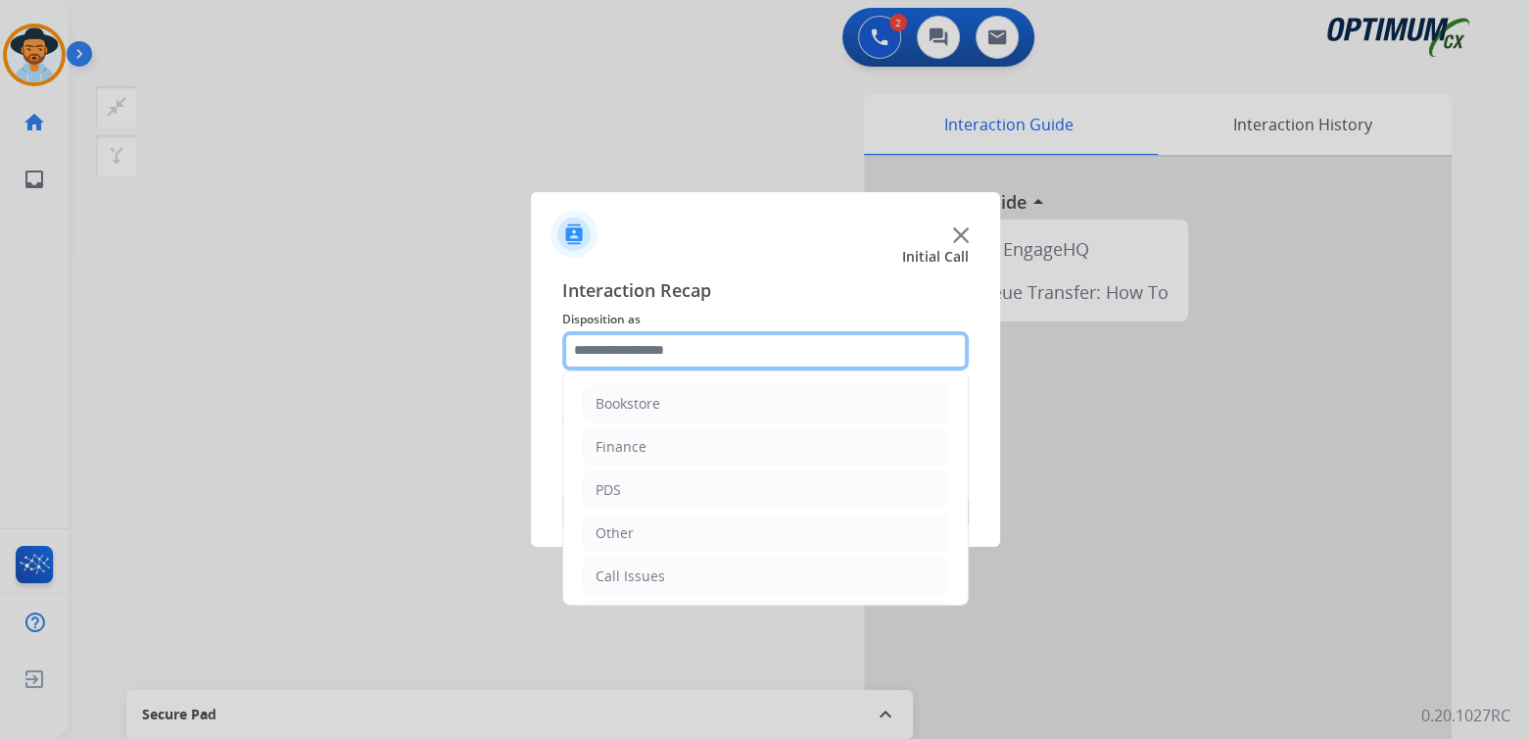
click at [634, 361] on input "text" at bounding box center [765, 350] width 407 height 39
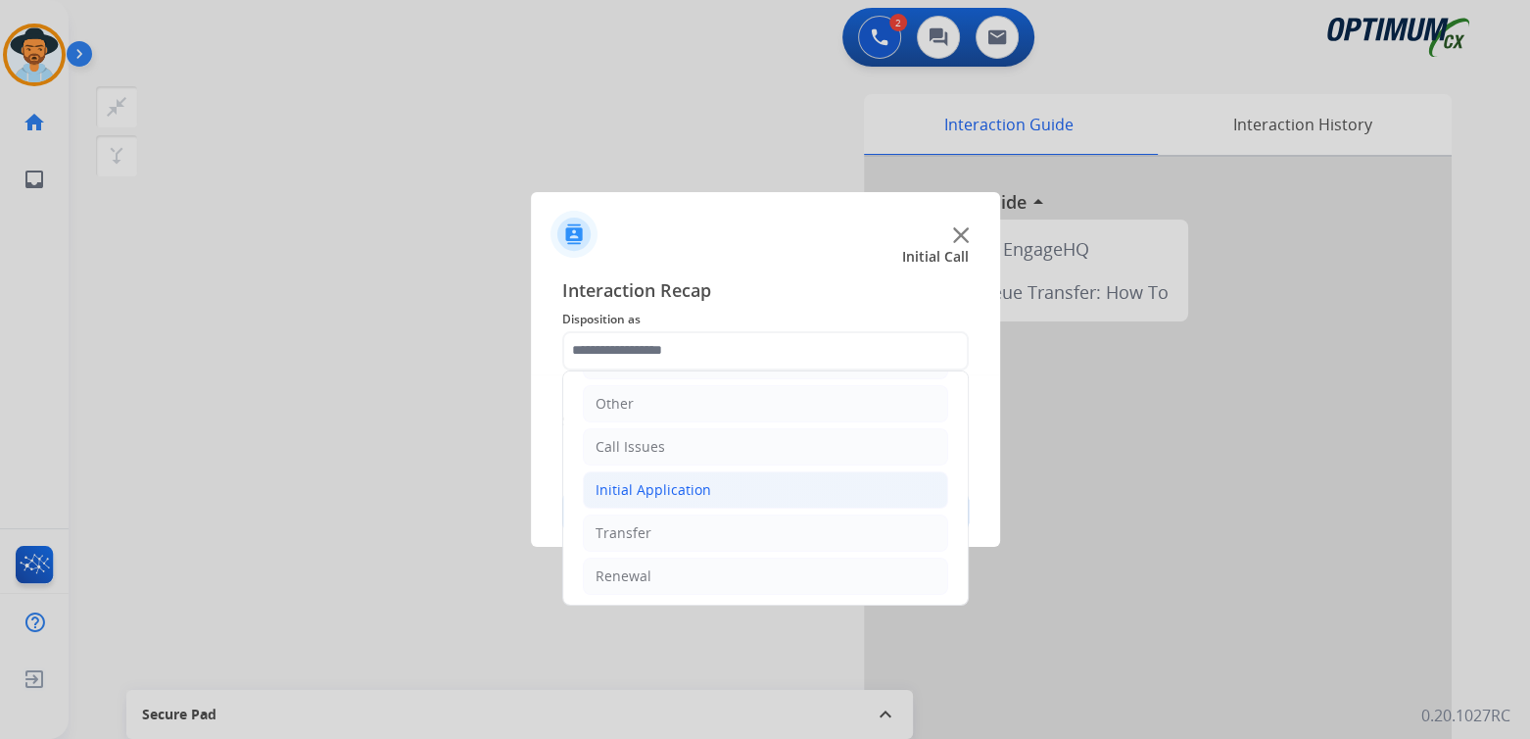
click at [675, 488] on div "Initial Application" at bounding box center [654, 490] width 116 height 20
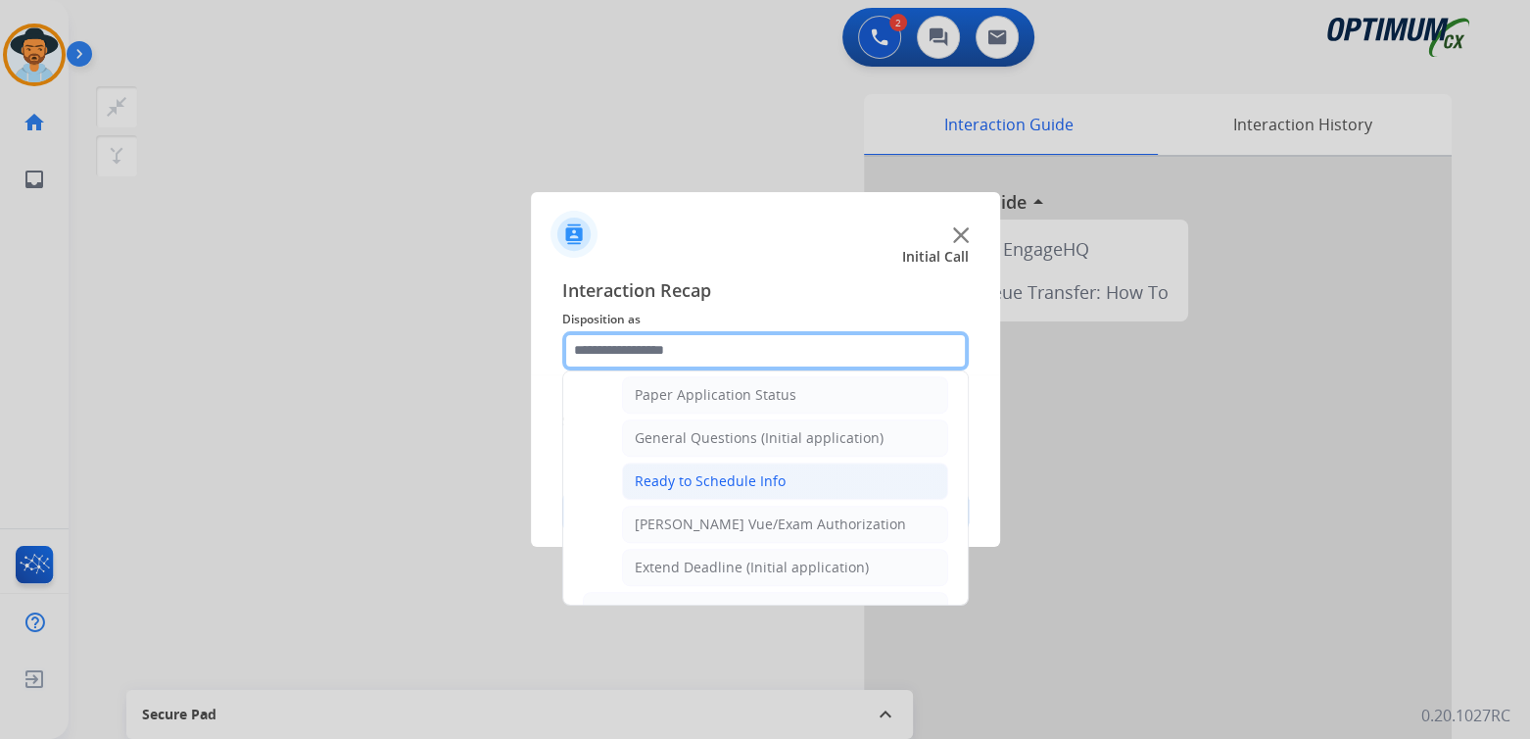
scroll to position [1107, 0]
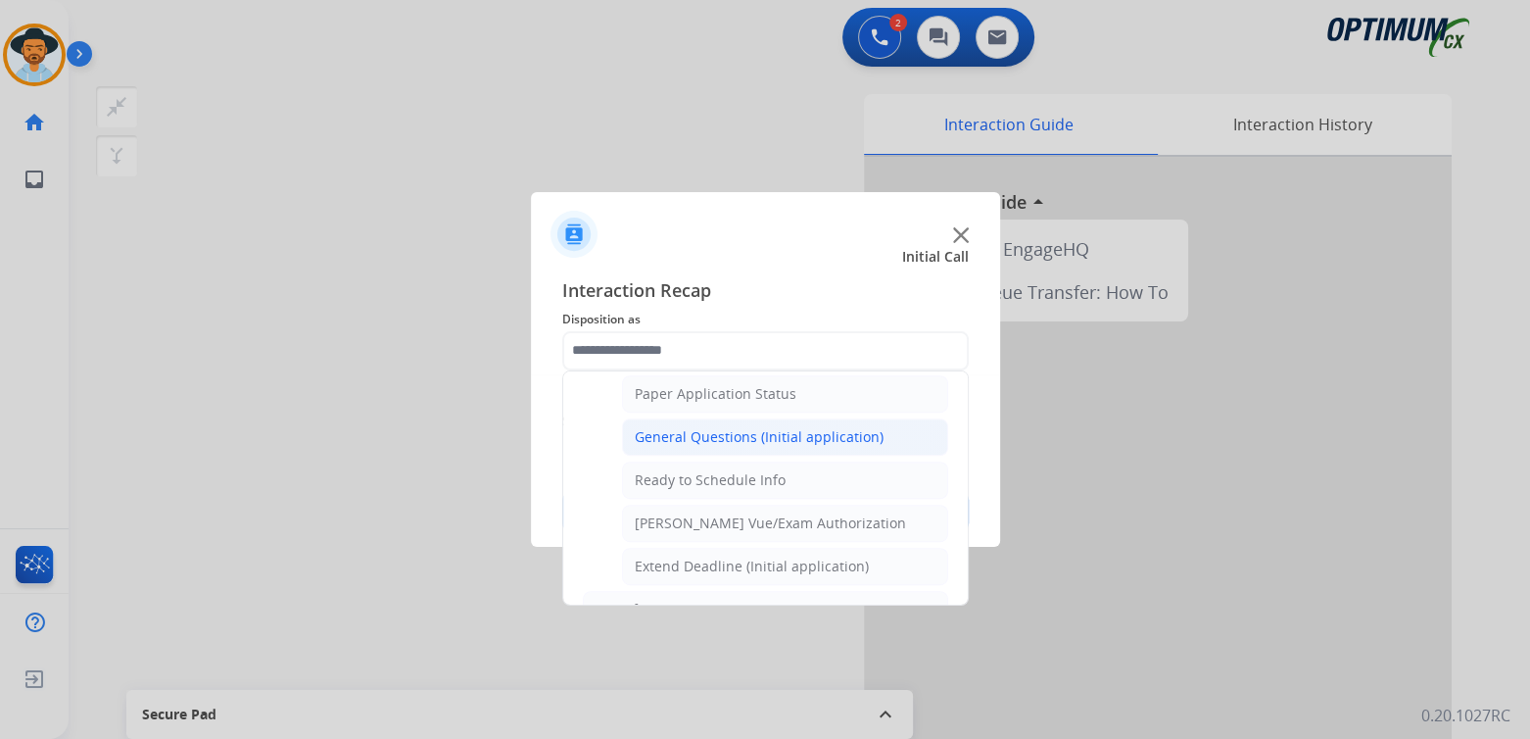
click at [698, 427] on div "General Questions (Initial application)" at bounding box center [759, 437] width 249 height 20
type input "**********"
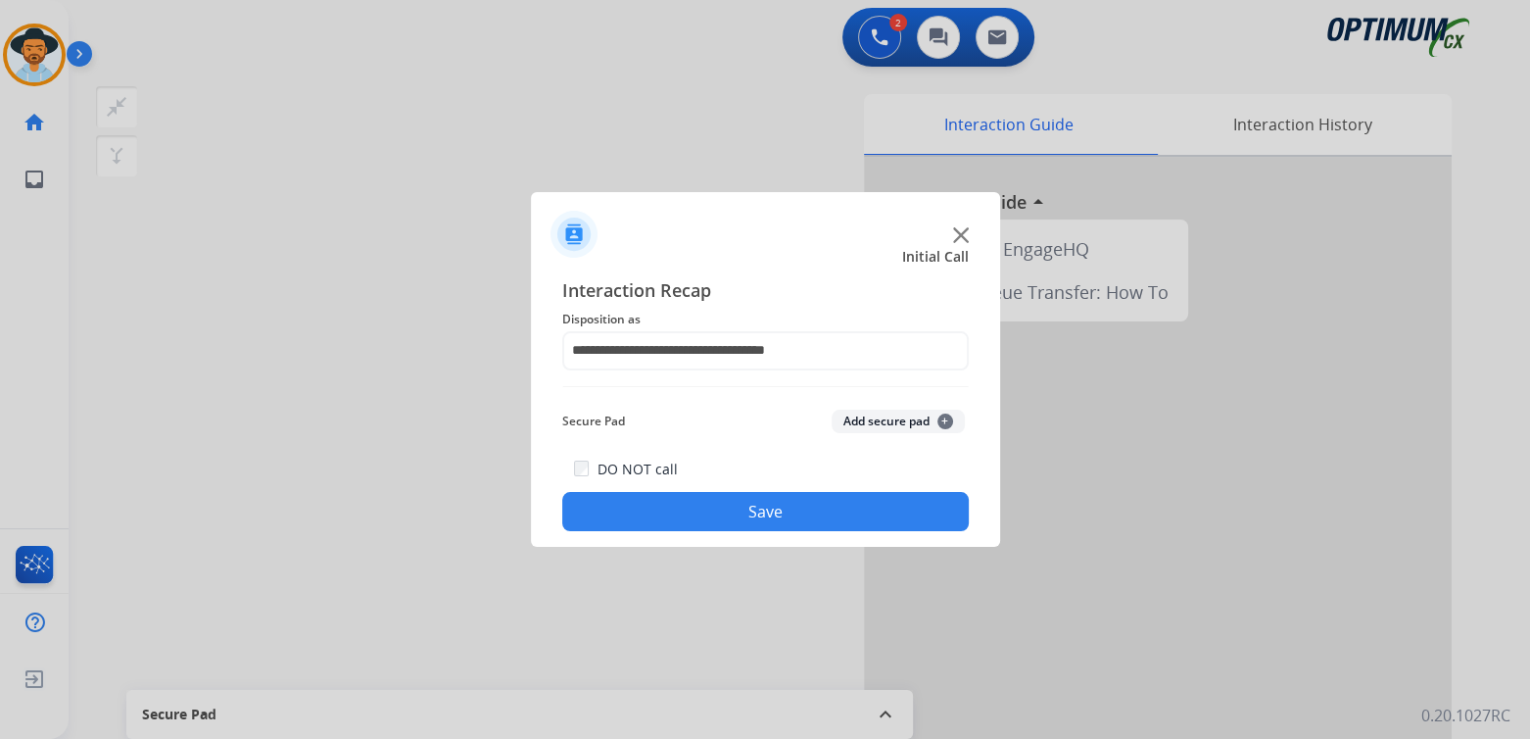
click at [801, 518] on button "Save" at bounding box center [765, 511] width 407 height 39
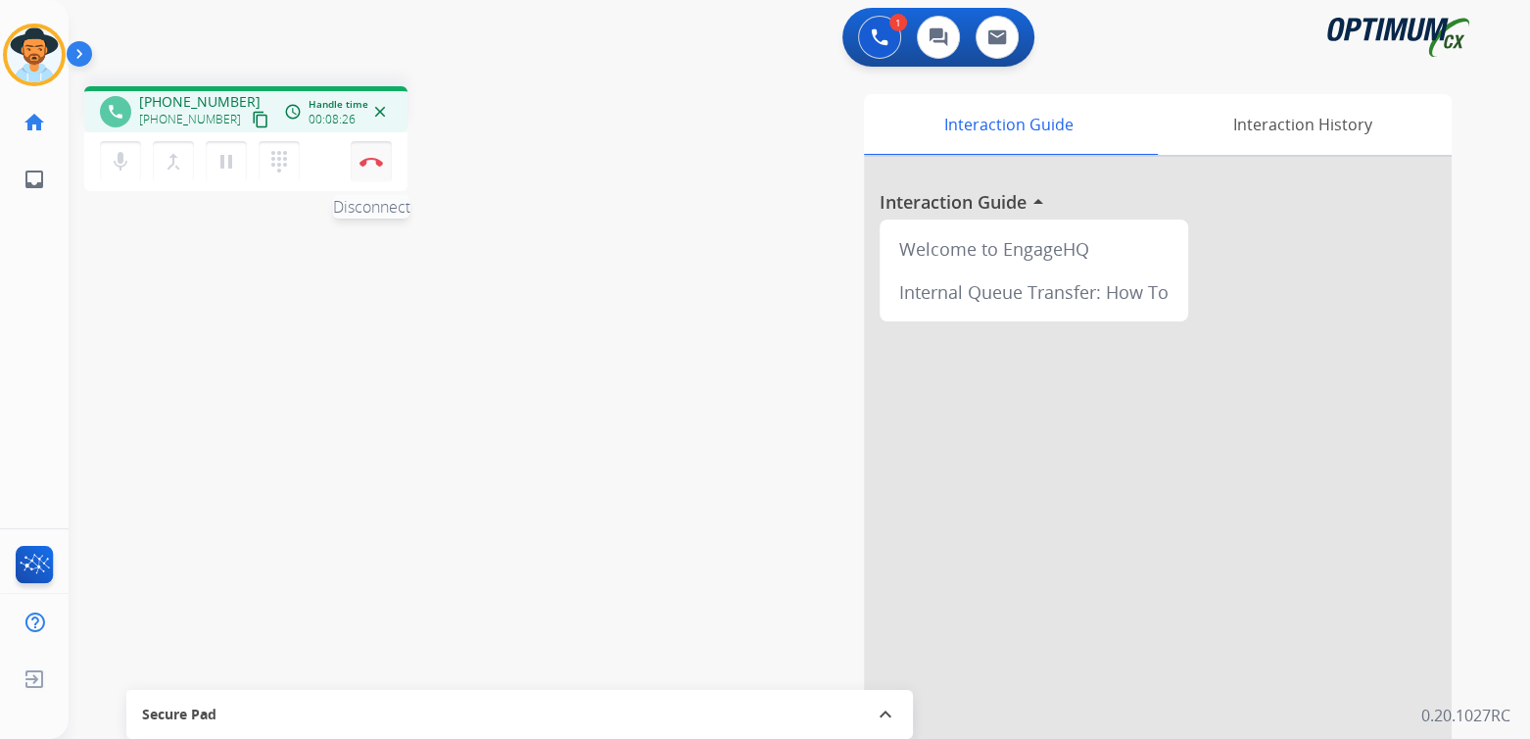
click at [372, 166] on button "Disconnect" at bounding box center [371, 161] width 41 height 41
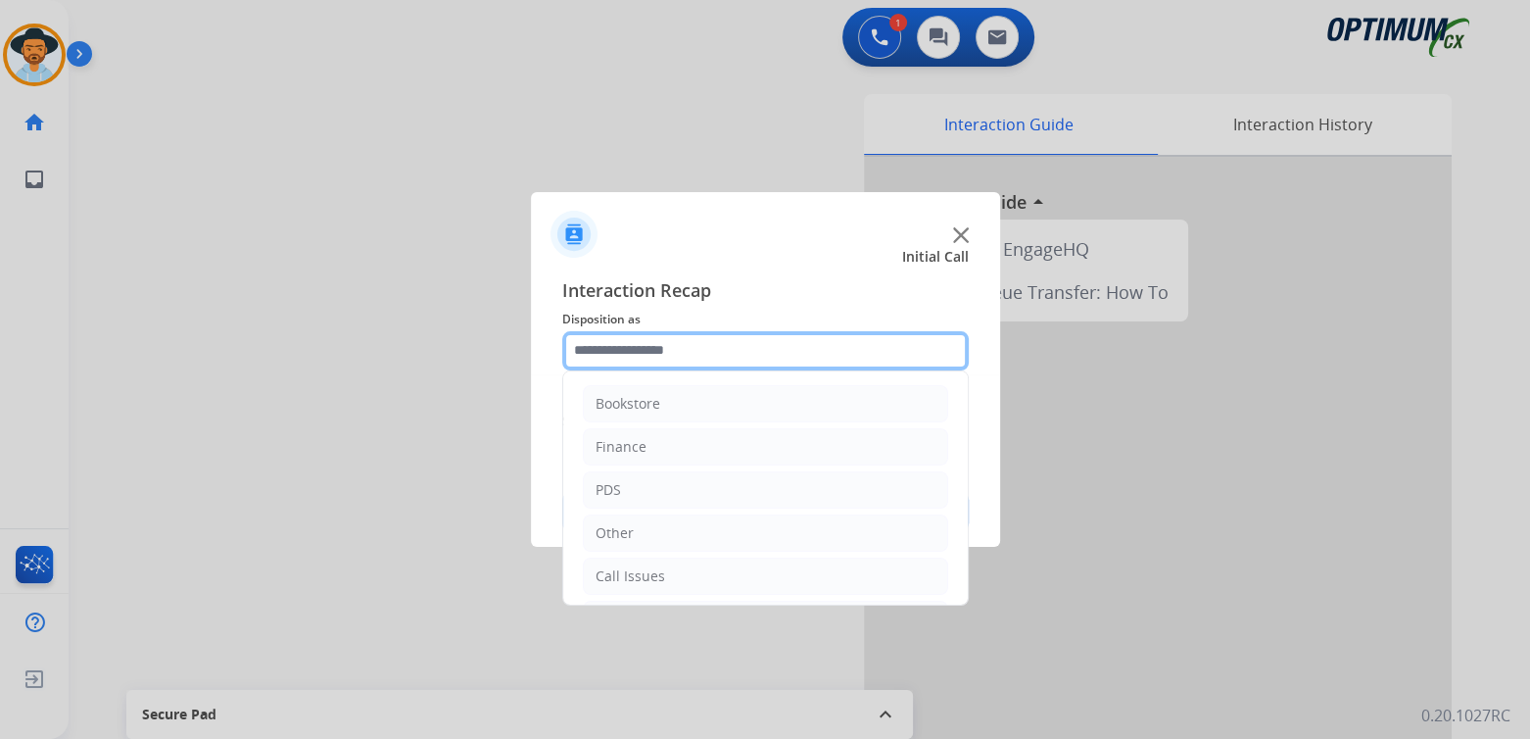
click at [693, 358] on input "text" at bounding box center [765, 350] width 407 height 39
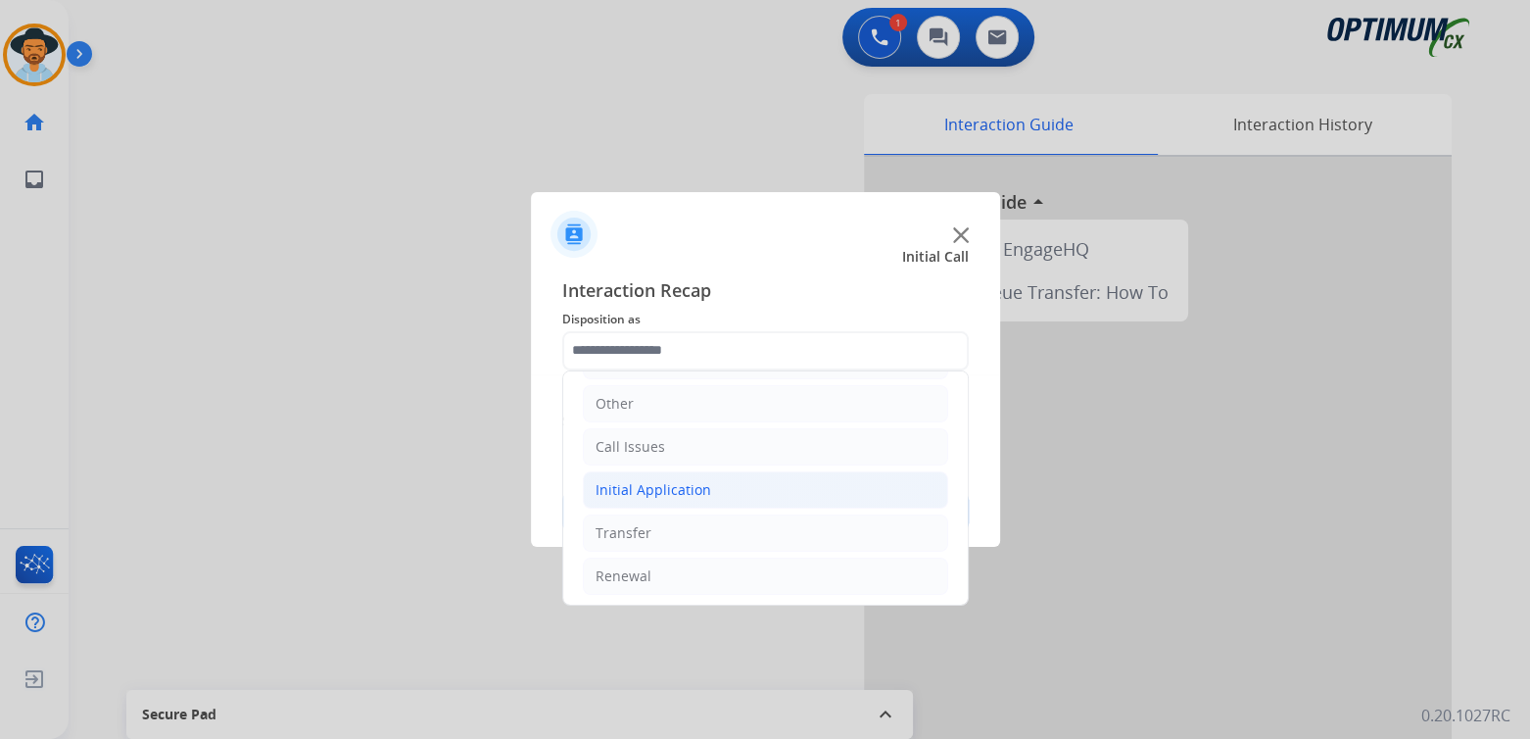
click at [662, 493] on div "Initial Application" at bounding box center [654, 490] width 116 height 20
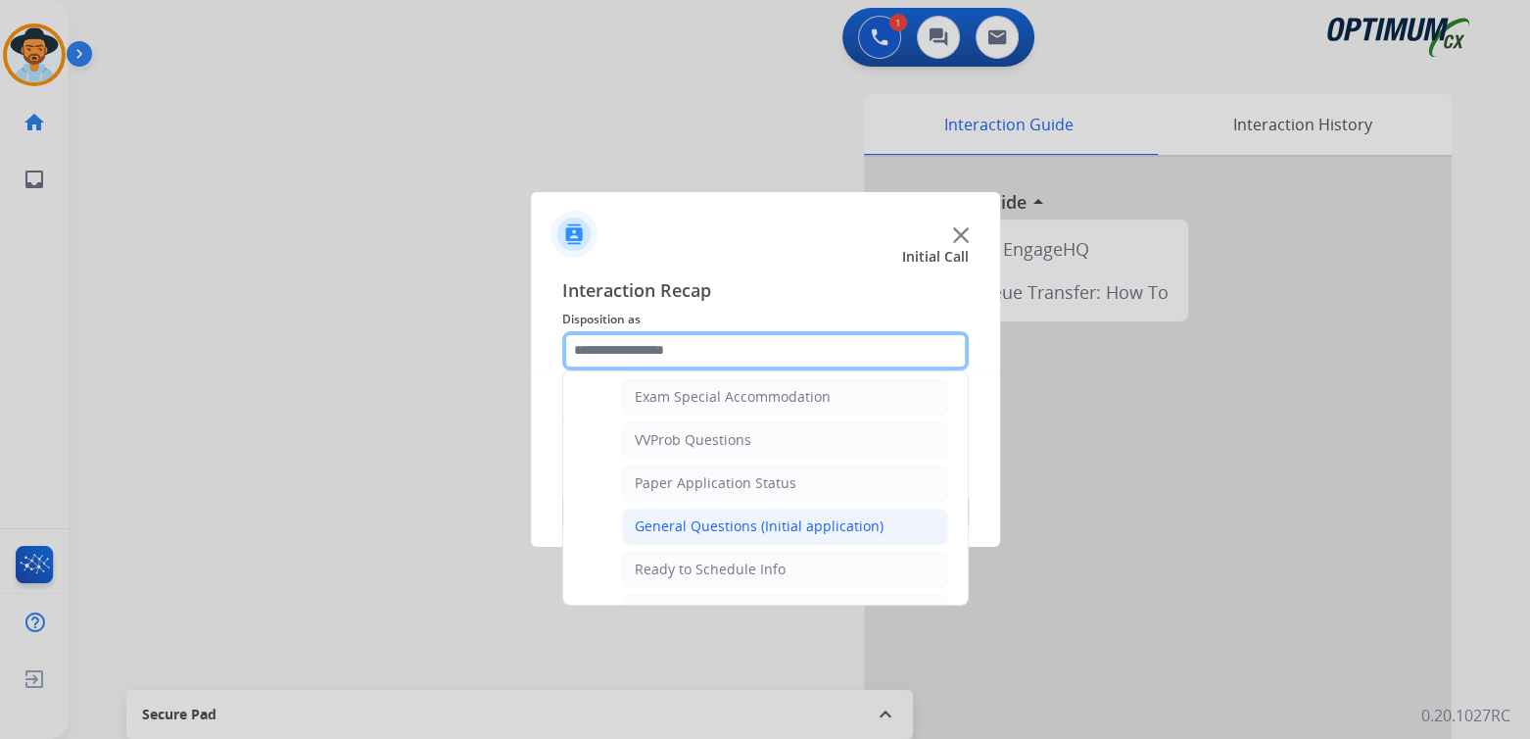
scroll to position [1026, 0]
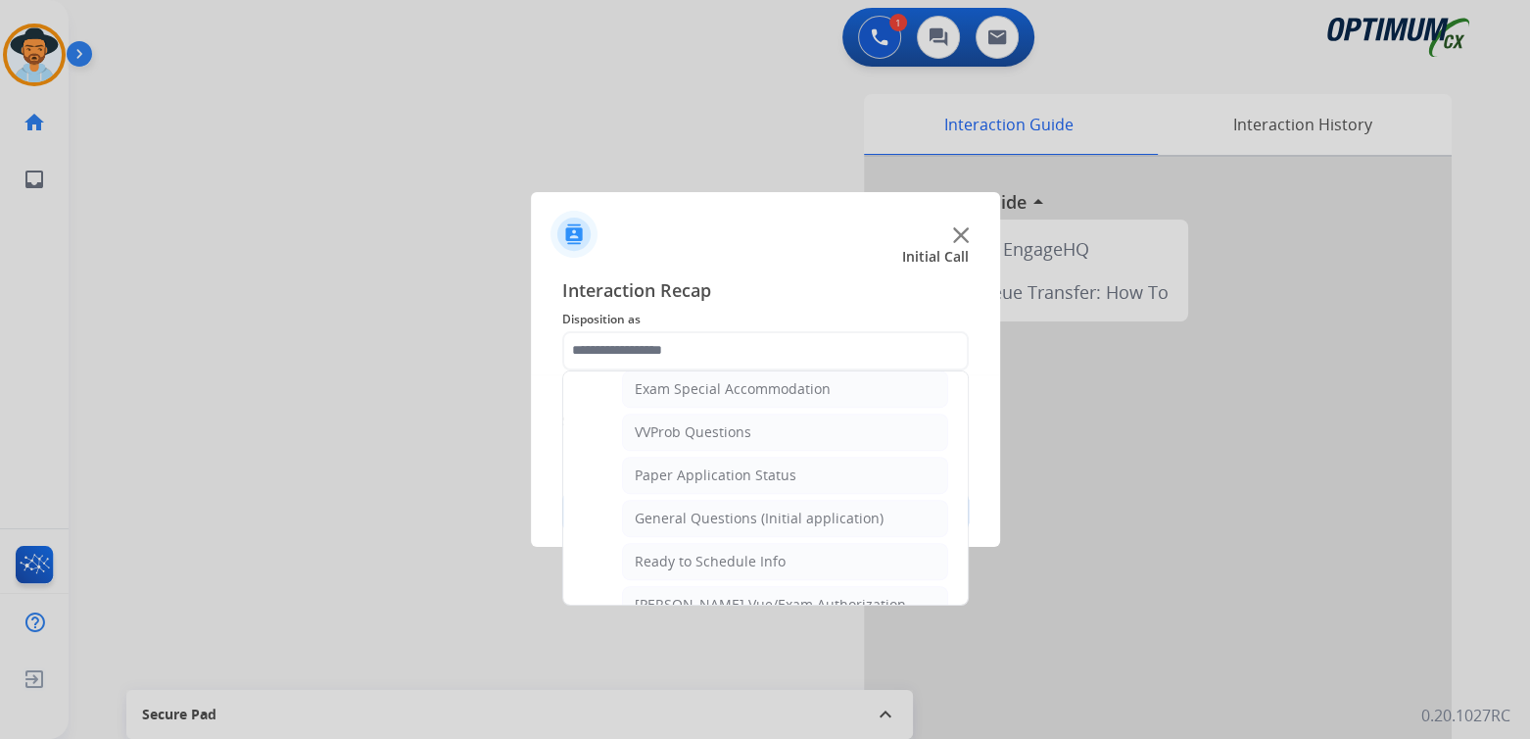
drag, startPoint x: 711, startPoint y: 512, endPoint x: 718, endPoint y: 505, distance: 10.4
click at [714, 509] on li "General Questions (Initial application)" at bounding box center [785, 518] width 326 height 37
type input "**********"
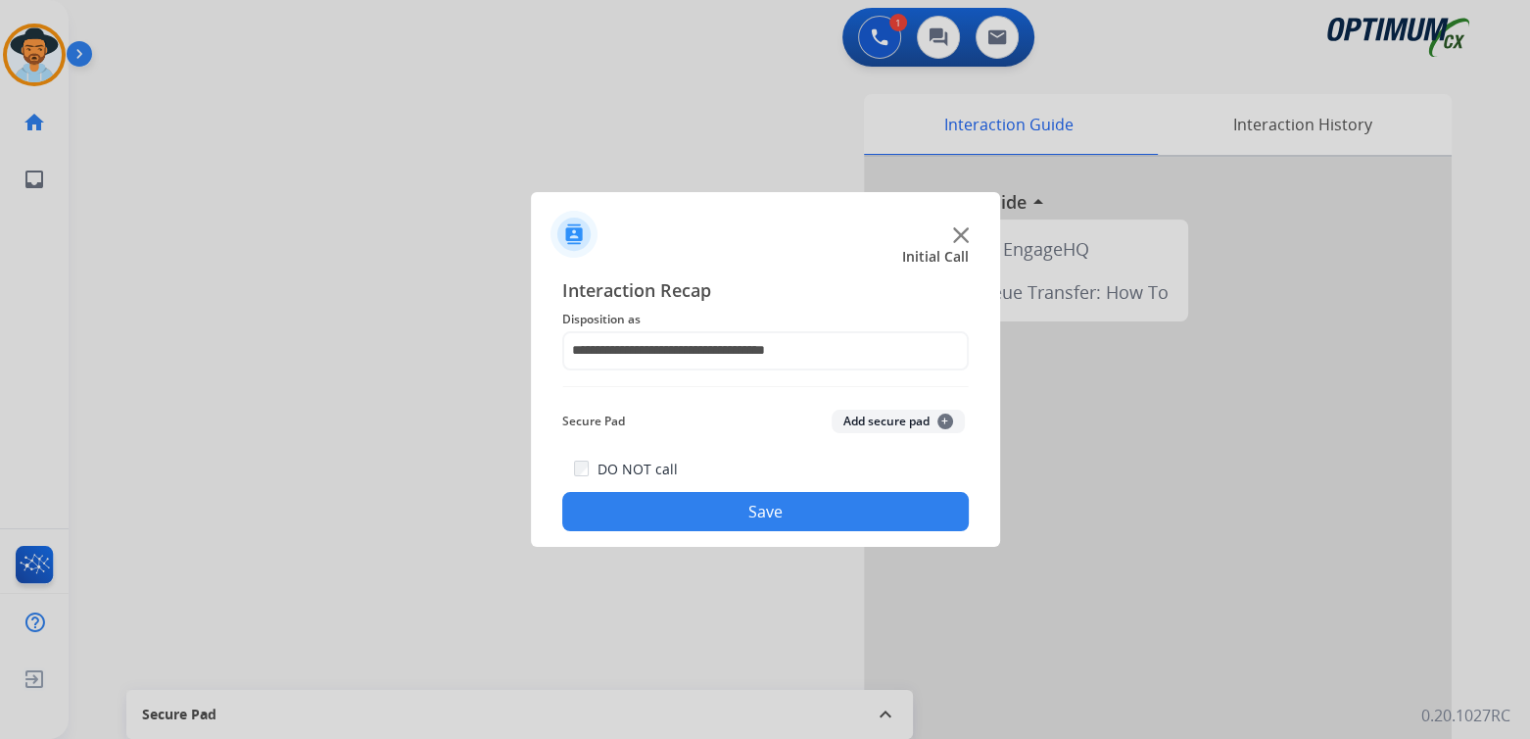
click at [760, 515] on button "Save" at bounding box center [765, 511] width 407 height 39
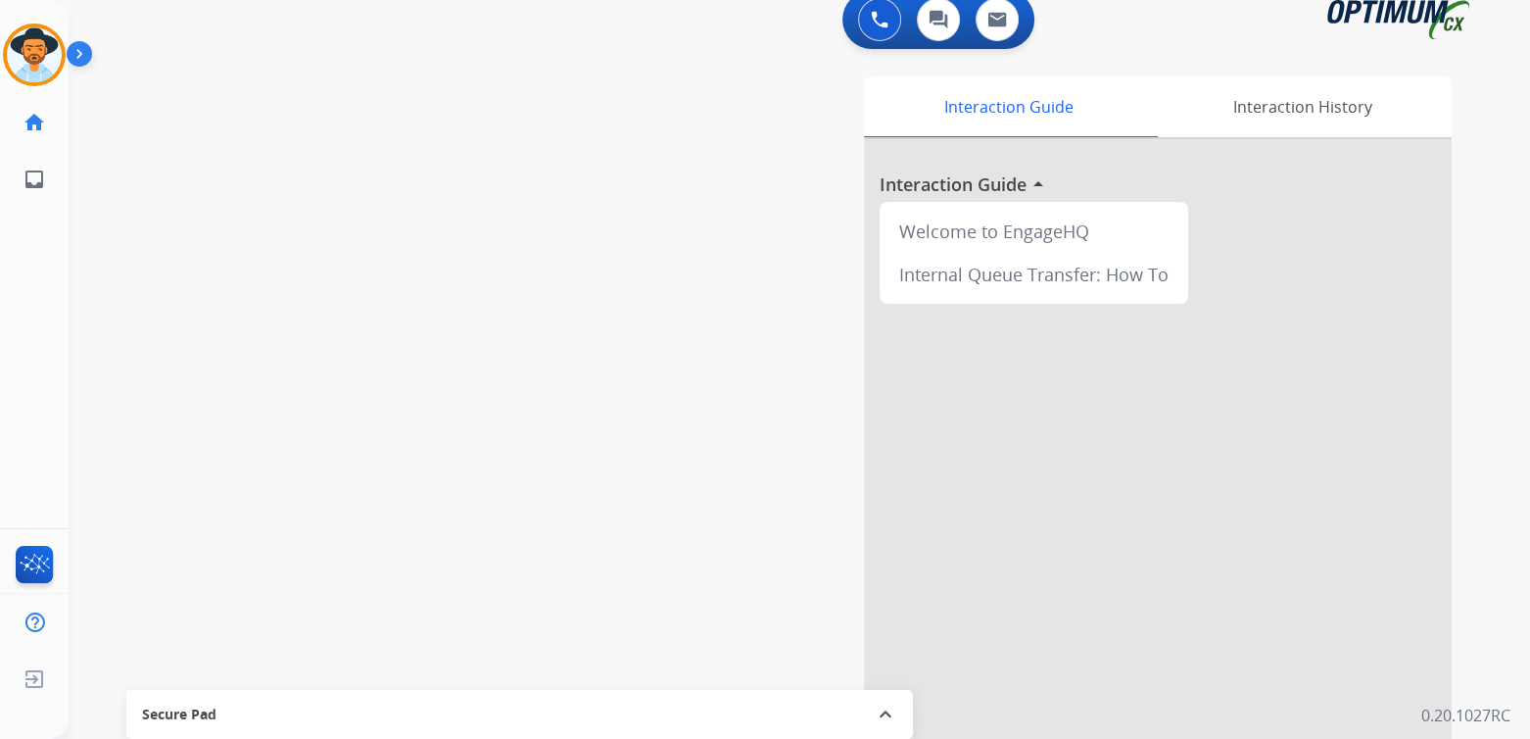
scroll to position [19, 0]
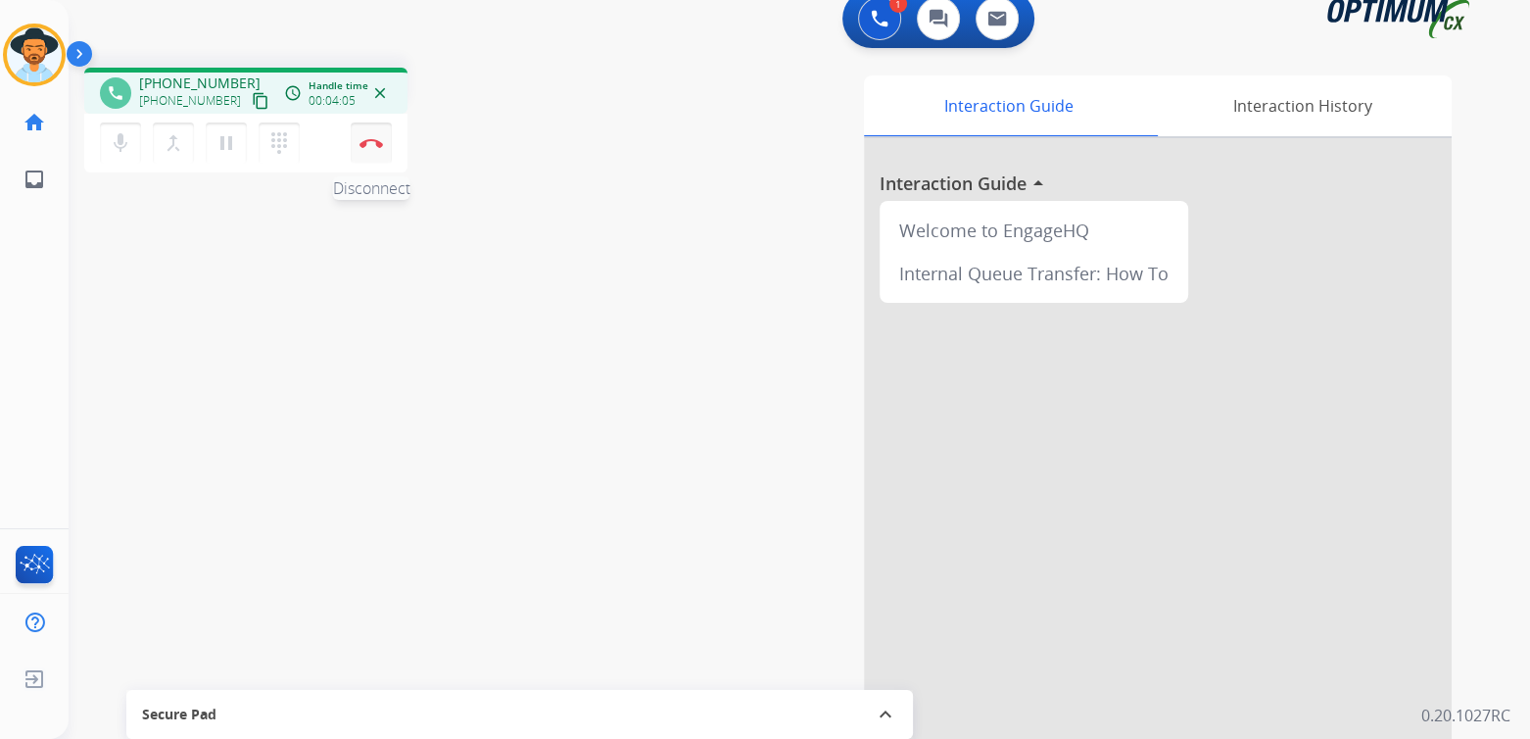
drag, startPoint x: 367, startPoint y: 144, endPoint x: 384, endPoint y: 146, distance: 16.8
click at [365, 144] on img at bounding box center [372, 143] width 24 height 10
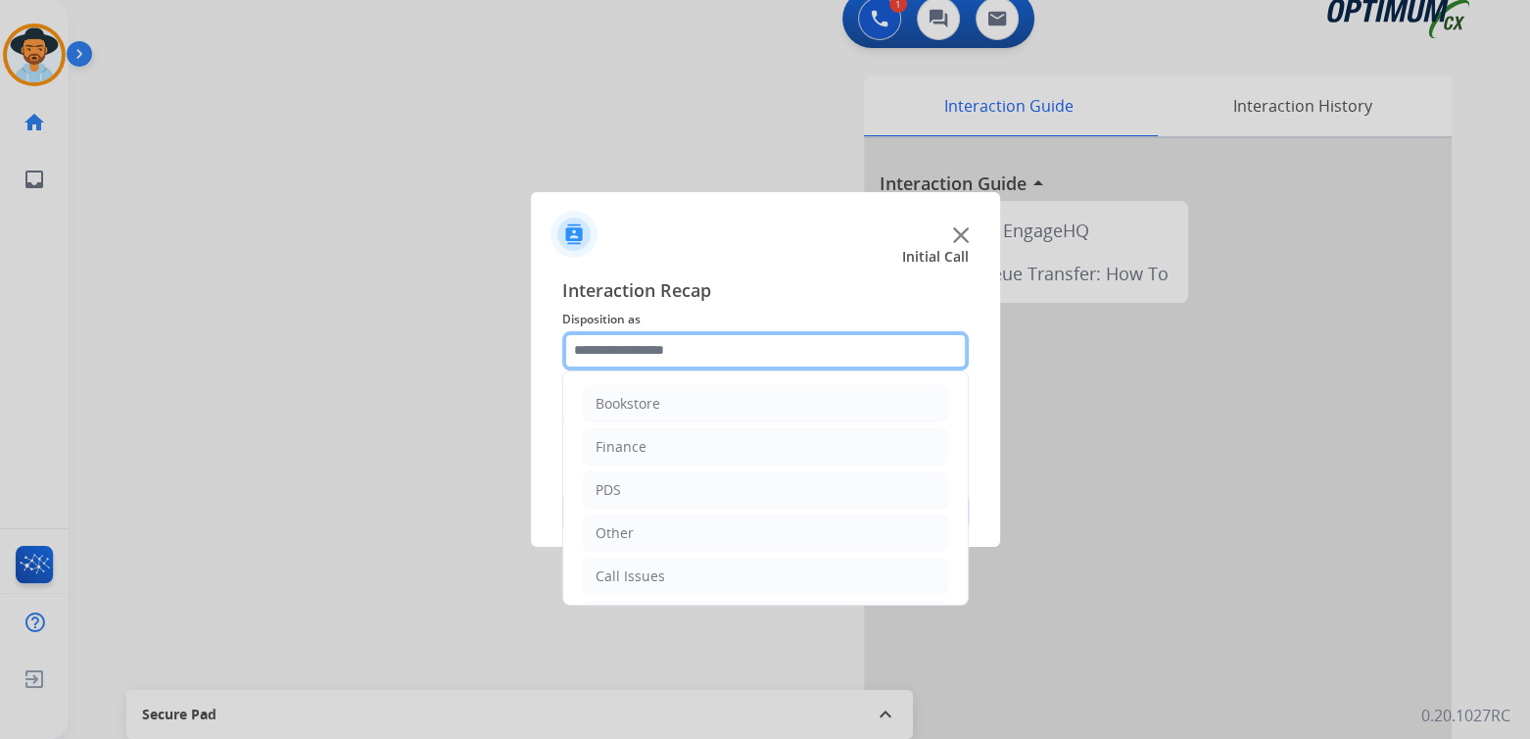
click at [666, 354] on input "text" at bounding box center [765, 350] width 407 height 39
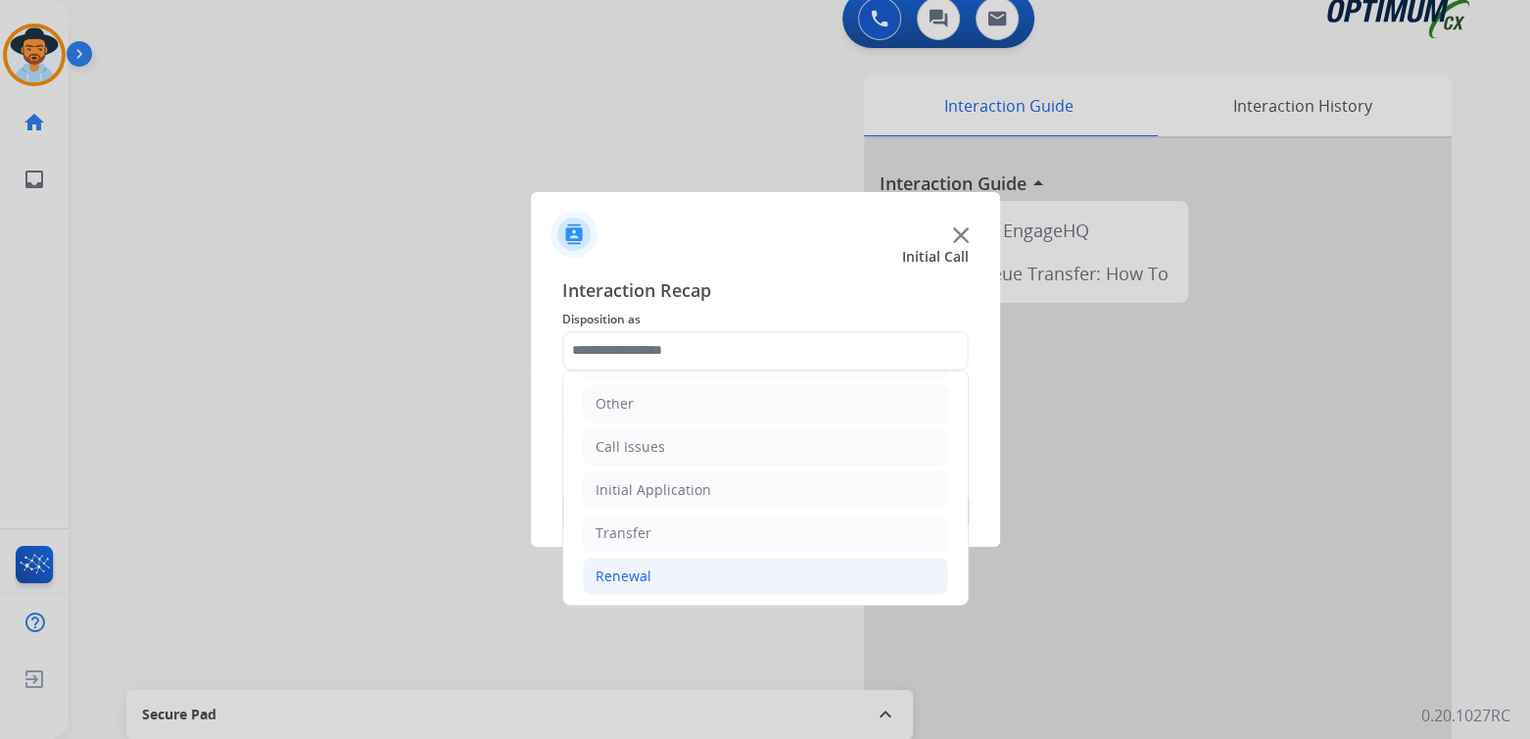
click at [635, 578] on div "Renewal" at bounding box center [624, 576] width 56 height 20
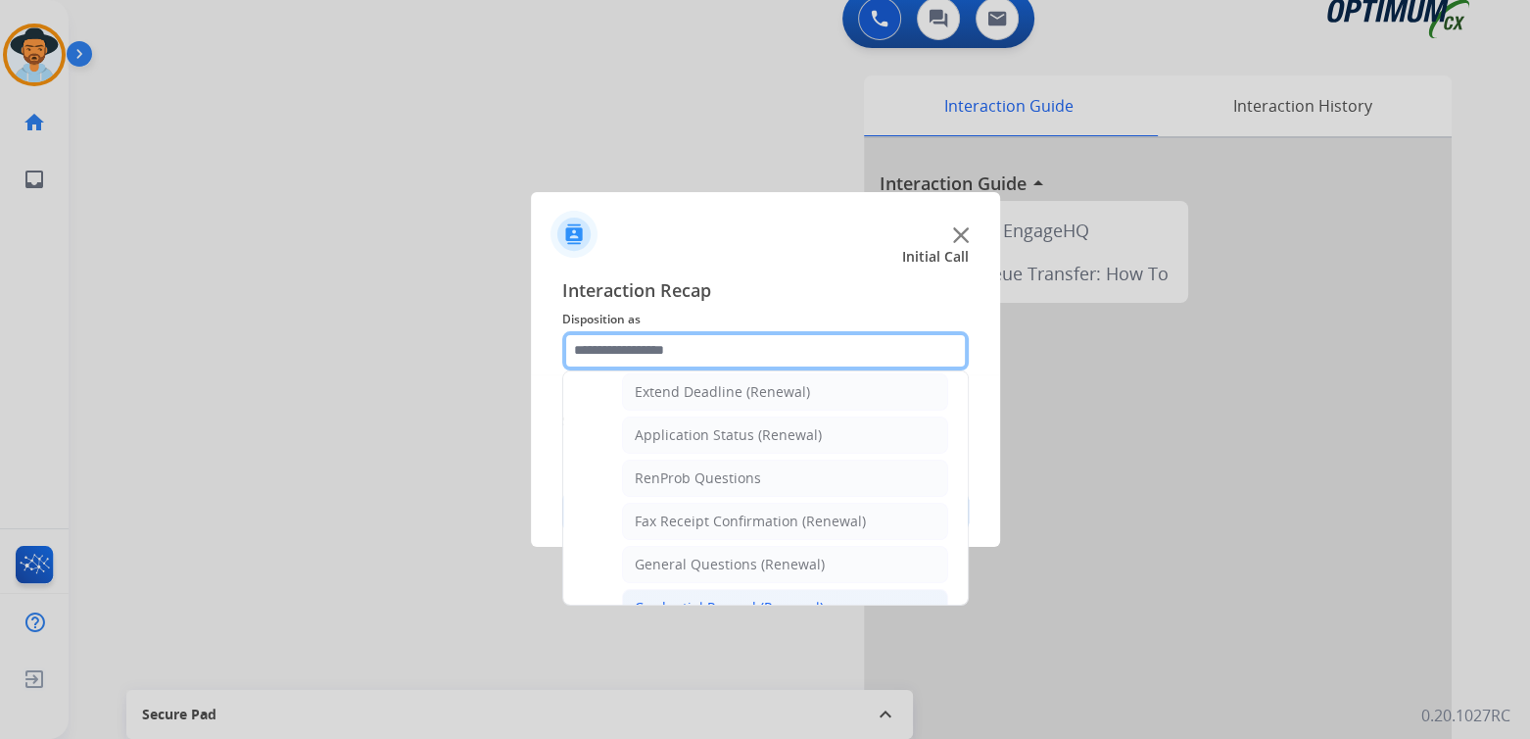
scroll to position [423, 0]
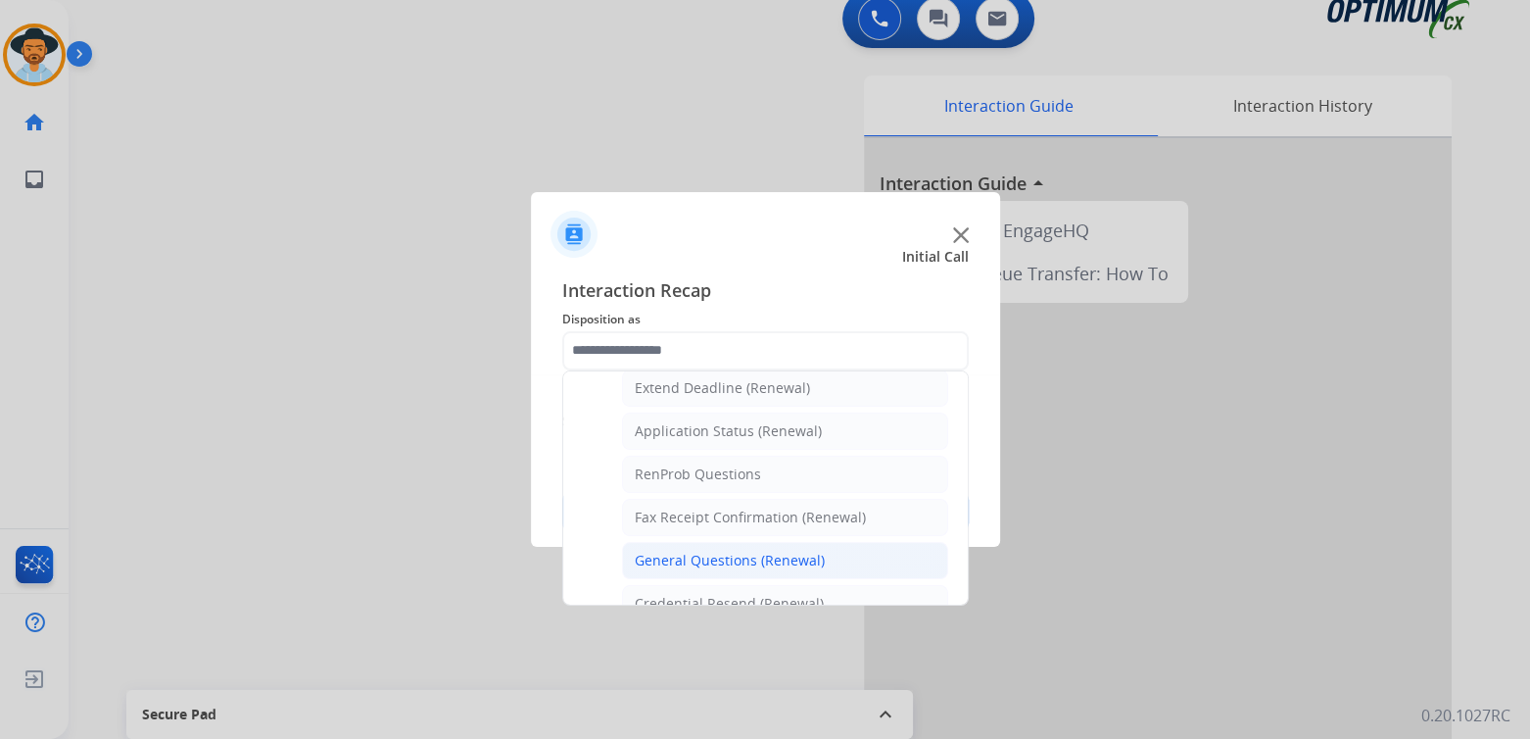
click at [675, 551] on div "General Questions (Renewal)" at bounding box center [730, 561] width 190 height 20
type input "**********"
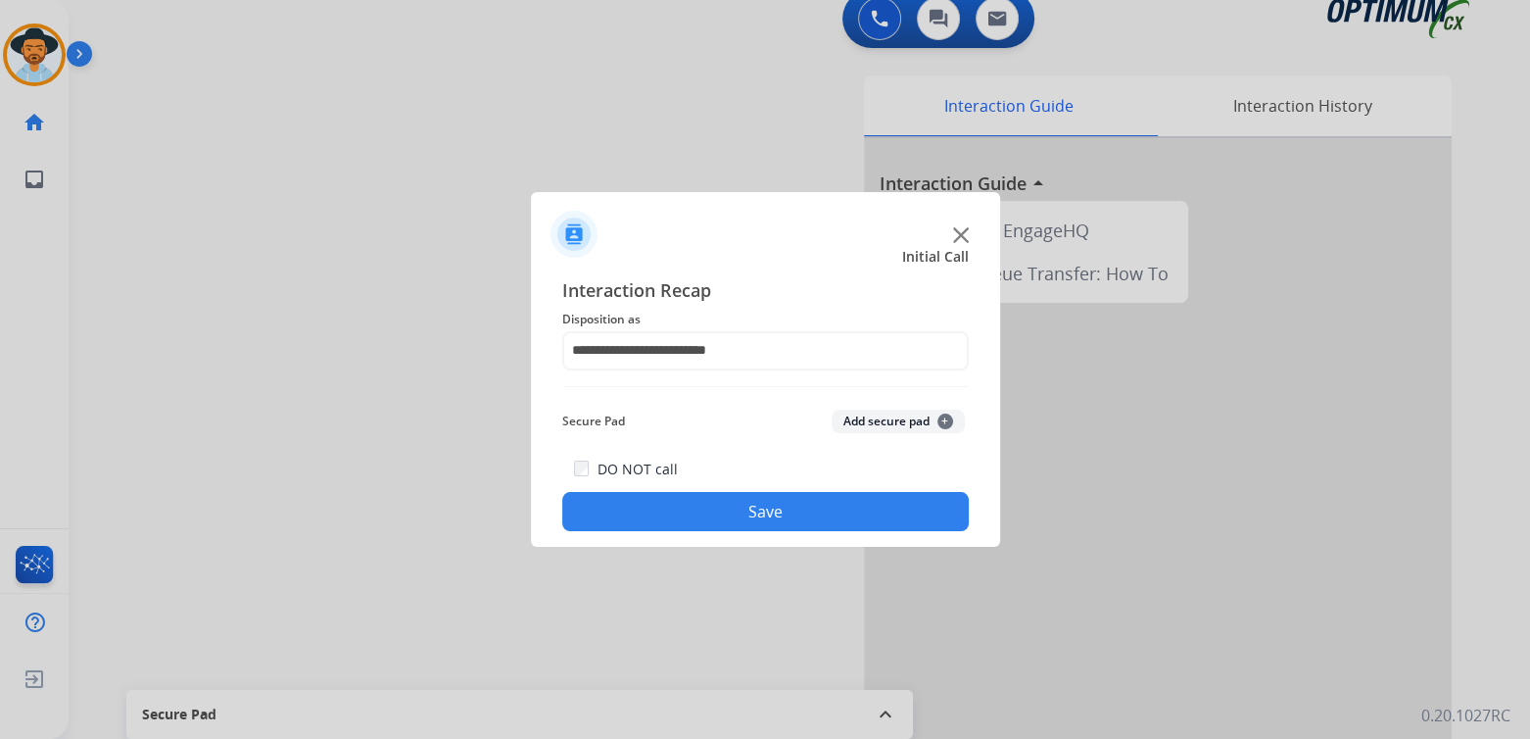
click at [770, 522] on button "Save" at bounding box center [765, 511] width 407 height 39
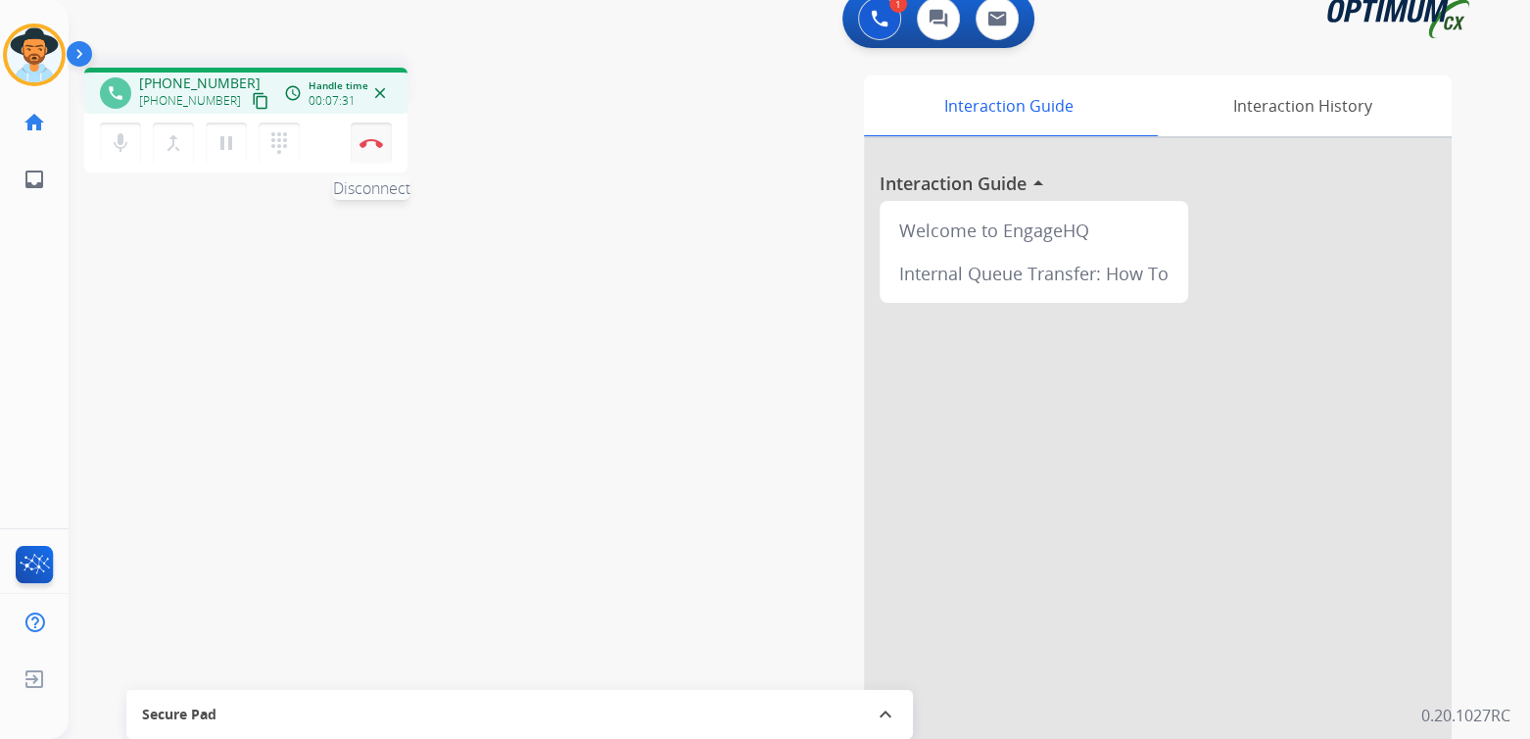
click at [375, 138] on img at bounding box center [372, 143] width 24 height 10
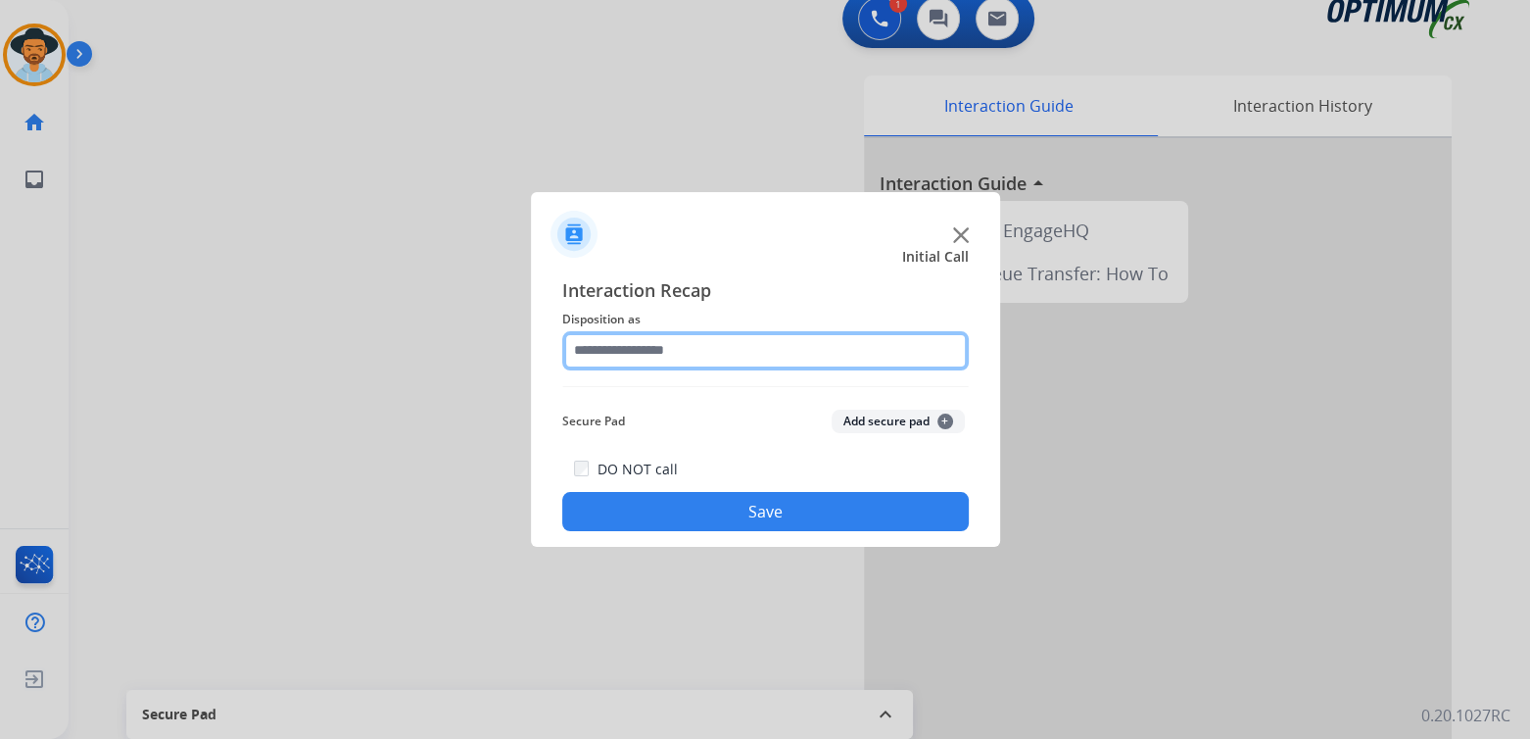
click at [684, 337] on input "text" at bounding box center [765, 350] width 407 height 39
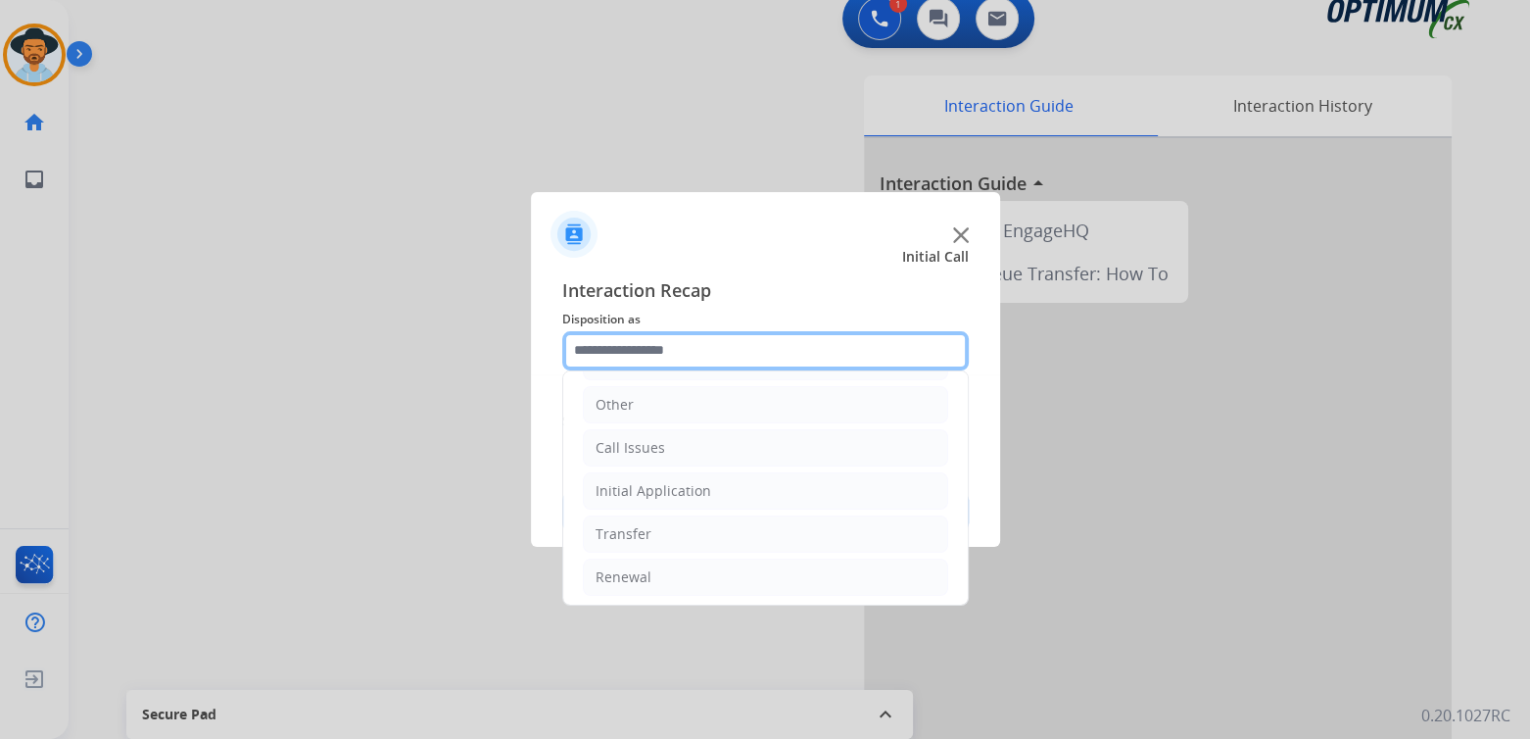
scroll to position [129, 0]
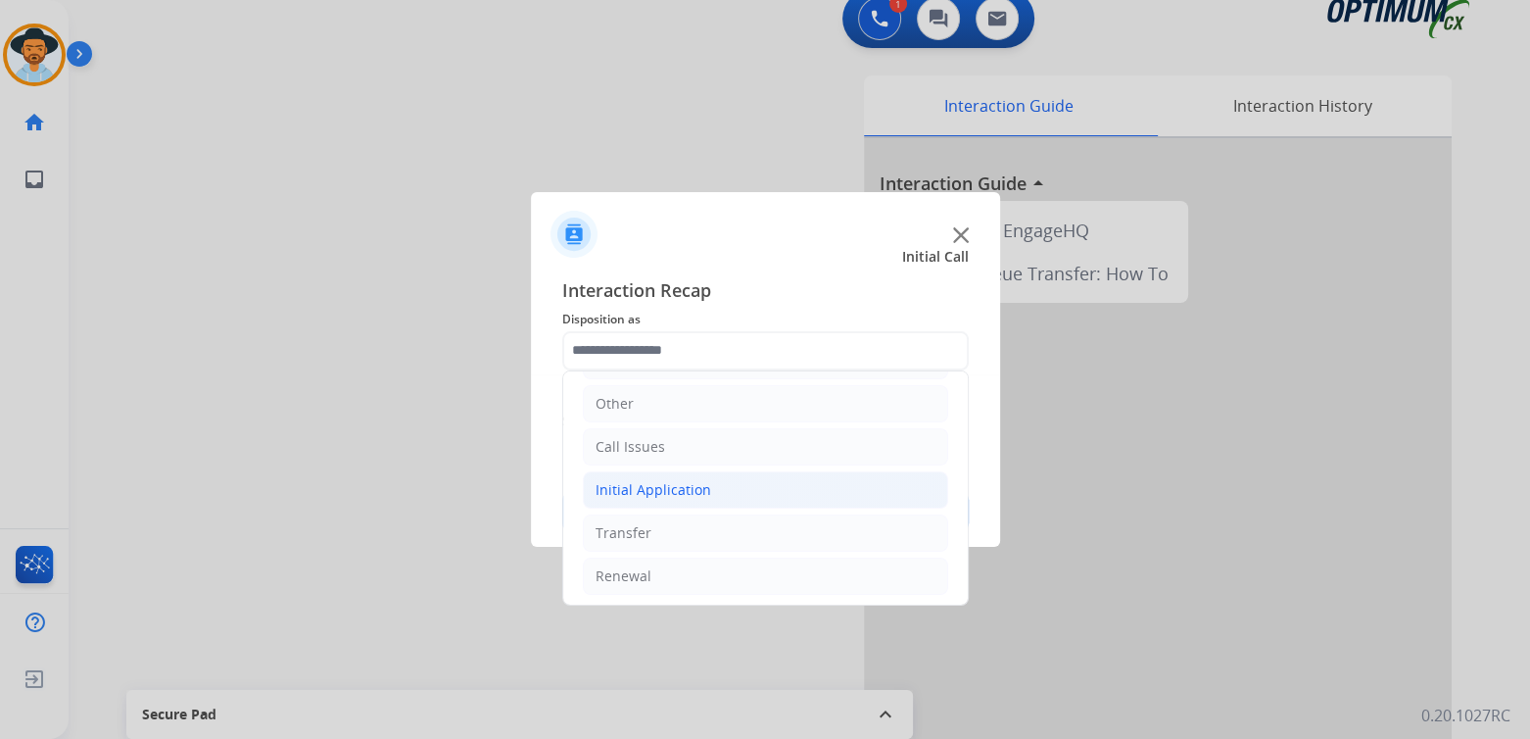
click at [690, 489] on div "Initial Application" at bounding box center [654, 490] width 116 height 20
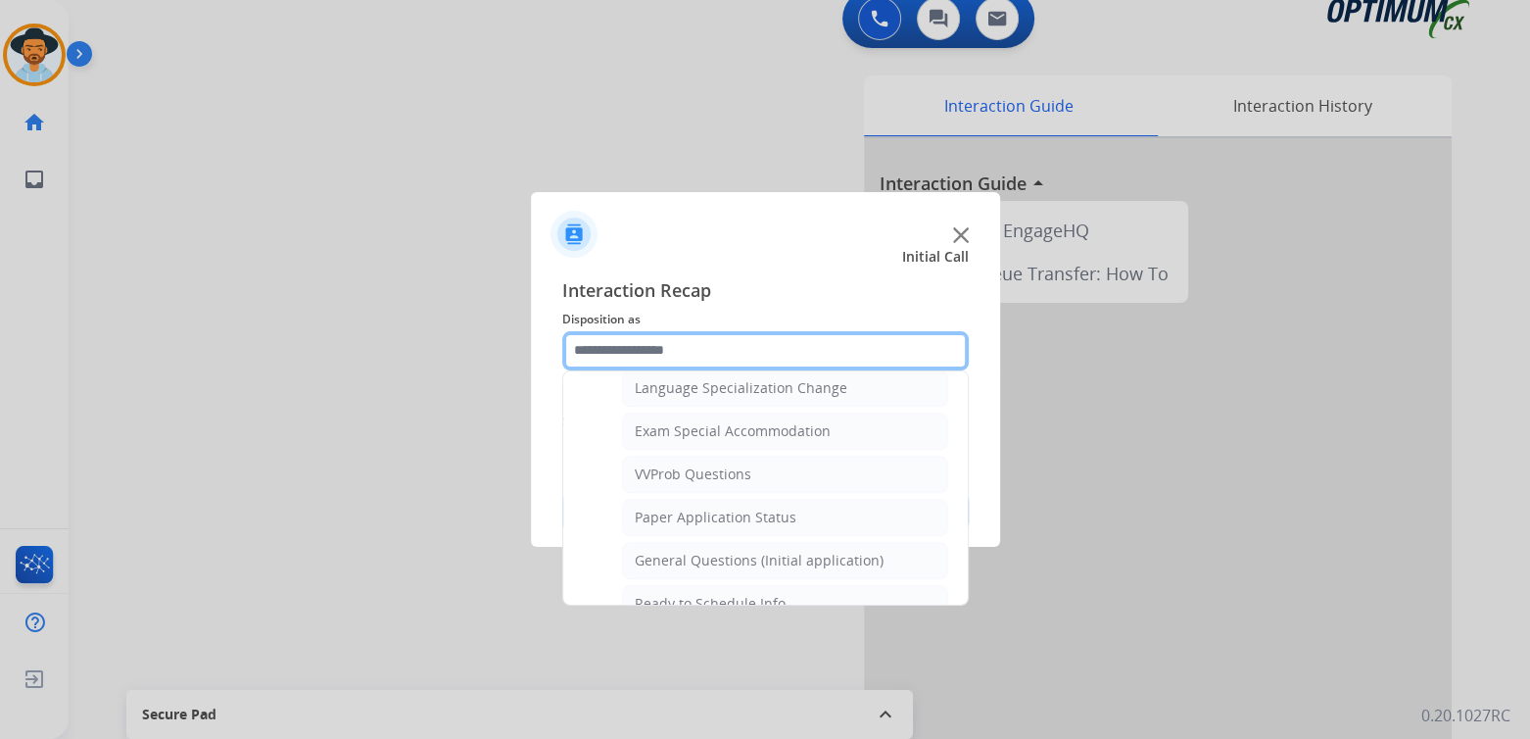
scroll to position [985, 0]
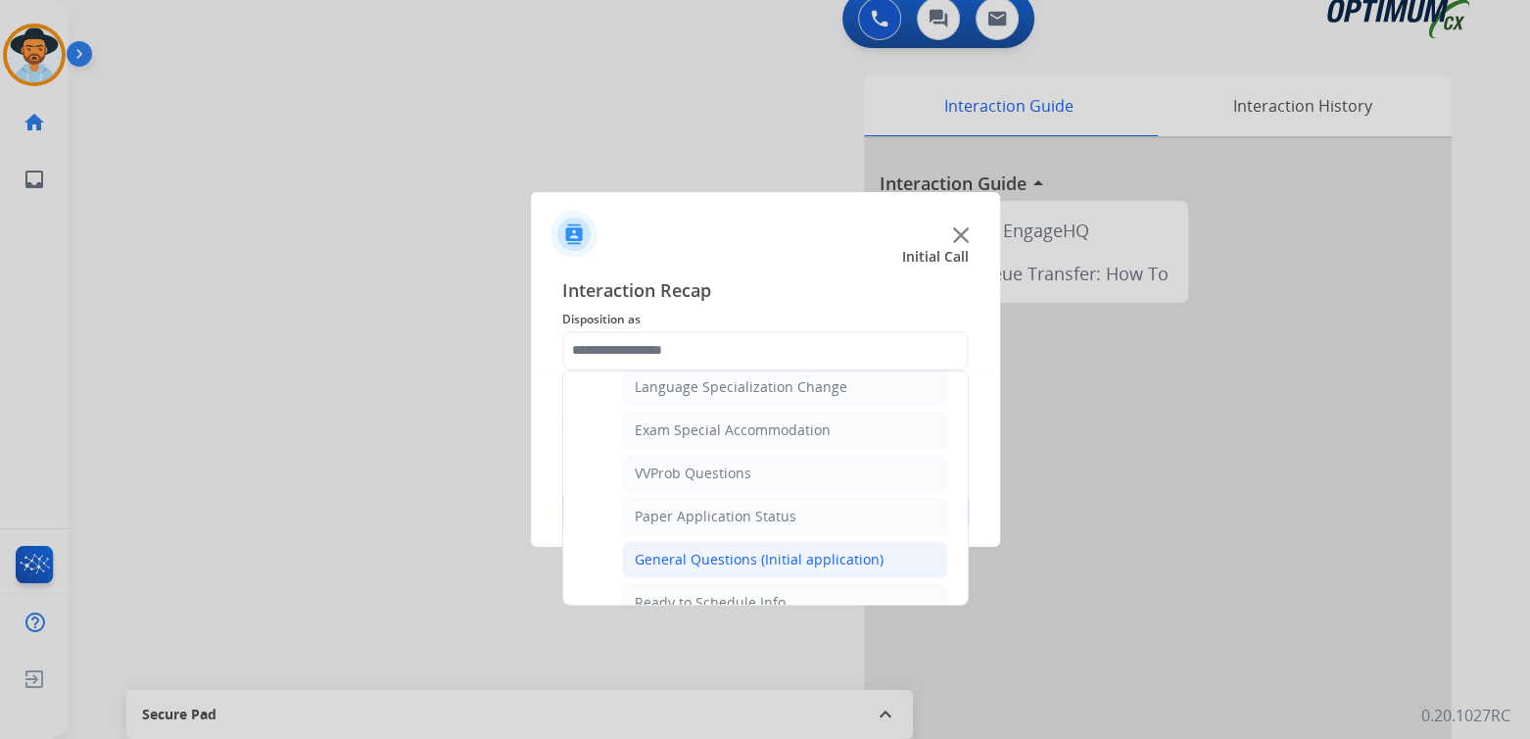
click at [698, 550] on div "General Questions (Initial application)" at bounding box center [759, 560] width 249 height 20
type input "**********"
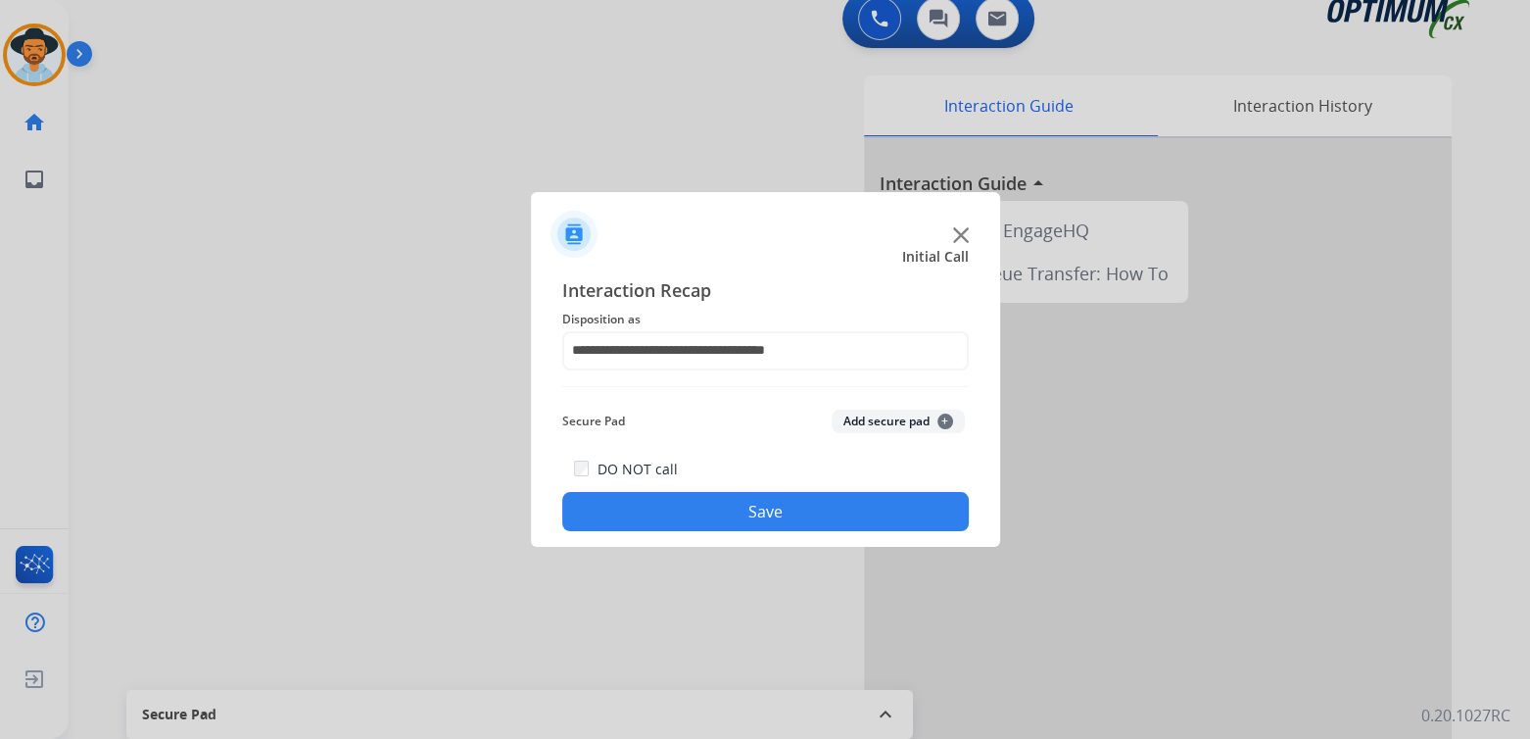
click at [818, 515] on button "Save" at bounding box center [765, 511] width 407 height 39
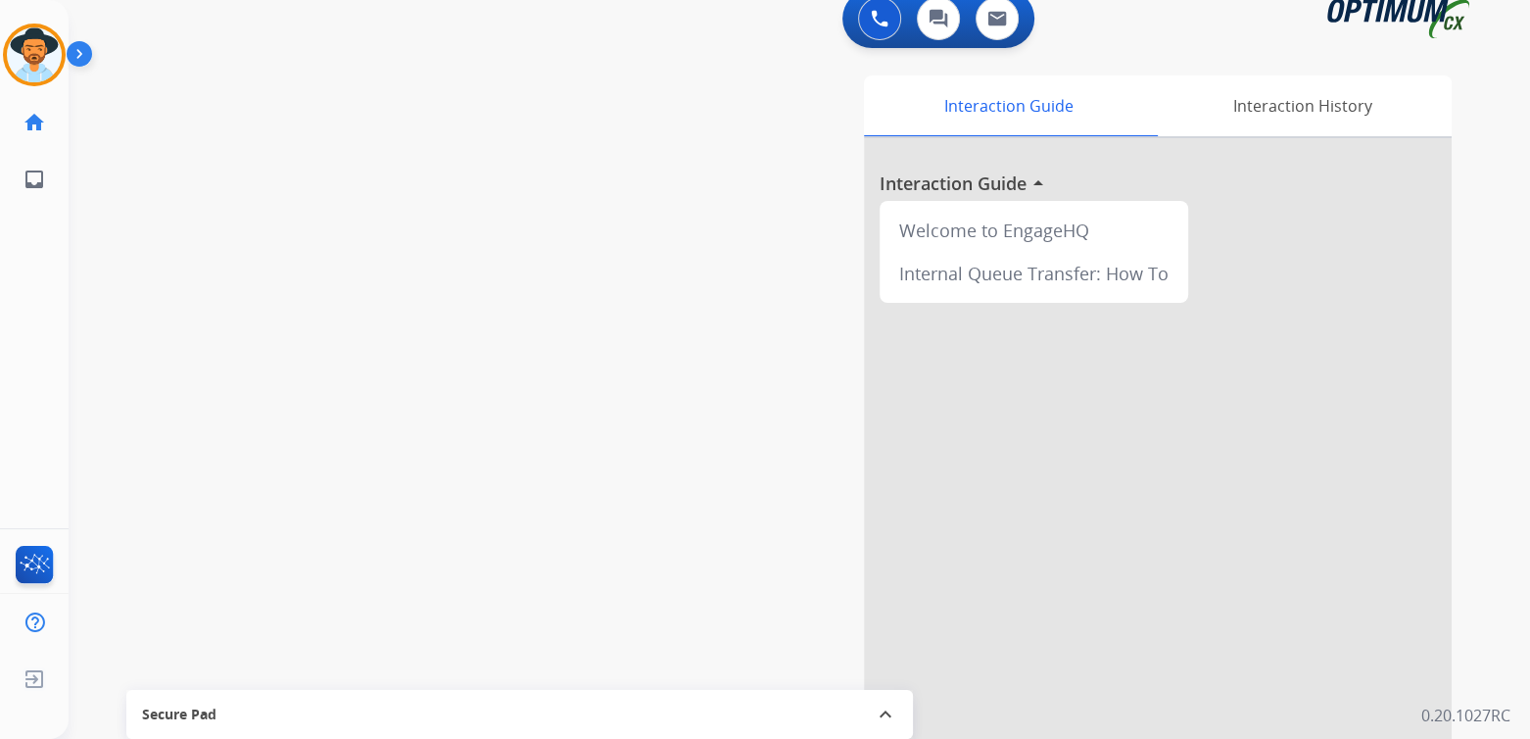
click at [1308, 311] on div at bounding box center [1158, 503] width 588 height 731
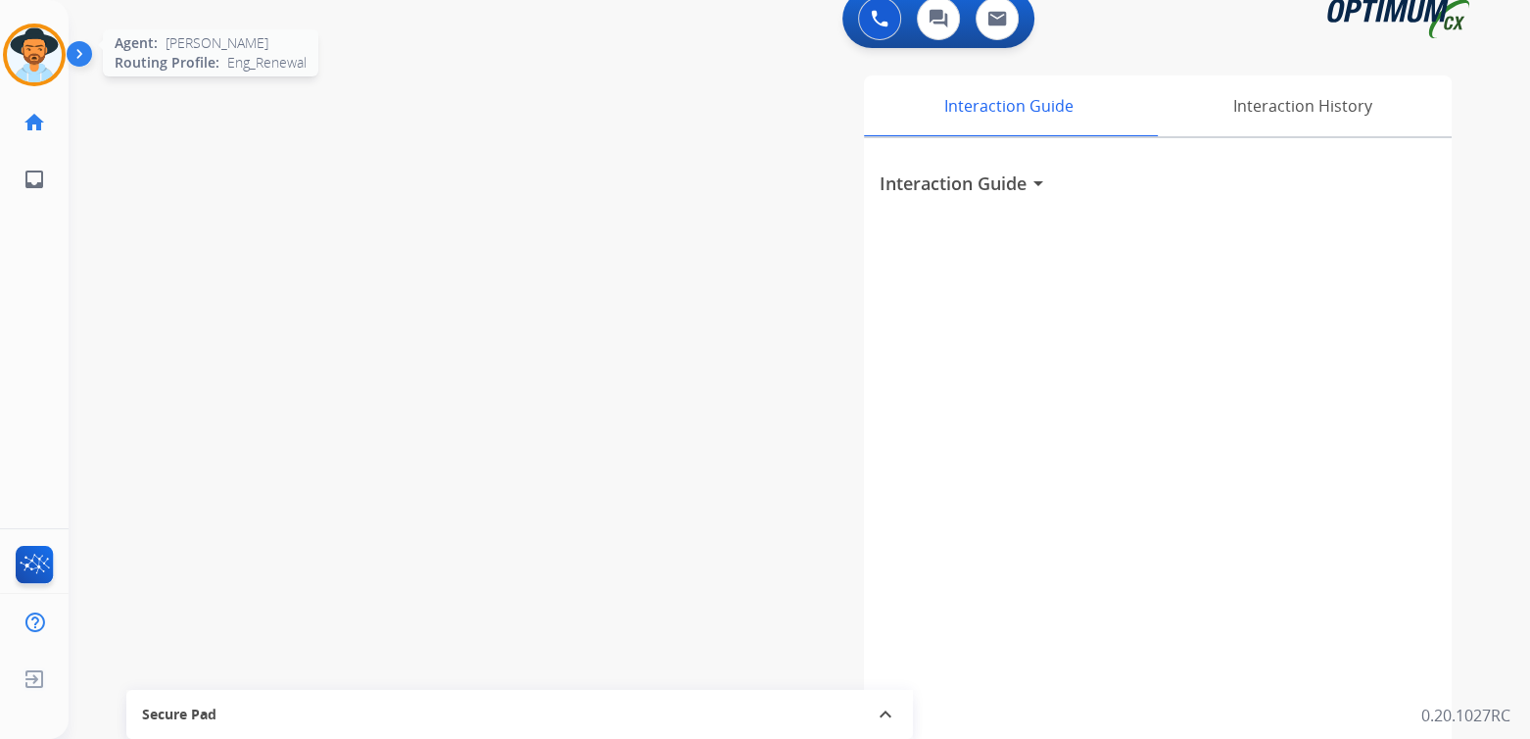
click at [27, 51] on img at bounding box center [34, 54] width 55 height 55
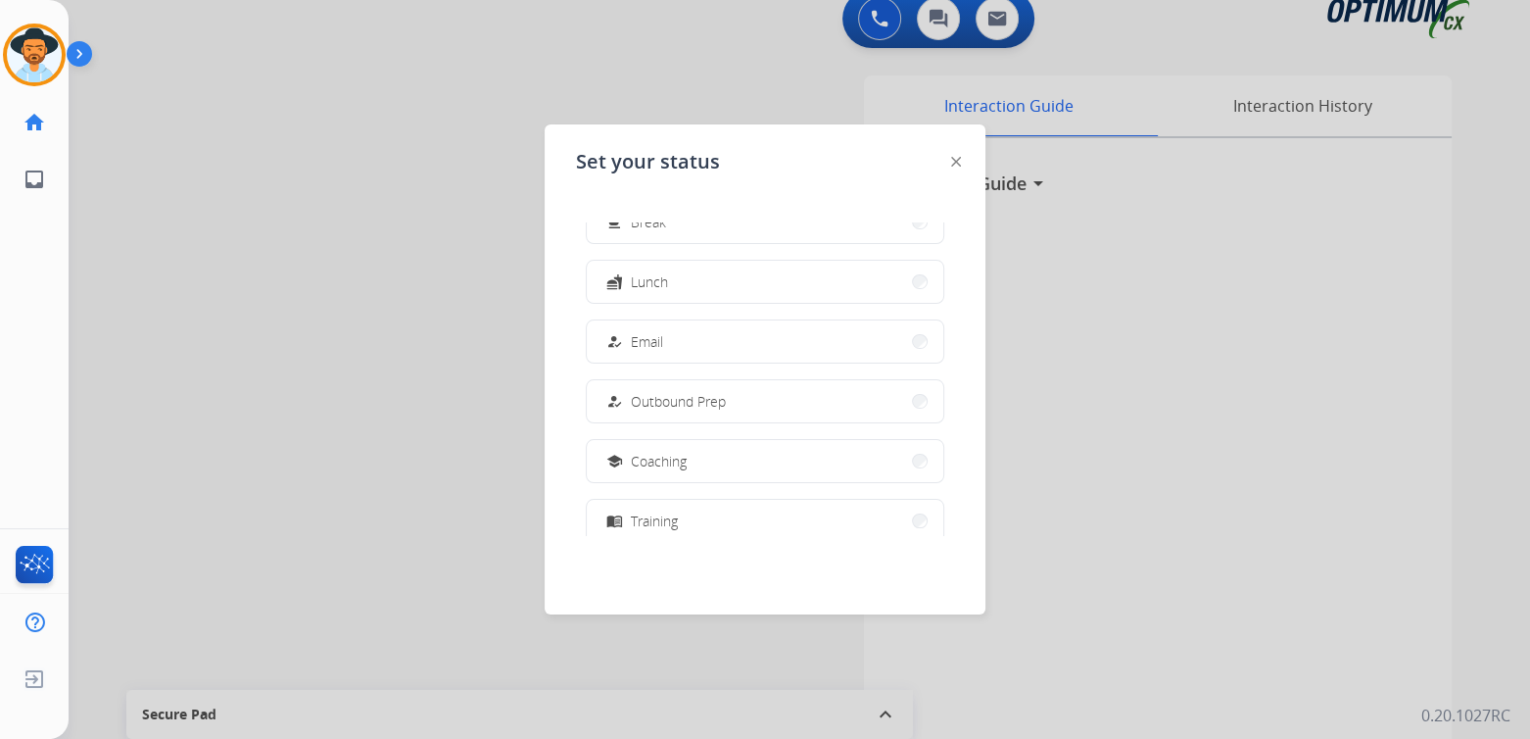
scroll to position [488, 0]
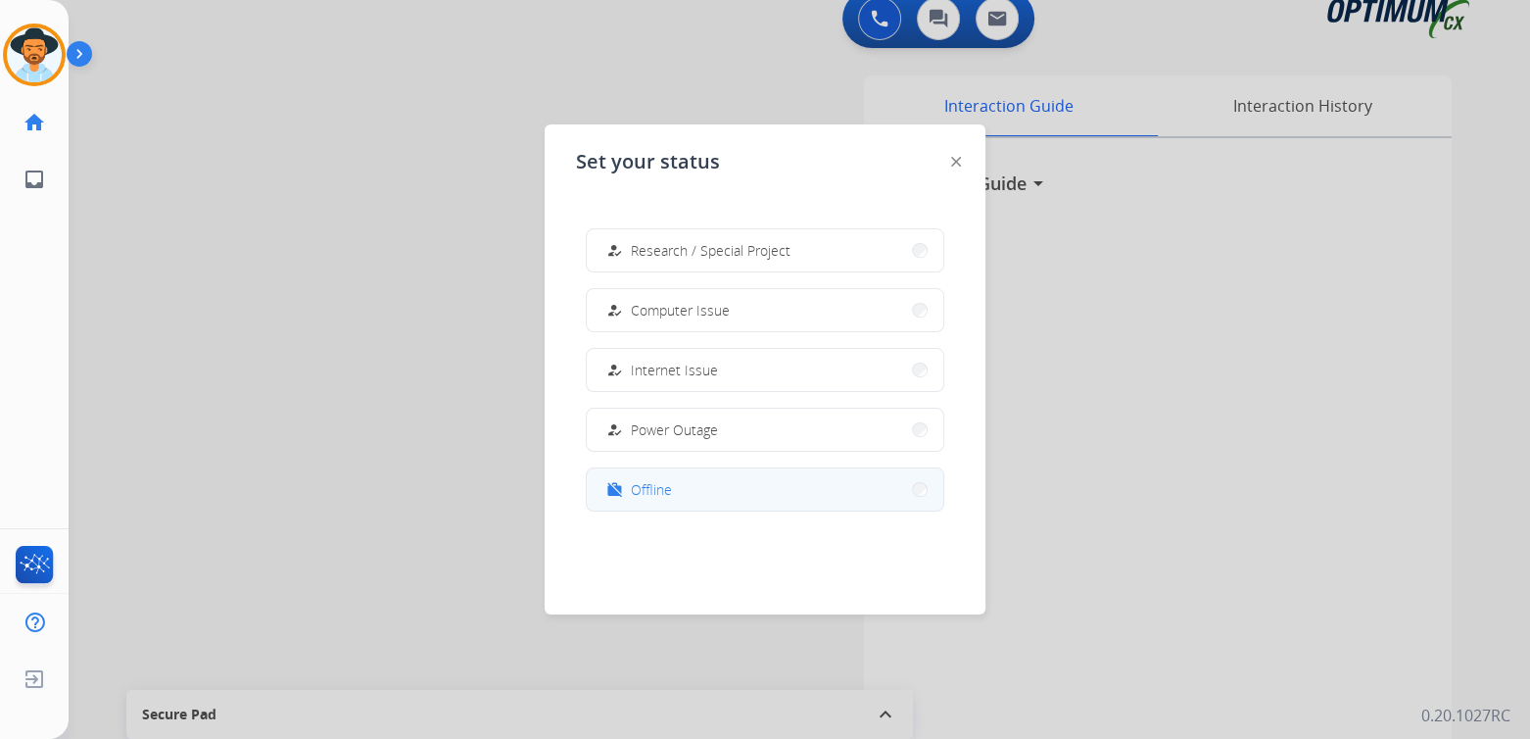
click at [601, 478] on button "work_off Offline" at bounding box center [765, 489] width 357 height 42
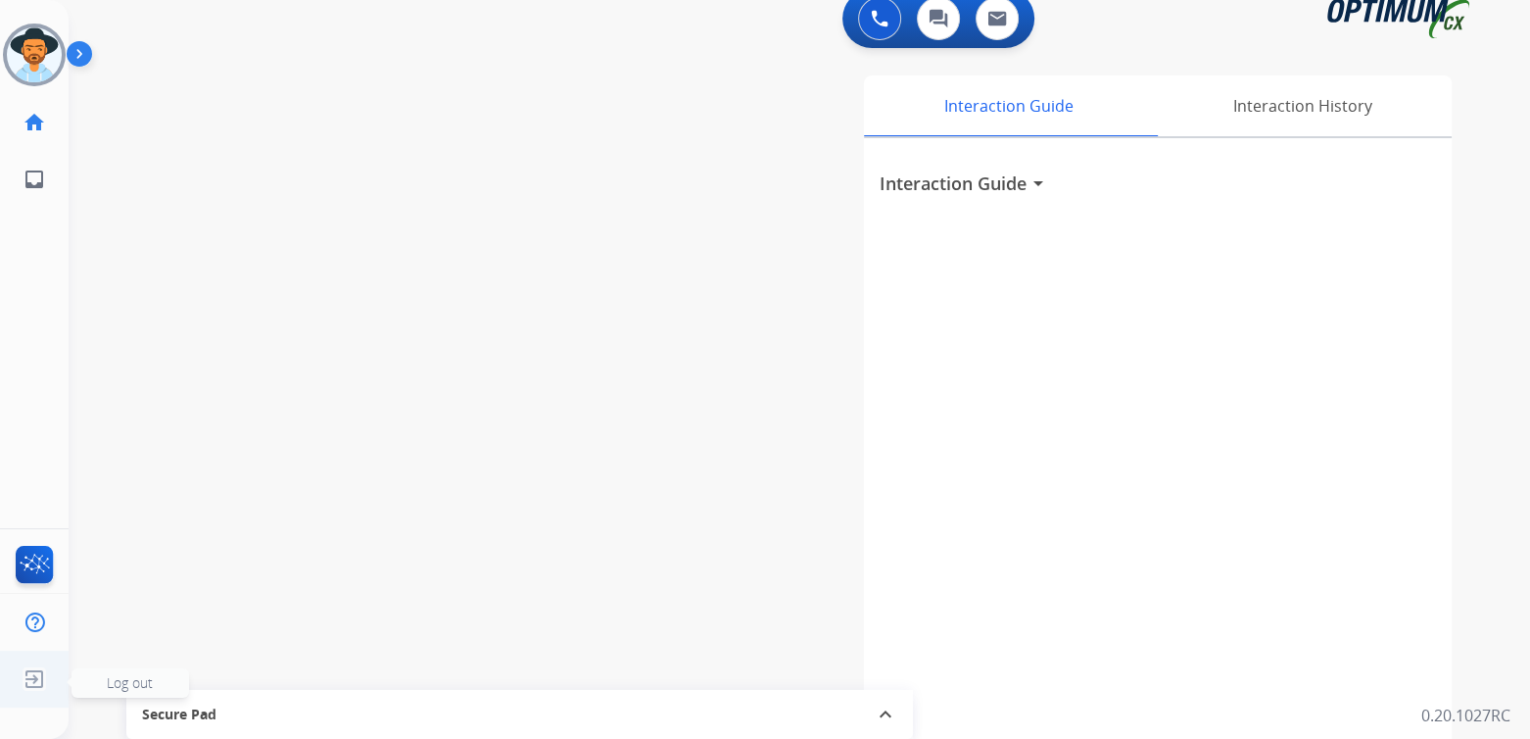
click at [31, 688] on img at bounding box center [34, 678] width 35 height 37
click at [120, 685] on span "Log out" at bounding box center [130, 682] width 46 height 19
